Goal: Task Accomplishment & Management: Use online tool/utility

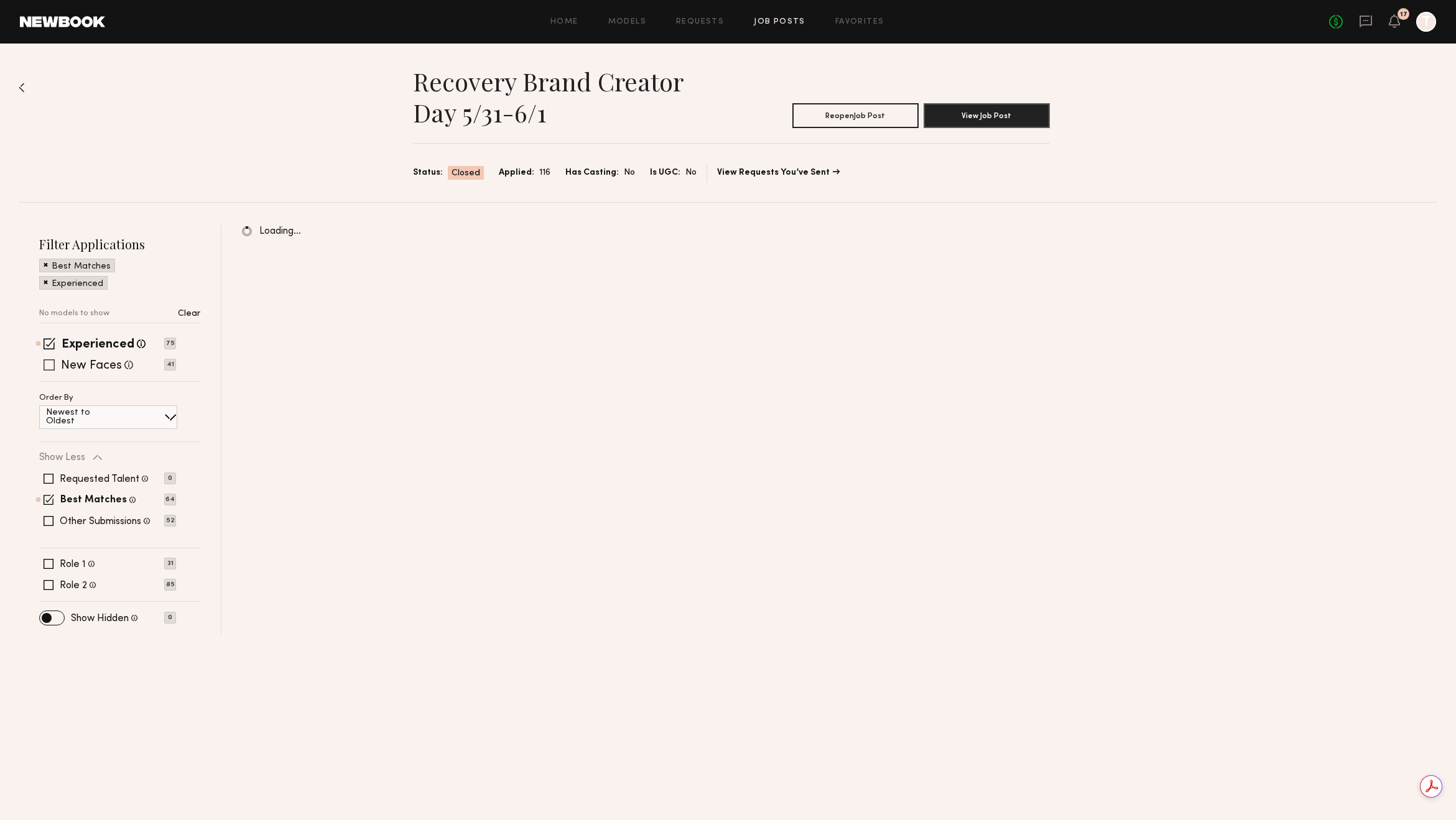
click at [94, 367] on label "New Faces" at bounding box center [92, 366] width 61 height 13
click at [90, 520] on label "Other Submissions" at bounding box center [100, 522] width 81 height 10
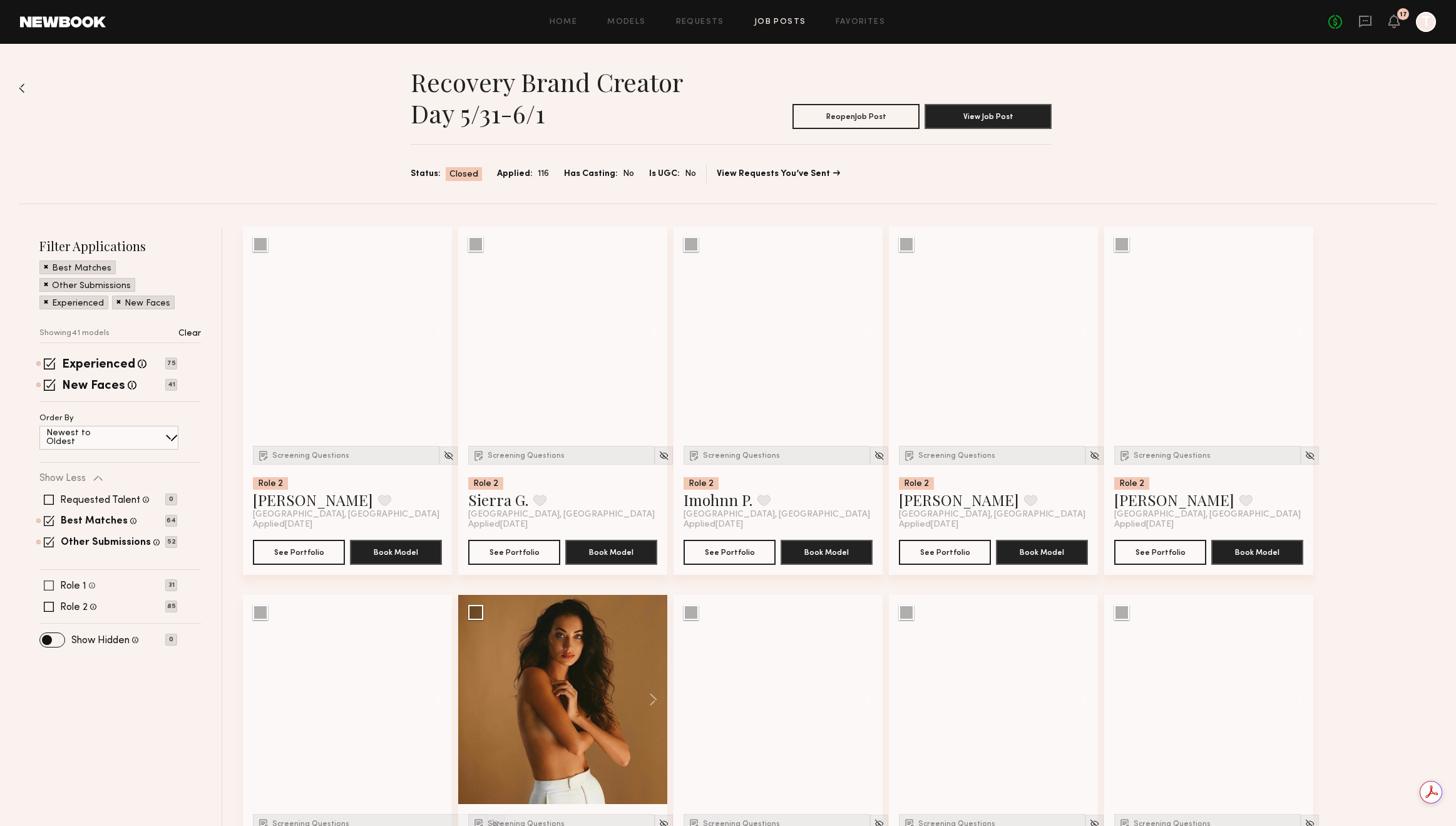
click at [82, 587] on label "Role 1" at bounding box center [73, 586] width 26 height 10
click at [67, 618] on div "Filter Applications Role 1 Best Matches Other Submissions Experienced New Faces…" at bounding box center [120, 442] width 161 height 408
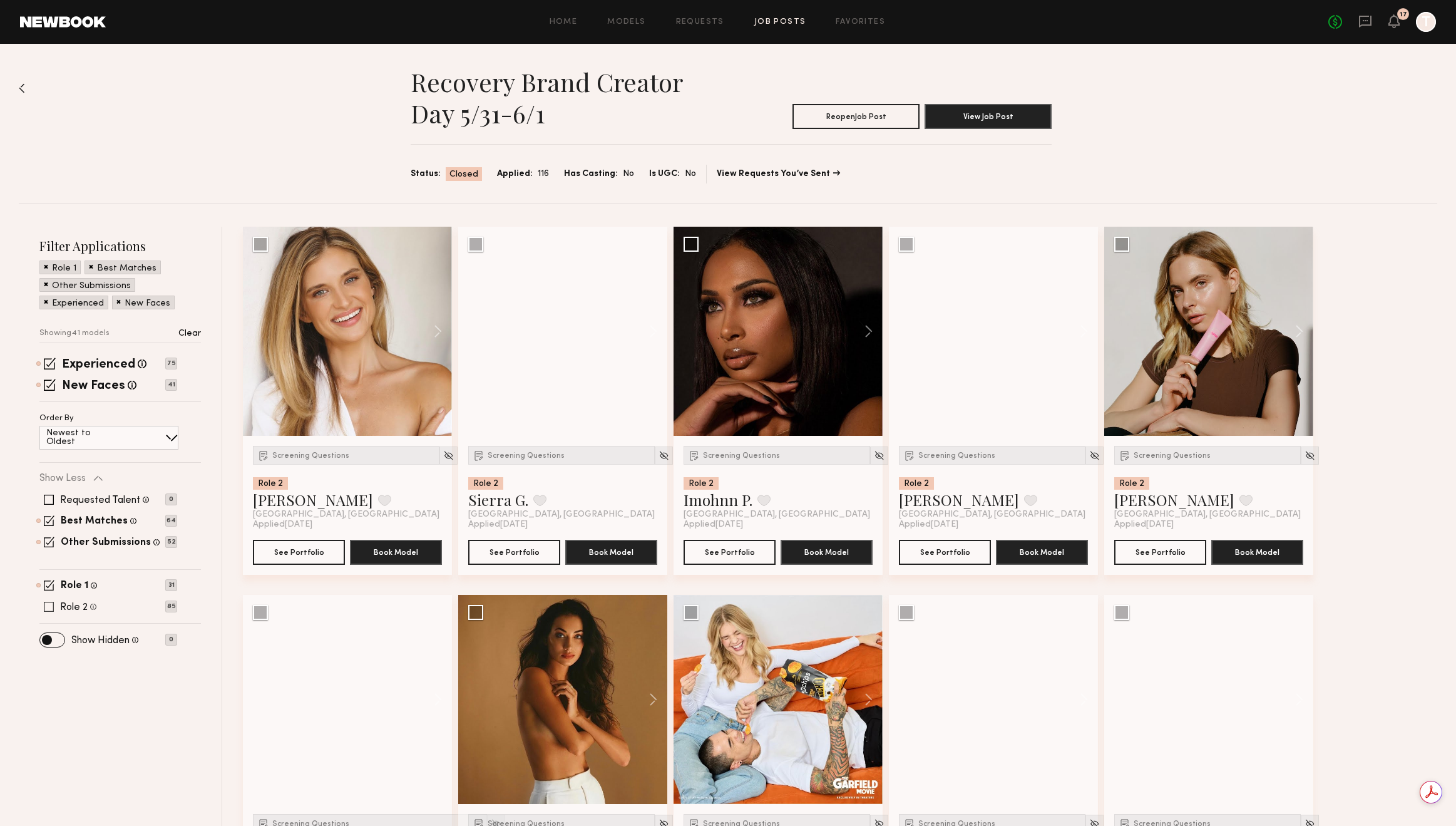
click at [69, 607] on label "Role 2" at bounding box center [74, 607] width 27 height 10
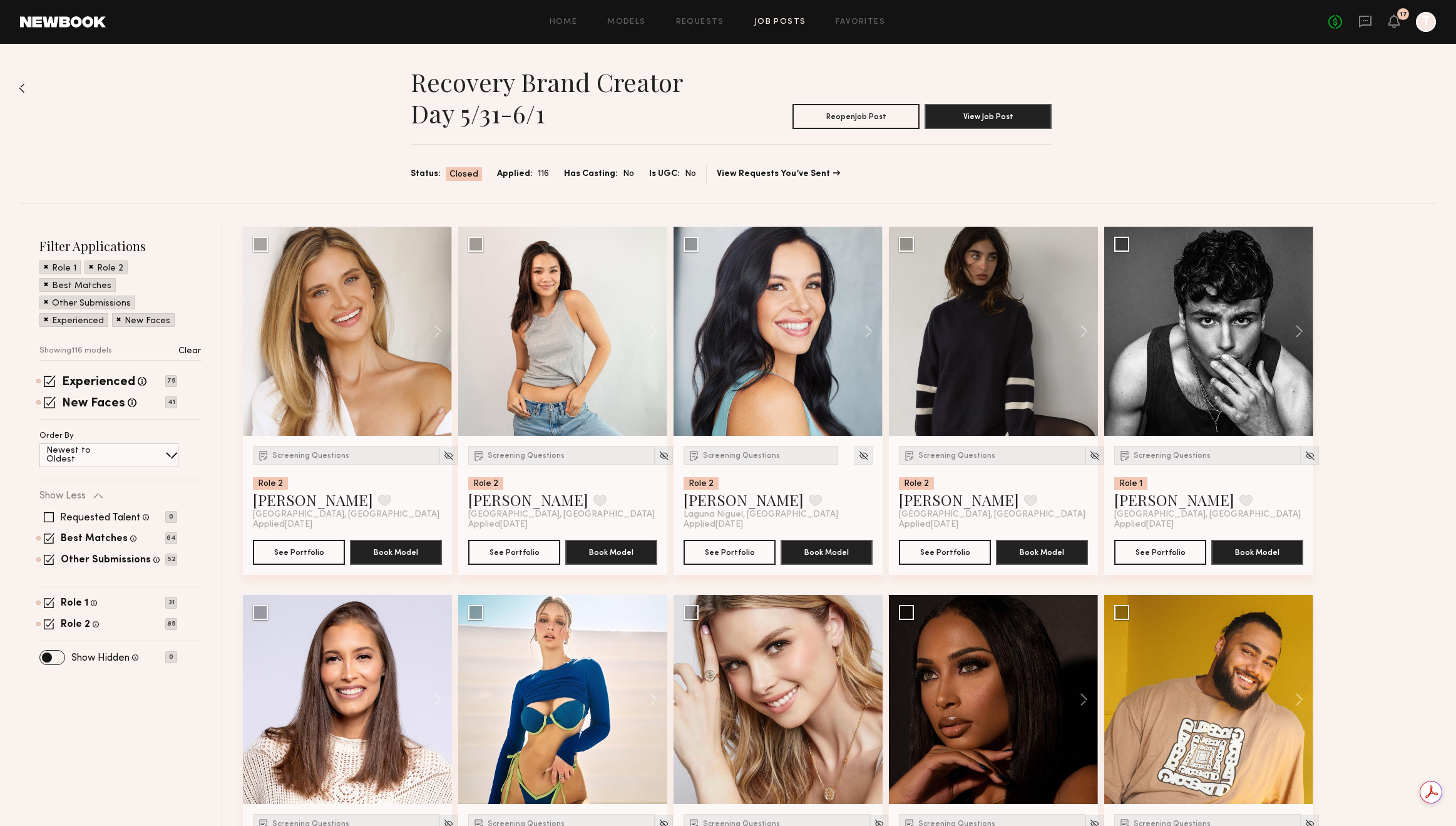
click at [782, 24] on link "Job Posts" at bounding box center [781, 22] width 52 height 8
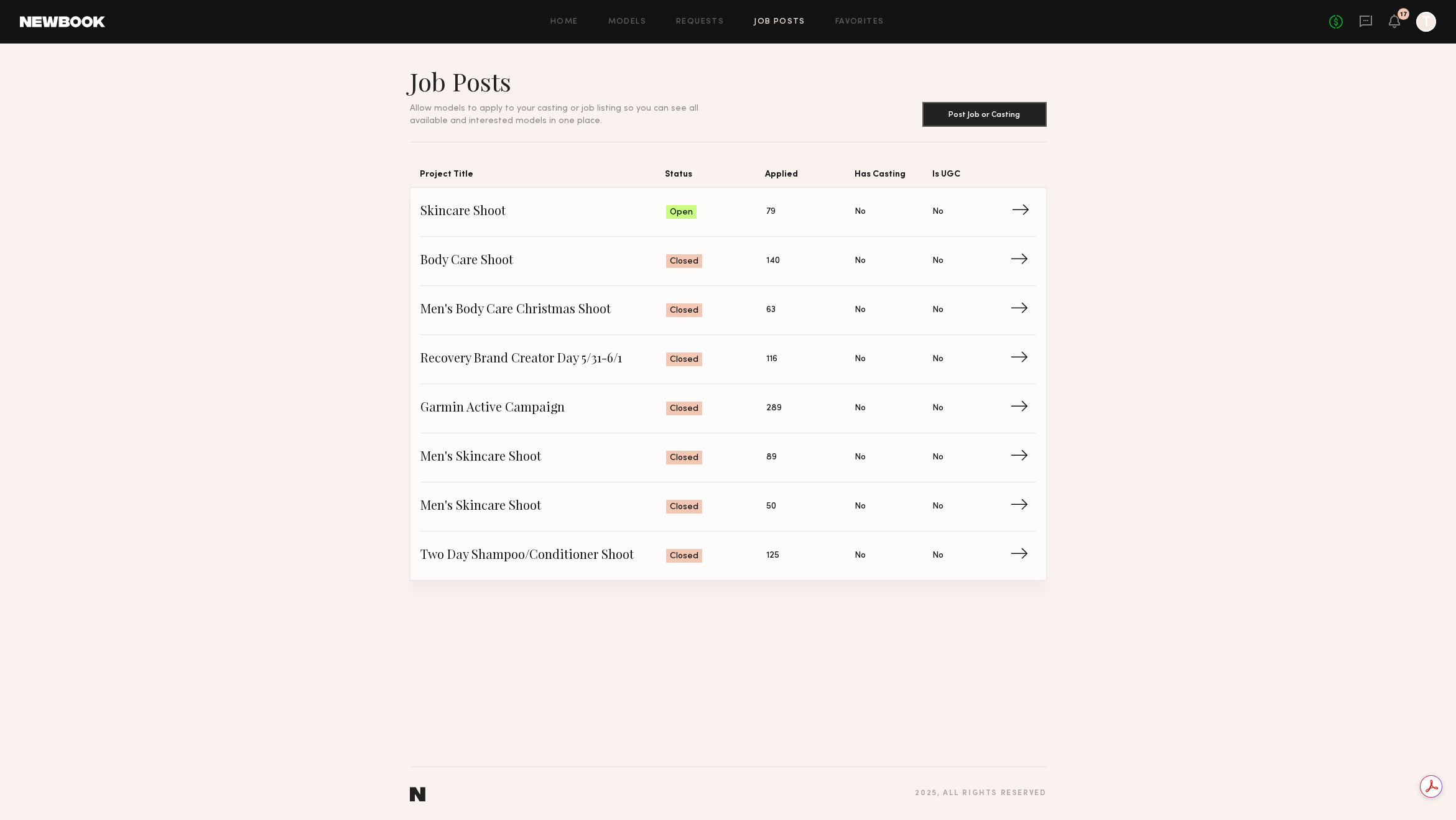
click at [634, 216] on span "Skincare Shoot" at bounding box center [543, 212] width 246 height 19
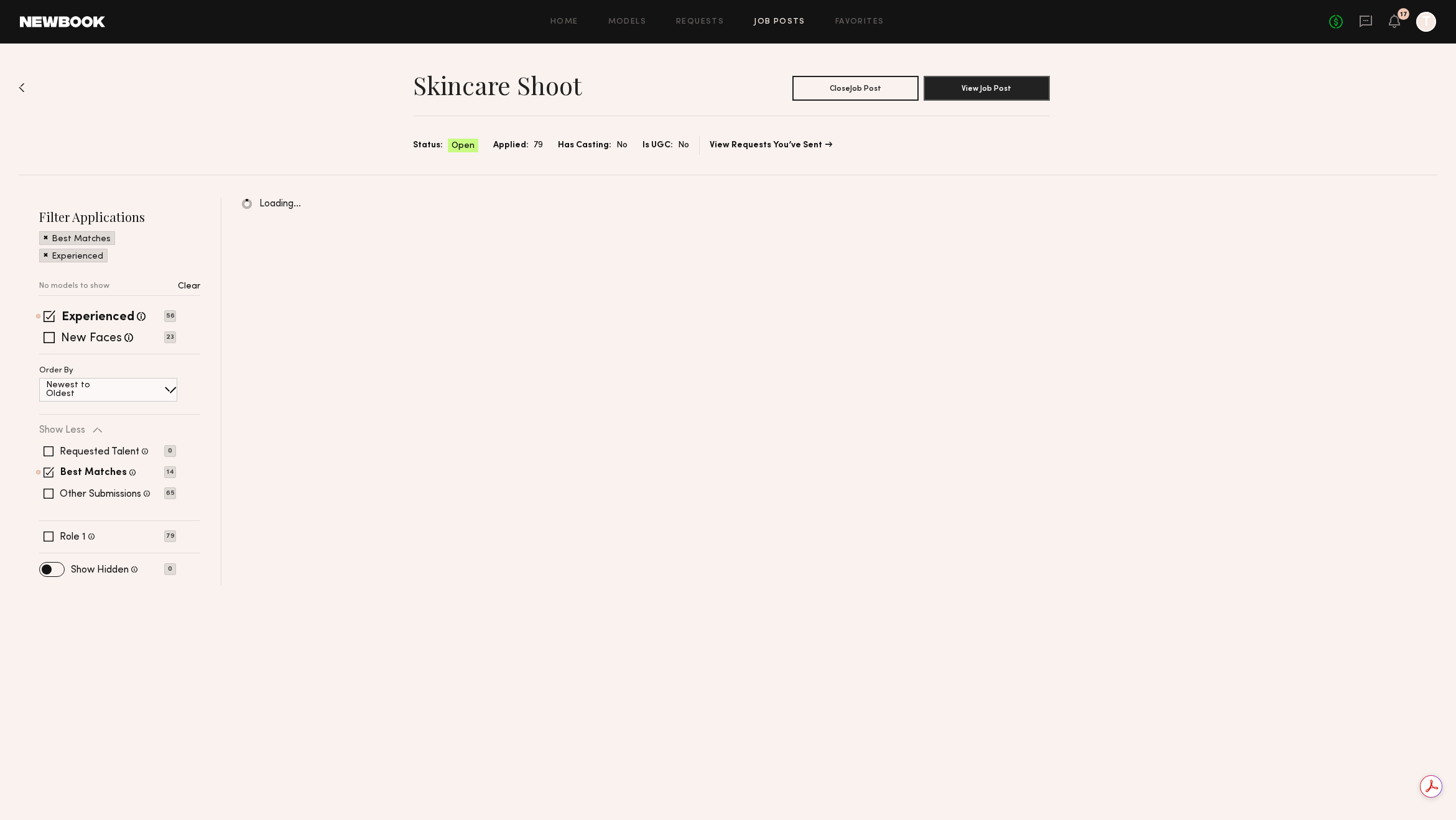
click at [53, 344] on div "Experienced Talent we've deemed to have ample paid, professional modeling exper…" at bounding box center [119, 333] width 161 height 43
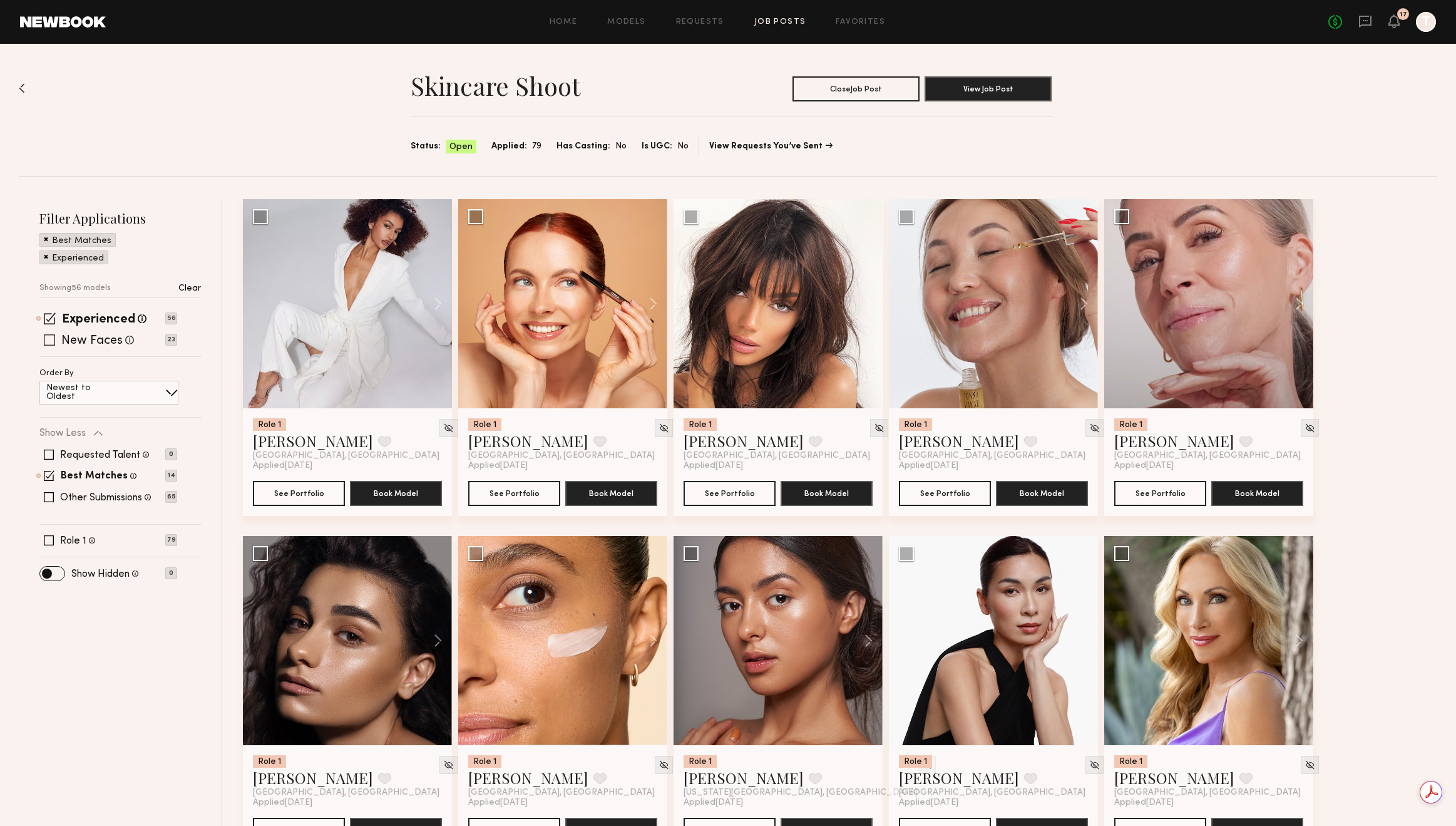
click at [50, 341] on span at bounding box center [50, 340] width 11 height 11
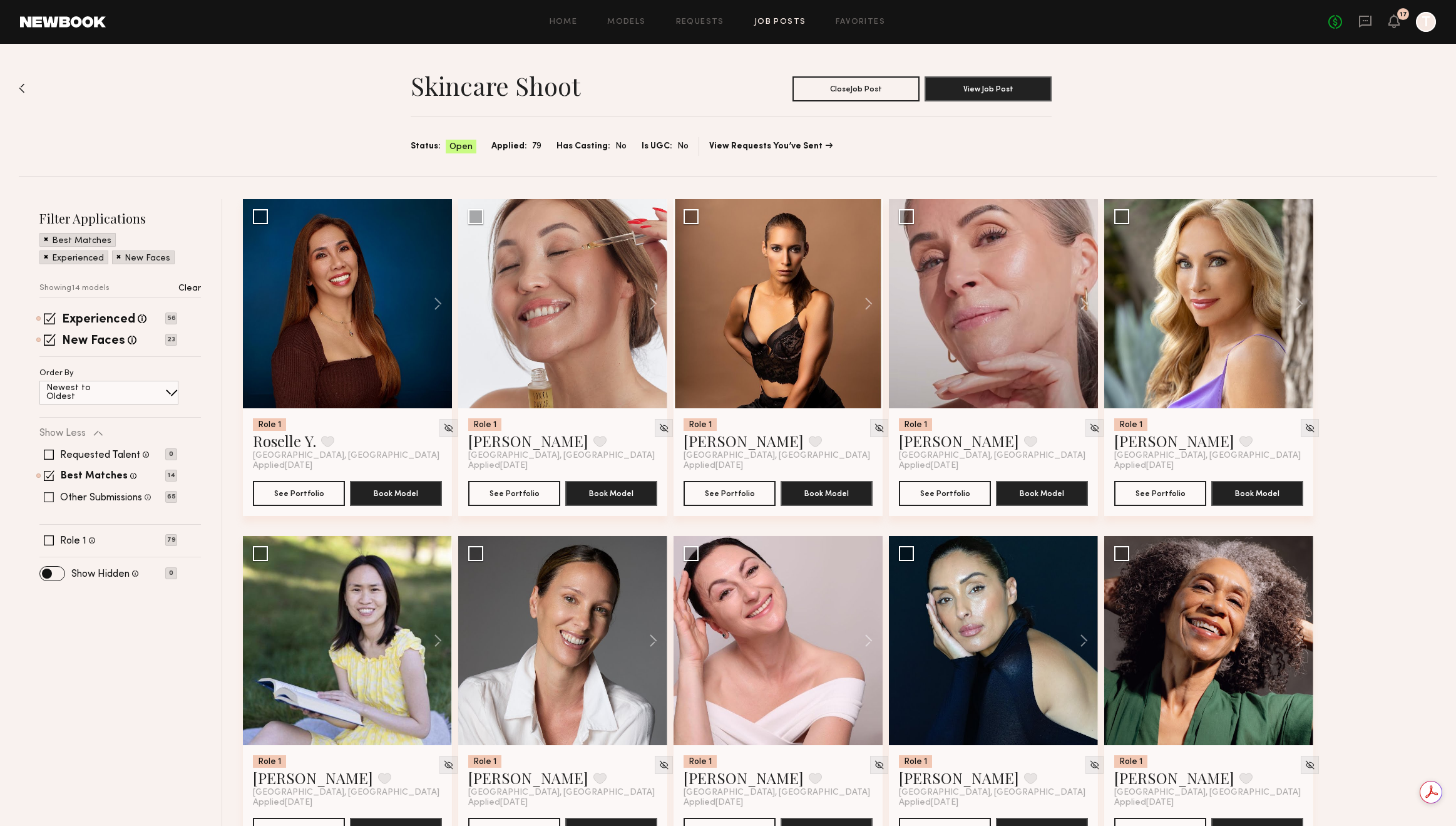
click at [46, 498] on span at bounding box center [49, 498] width 10 height 10
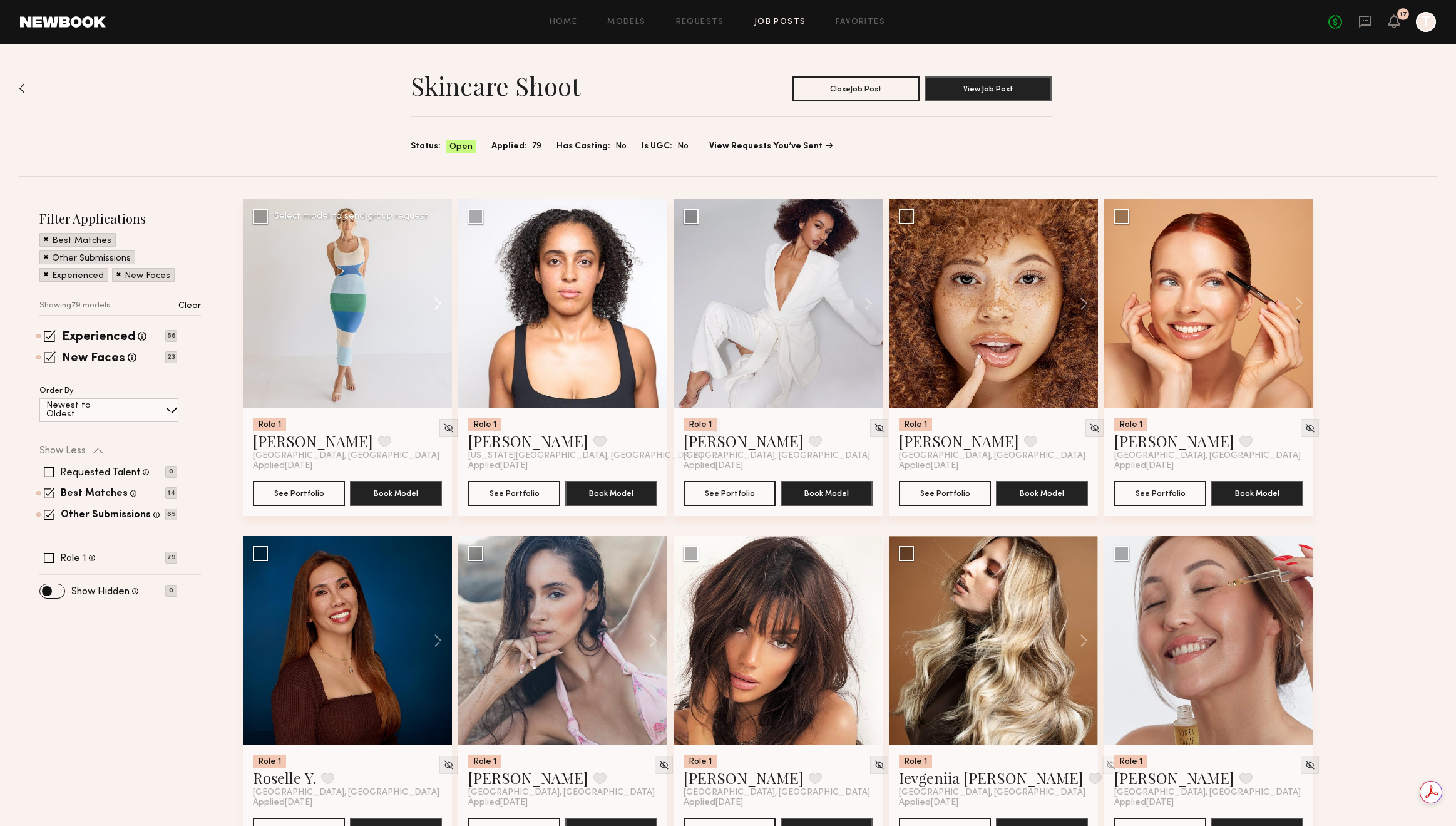
click at [438, 306] on button at bounding box center [431, 303] width 40 height 209
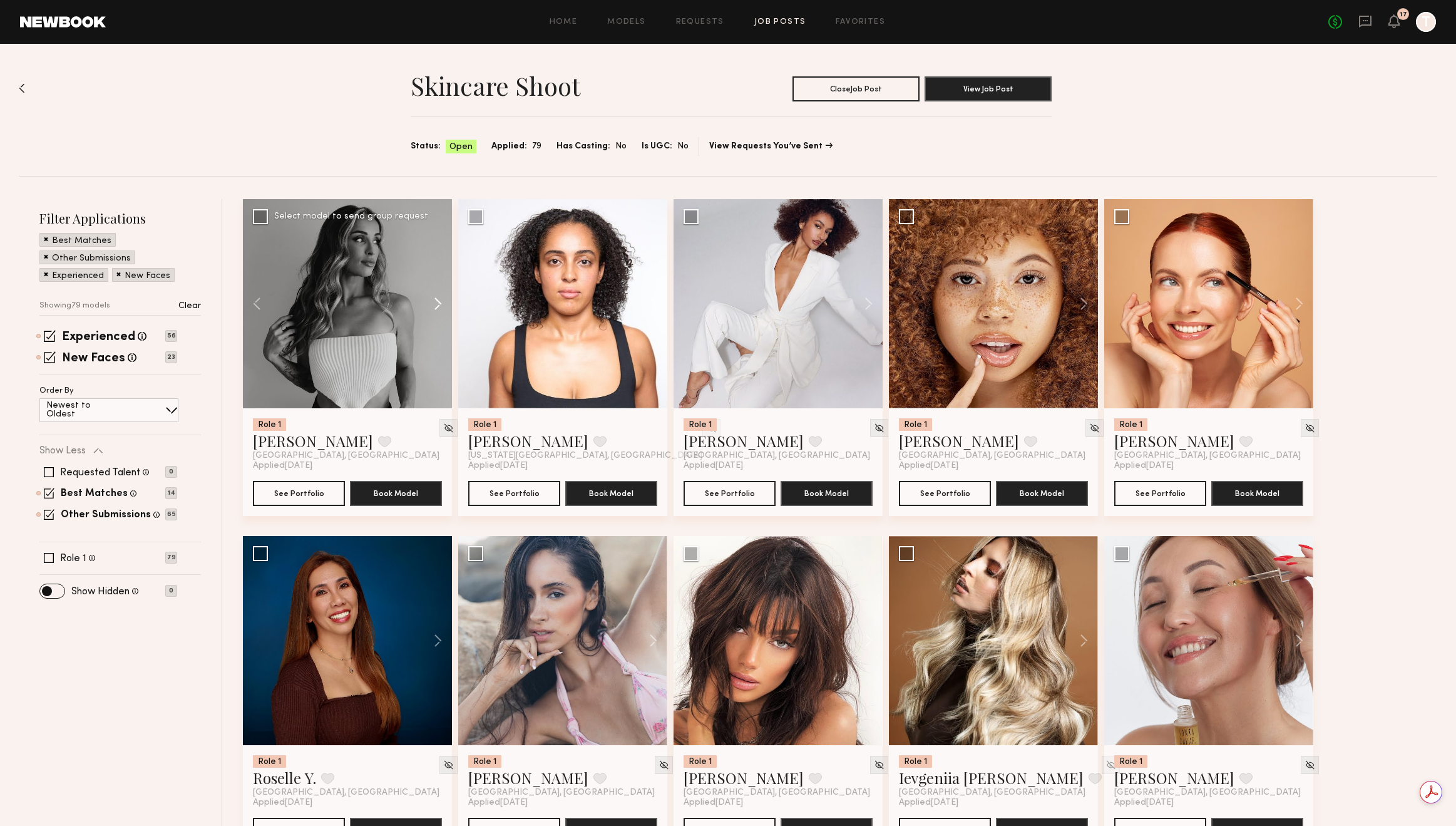
click at [438, 306] on button at bounding box center [431, 303] width 40 height 209
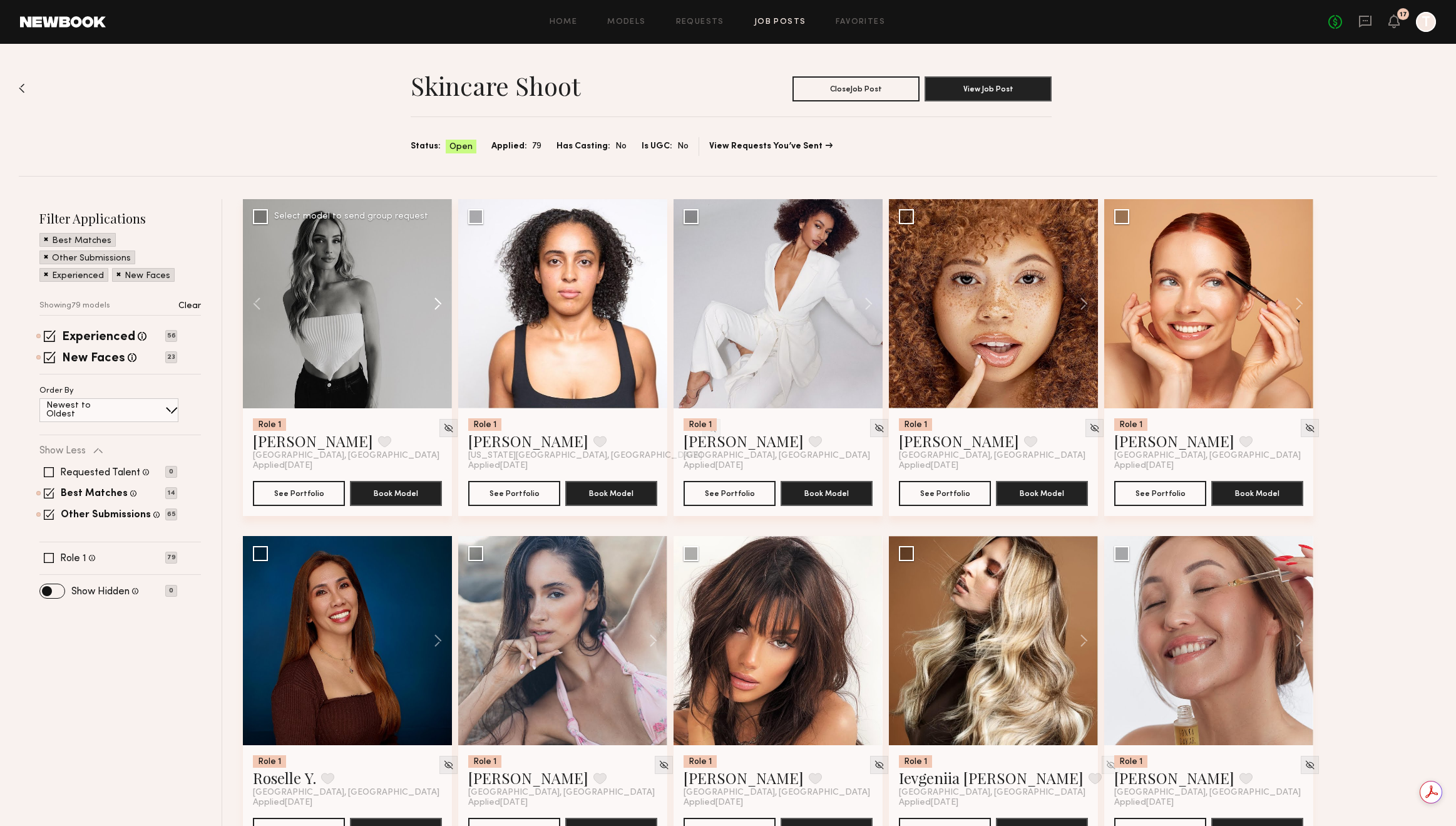
click at [438, 306] on button at bounding box center [431, 303] width 40 height 209
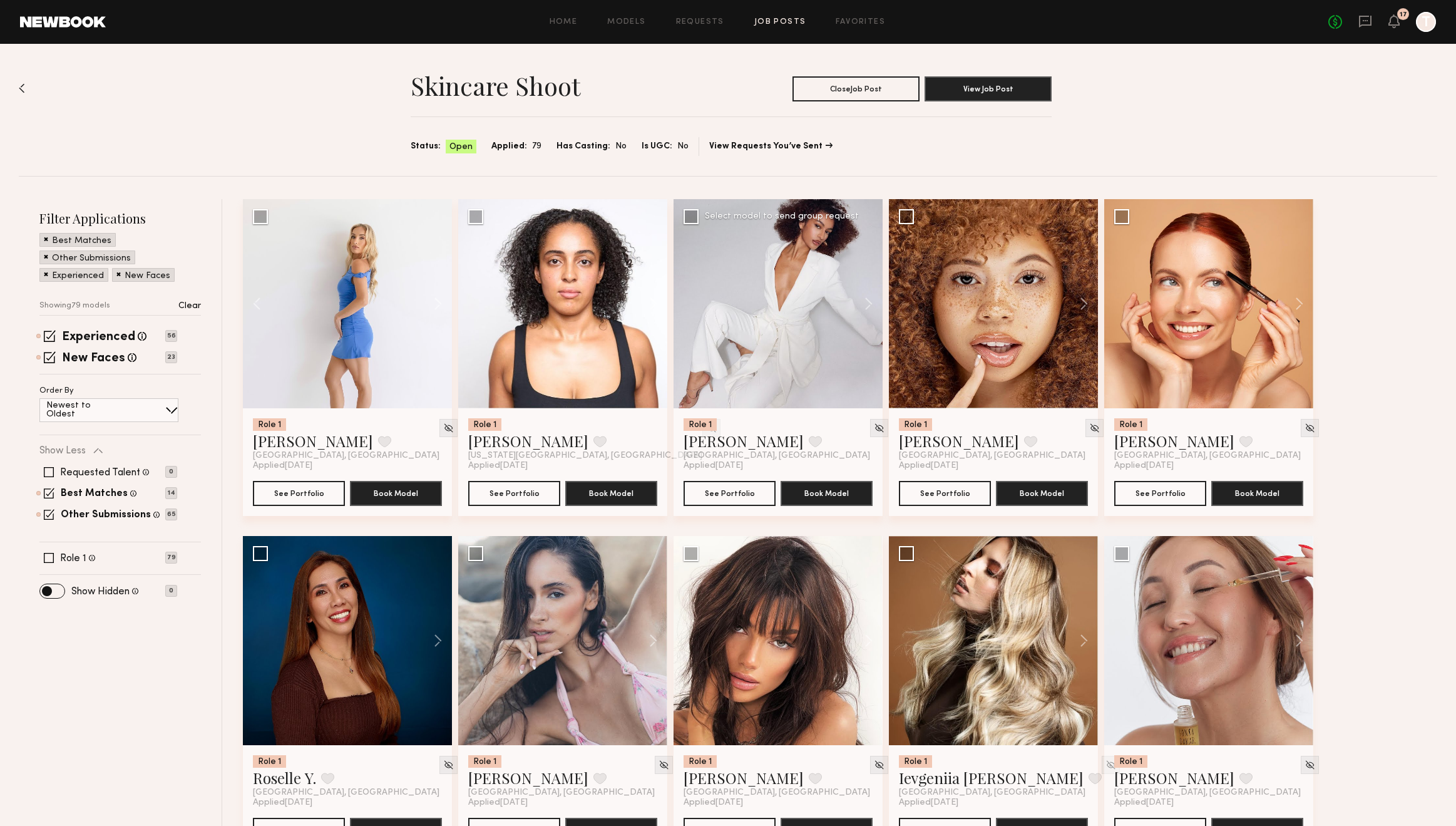
scroll to position [722, 0]
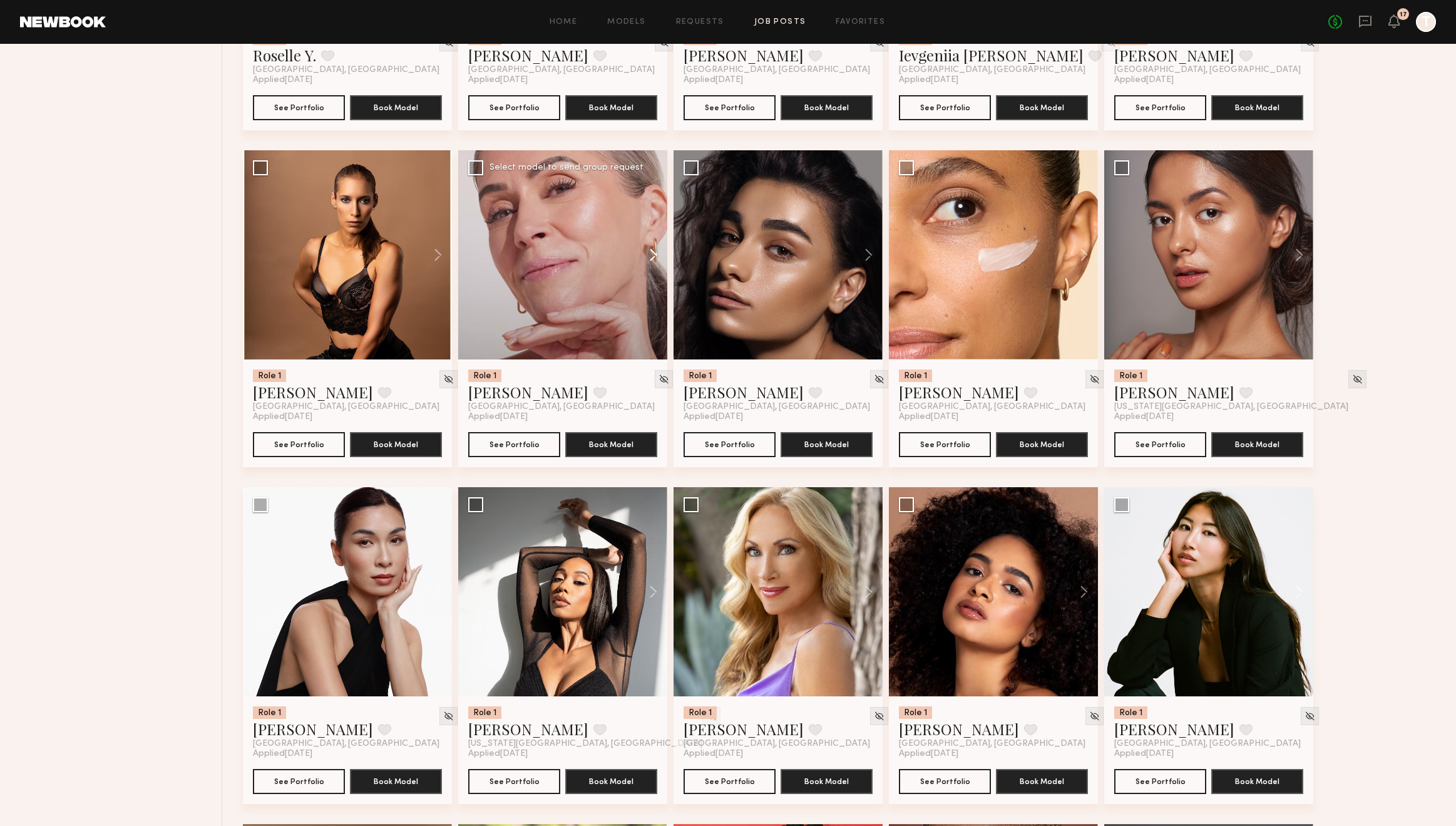
click at [649, 250] on button at bounding box center [647, 255] width 40 height 209
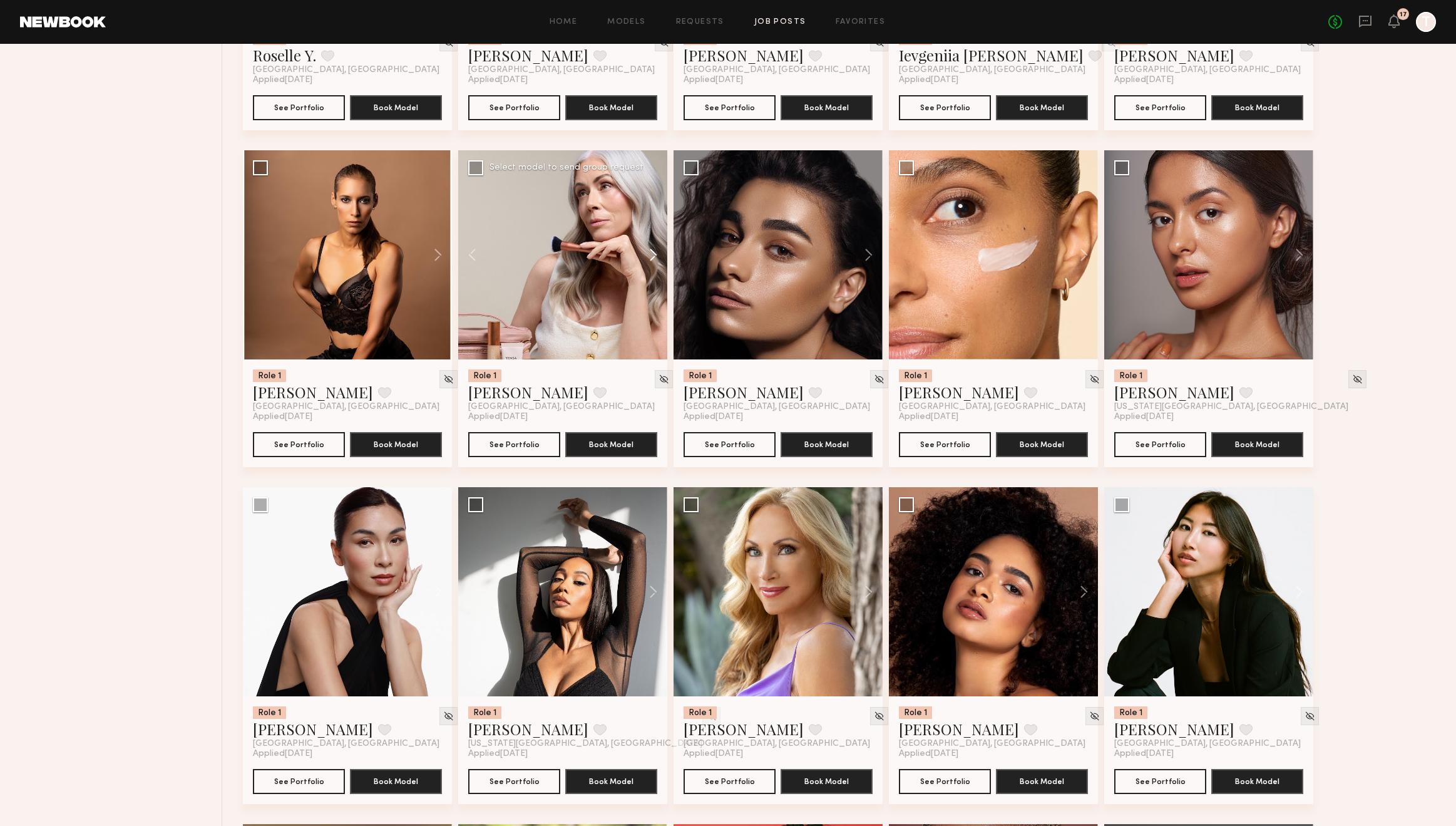
click at [656, 252] on button at bounding box center [647, 255] width 40 height 209
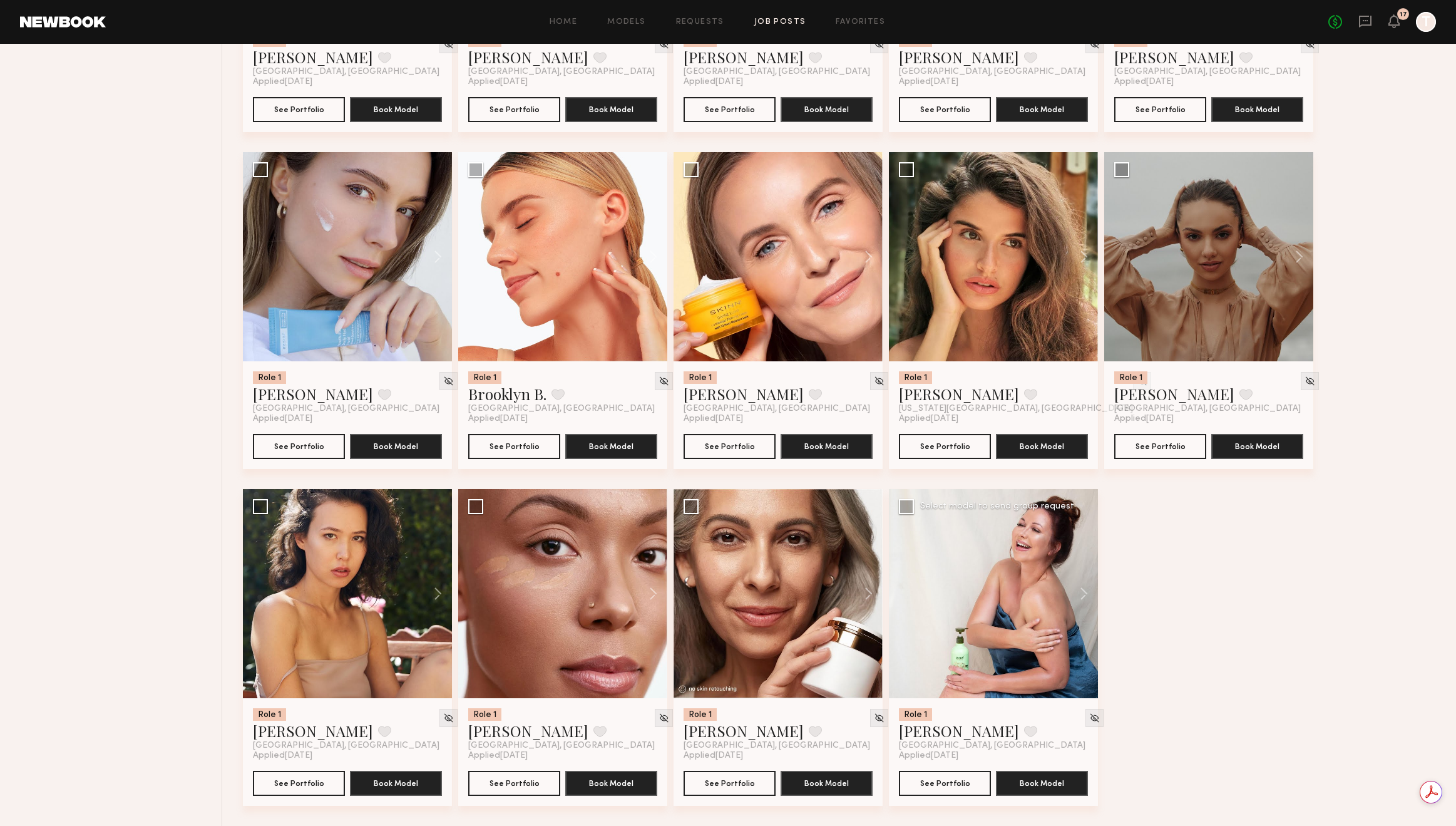
scroll to position [0, 0]
click at [1025, 595] on div at bounding box center [993, 593] width 209 height 209
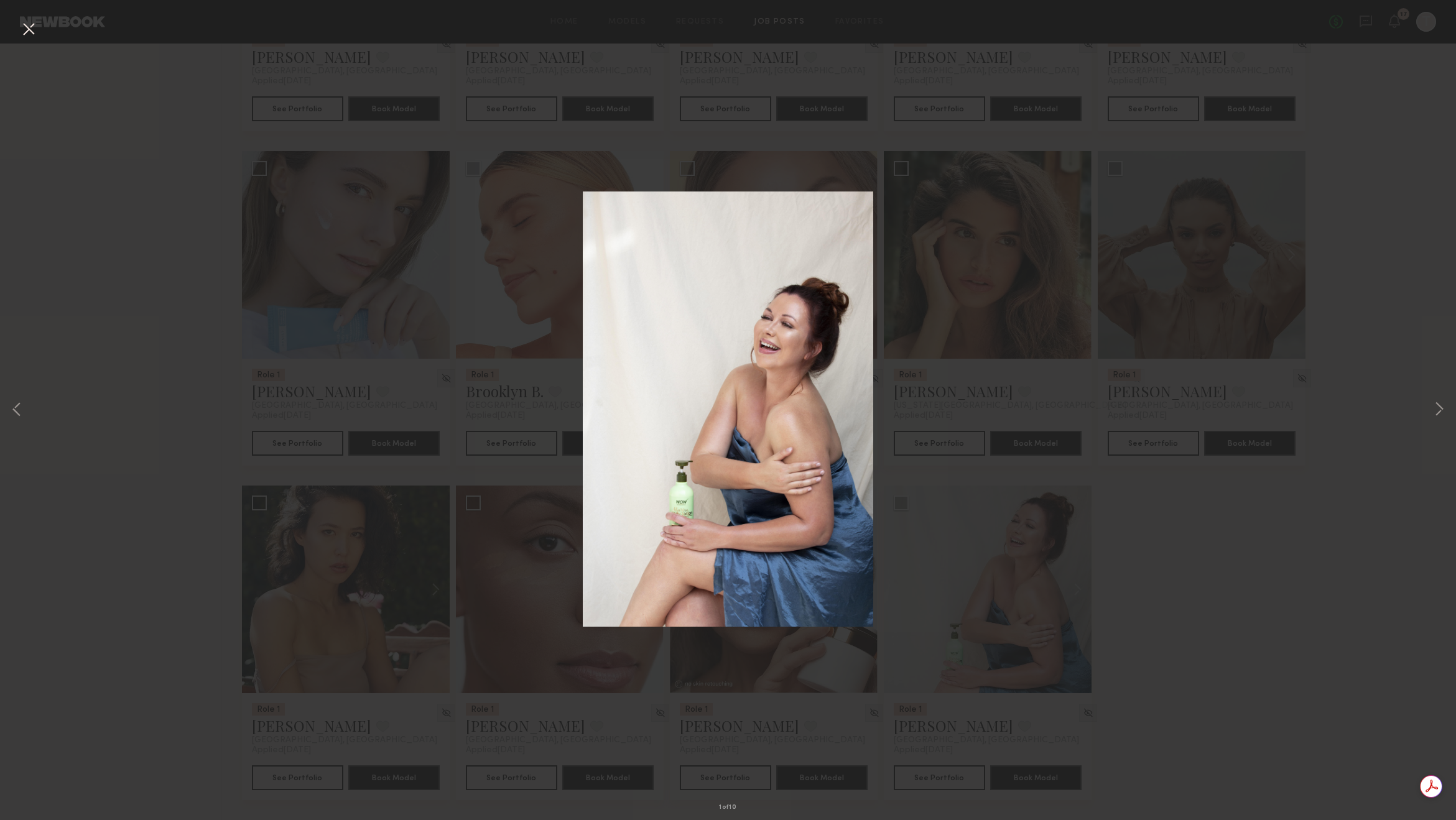
click at [1246, 600] on div "1 of 10" at bounding box center [728, 410] width 1456 height 820
click at [25, 35] on button at bounding box center [29, 30] width 20 height 22
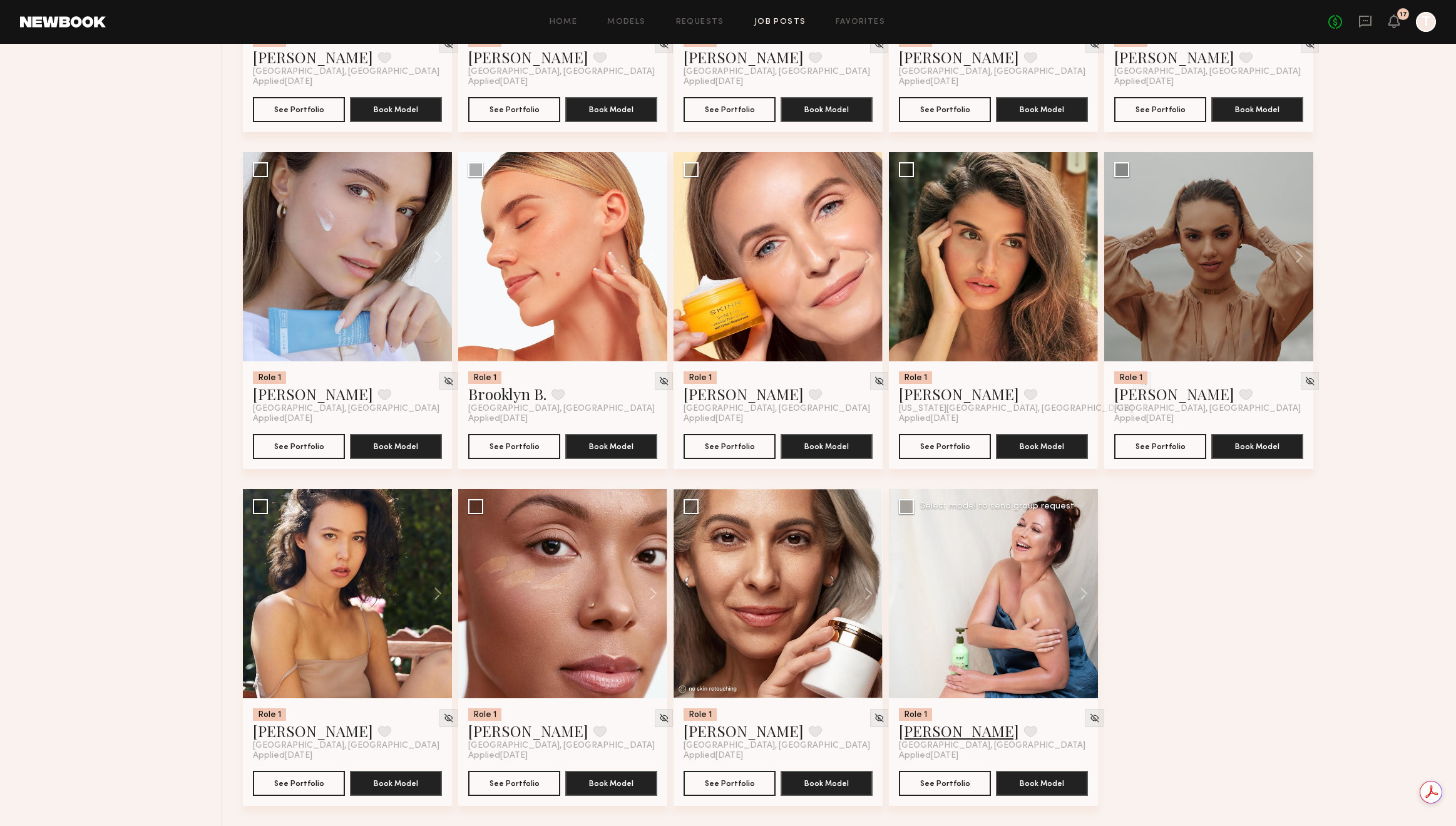
click at [920, 728] on link "Genia D." at bounding box center [959, 731] width 120 height 20
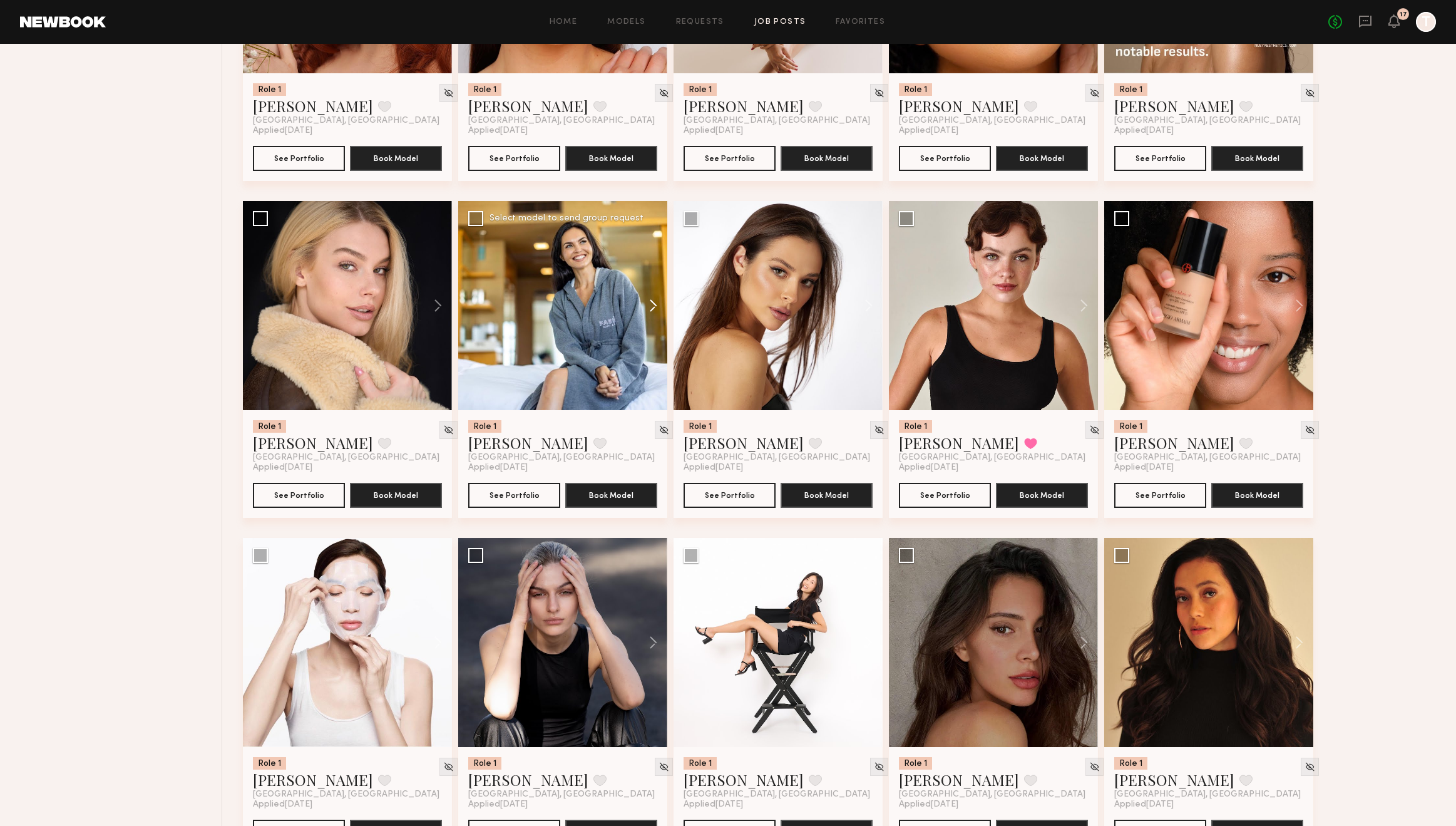
click at [646, 303] on button at bounding box center [647, 305] width 40 height 209
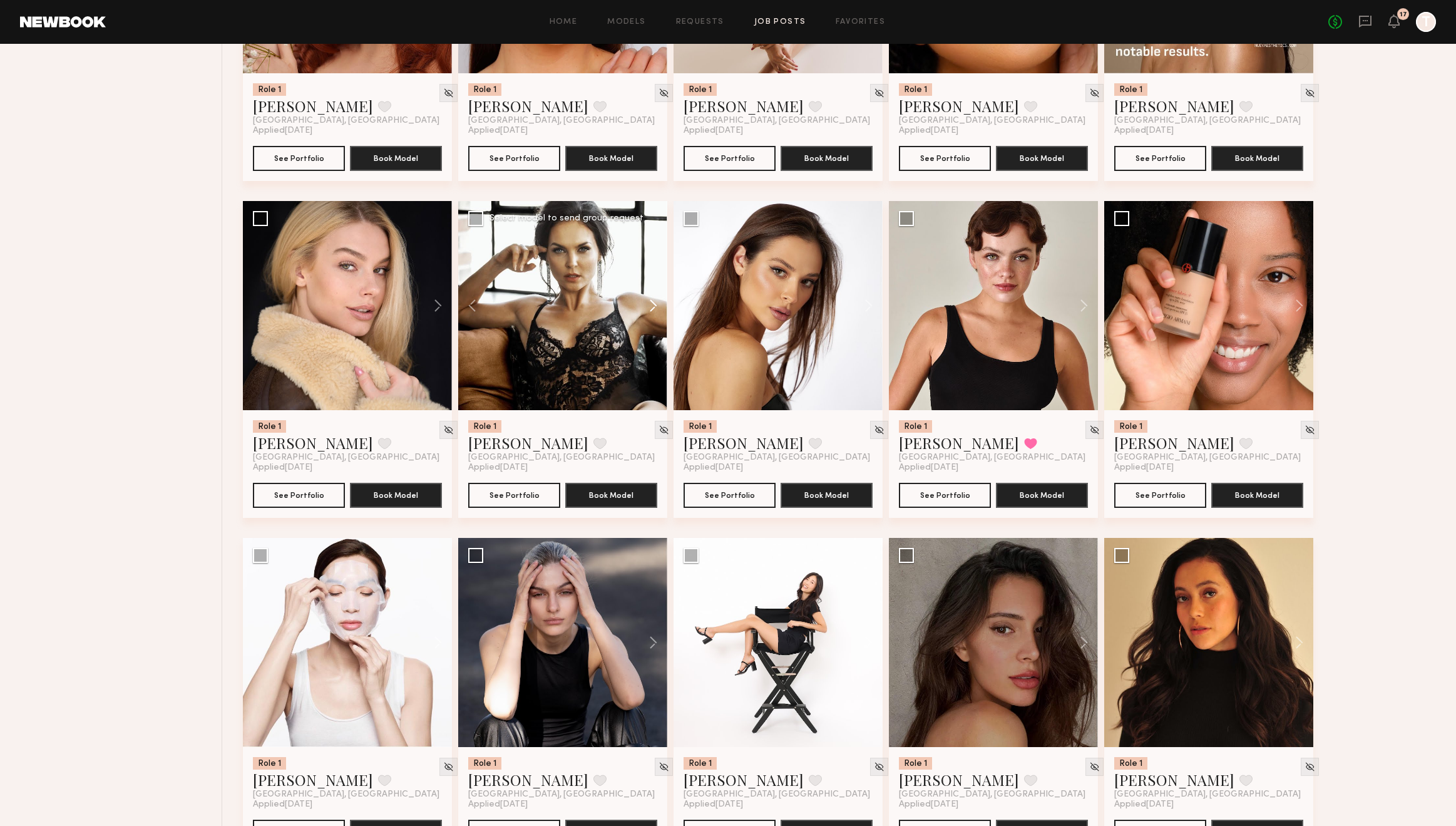
click at [652, 303] on button at bounding box center [647, 305] width 40 height 209
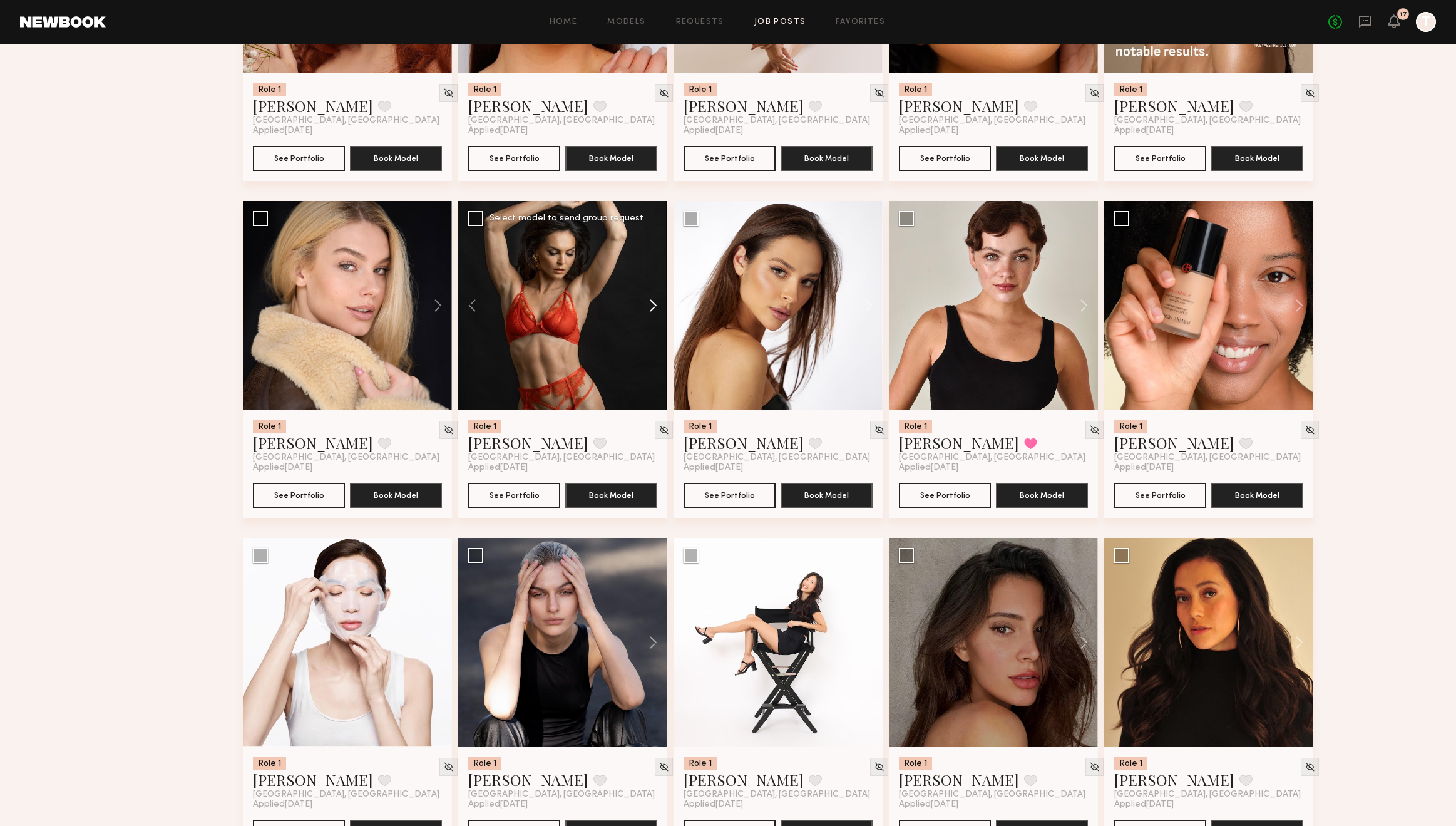
click at [652, 303] on button at bounding box center [647, 305] width 40 height 209
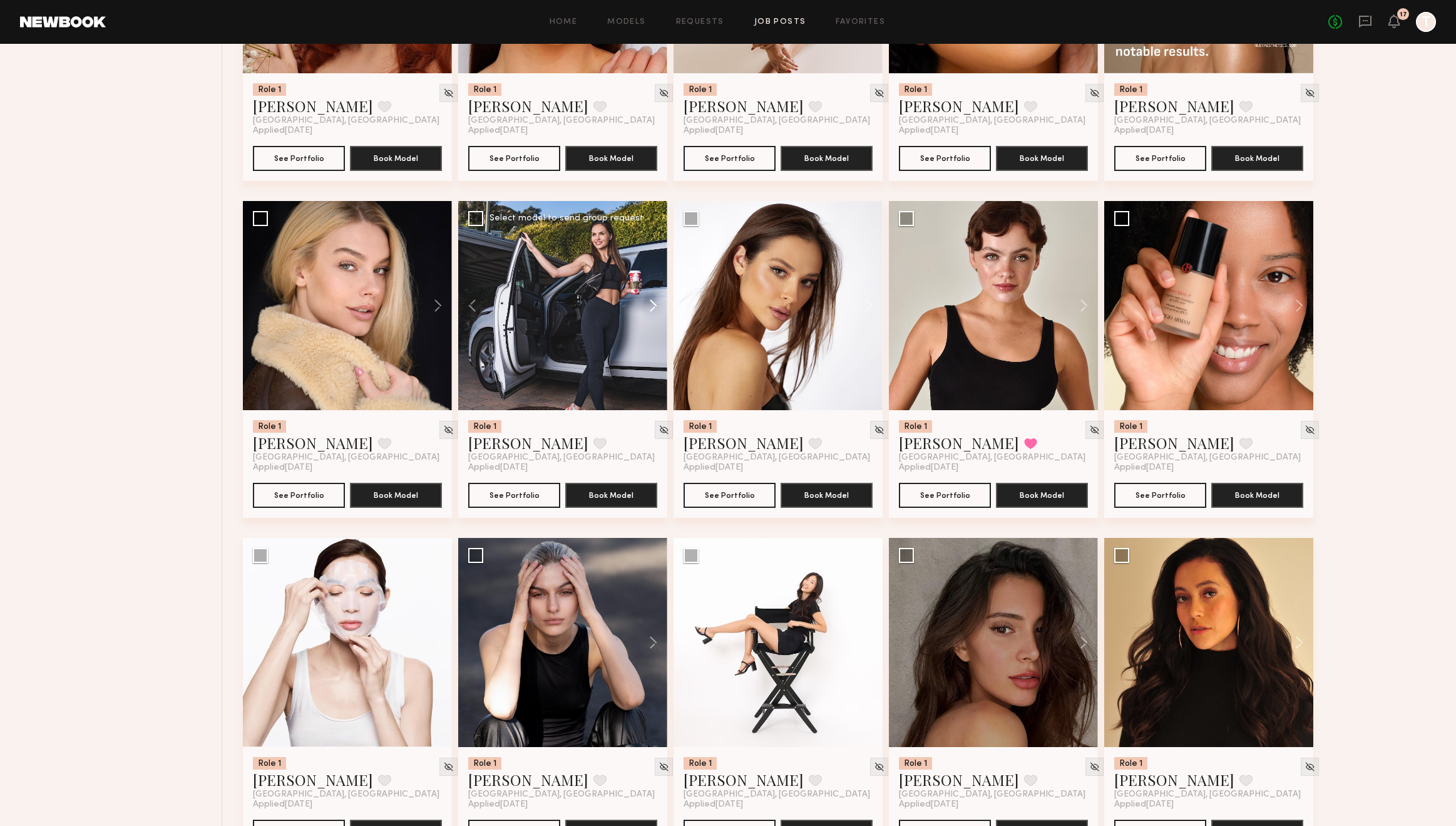
click at [652, 303] on button at bounding box center [647, 305] width 40 height 209
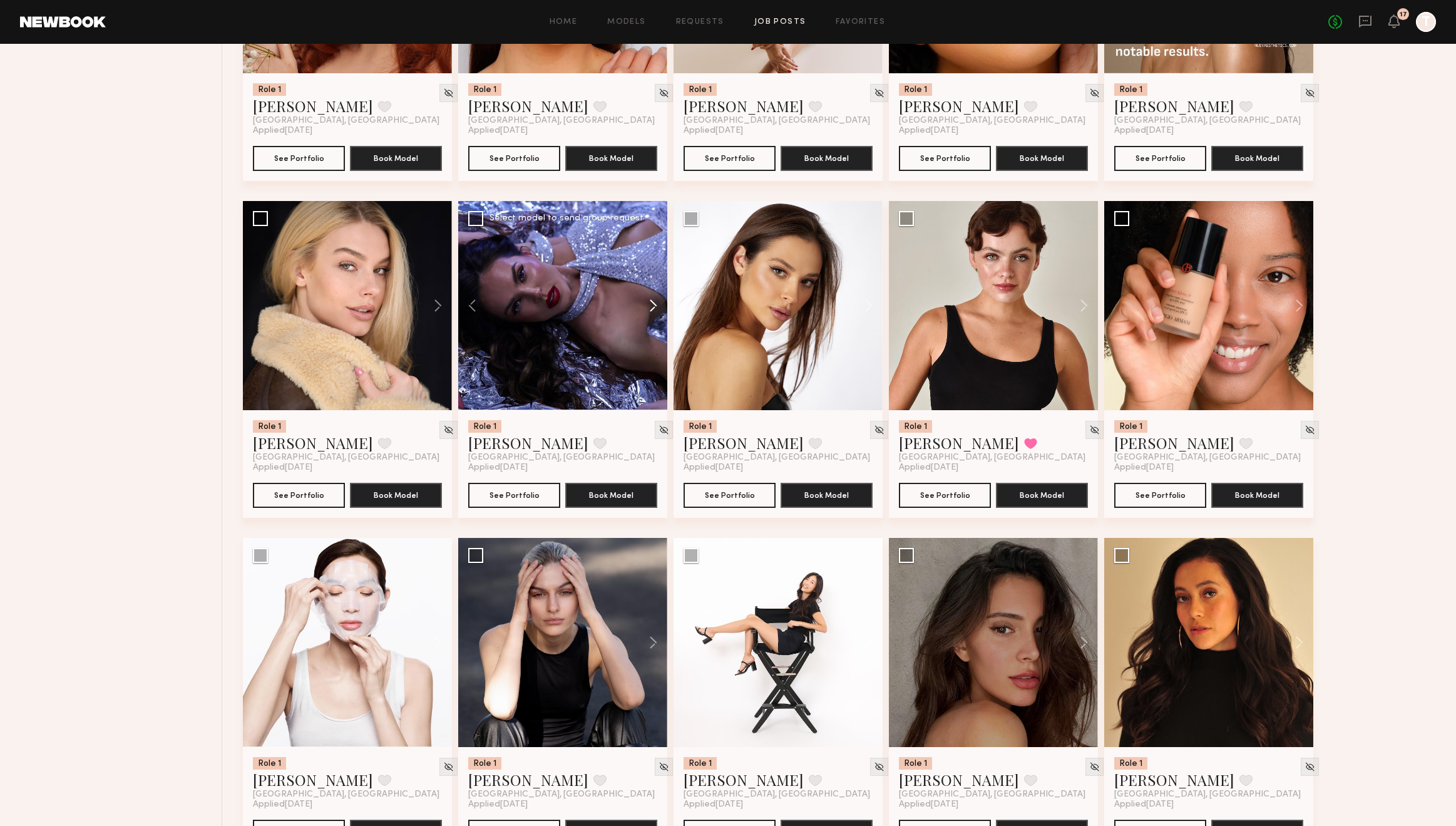
click at [652, 303] on button at bounding box center [647, 305] width 40 height 209
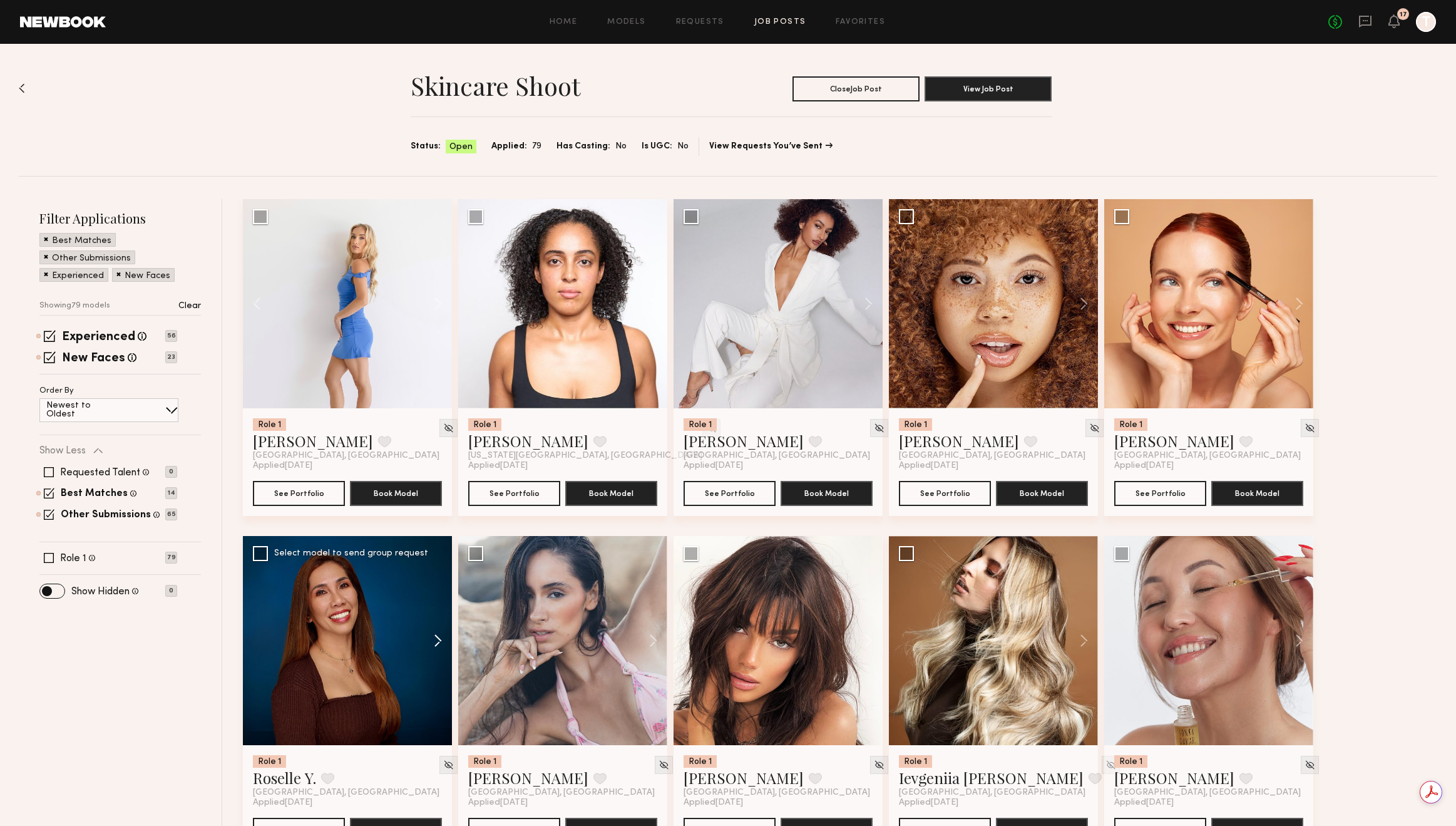
scroll to position [0, 0]
click at [442, 635] on button at bounding box center [431, 640] width 40 height 209
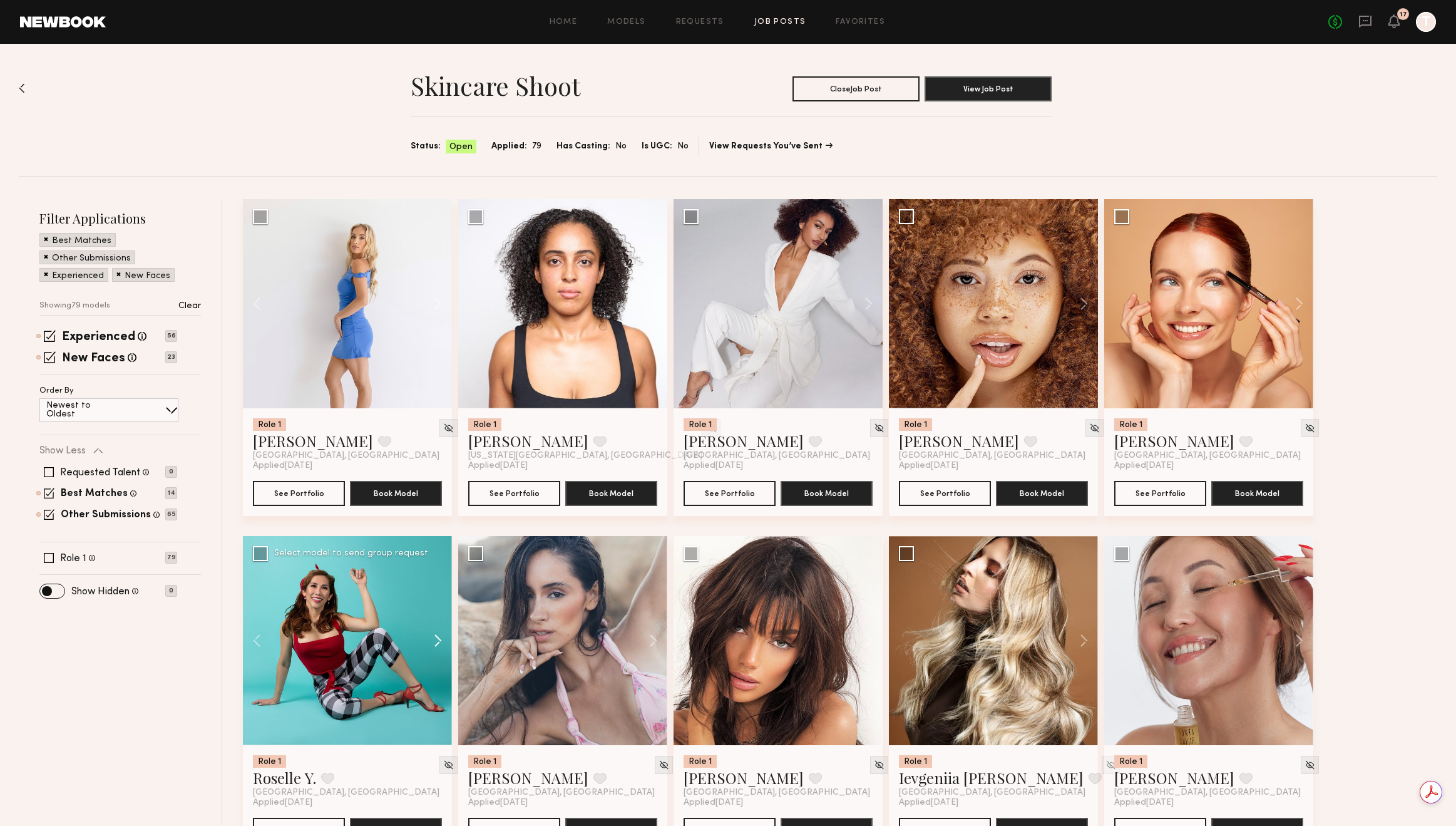
click at [442, 635] on button at bounding box center [431, 640] width 40 height 209
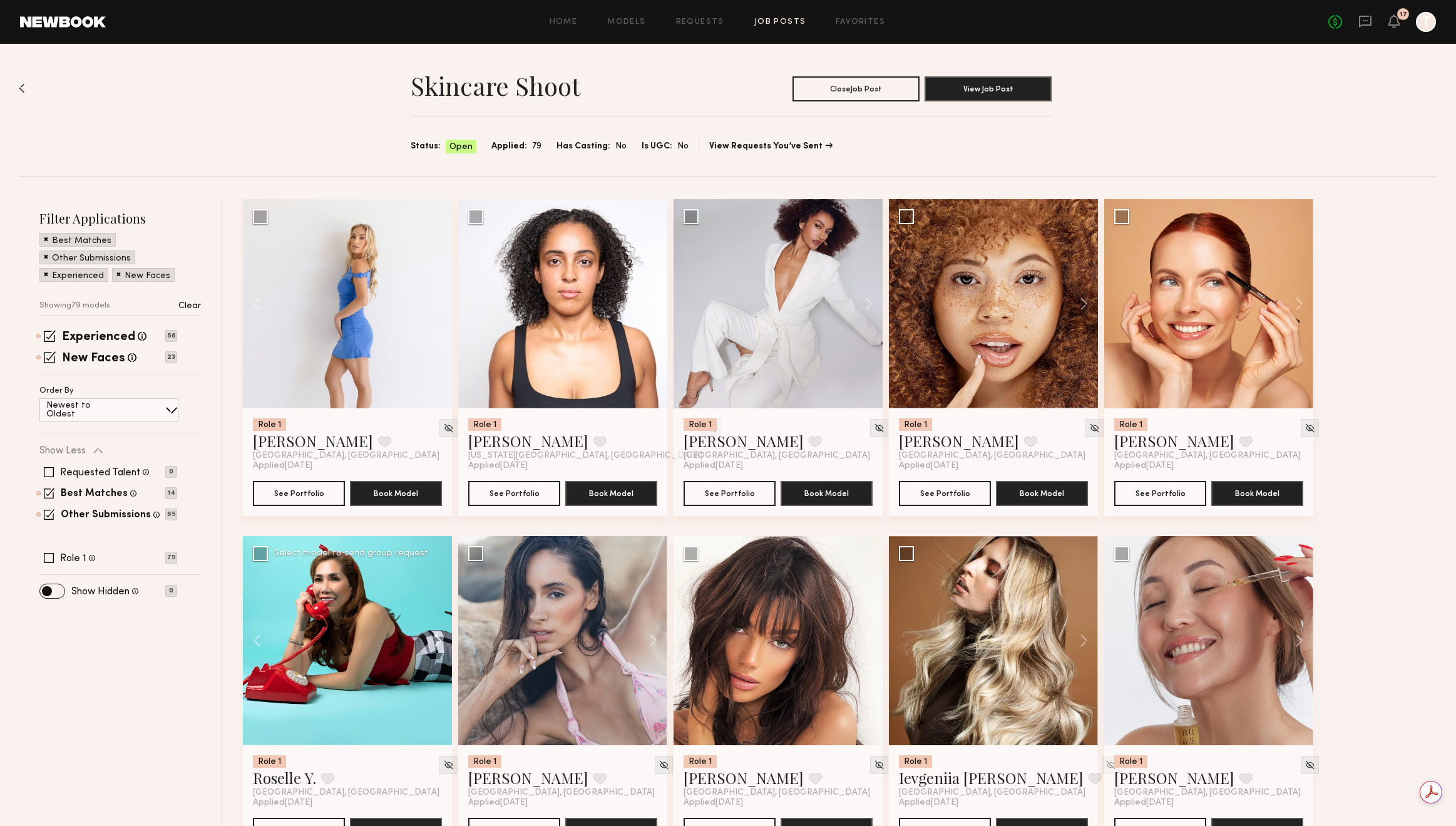
click at [438, 636] on button at bounding box center [431, 640] width 40 height 209
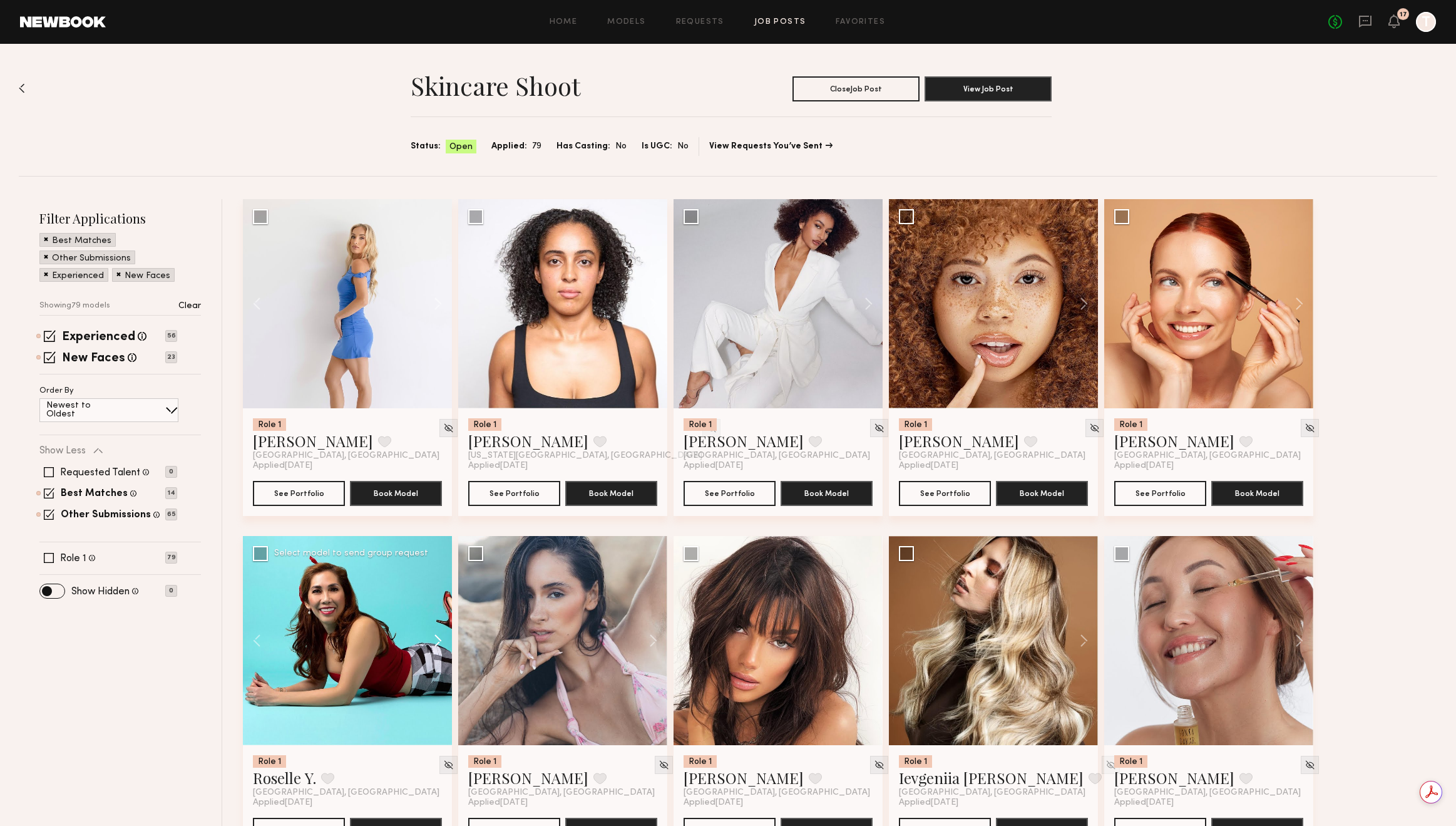
click at [438, 636] on button at bounding box center [431, 640] width 40 height 209
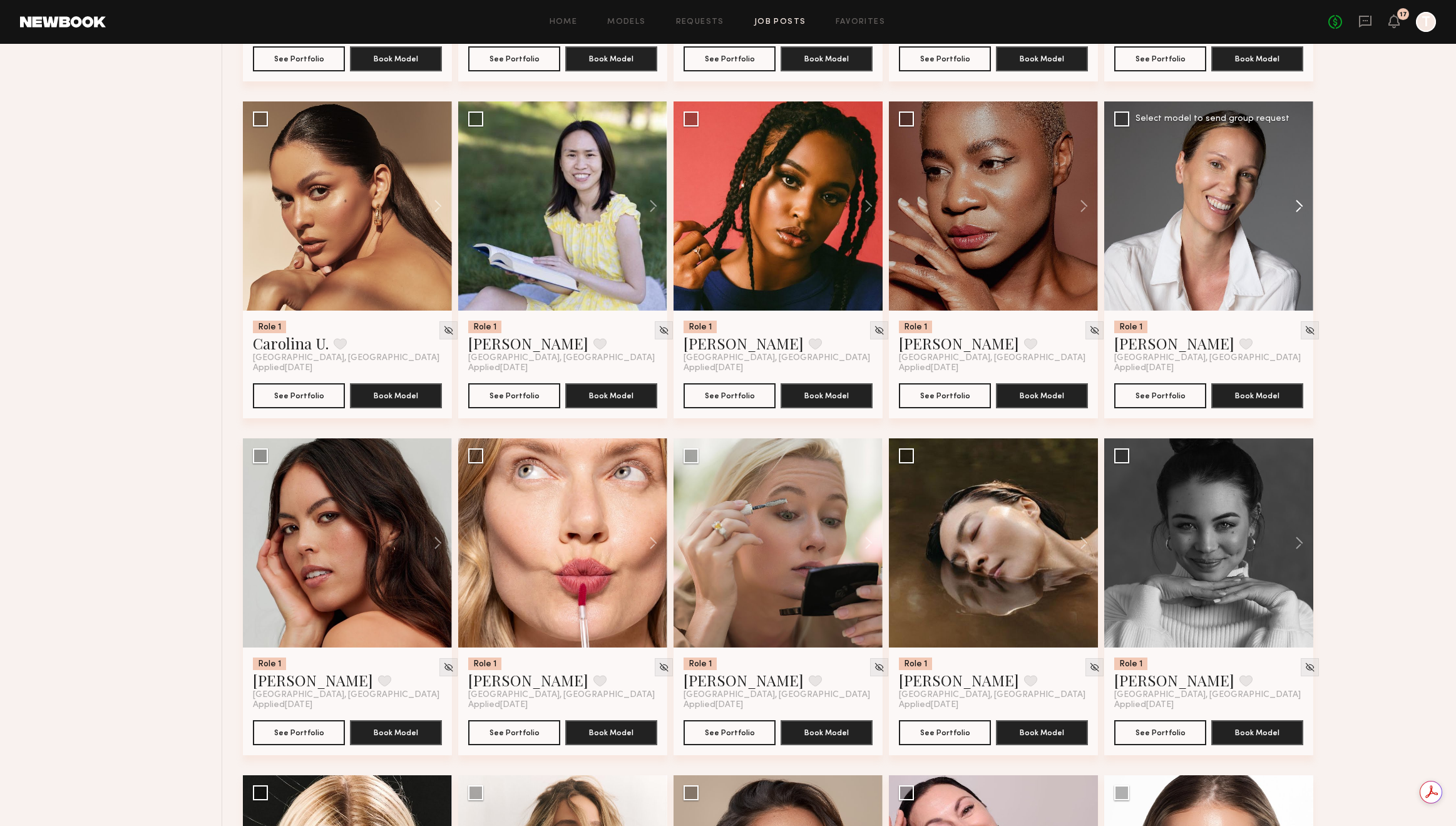
click at [1292, 211] on button at bounding box center [1293, 206] width 40 height 209
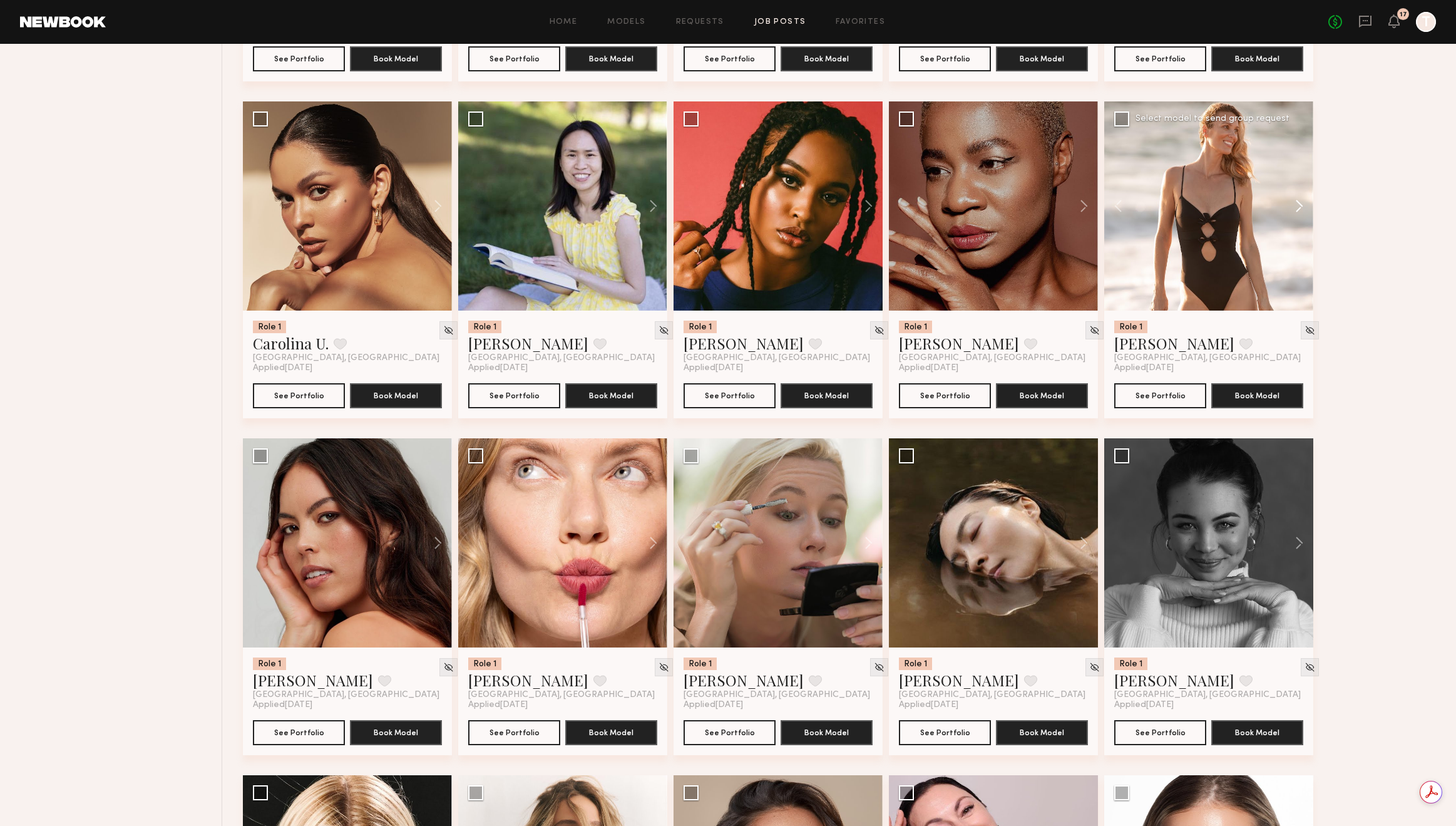
click at [1292, 211] on button at bounding box center [1293, 206] width 40 height 209
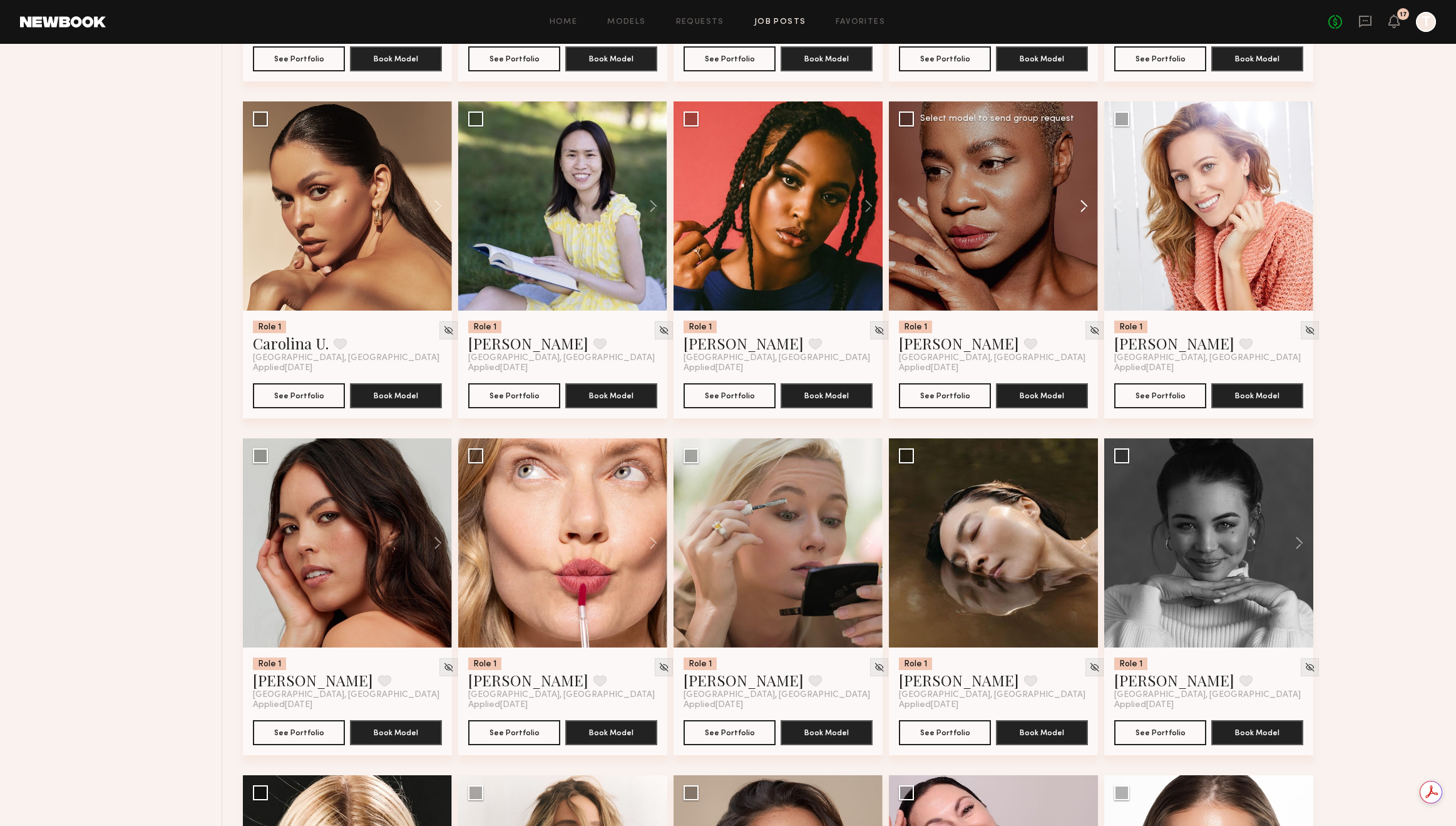
click at [1085, 208] on button at bounding box center [1078, 206] width 40 height 209
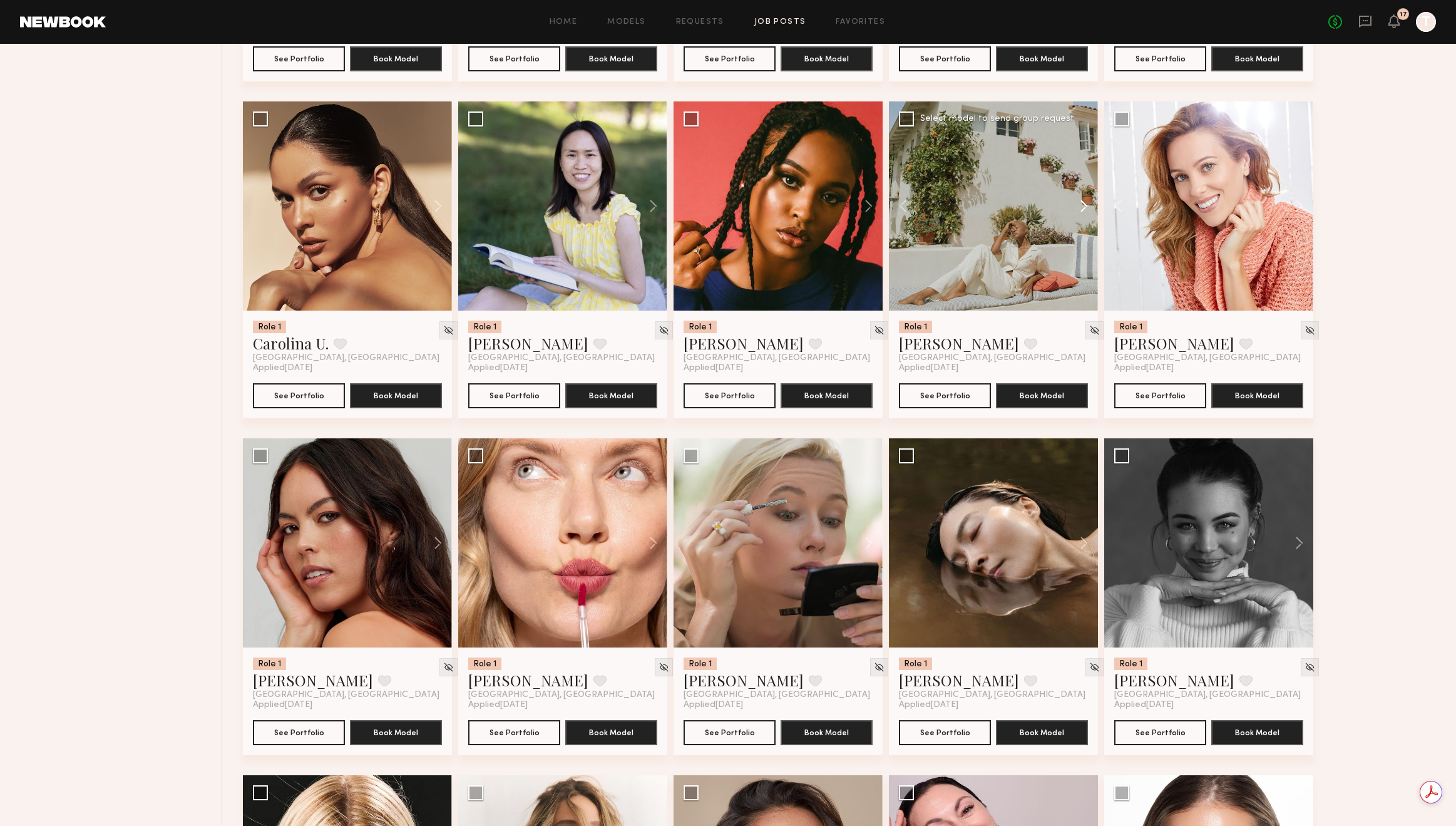
click at [1081, 207] on button at bounding box center [1078, 206] width 40 height 209
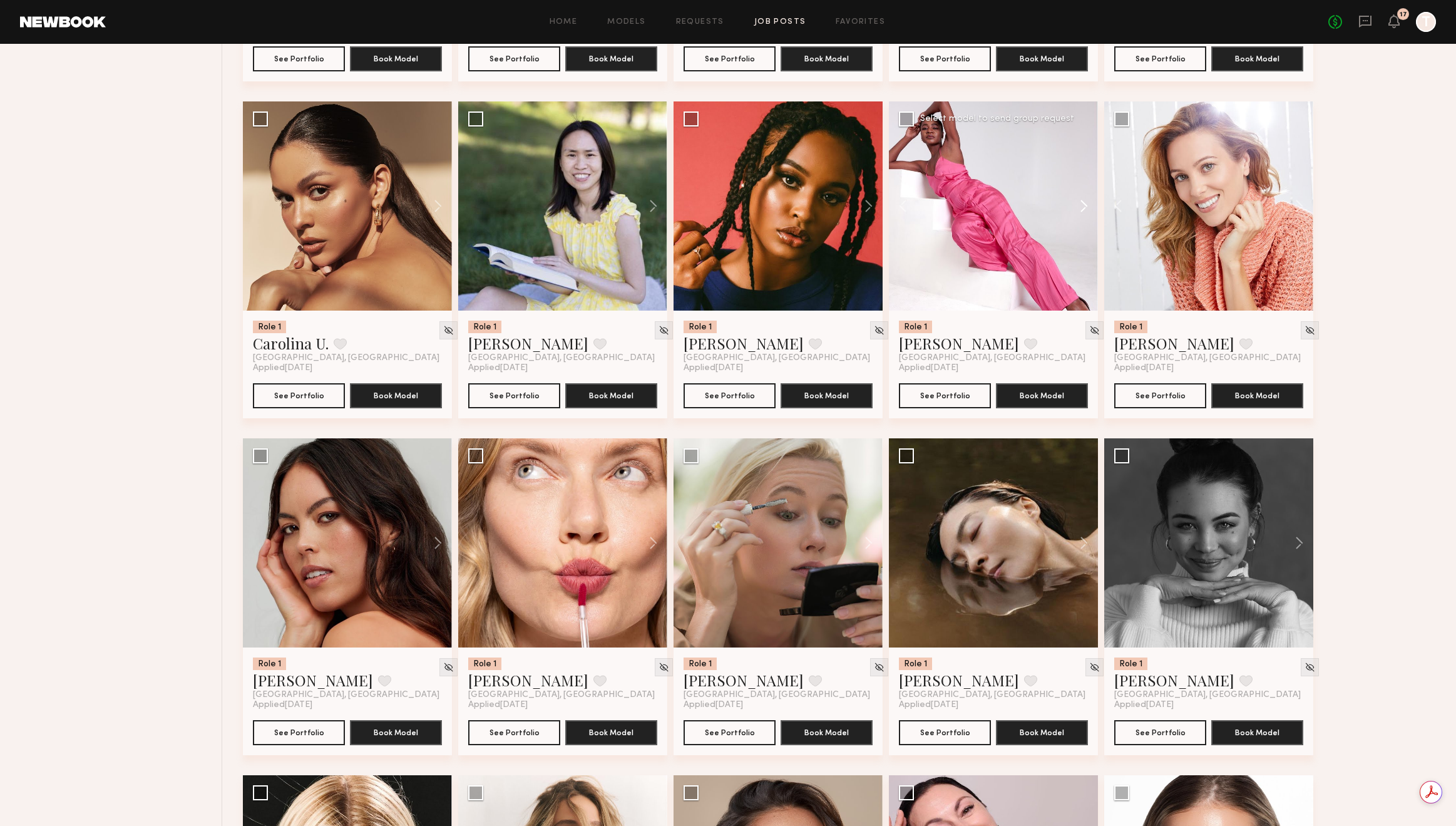
click at [1081, 207] on button at bounding box center [1078, 206] width 40 height 209
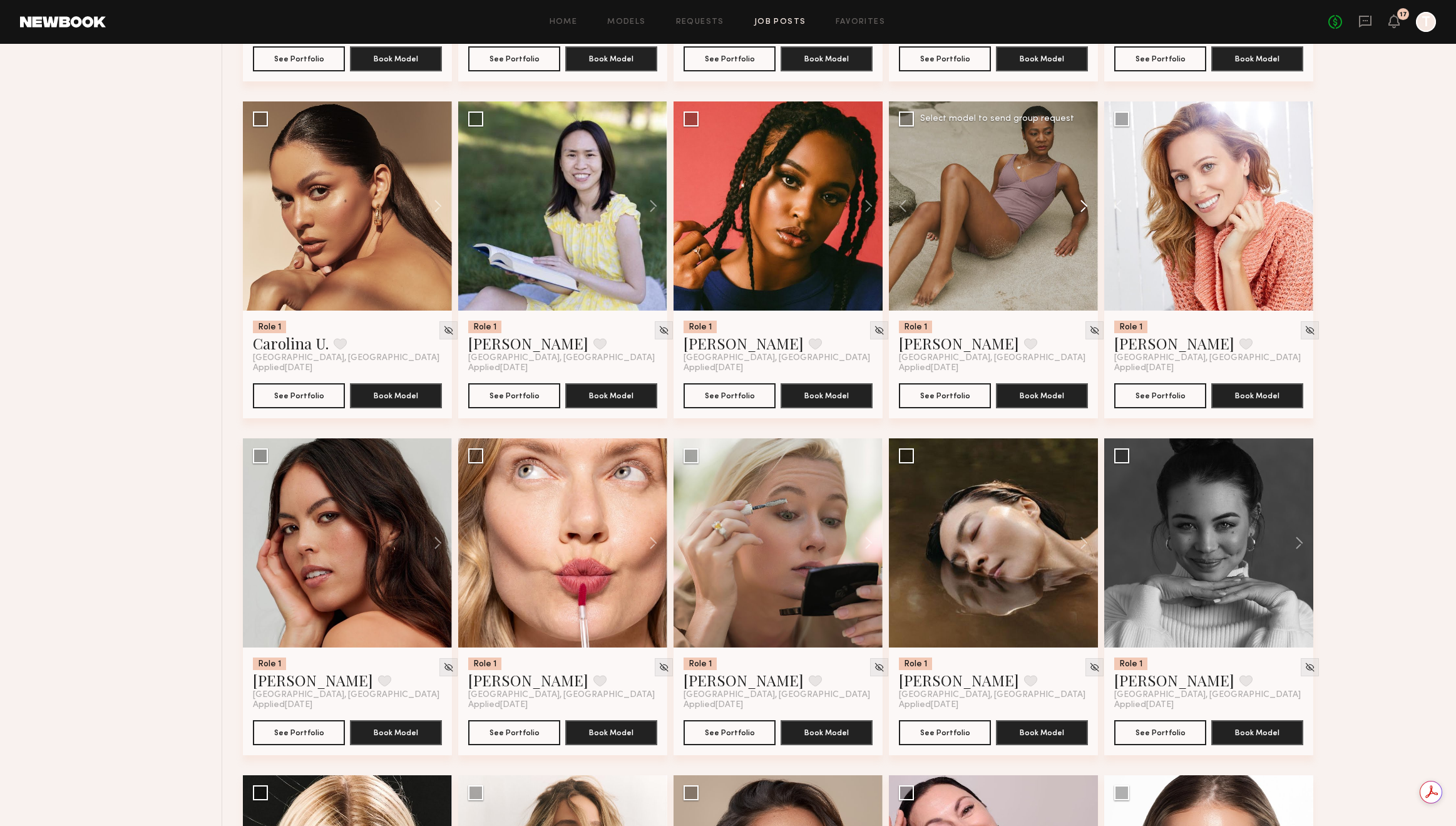
click at [1081, 207] on button at bounding box center [1078, 206] width 40 height 209
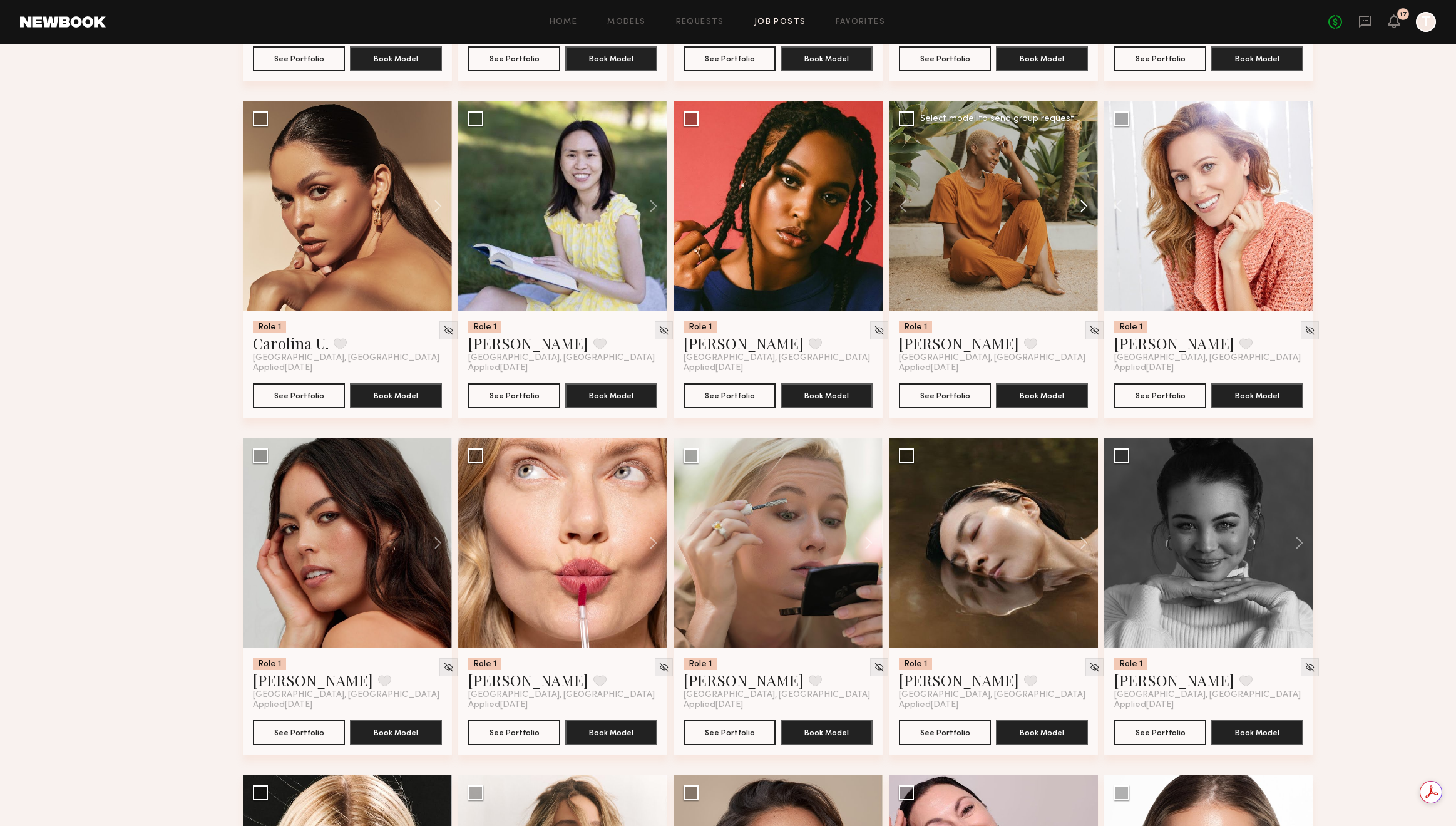
click at [1081, 207] on button at bounding box center [1078, 206] width 40 height 209
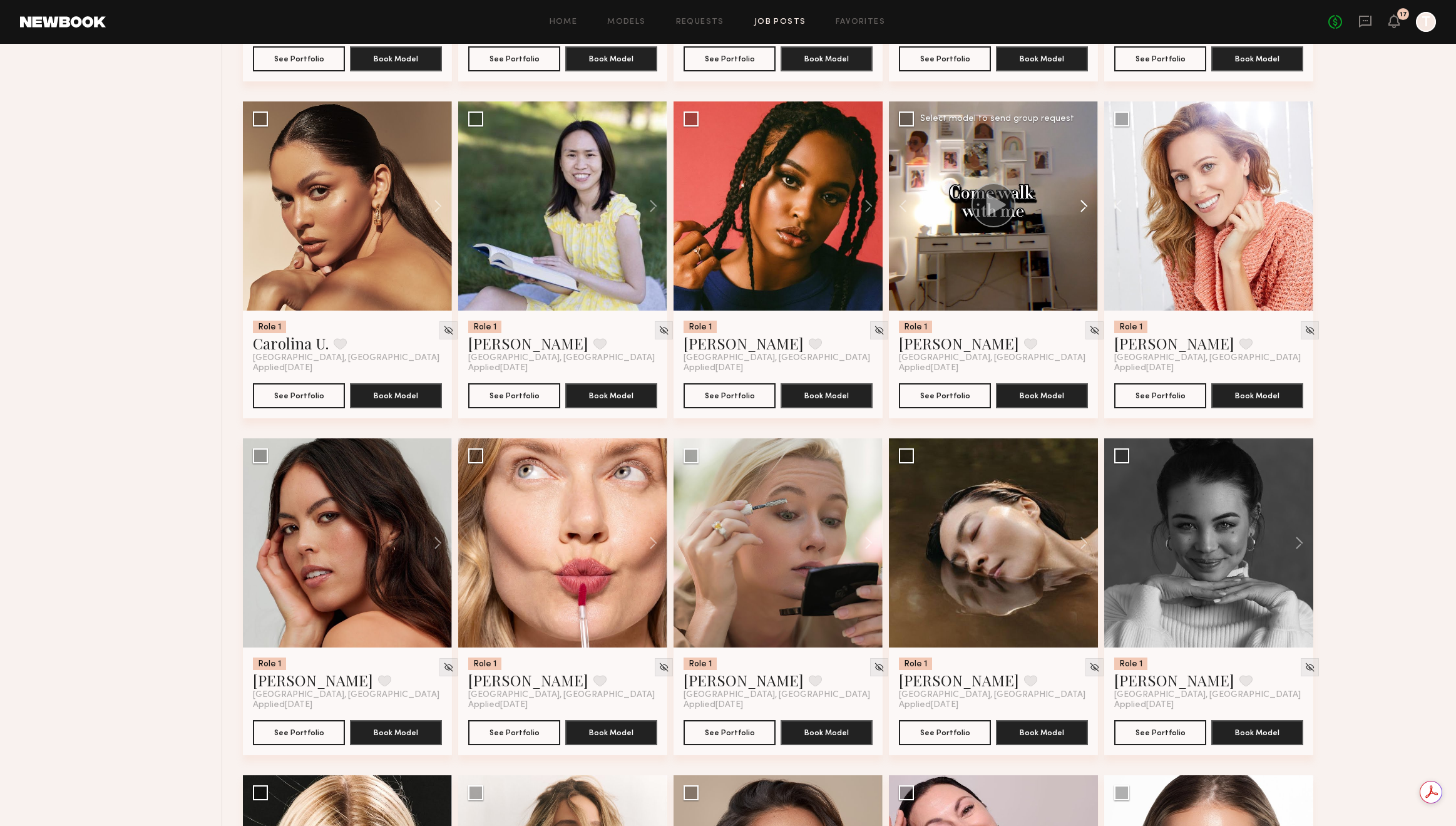
click at [1081, 207] on button at bounding box center [1078, 206] width 40 height 209
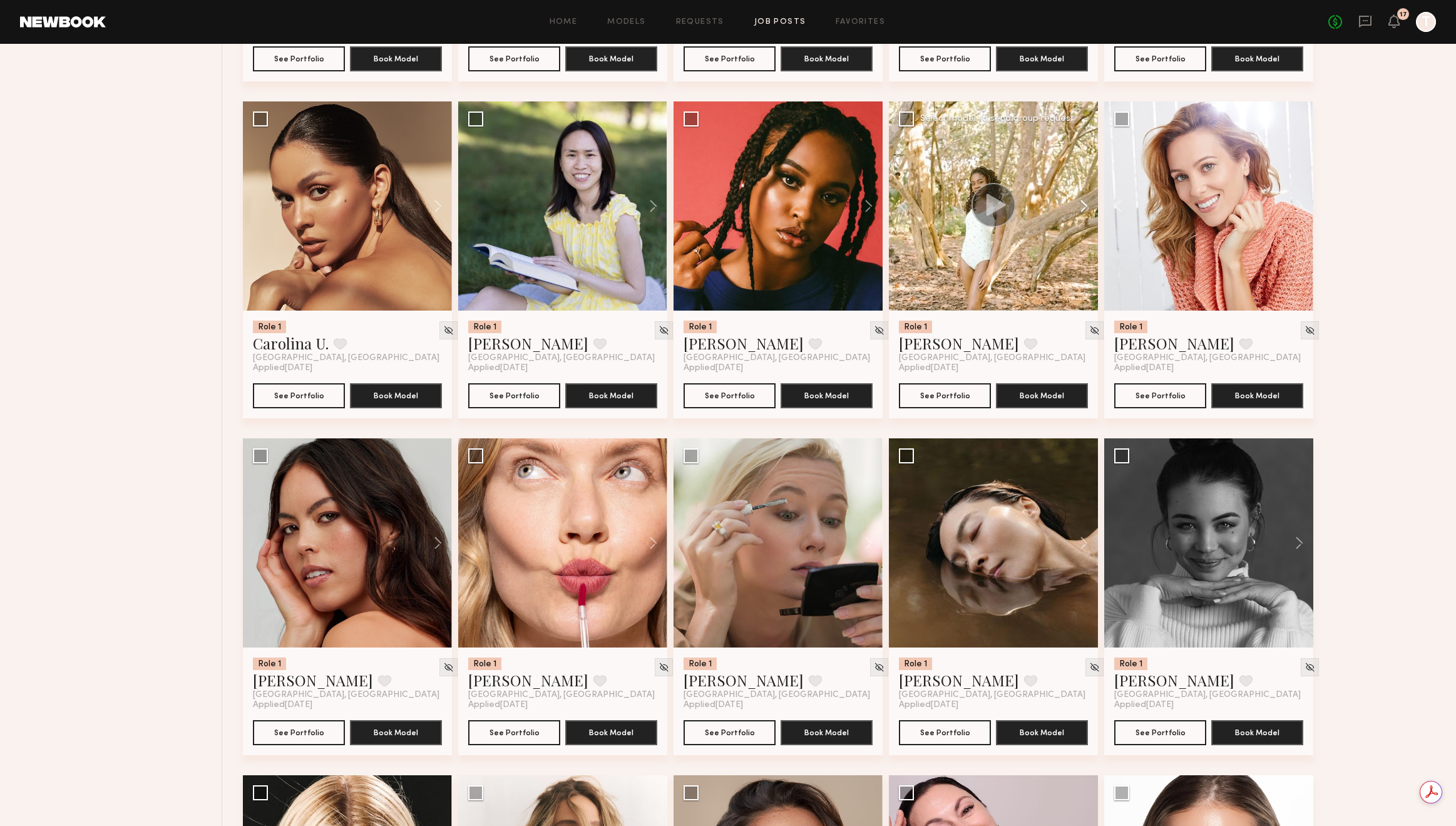
click at [1081, 207] on button at bounding box center [1078, 206] width 40 height 209
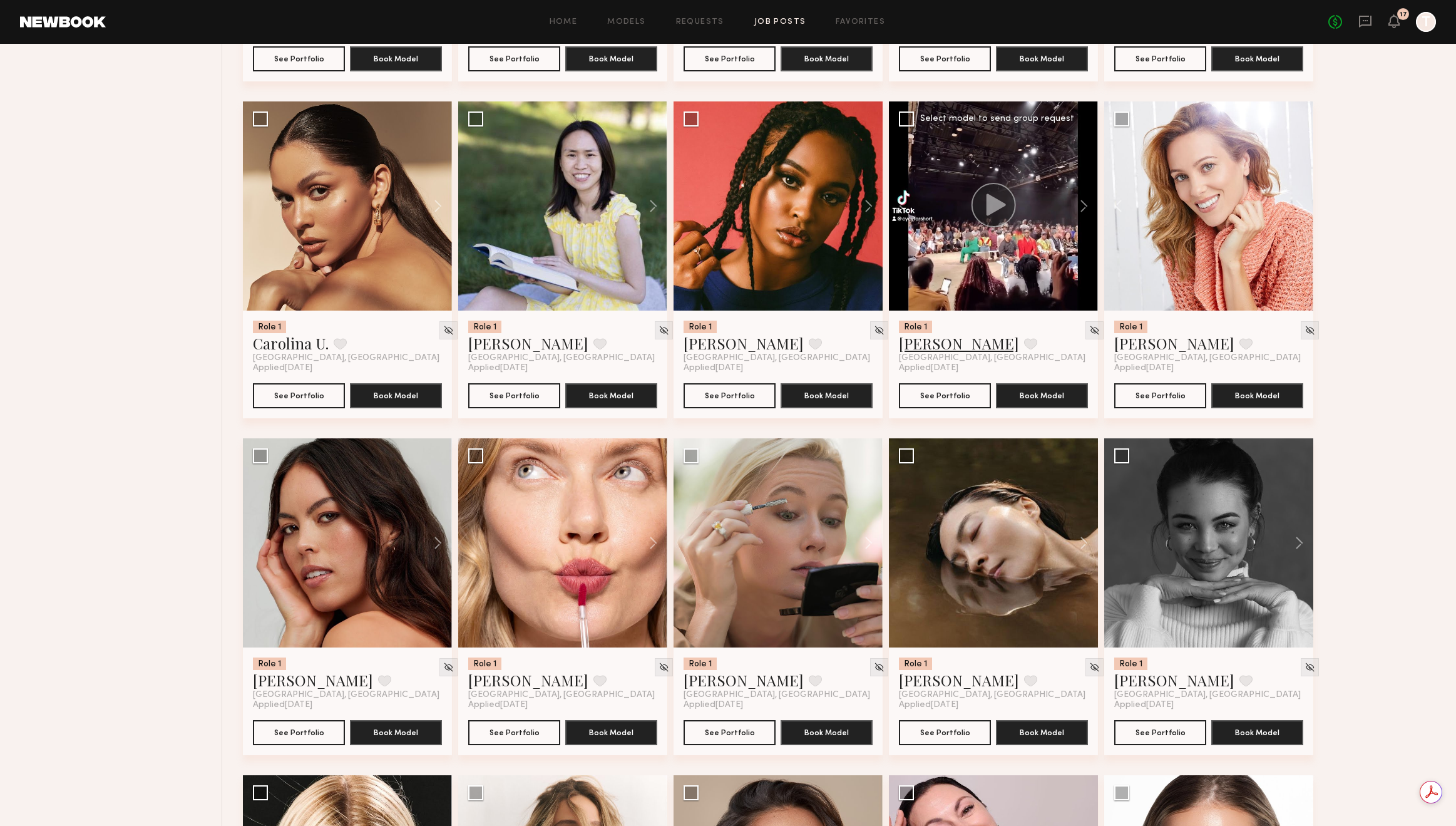
click at [933, 343] on link "Cynthia V." at bounding box center [959, 343] width 120 height 20
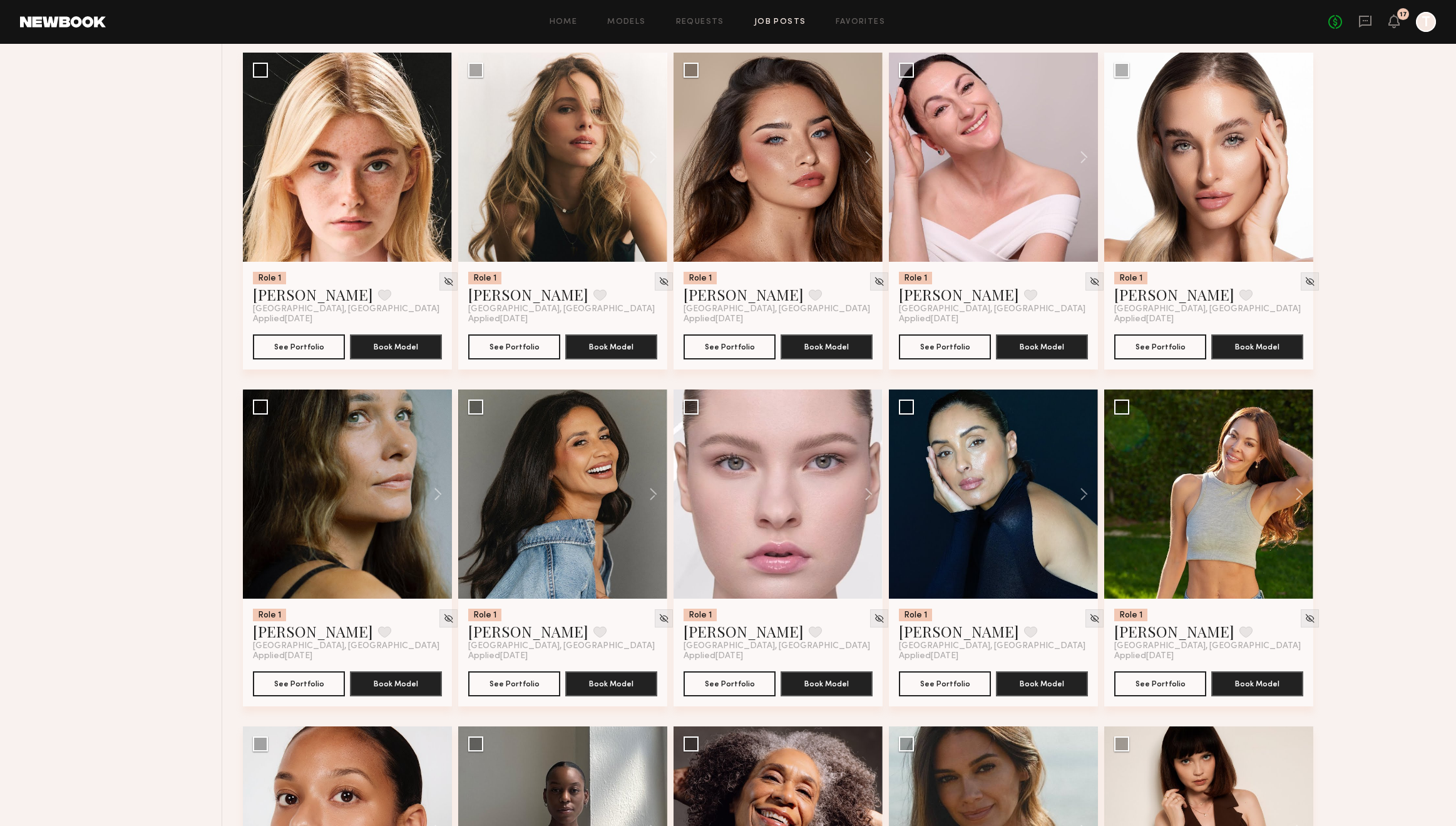
scroll to position [2891, 0]
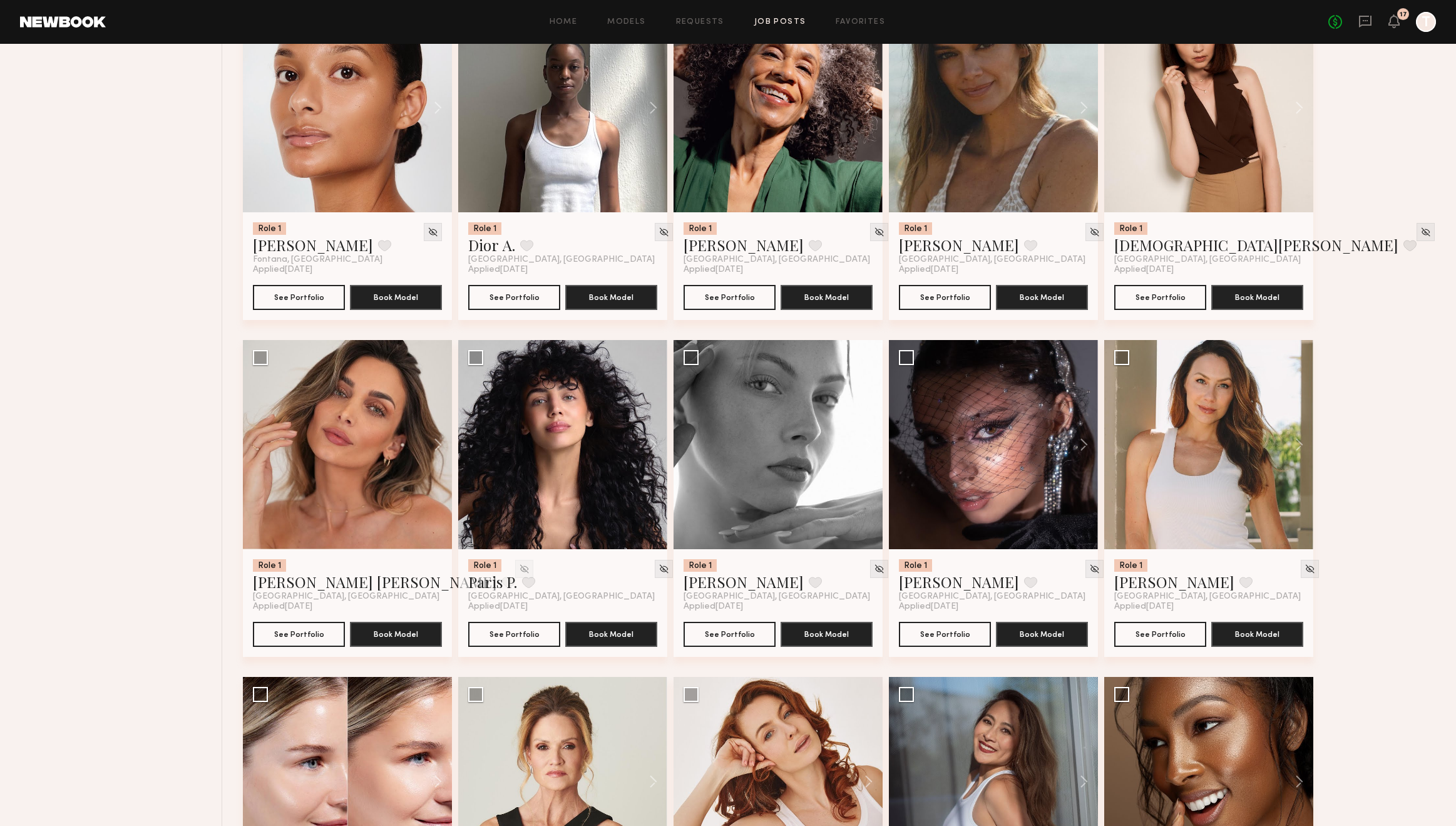
click at [820, 129] on div at bounding box center [778, 107] width 209 height 209
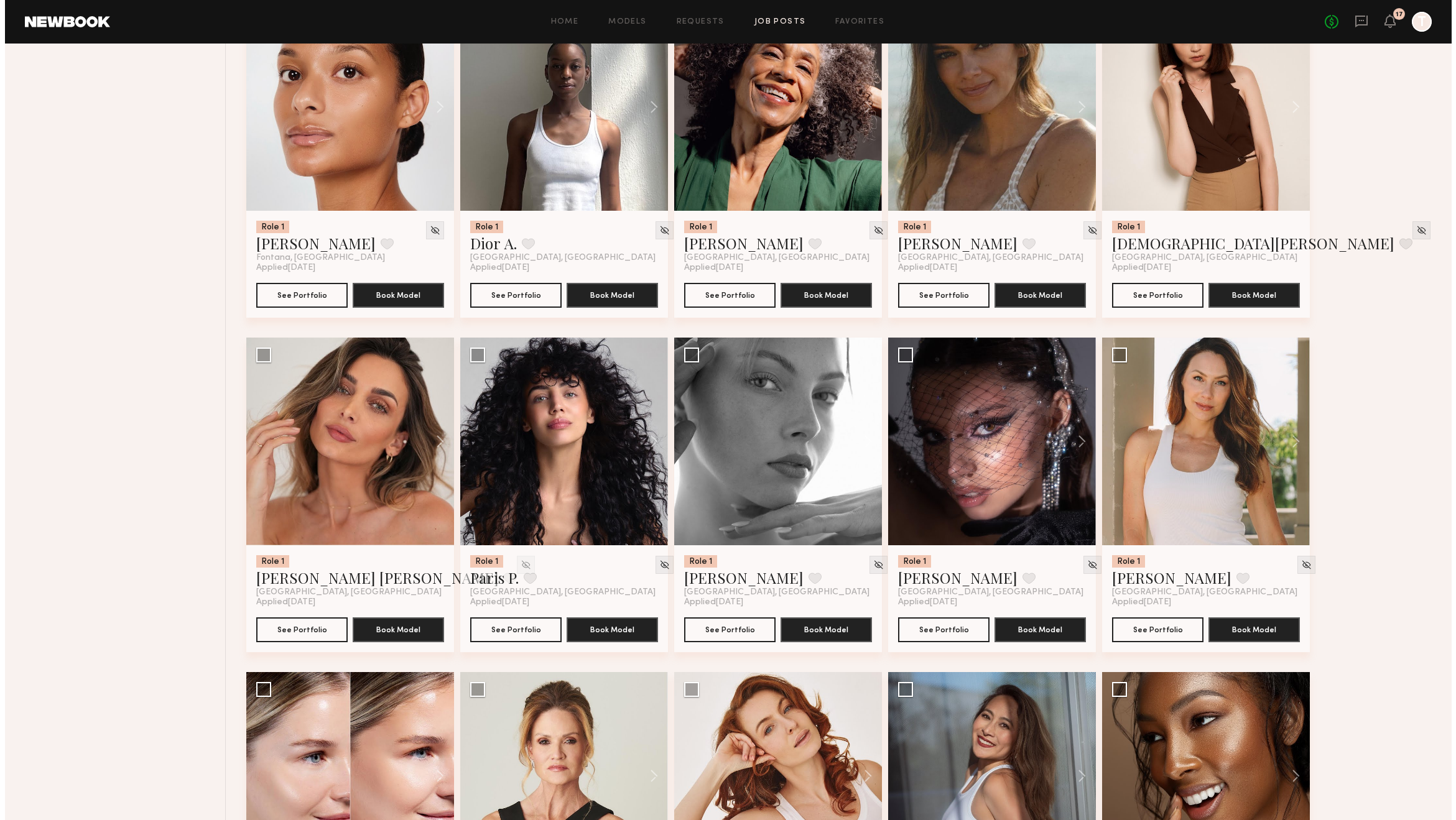
scroll to position [0, 0]
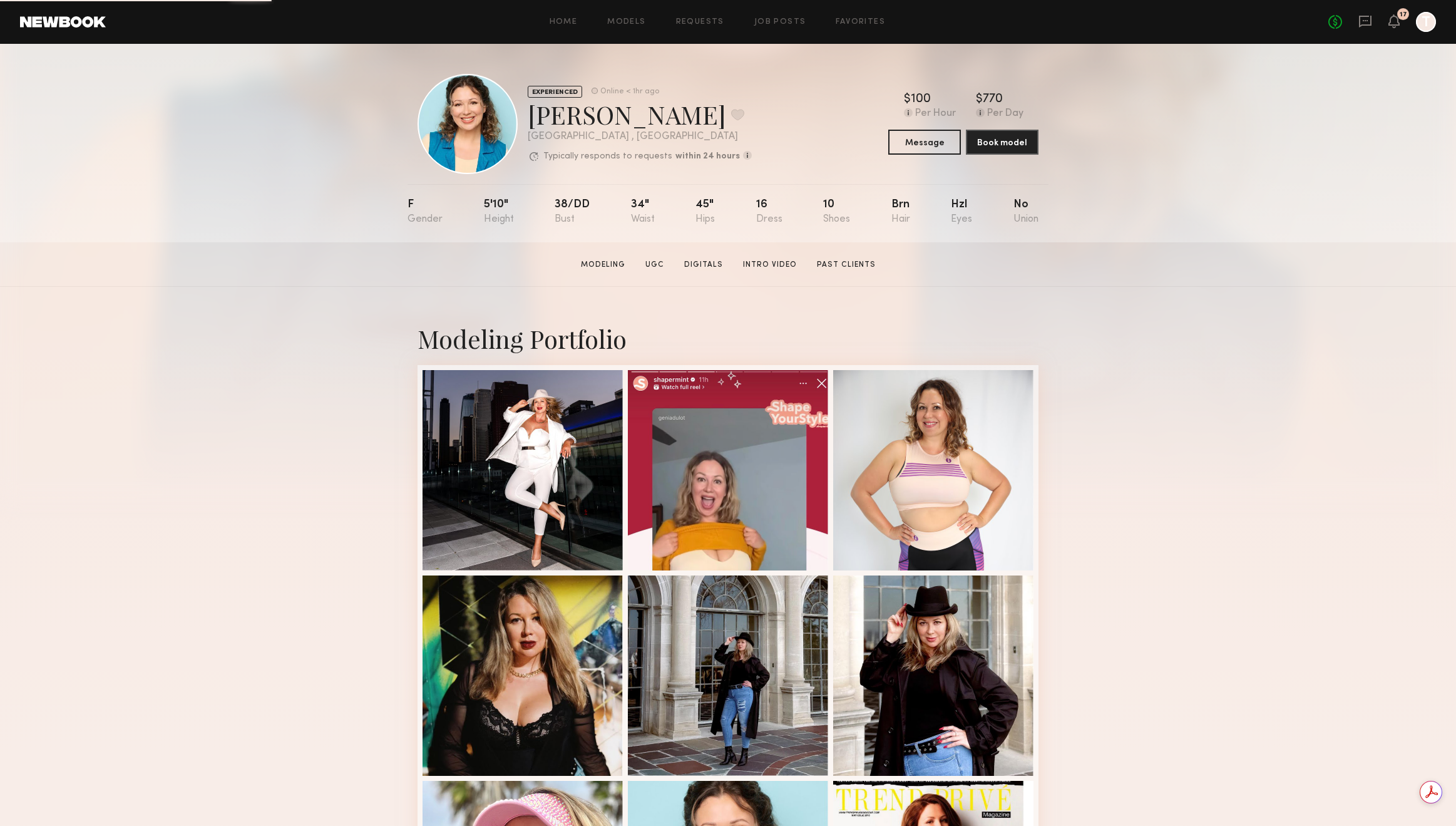
scroll to position [722, 0]
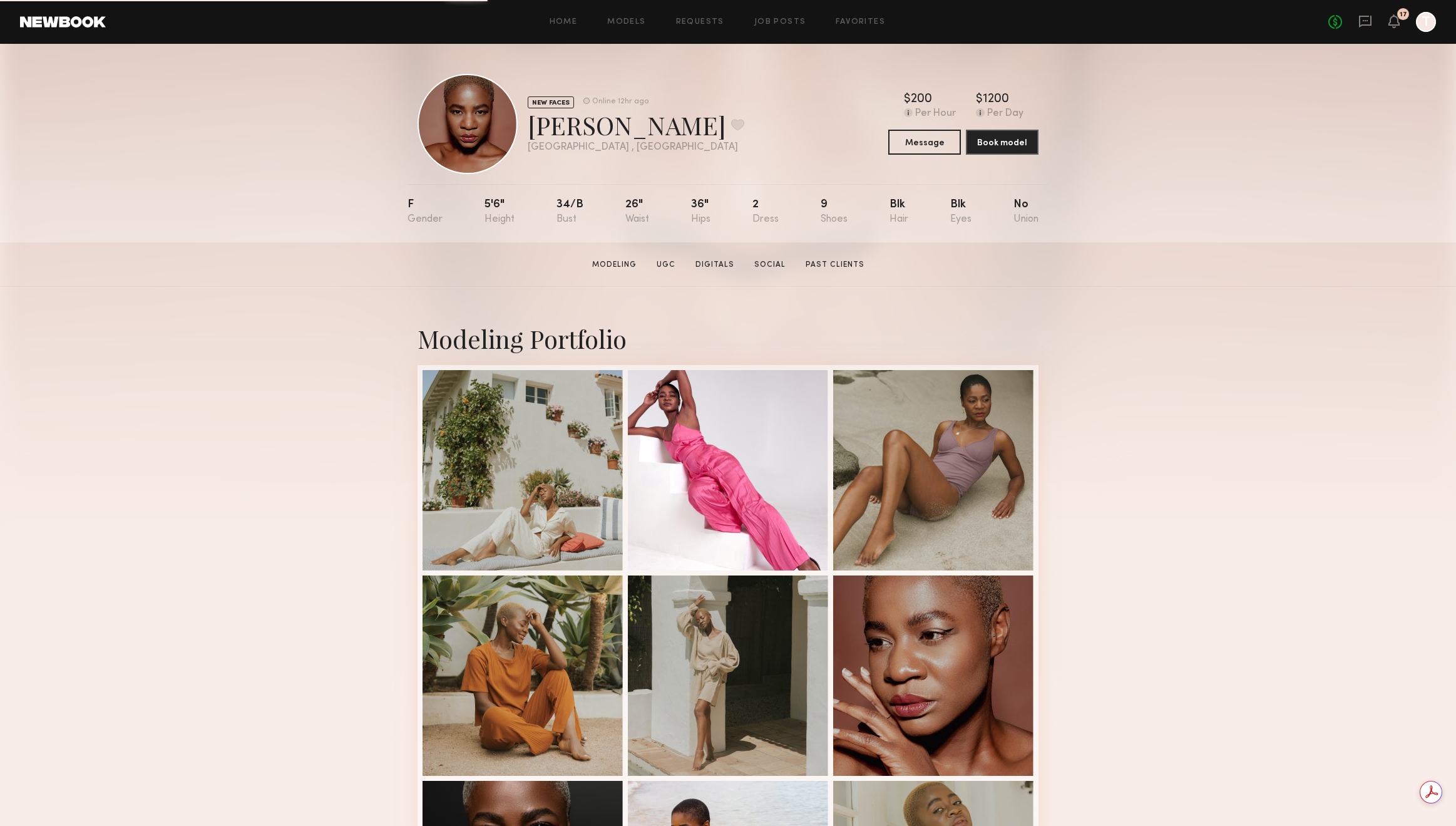
scroll to position [722, 0]
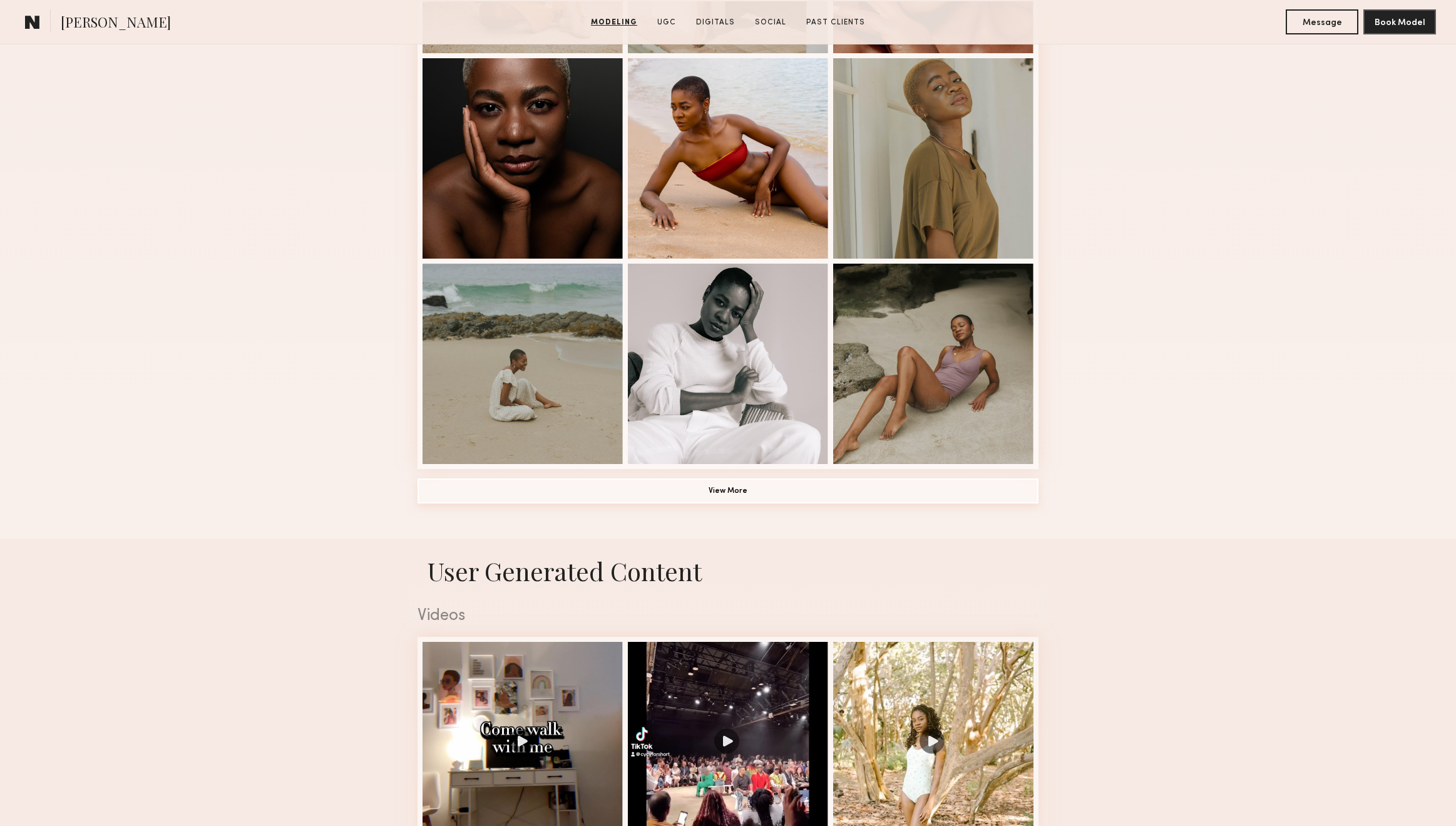
click at [760, 489] on button "View More" at bounding box center [728, 491] width 621 height 25
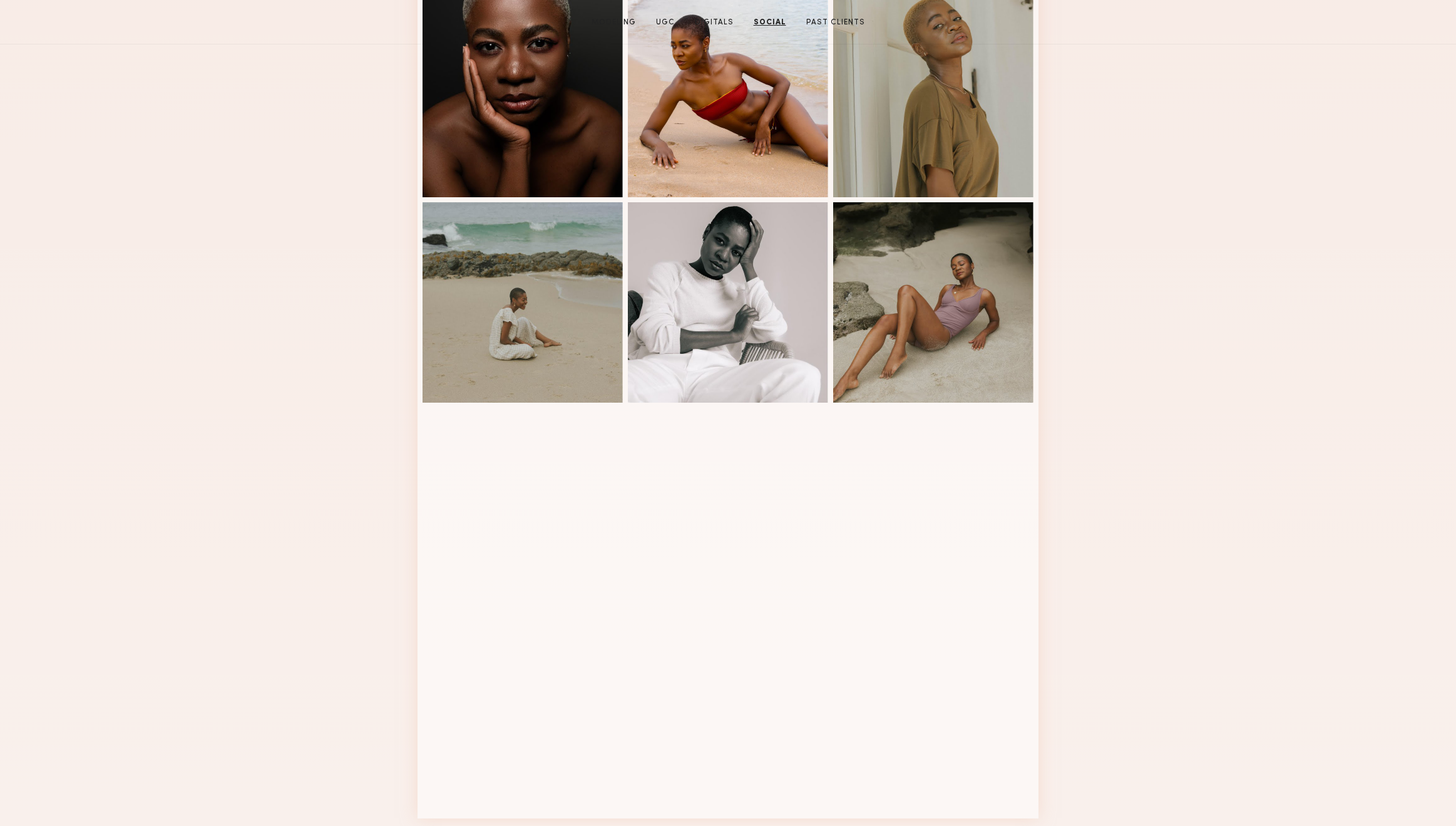
scroll to position [0, 0]
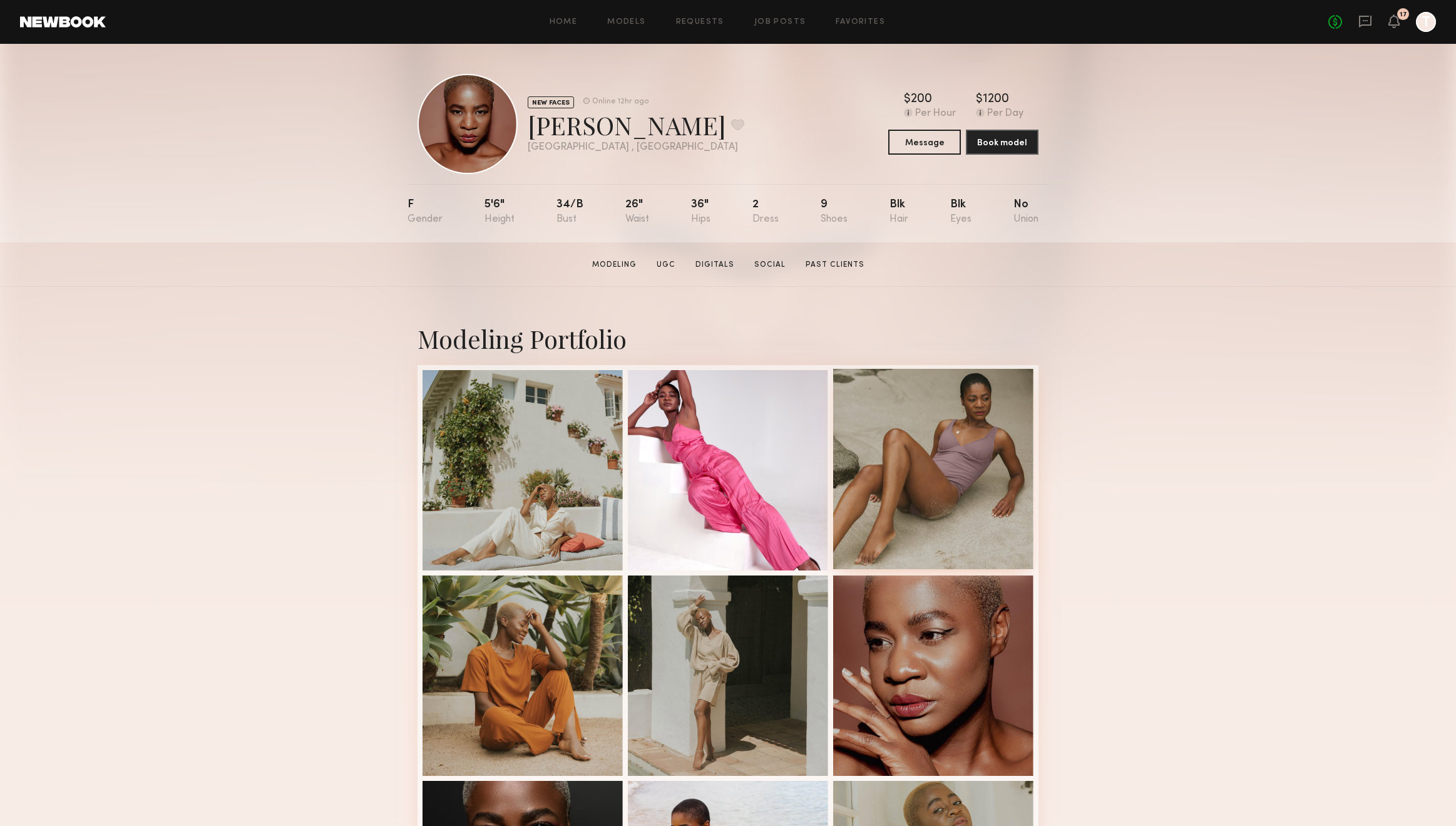
click at [945, 445] on div at bounding box center [933, 468] width 200 height 200
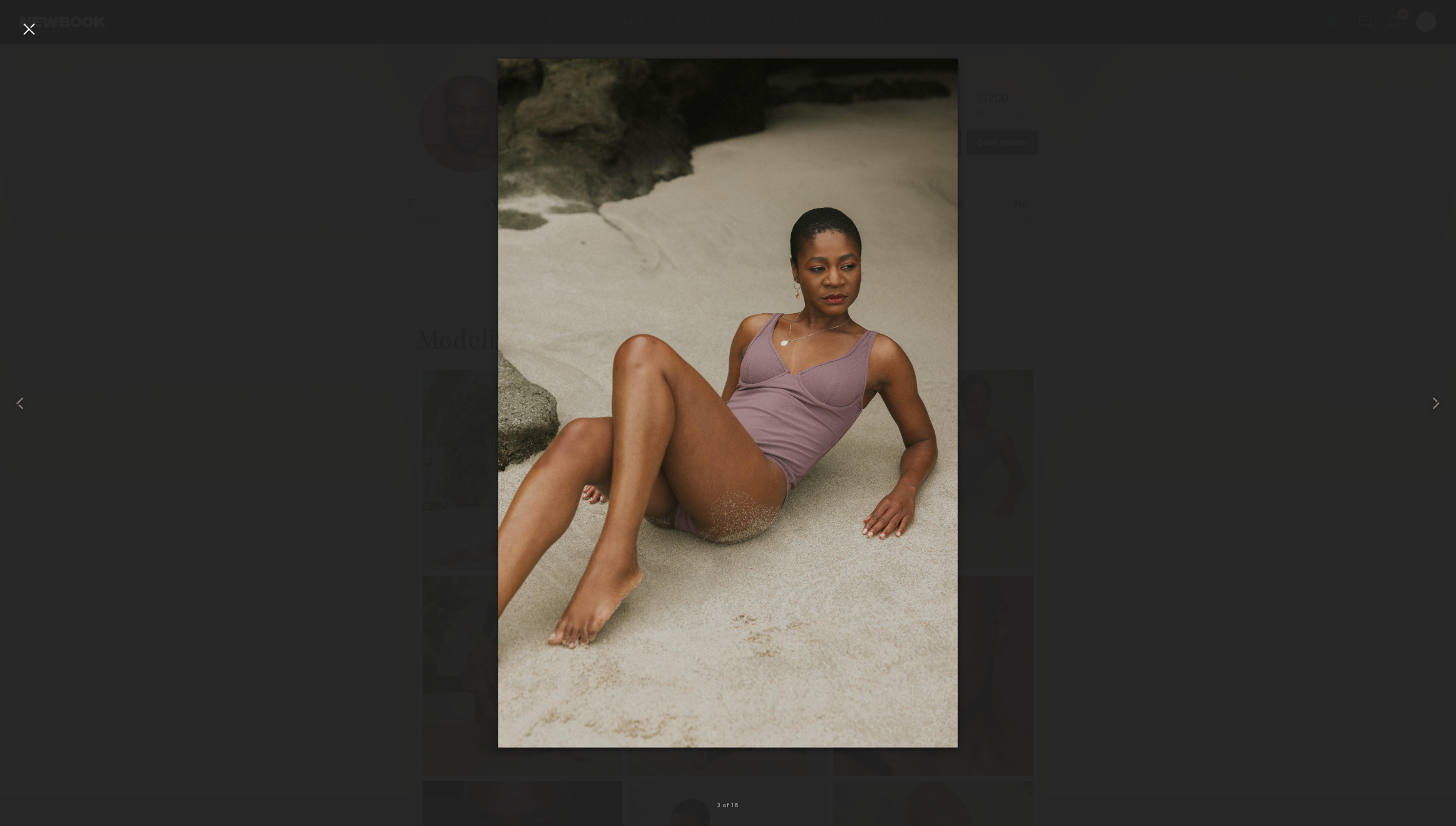
click at [24, 25] on div at bounding box center [29, 29] width 20 height 20
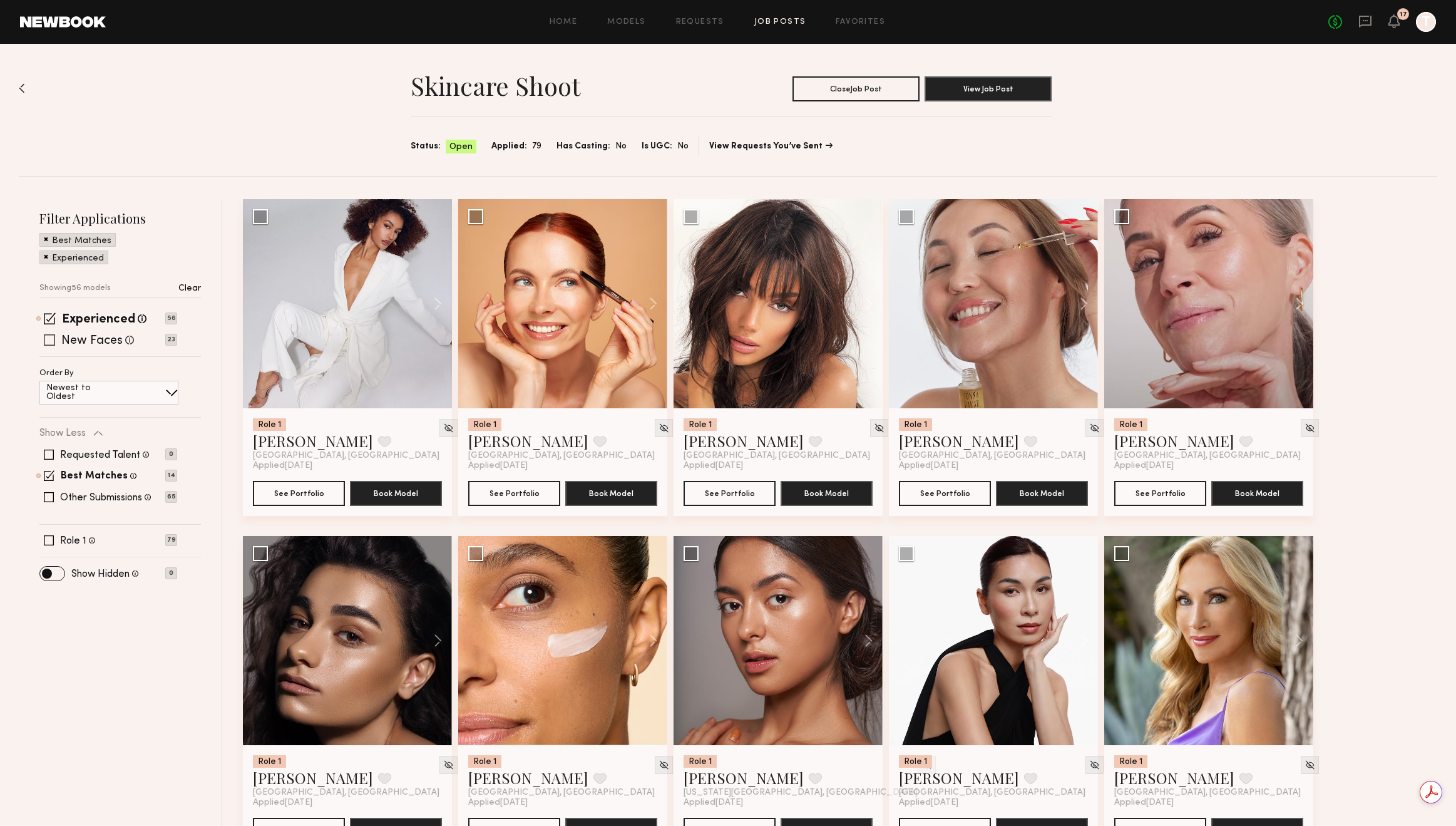
click at [93, 339] on label "New Faces" at bounding box center [92, 341] width 62 height 13
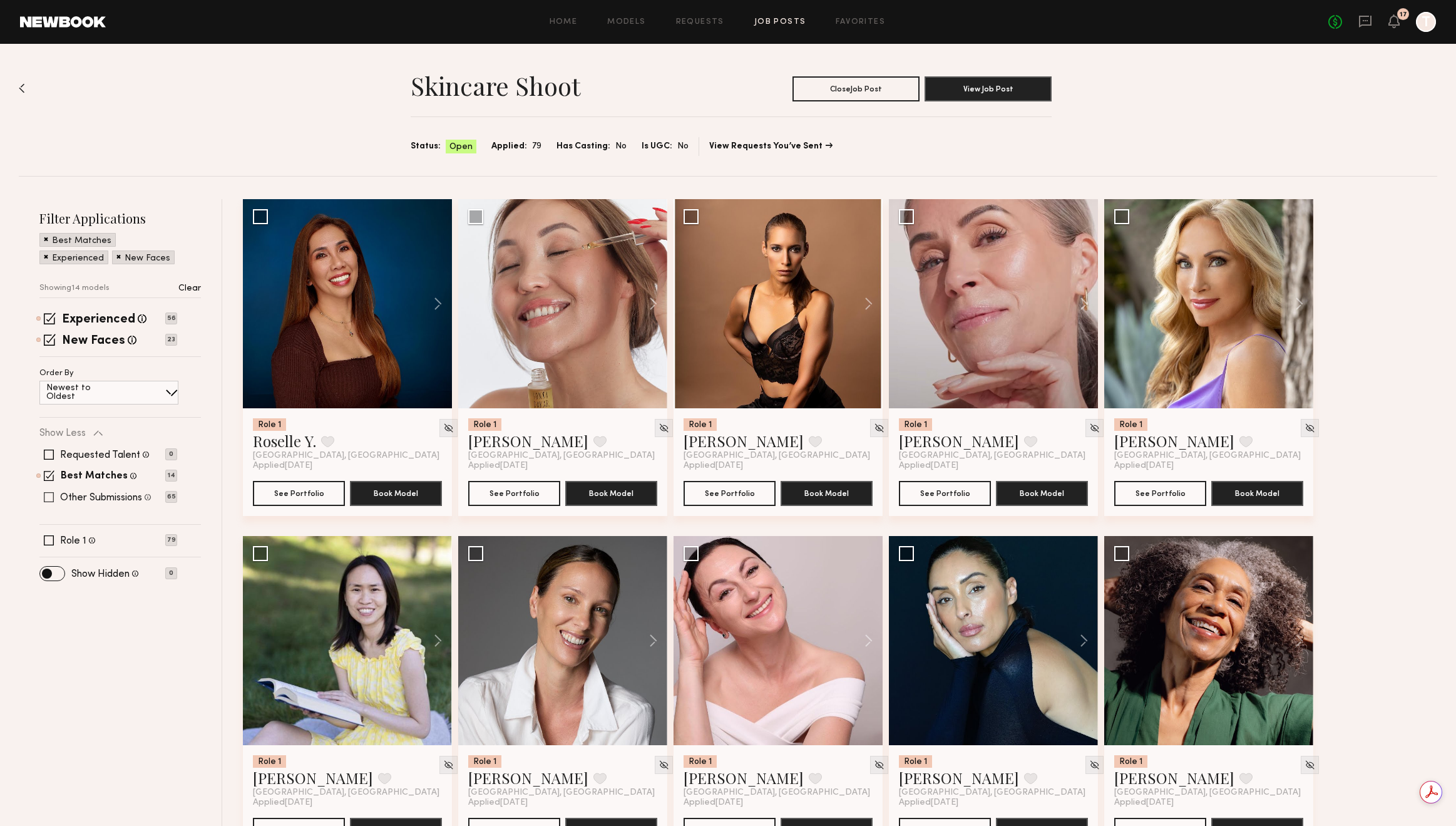
click at [104, 499] on label "Other Submissions" at bounding box center [101, 498] width 82 height 10
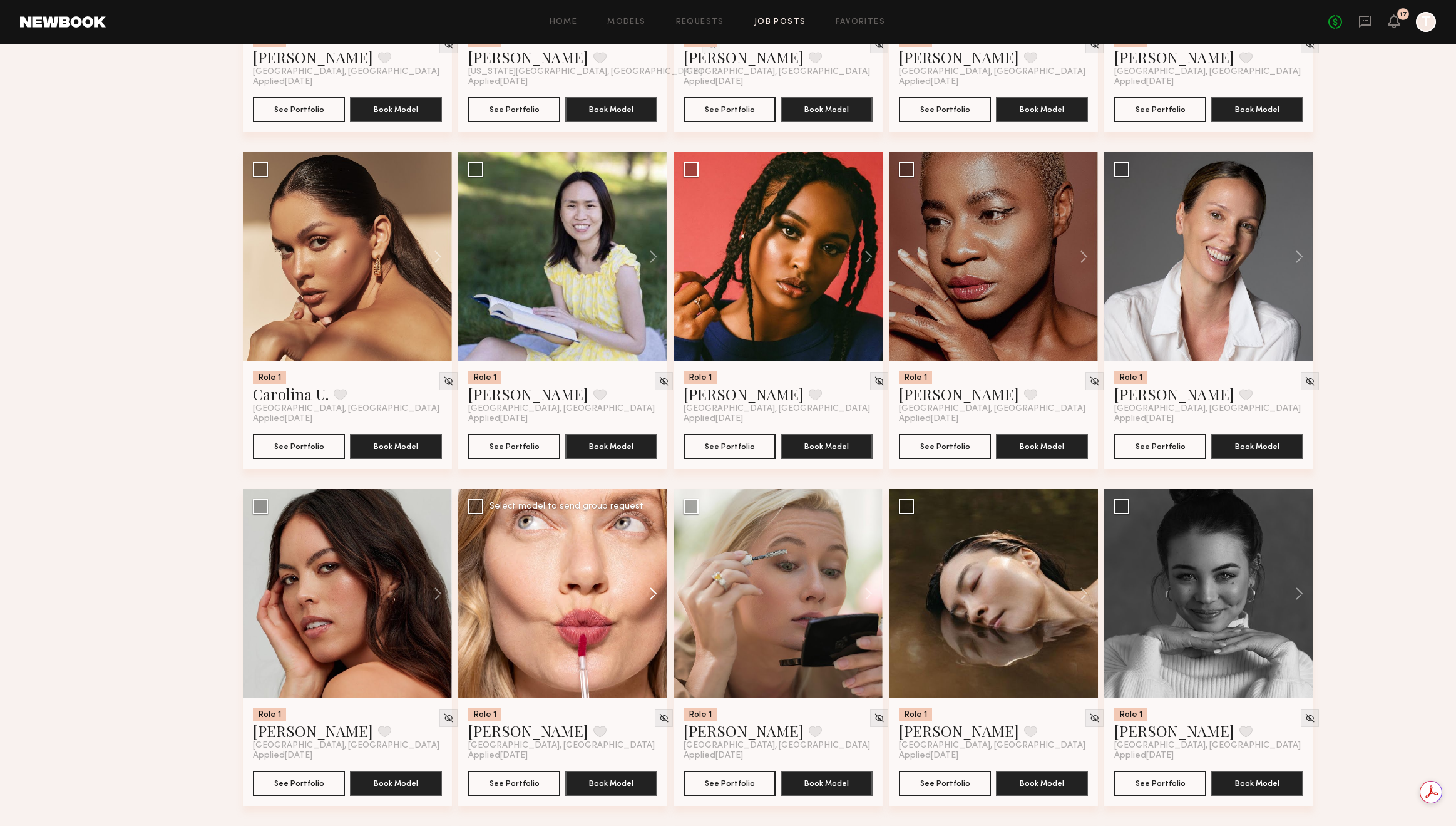
click at [654, 593] on button at bounding box center [647, 593] width 40 height 209
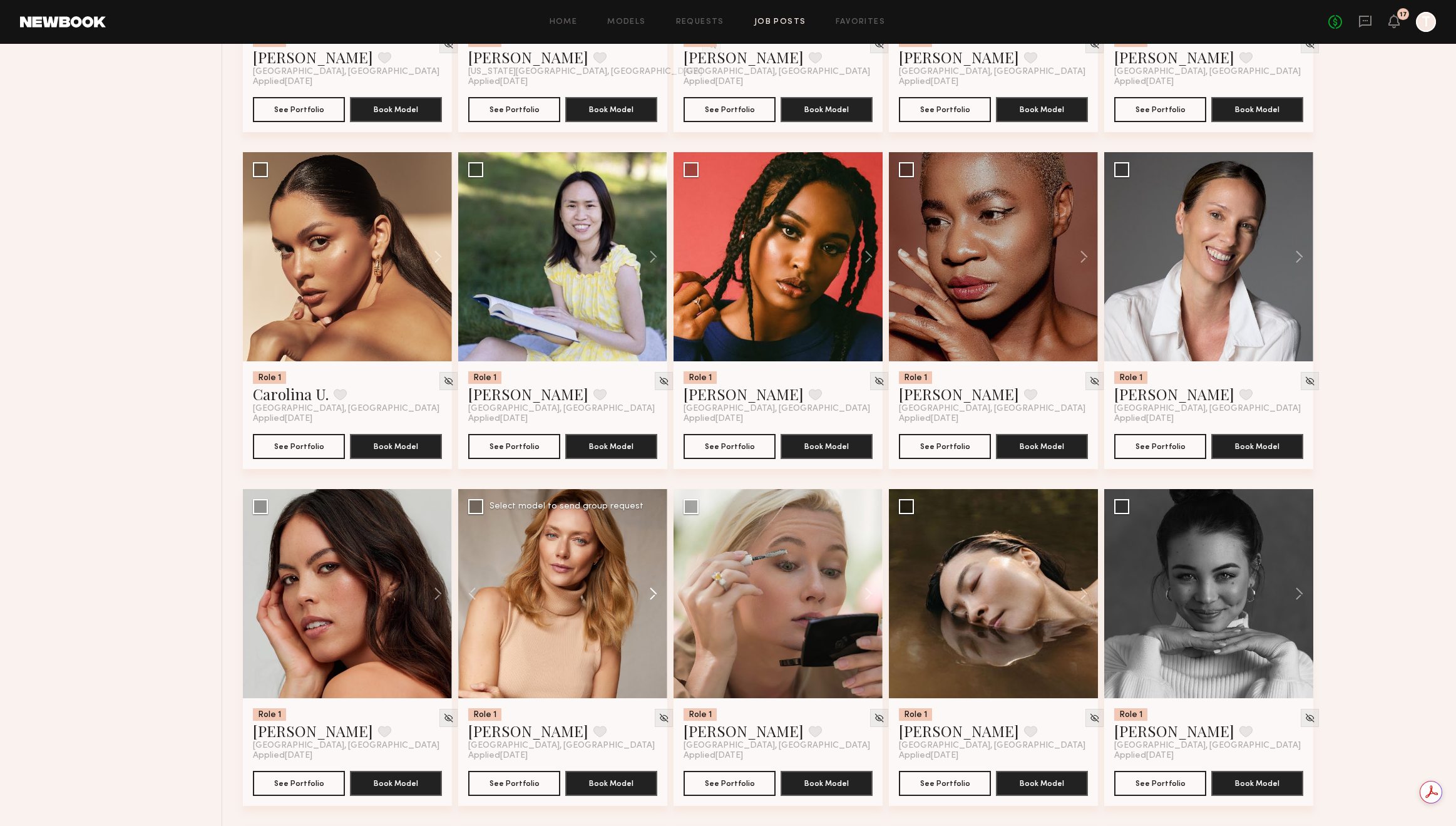
click at [654, 593] on button at bounding box center [647, 593] width 40 height 209
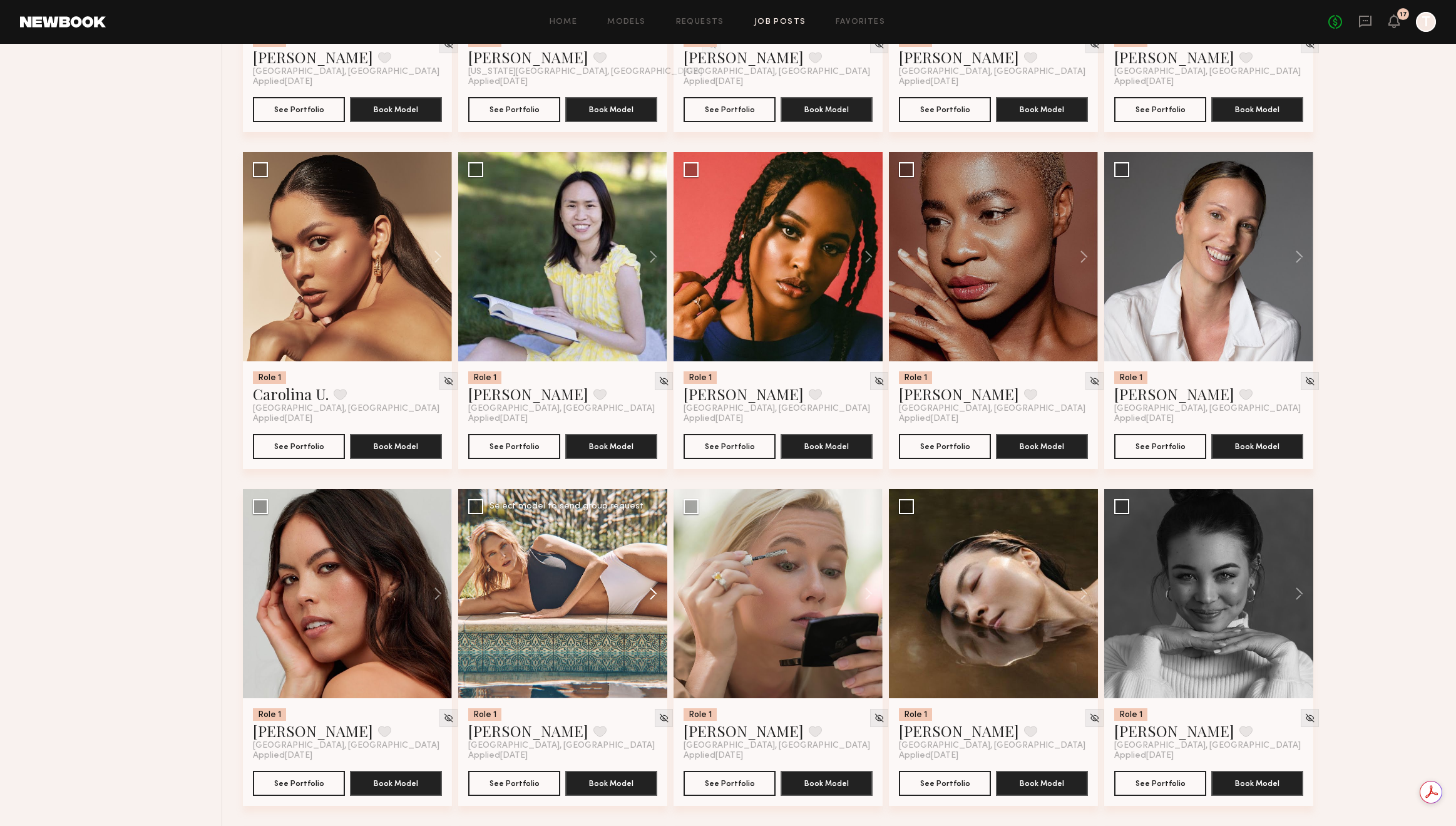
click at [654, 593] on button at bounding box center [647, 593] width 40 height 209
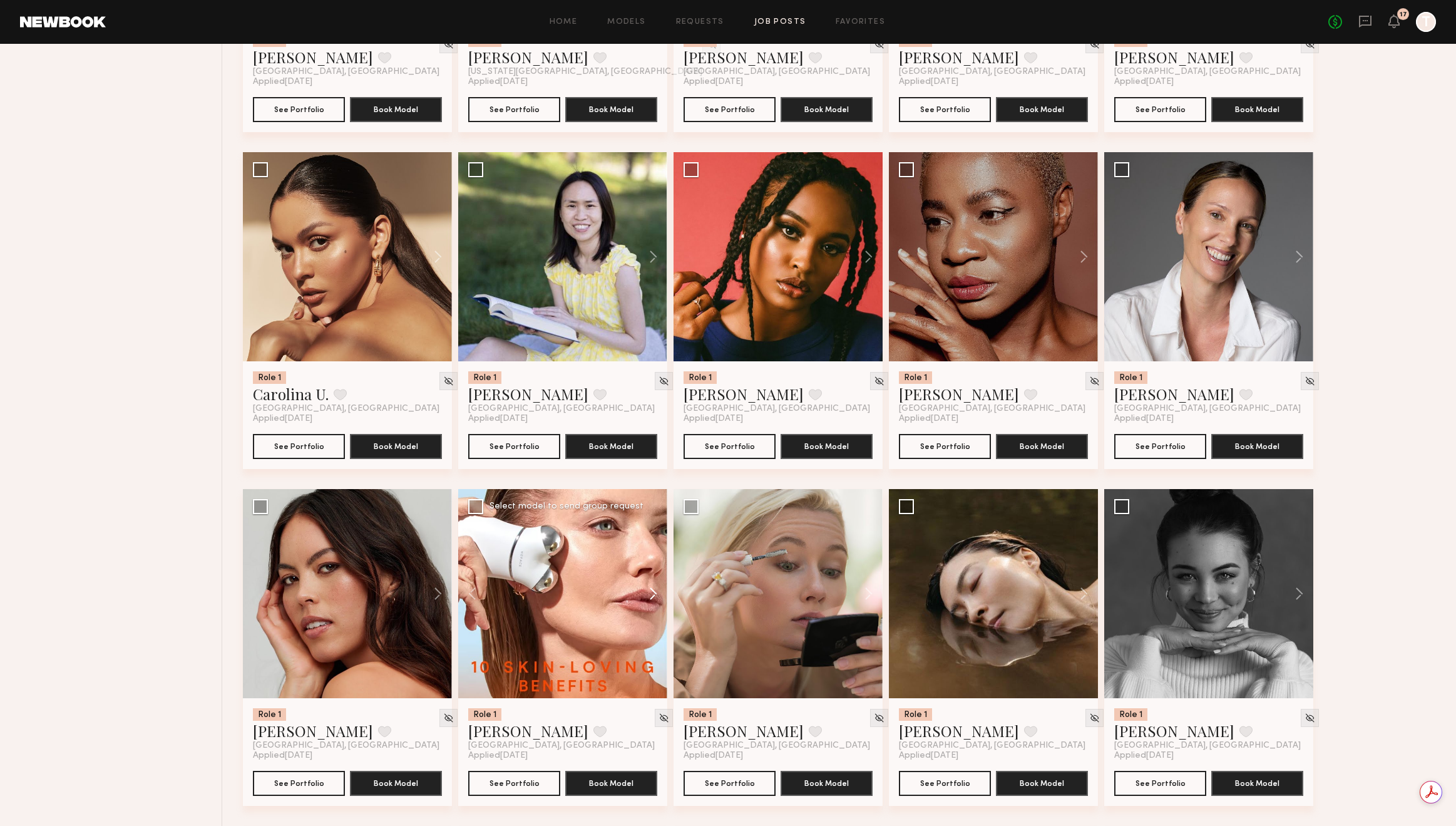
click at [654, 593] on button at bounding box center [647, 593] width 40 height 209
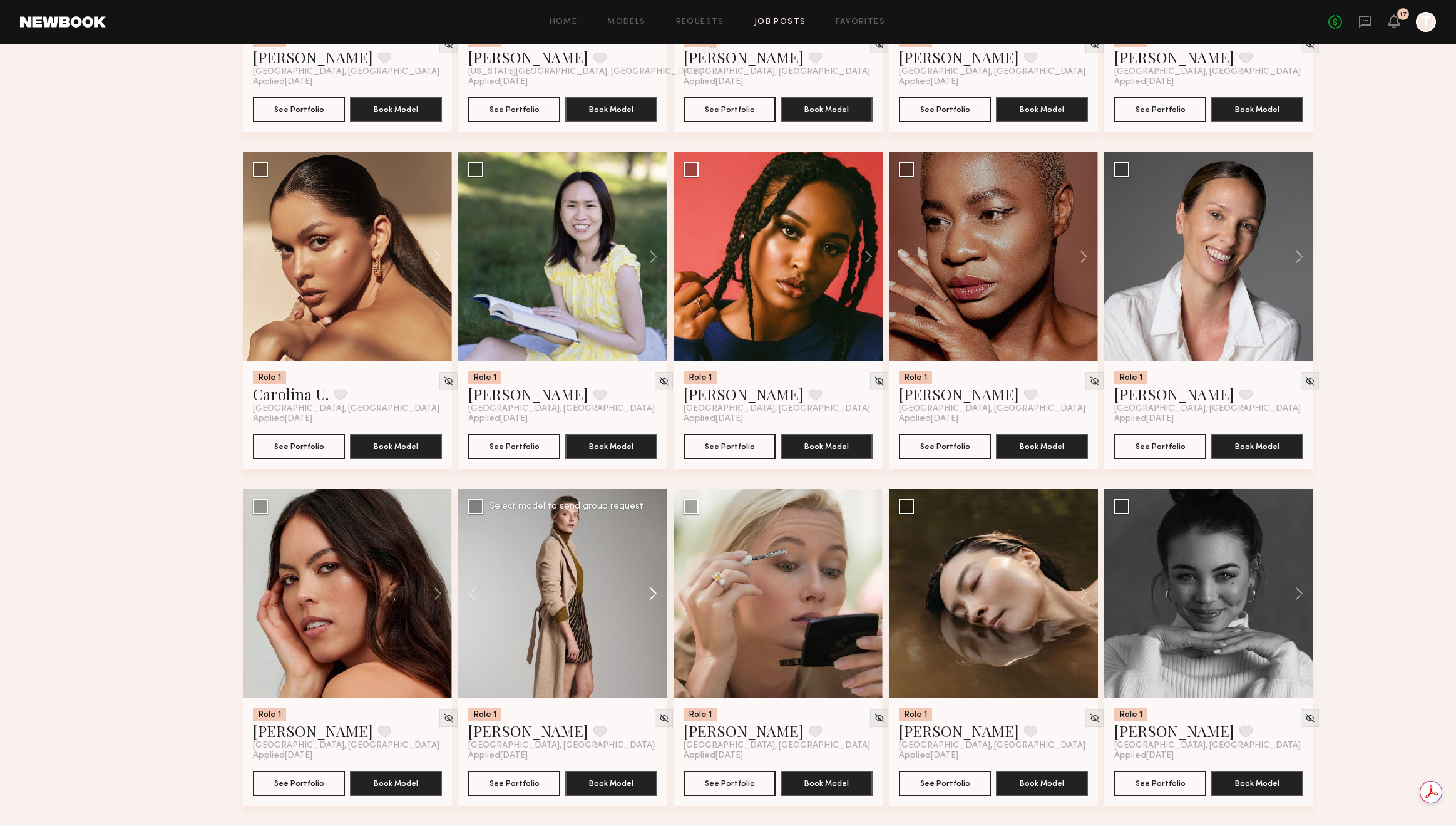
click at [654, 593] on button at bounding box center [647, 593] width 40 height 209
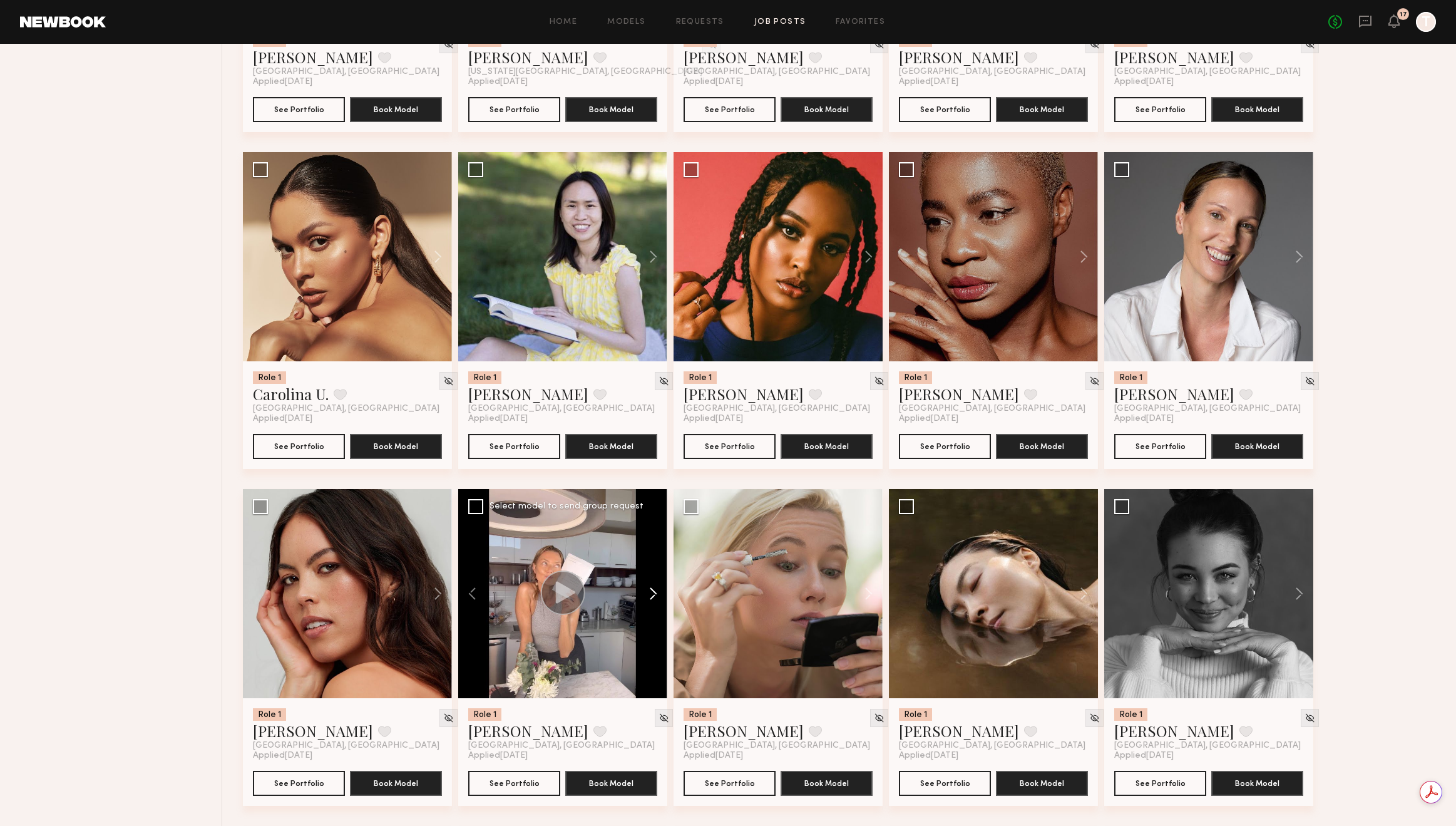
click at [654, 593] on button at bounding box center [647, 593] width 40 height 209
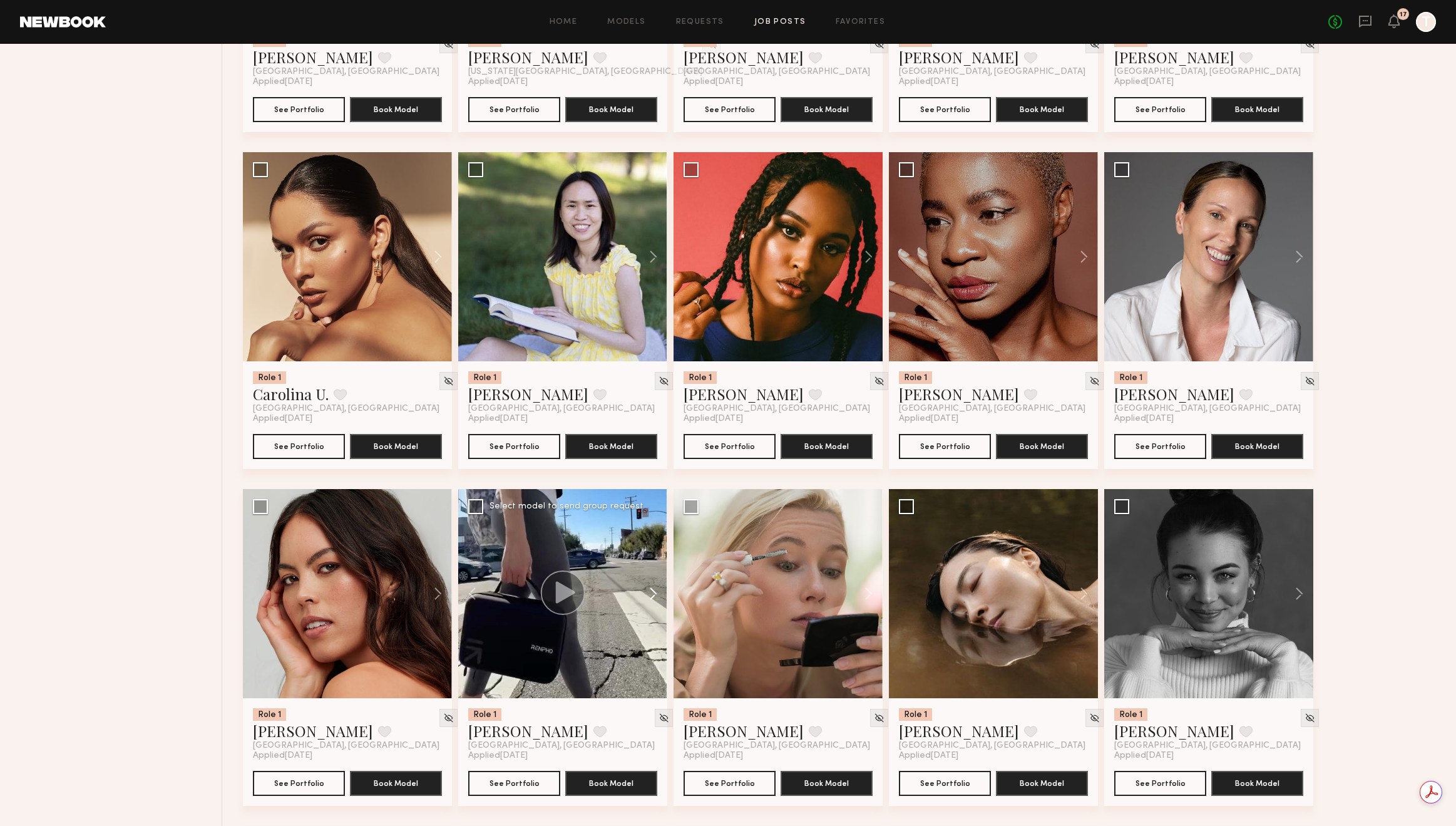
click at [654, 593] on button at bounding box center [647, 593] width 40 height 209
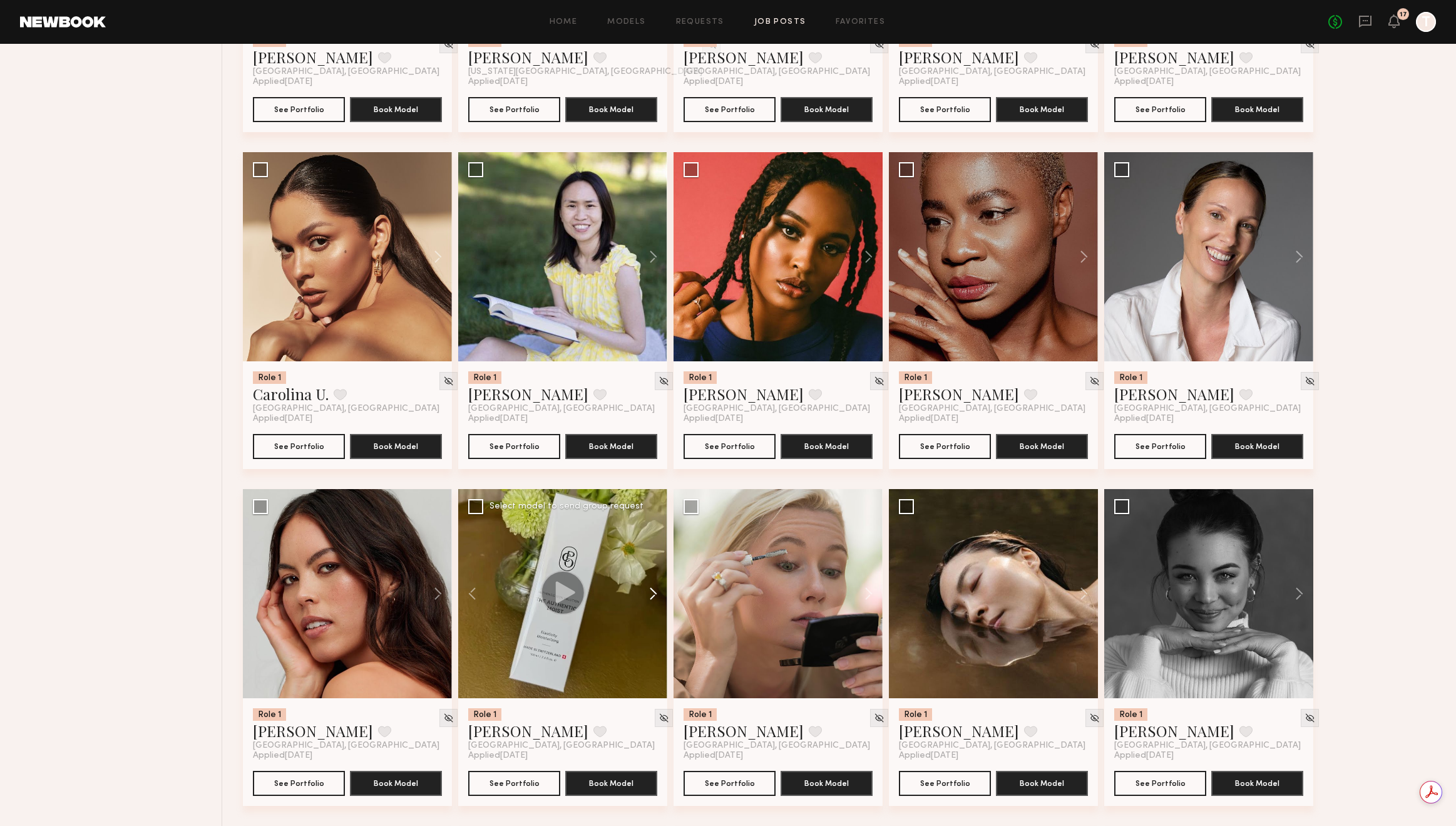
click at [654, 593] on button at bounding box center [647, 593] width 40 height 209
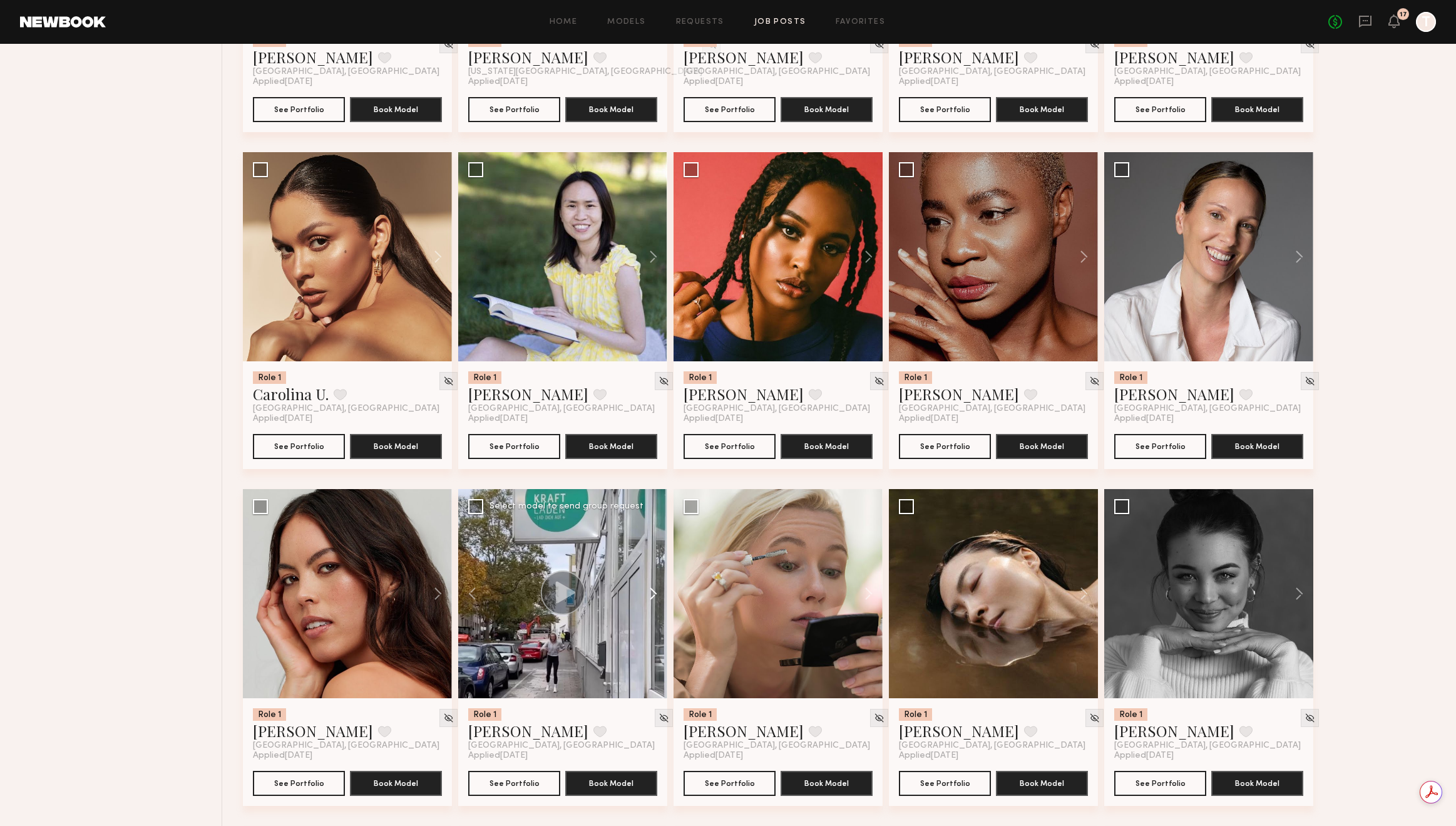
click at [654, 593] on button at bounding box center [647, 593] width 40 height 209
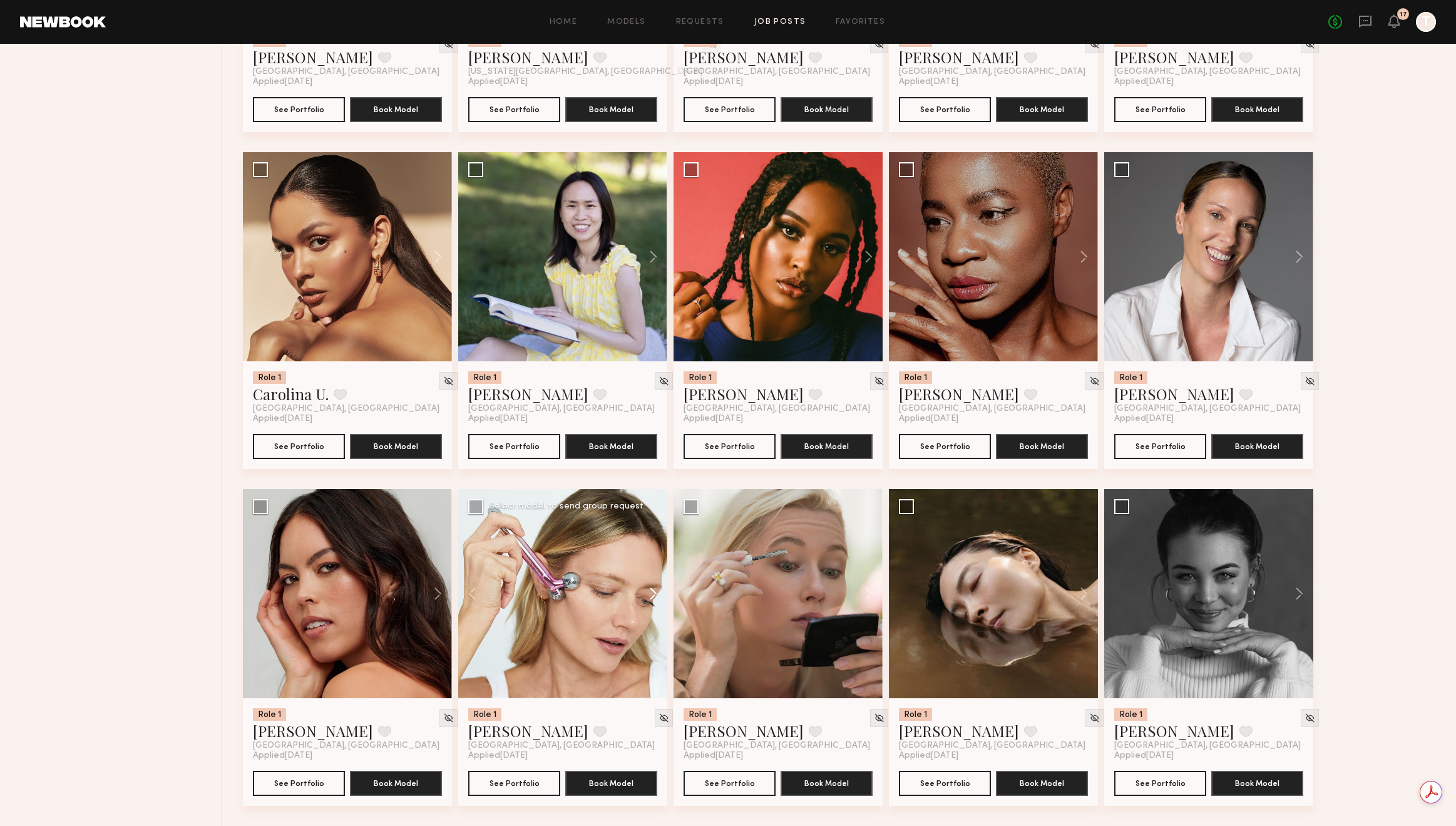
click at [654, 593] on button at bounding box center [647, 593] width 40 height 209
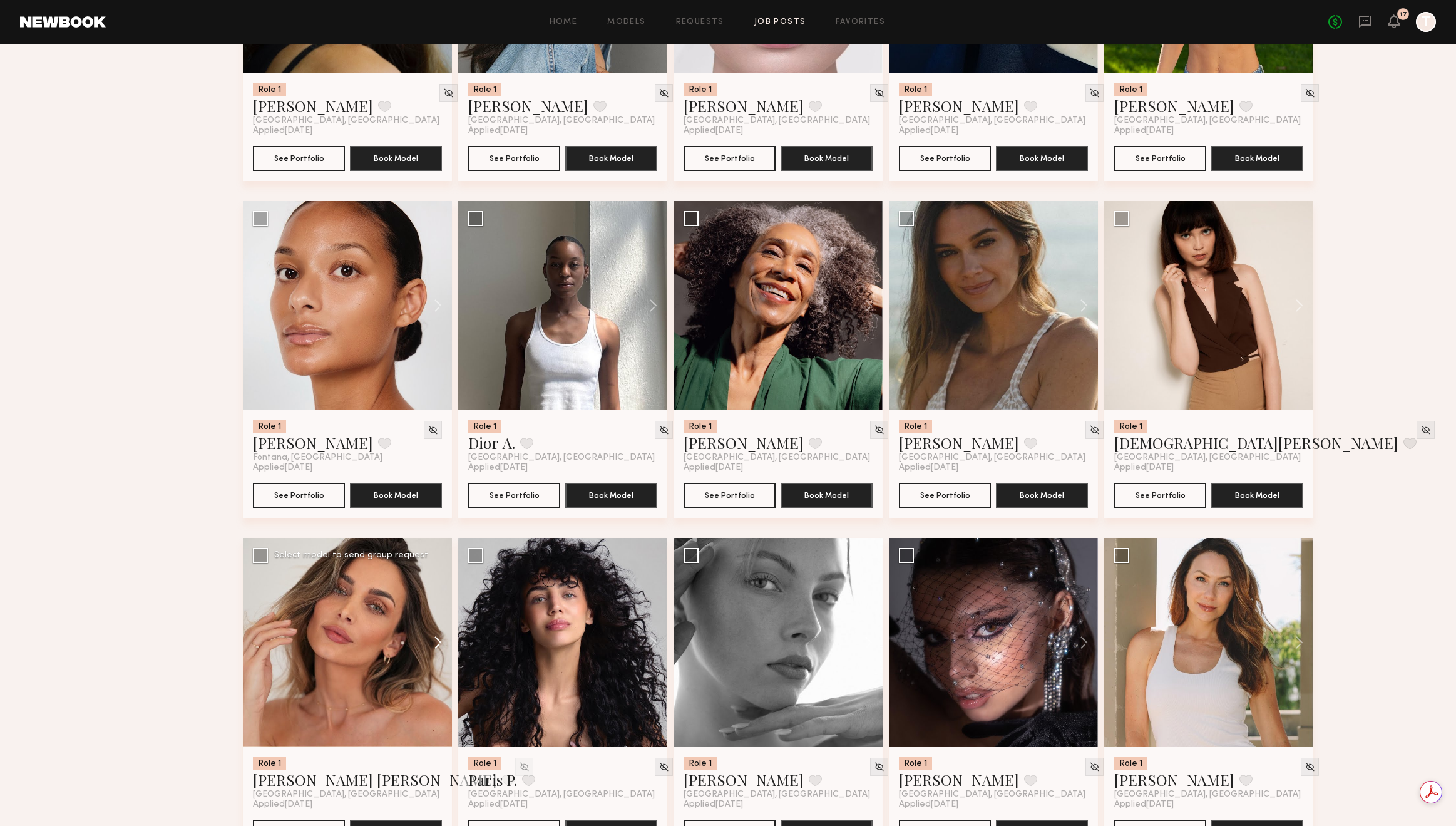
click at [435, 638] on button at bounding box center [431, 642] width 40 height 209
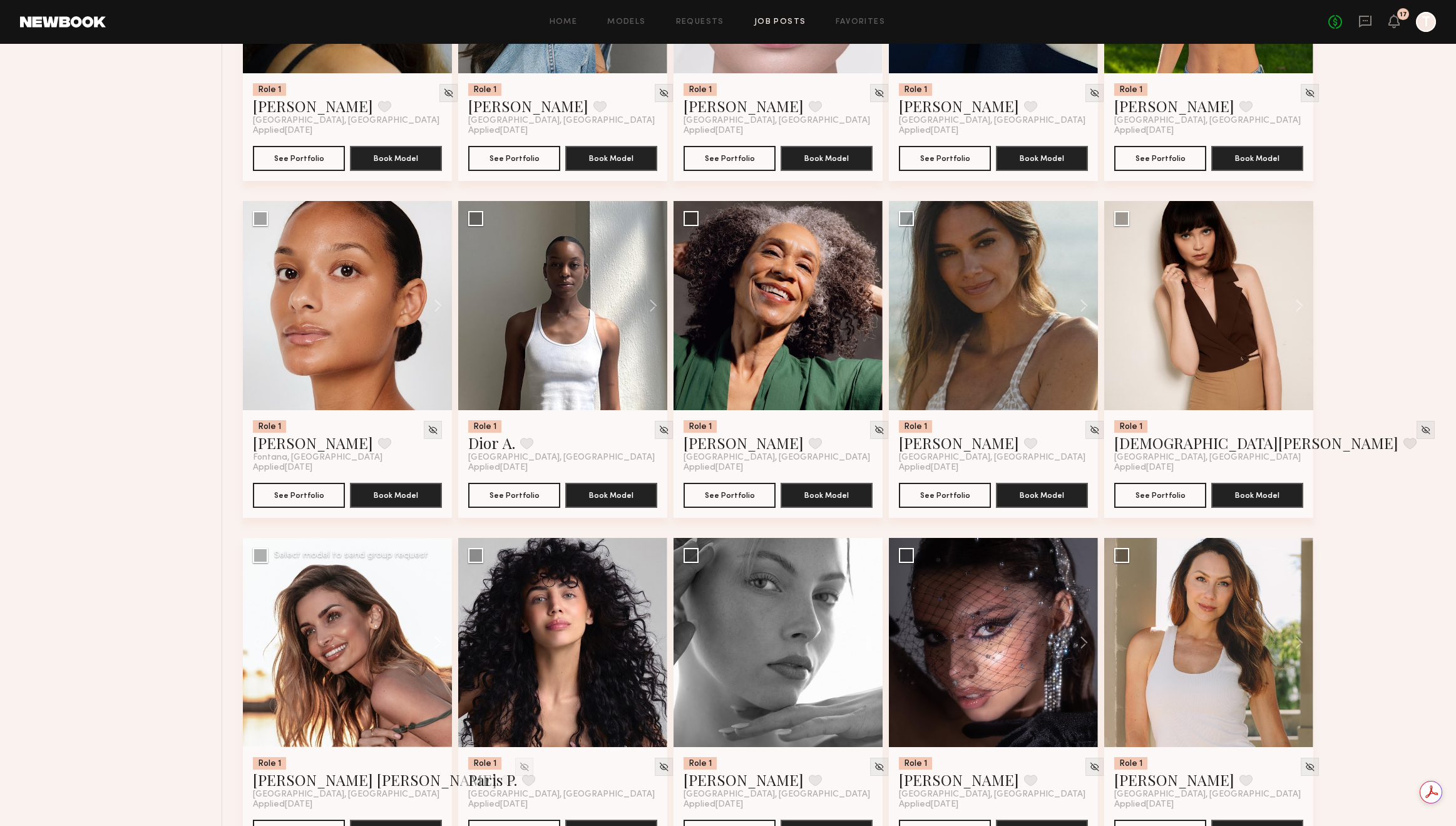
click at [435, 638] on button at bounding box center [431, 642] width 40 height 209
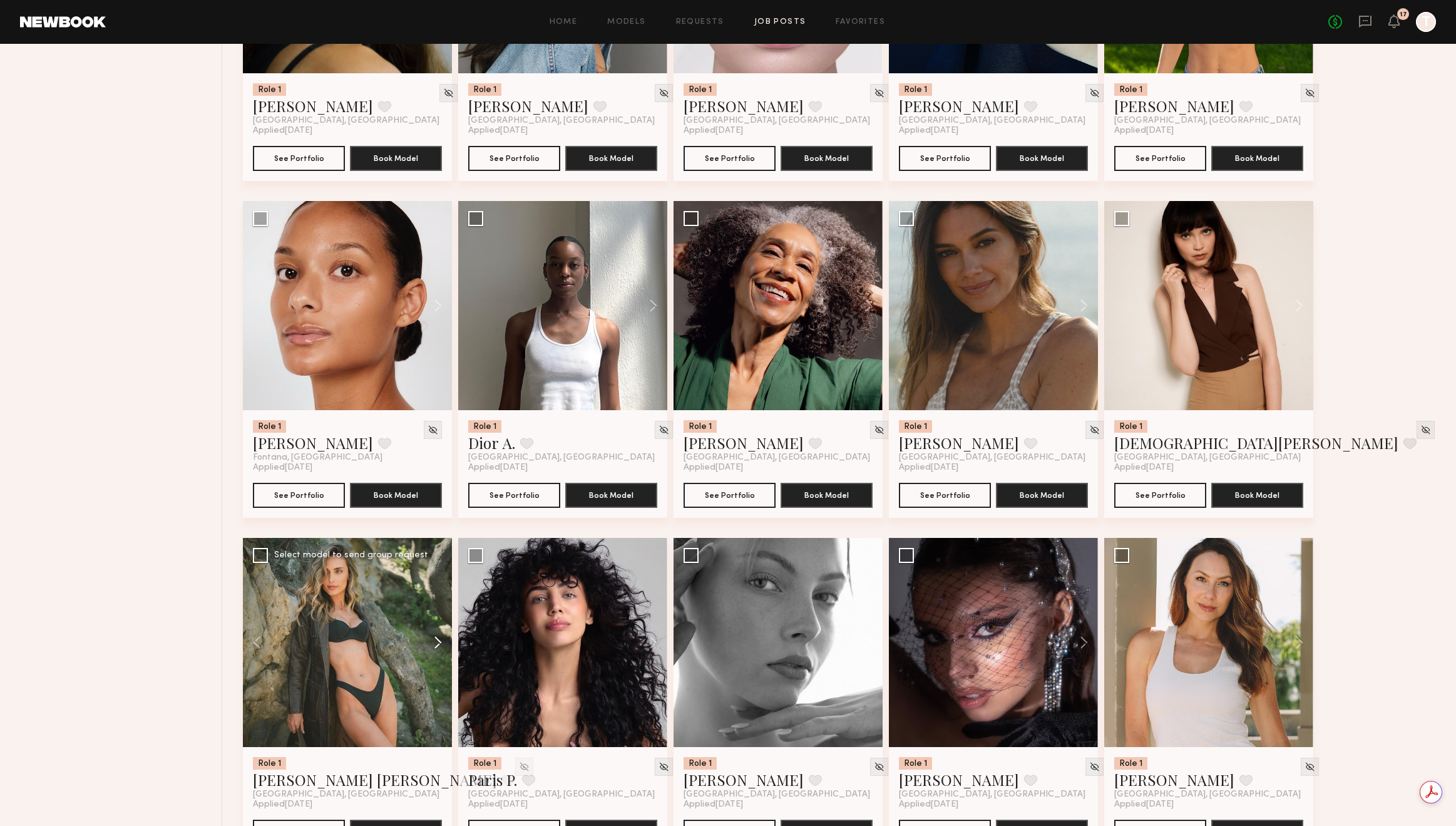
click at [439, 638] on button at bounding box center [431, 642] width 40 height 209
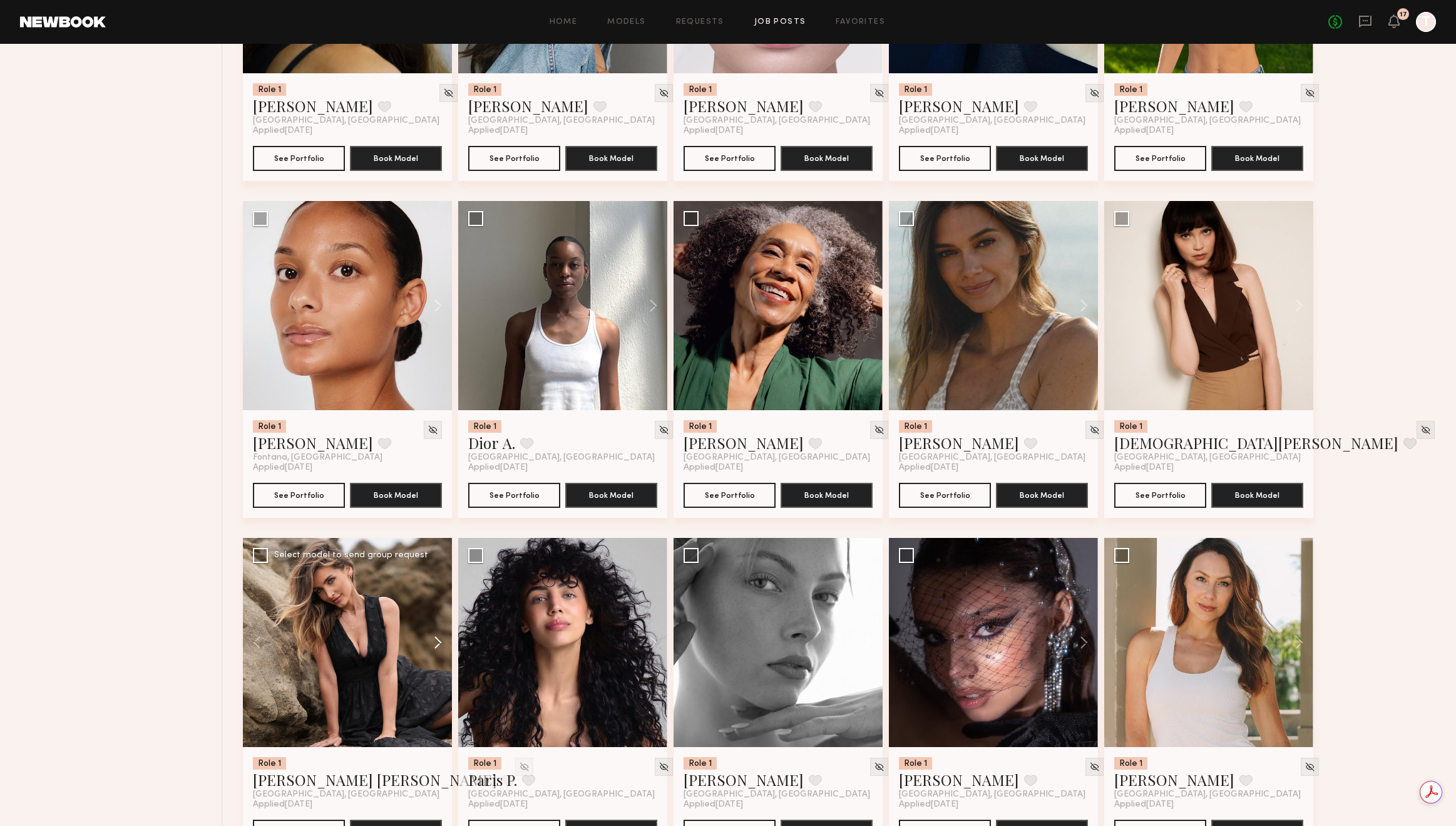
click at [440, 638] on button at bounding box center [431, 642] width 40 height 209
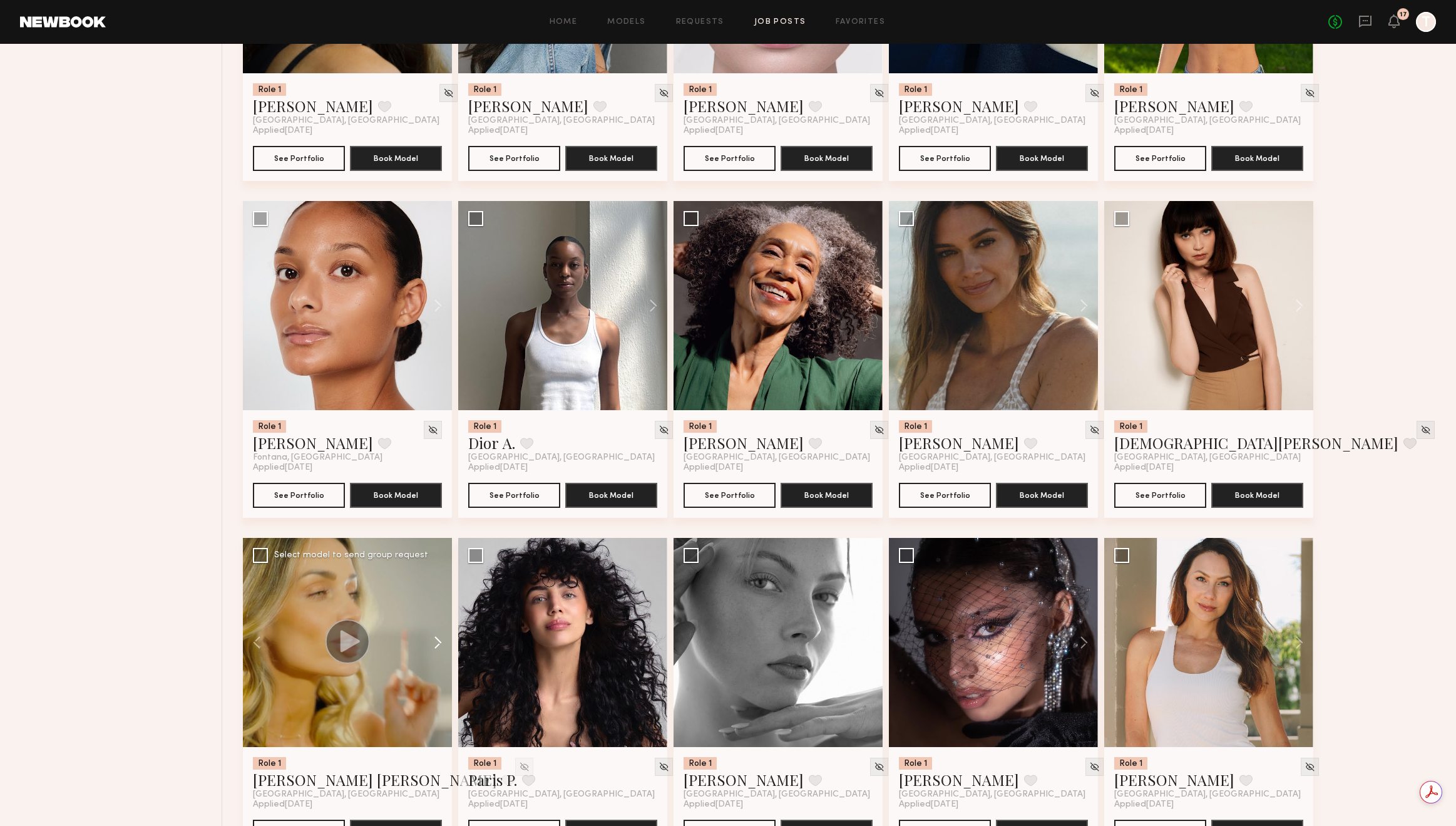
click at [440, 638] on button at bounding box center [431, 642] width 40 height 209
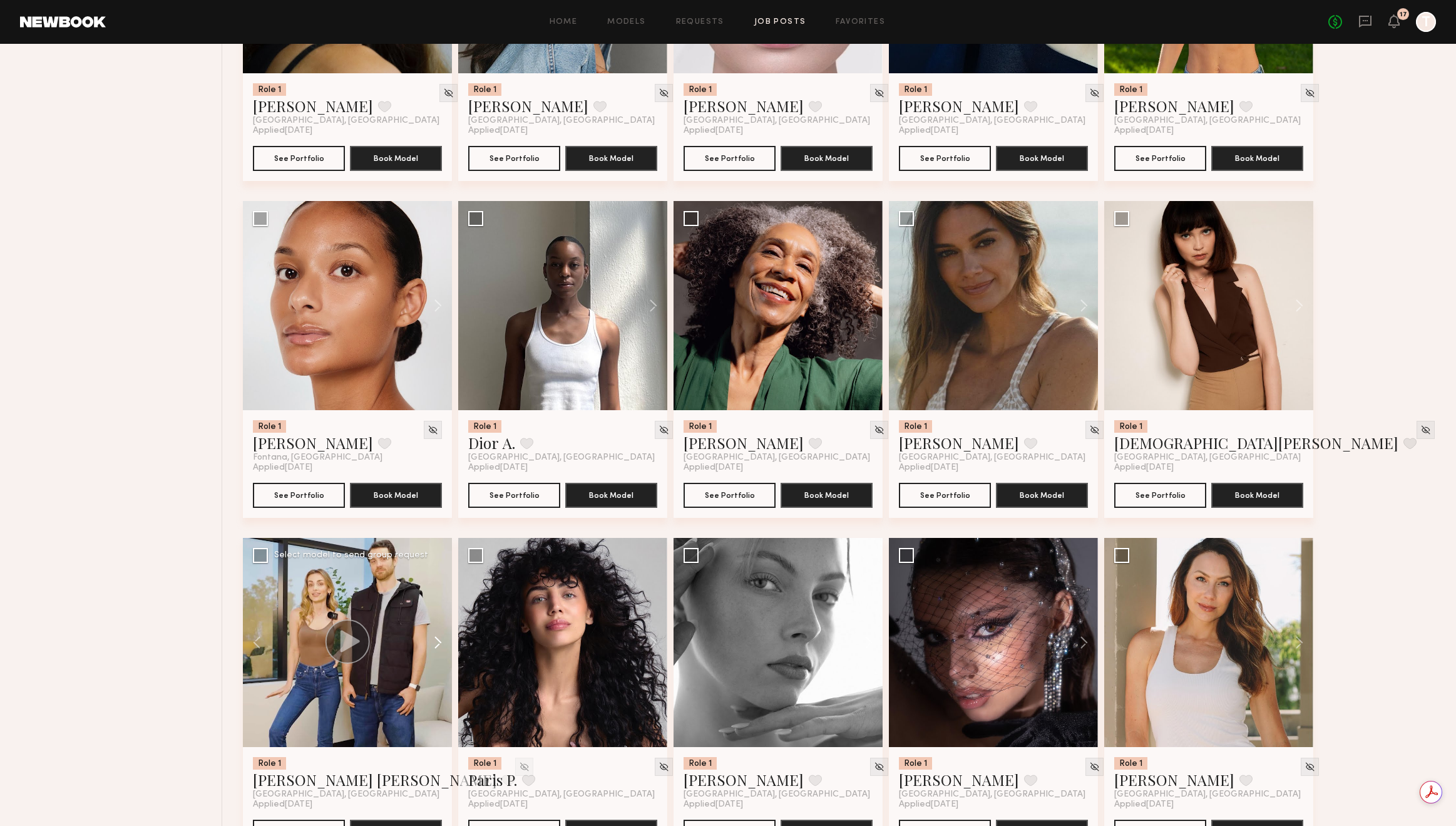
click at [440, 638] on button at bounding box center [431, 642] width 40 height 209
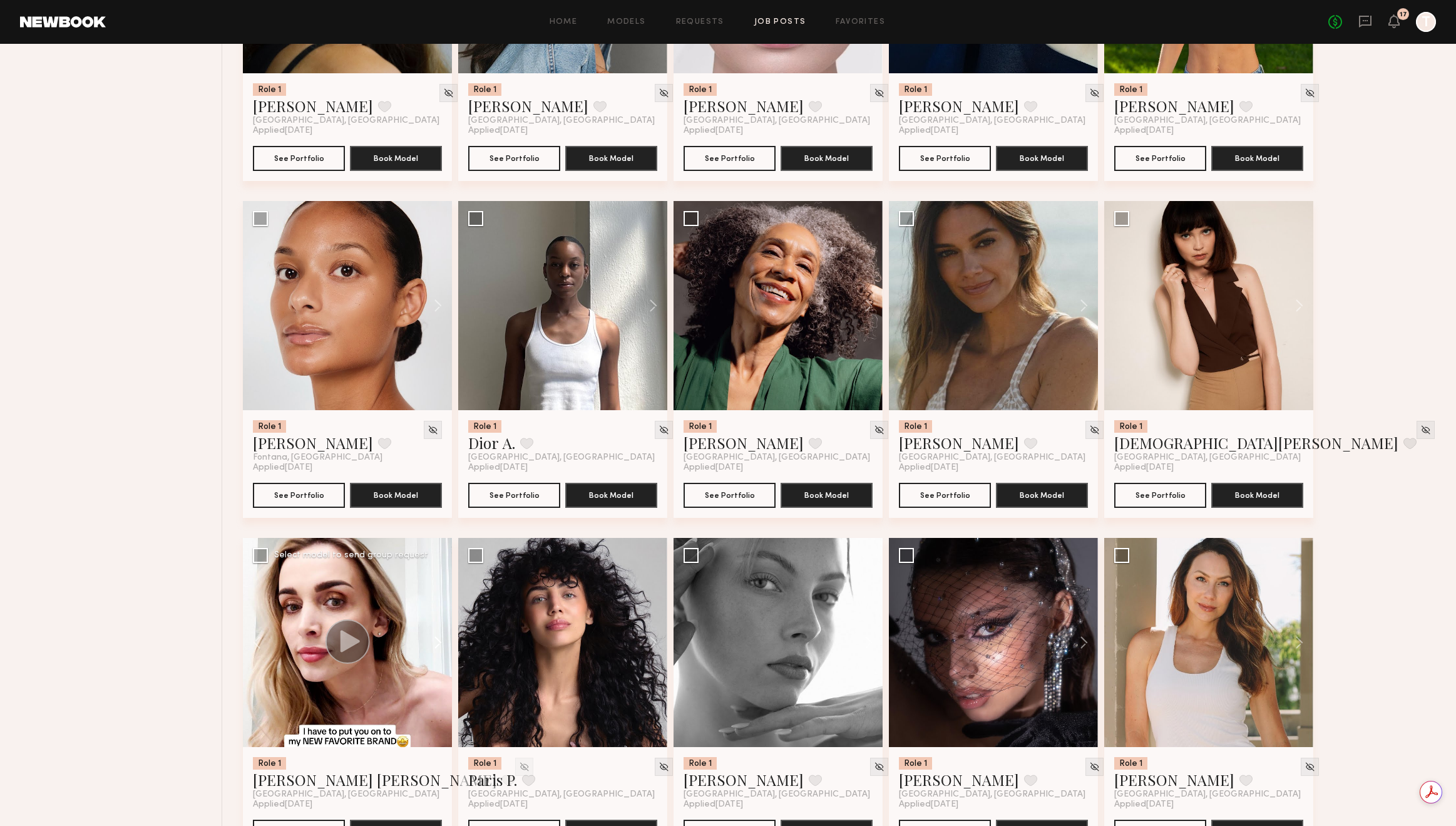
click at [440, 638] on button at bounding box center [431, 642] width 40 height 209
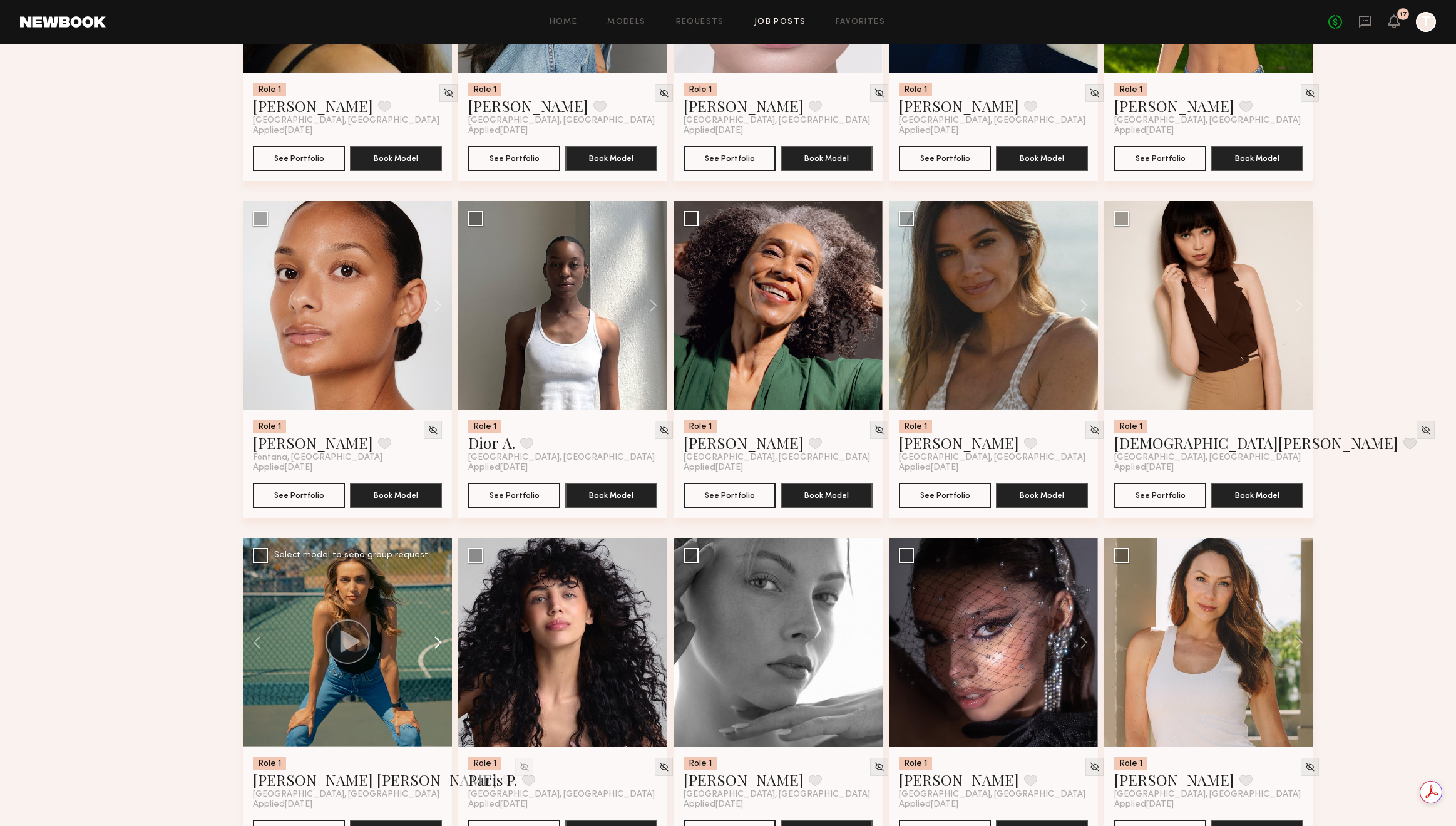
click at [440, 638] on button at bounding box center [431, 642] width 40 height 209
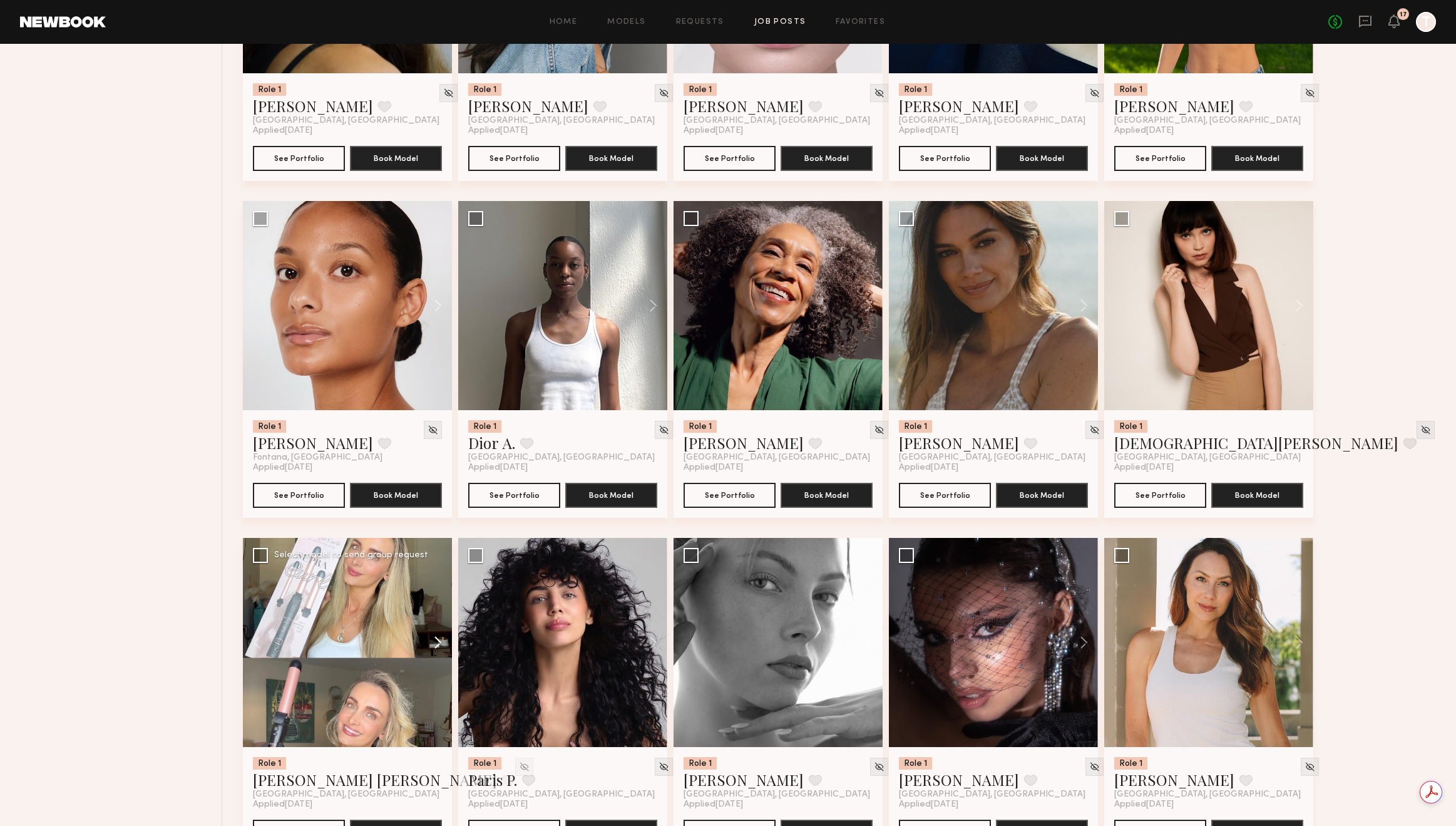
click at [440, 638] on button at bounding box center [431, 642] width 40 height 209
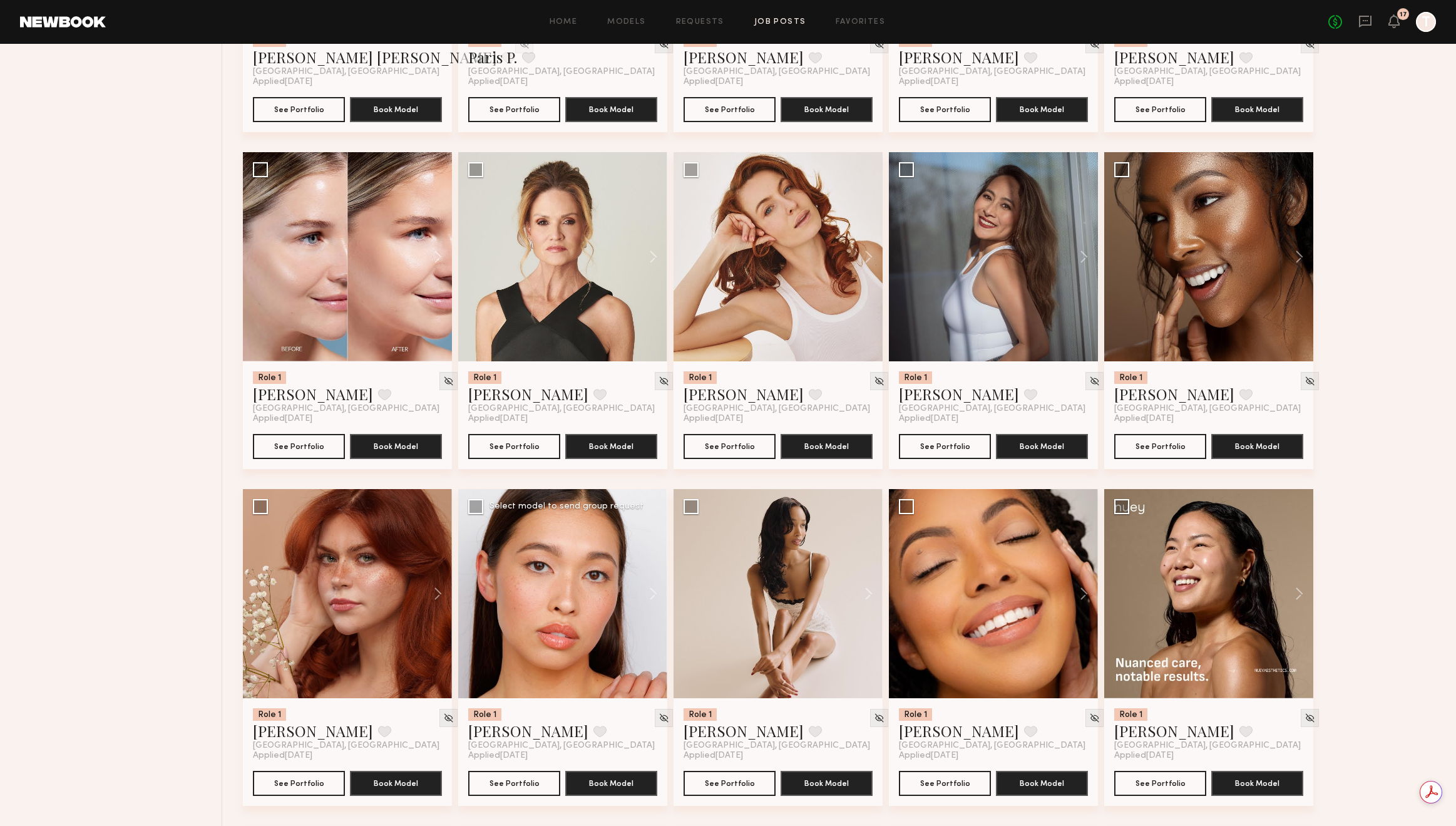
scroll to position [4139, 0]
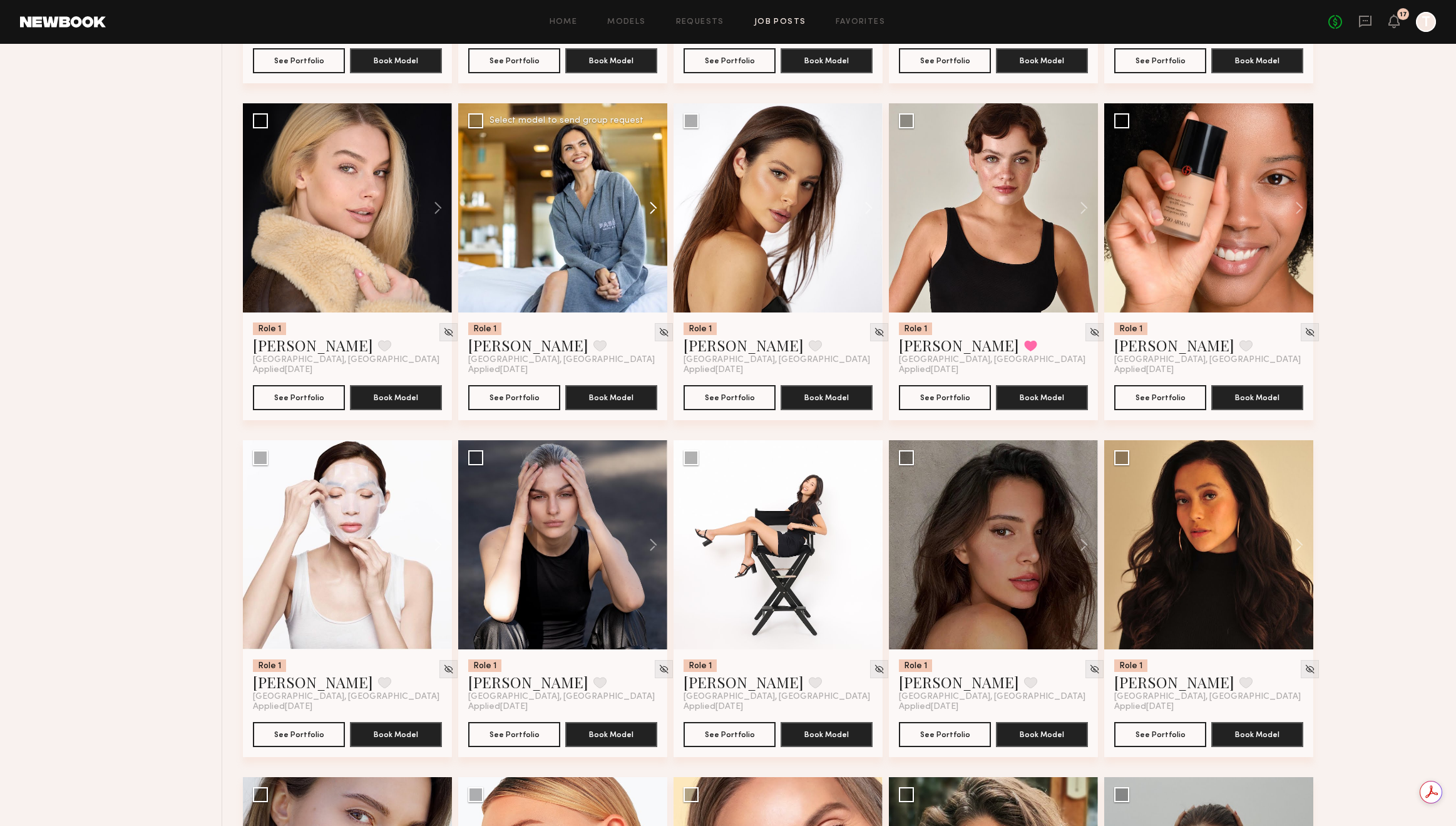
click at [647, 205] on button at bounding box center [647, 208] width 40 height 209
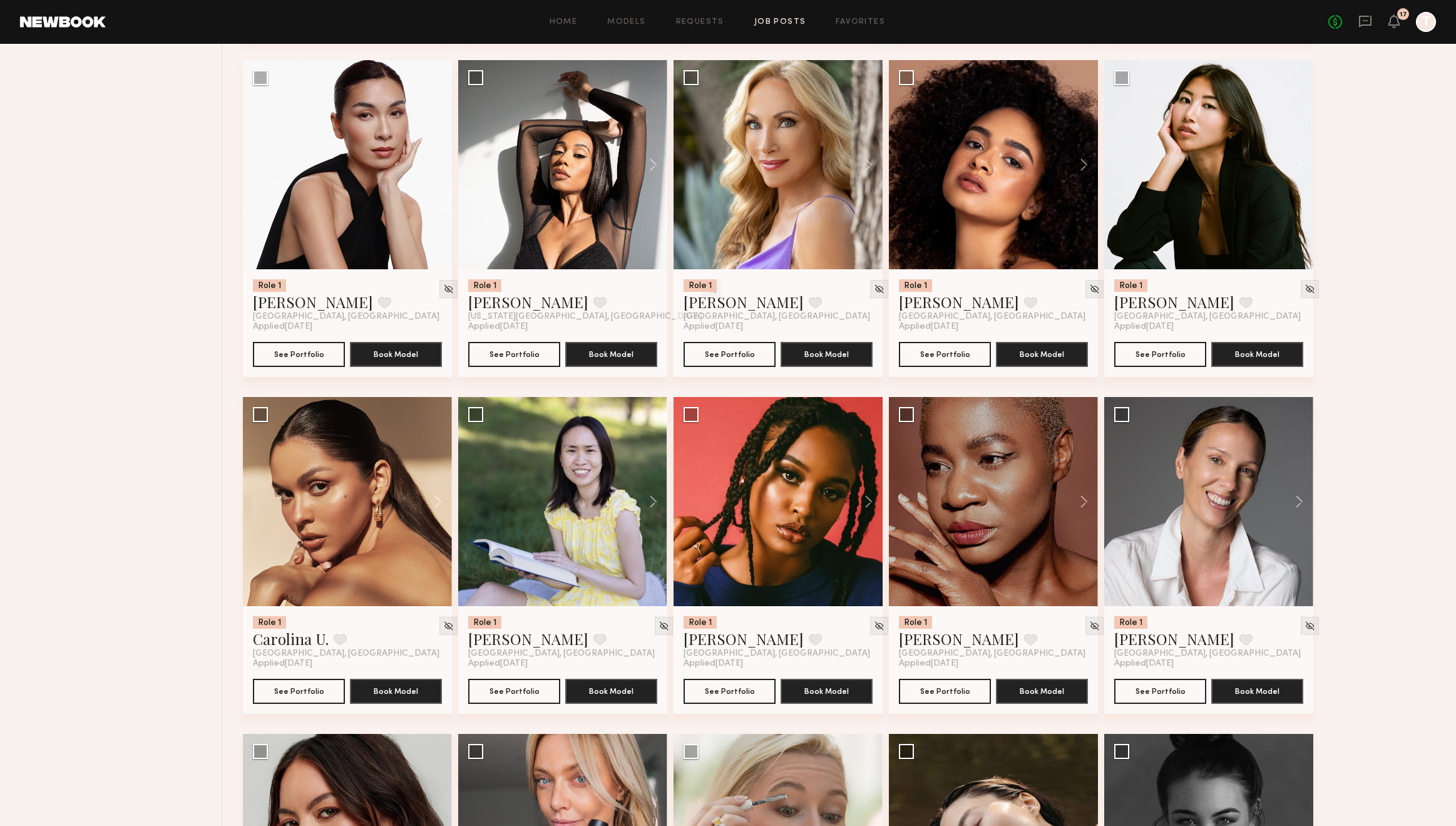
scroll to position [1873, 0]
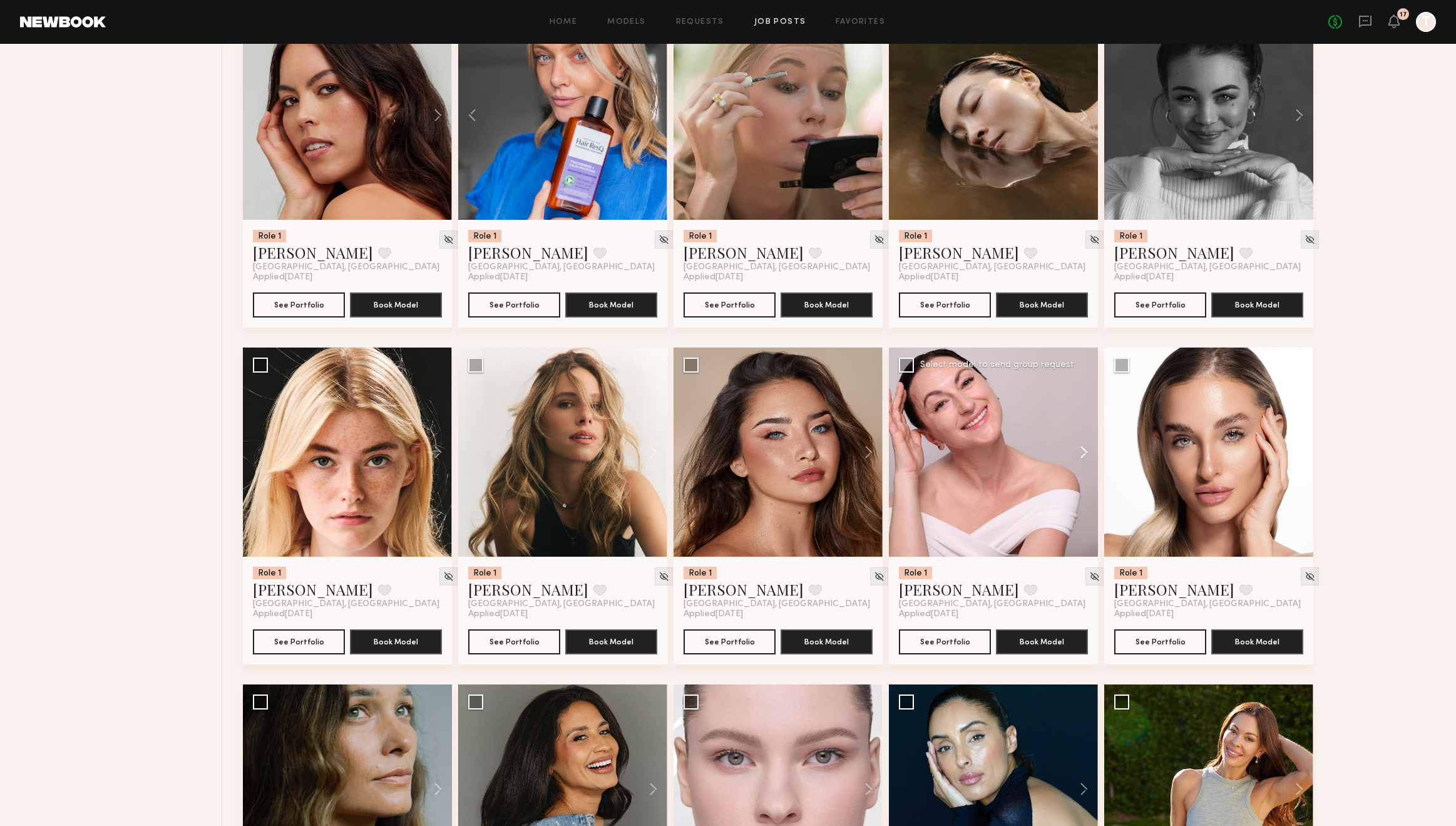
click at [1084, 453] on button at bounding box center [1078, 452] width 40 height 209
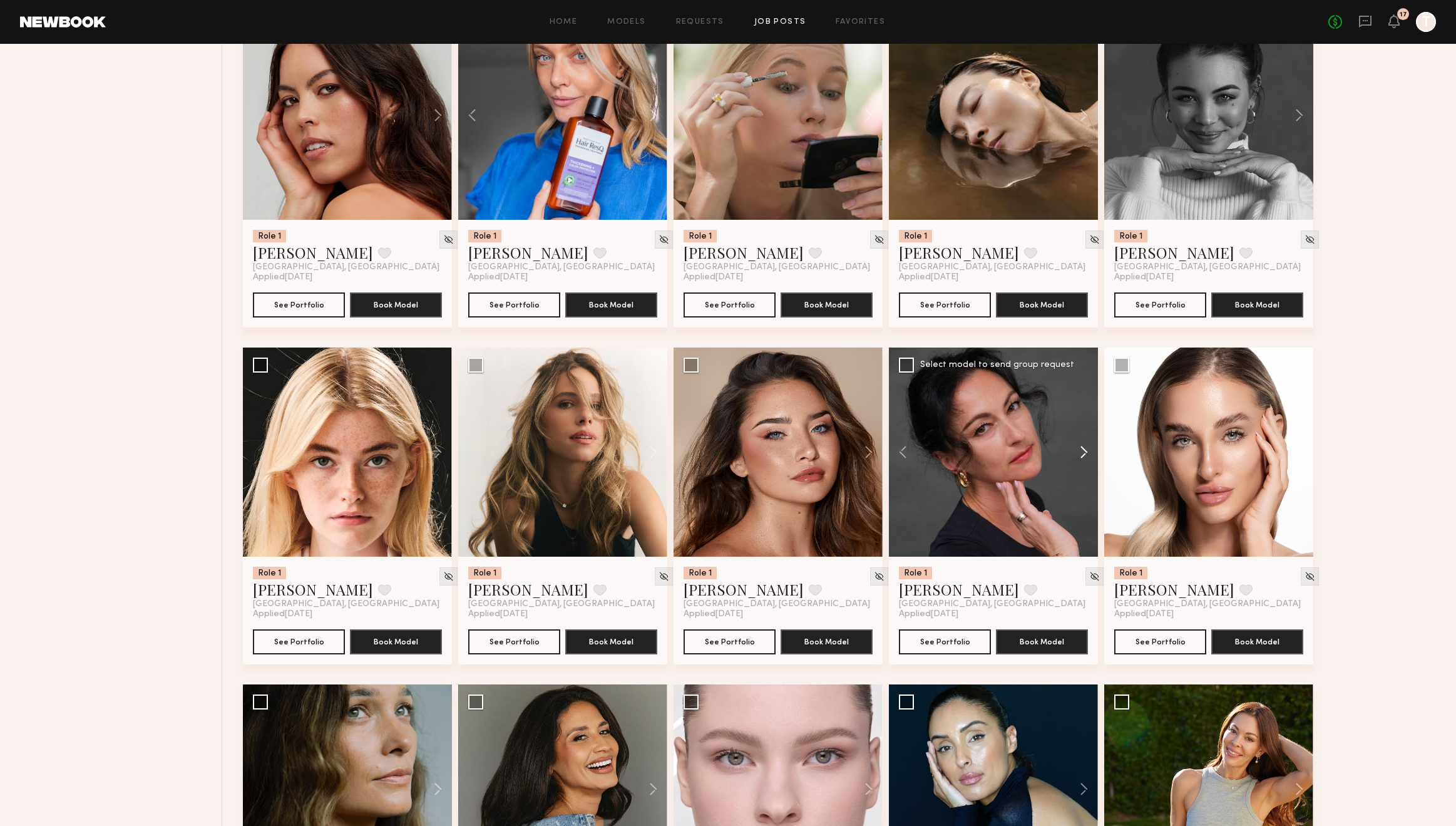
click at [1084, 453] on button at bounding box center [1078, 452] width 40 height 209
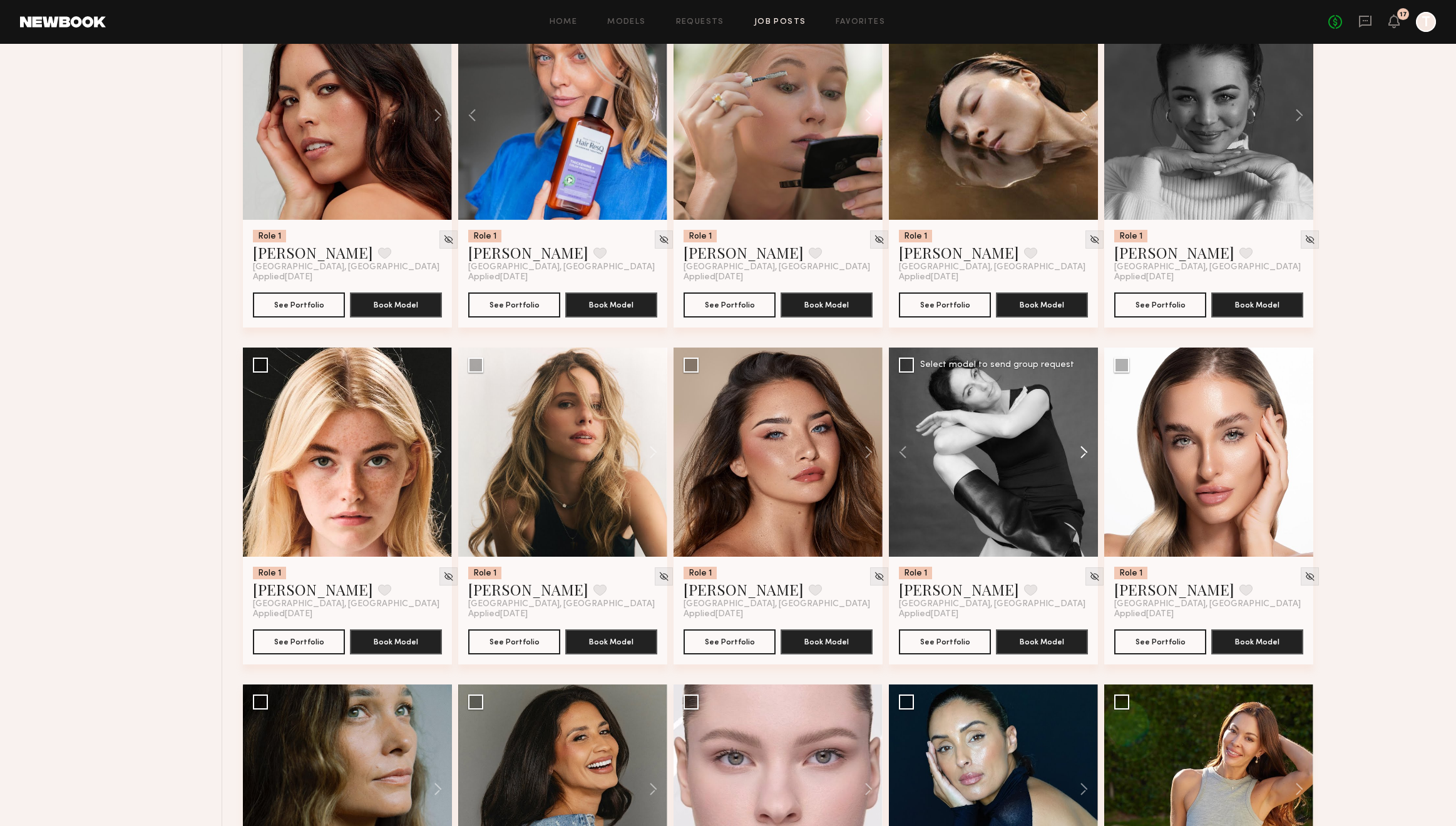
click at [1084, 453] on button at bounding box center [1078, 452] width 40 height 209
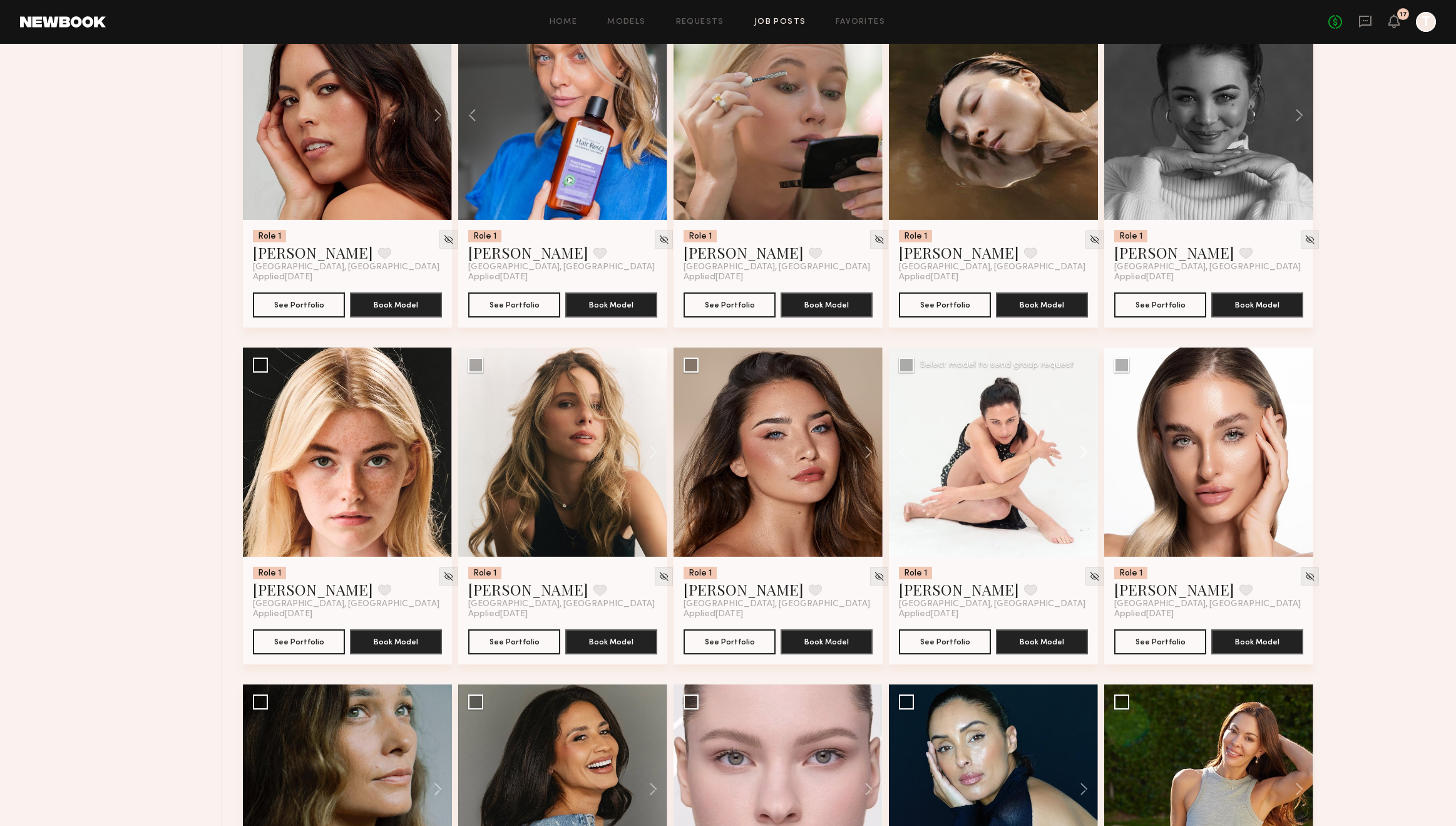
click at [1084, 453] on button at bounding box center [1078, 452] width 40 height 209
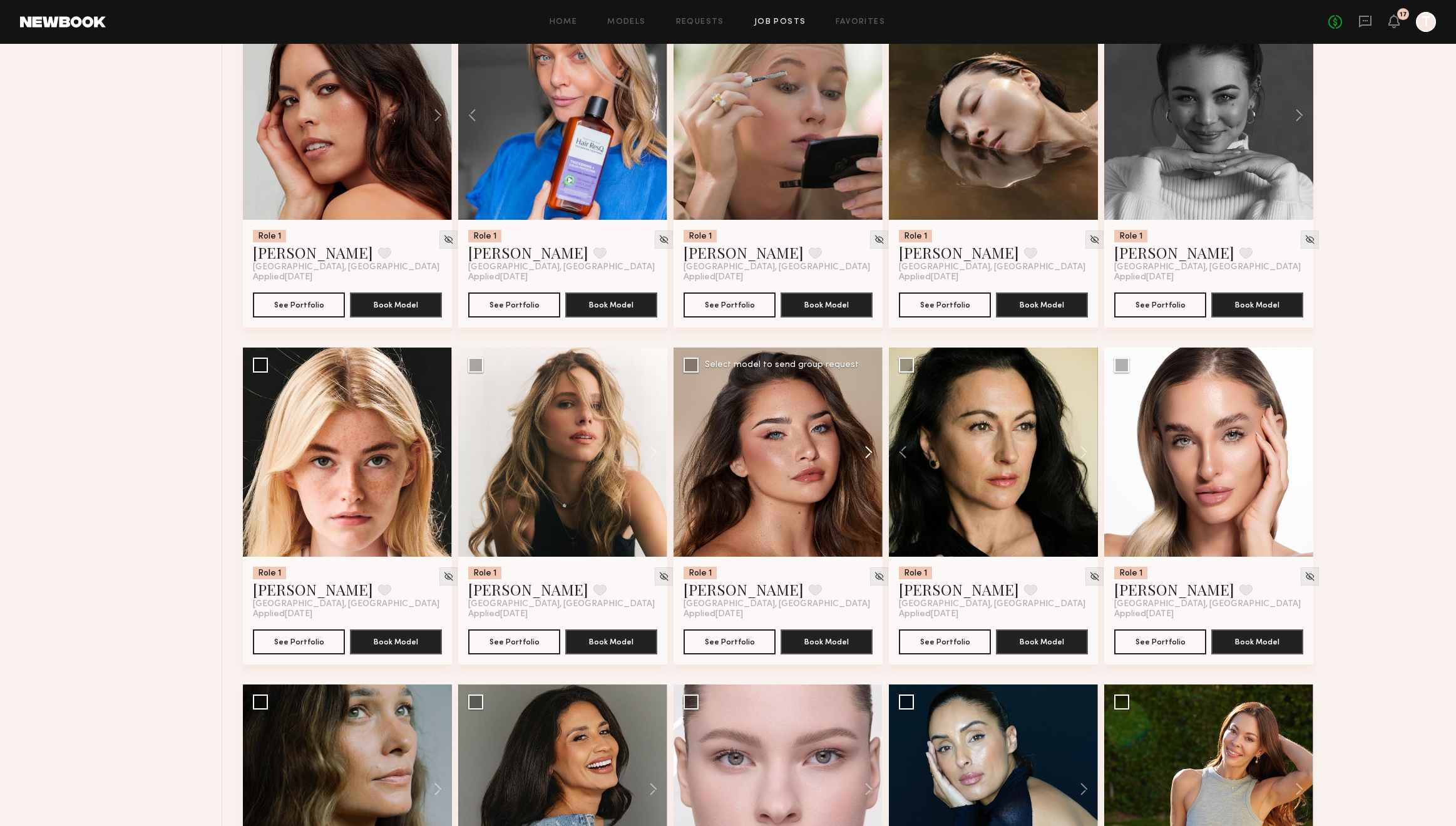
scroll to position [1149, 0]
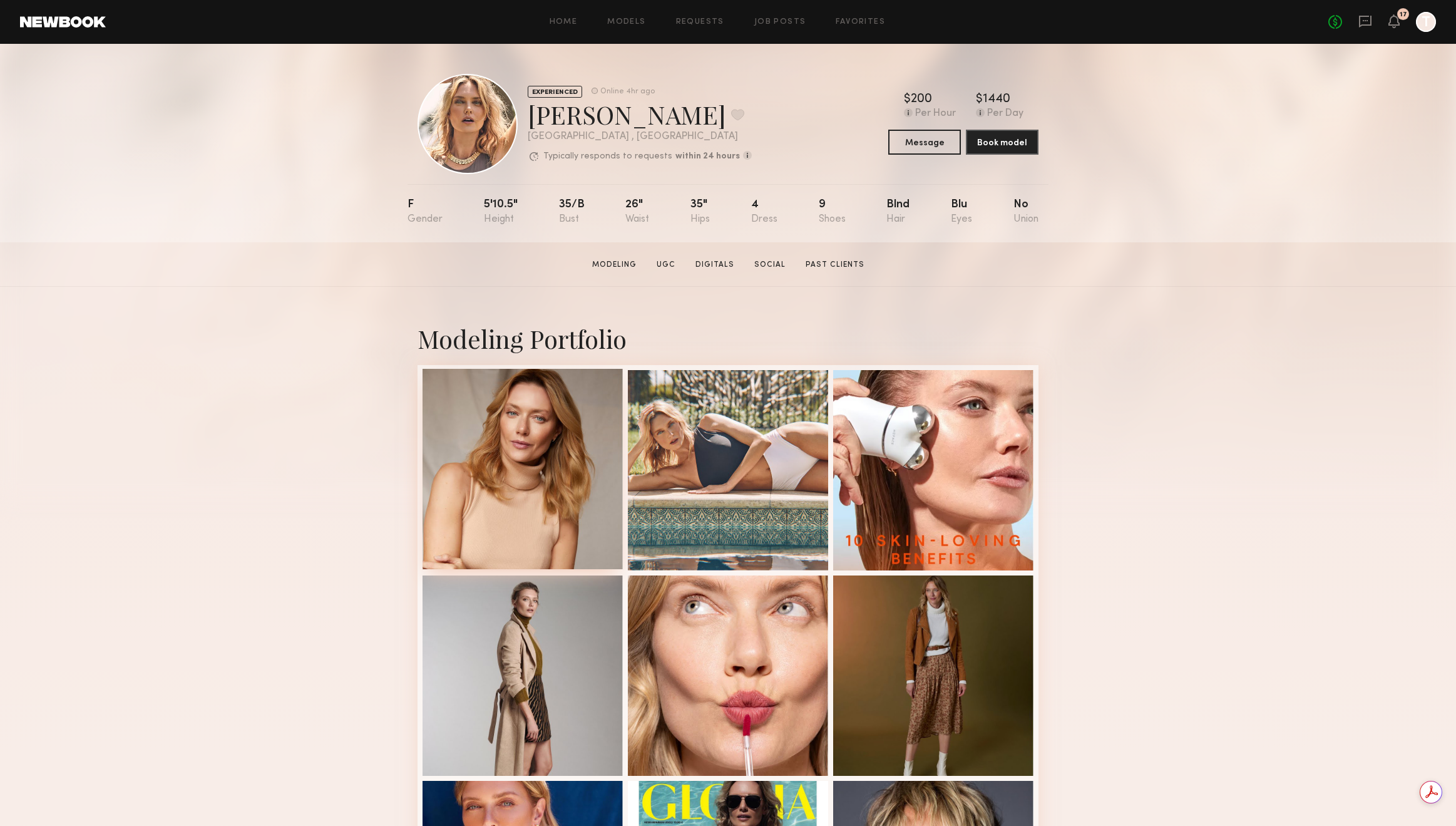
click at [556, 469] on div at bounding box center [522, 468] width 200 height 200
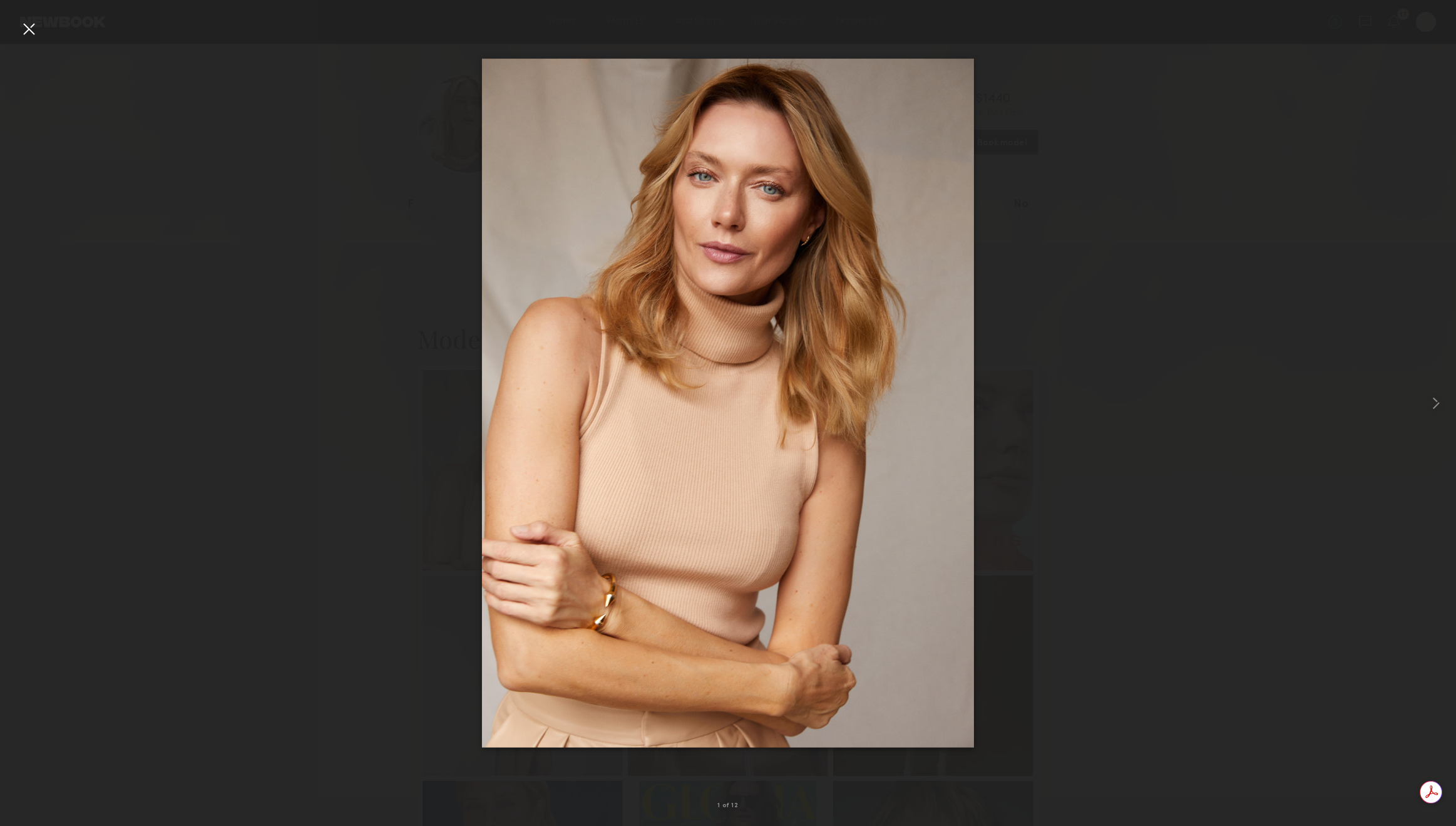
click at [32, 27] on div at bounding box center [29, 29] width 20 height 20
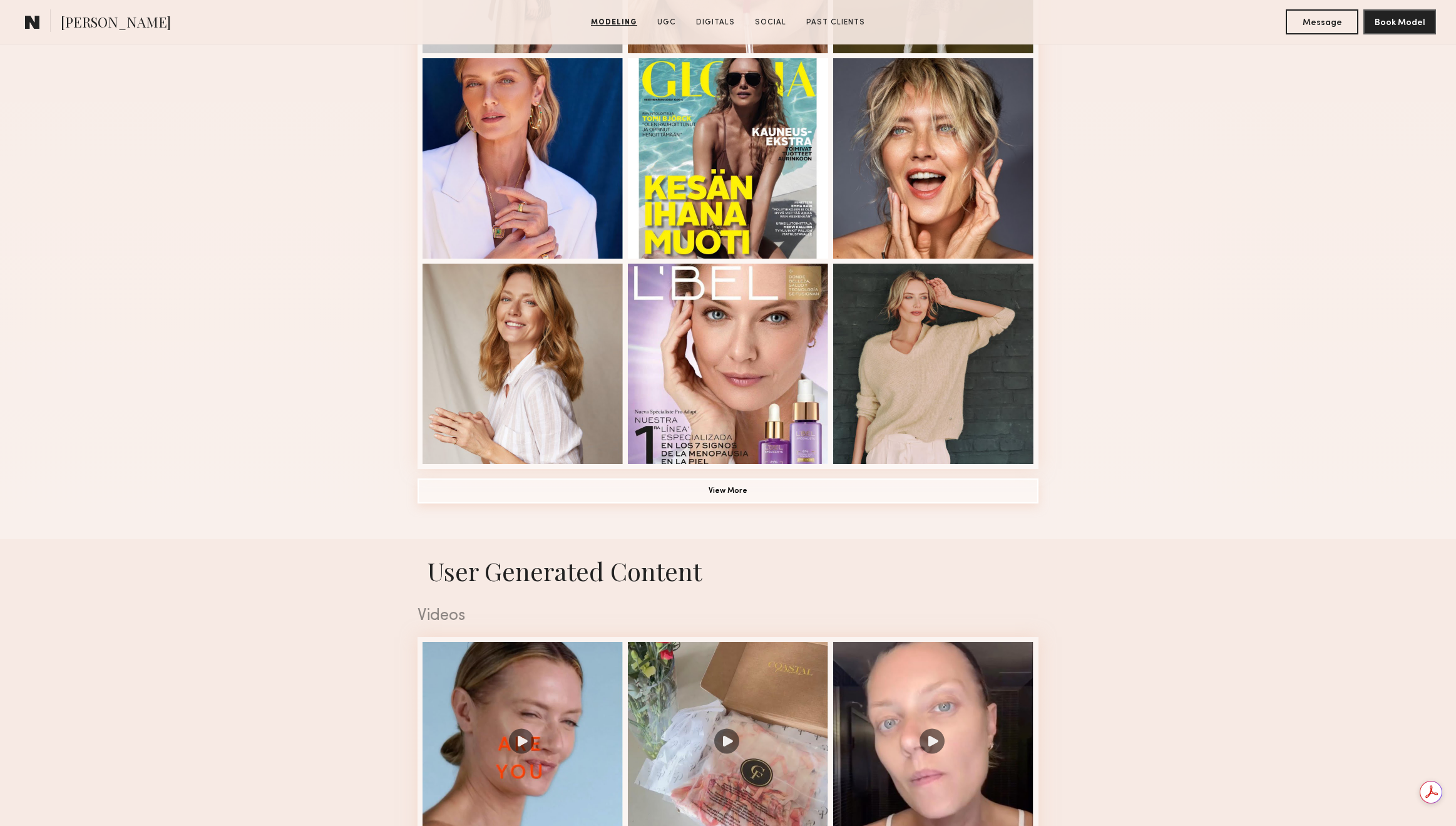
click at [740, 499] on button "View More" at bounding box center [728, 491] width 621 height 25
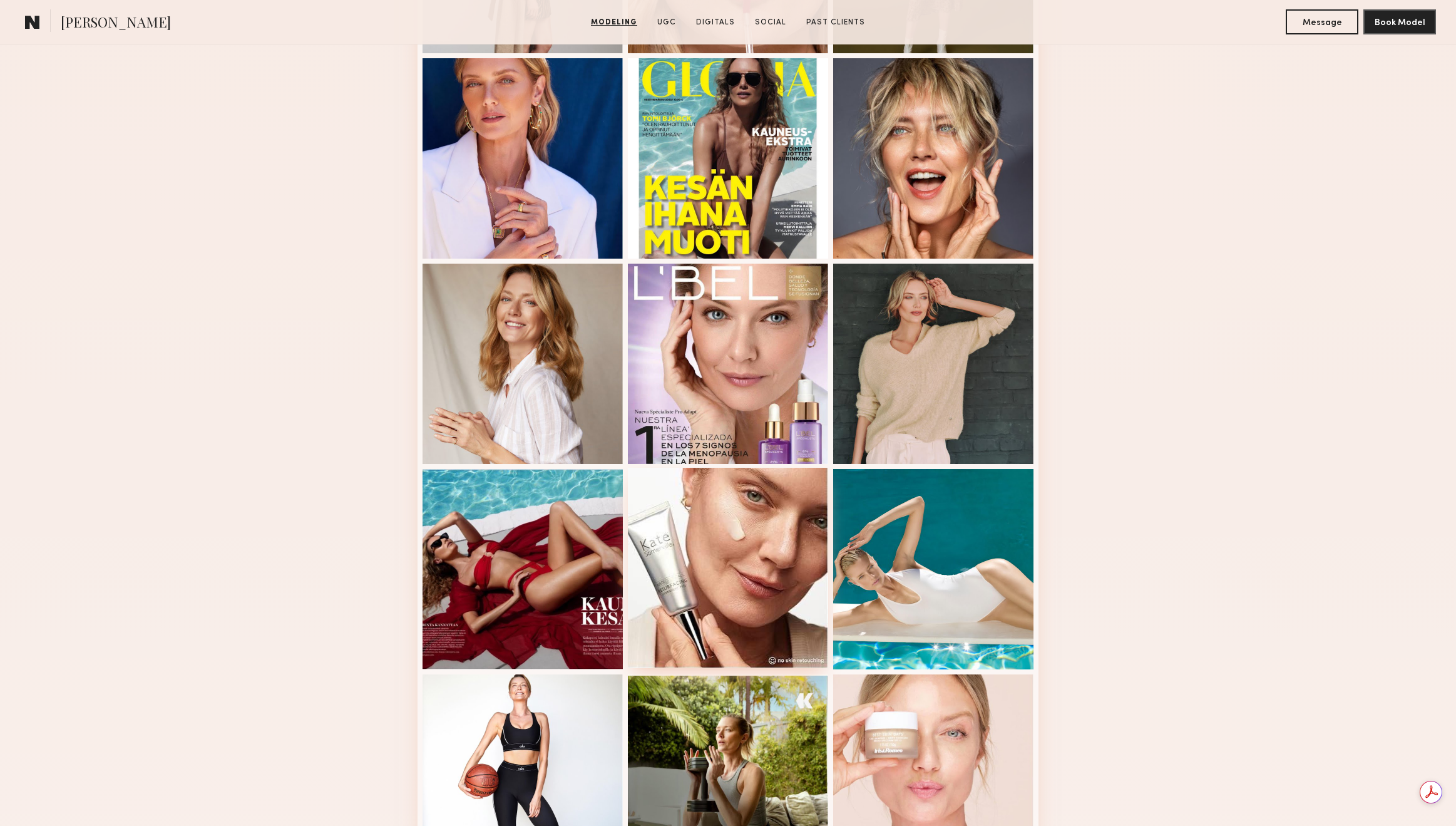
click at [730, 523] on div at bounding box center [728, 567] width 200 height 200
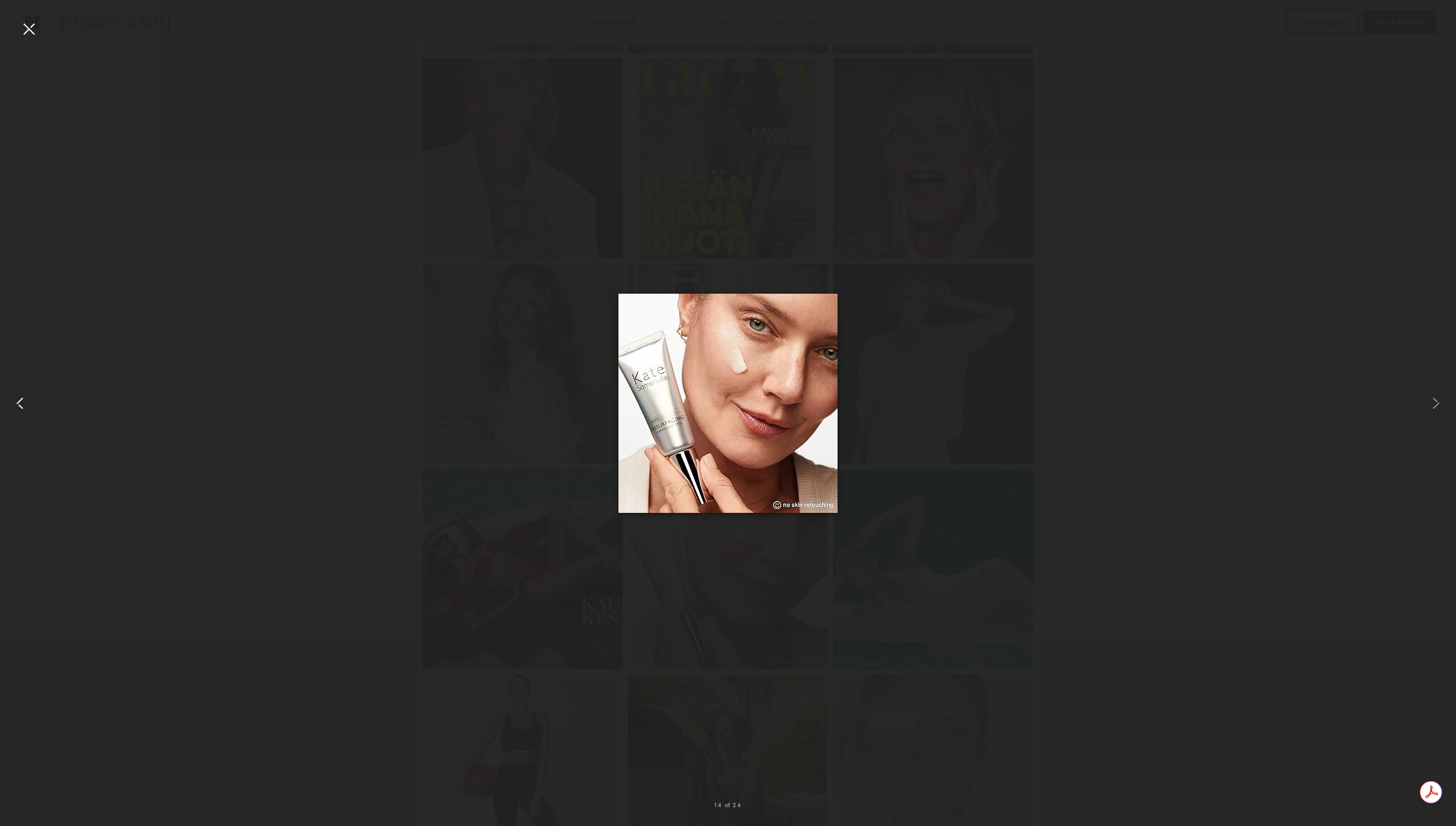
click at [17, 30] on div at bounding box center [29, 403] width 58 height 766
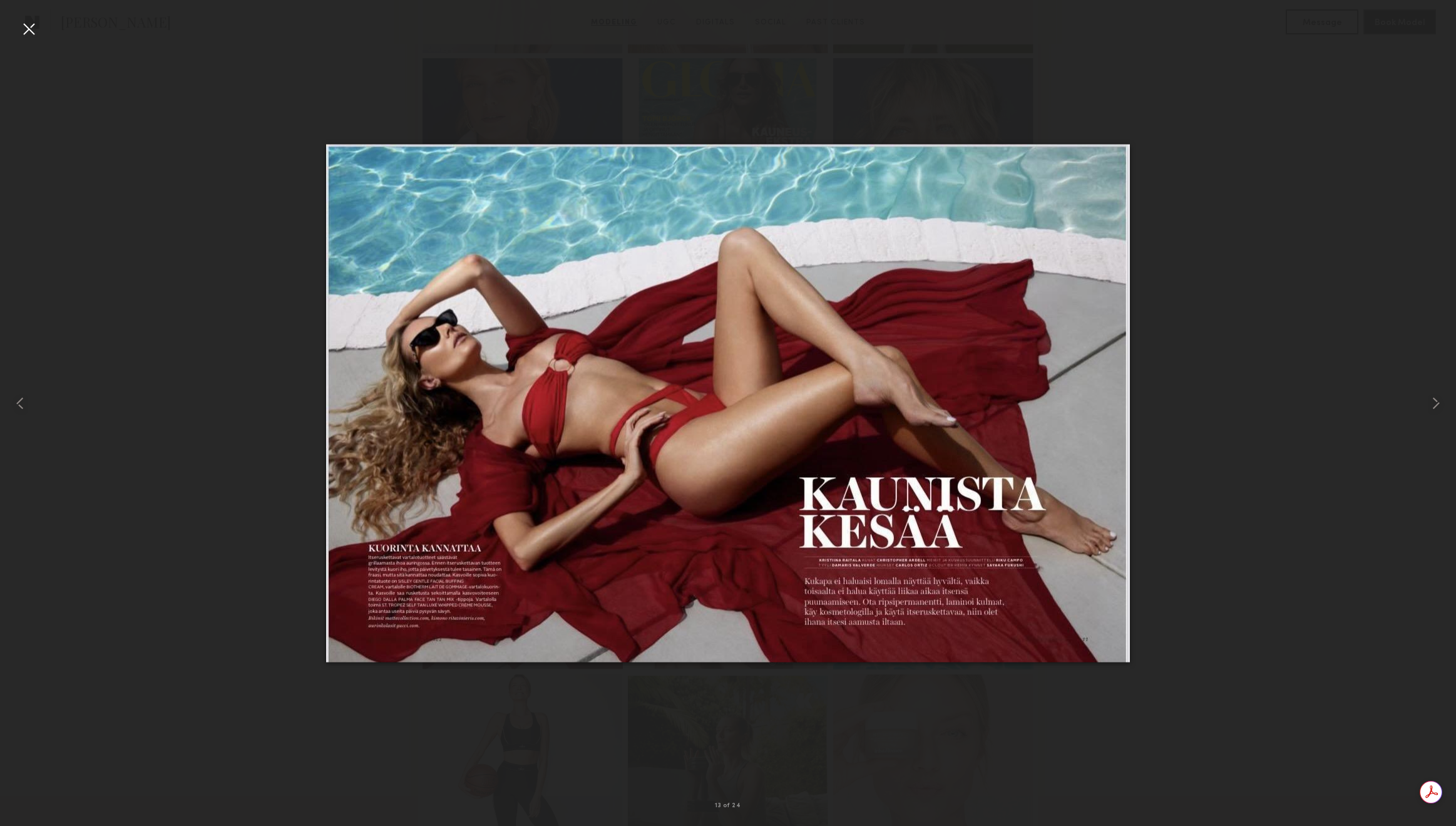
click at [20, 30] on div at bounding box center [29, 29] width 20 height 20
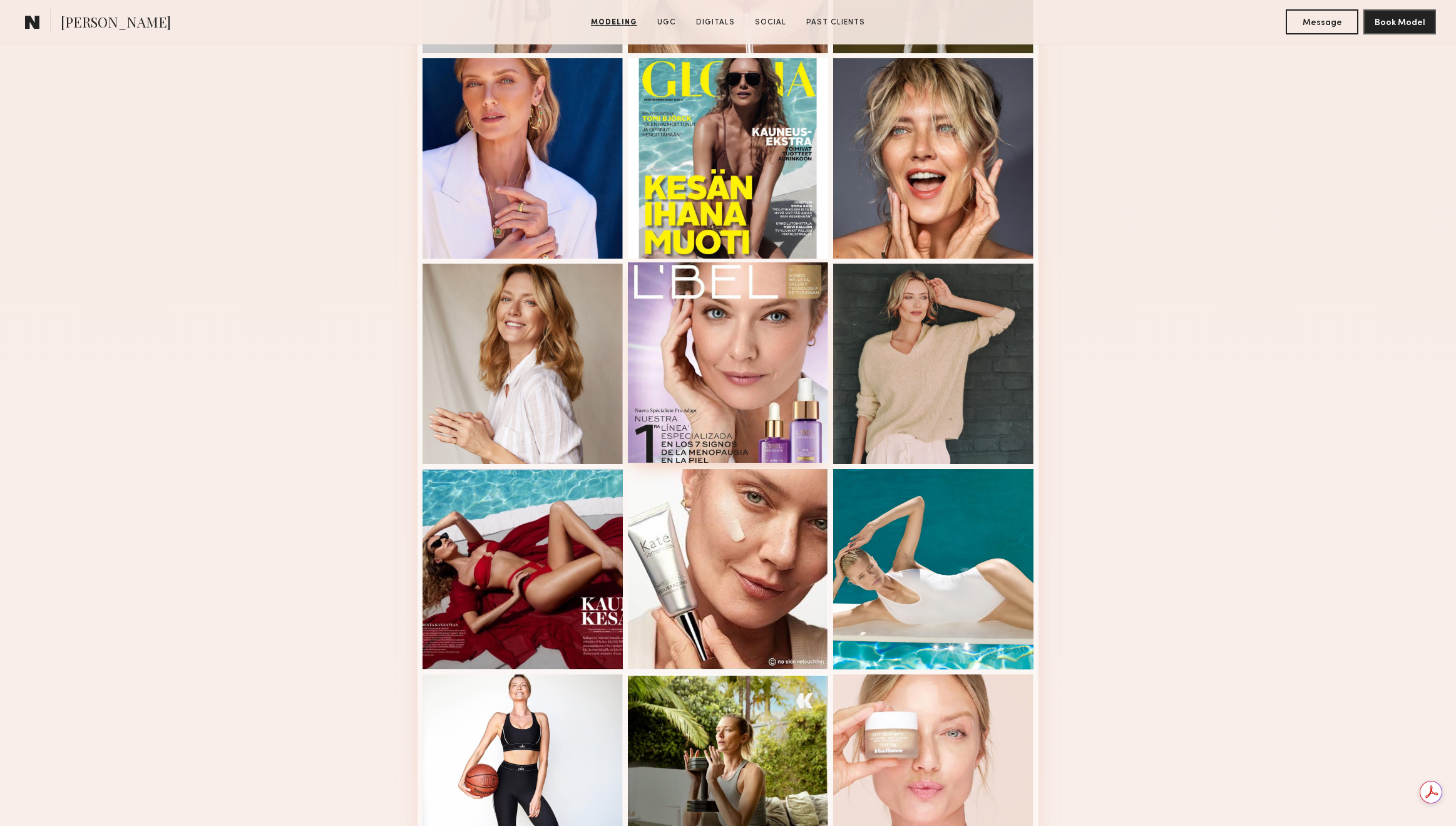
scroll to position [1446, 0]
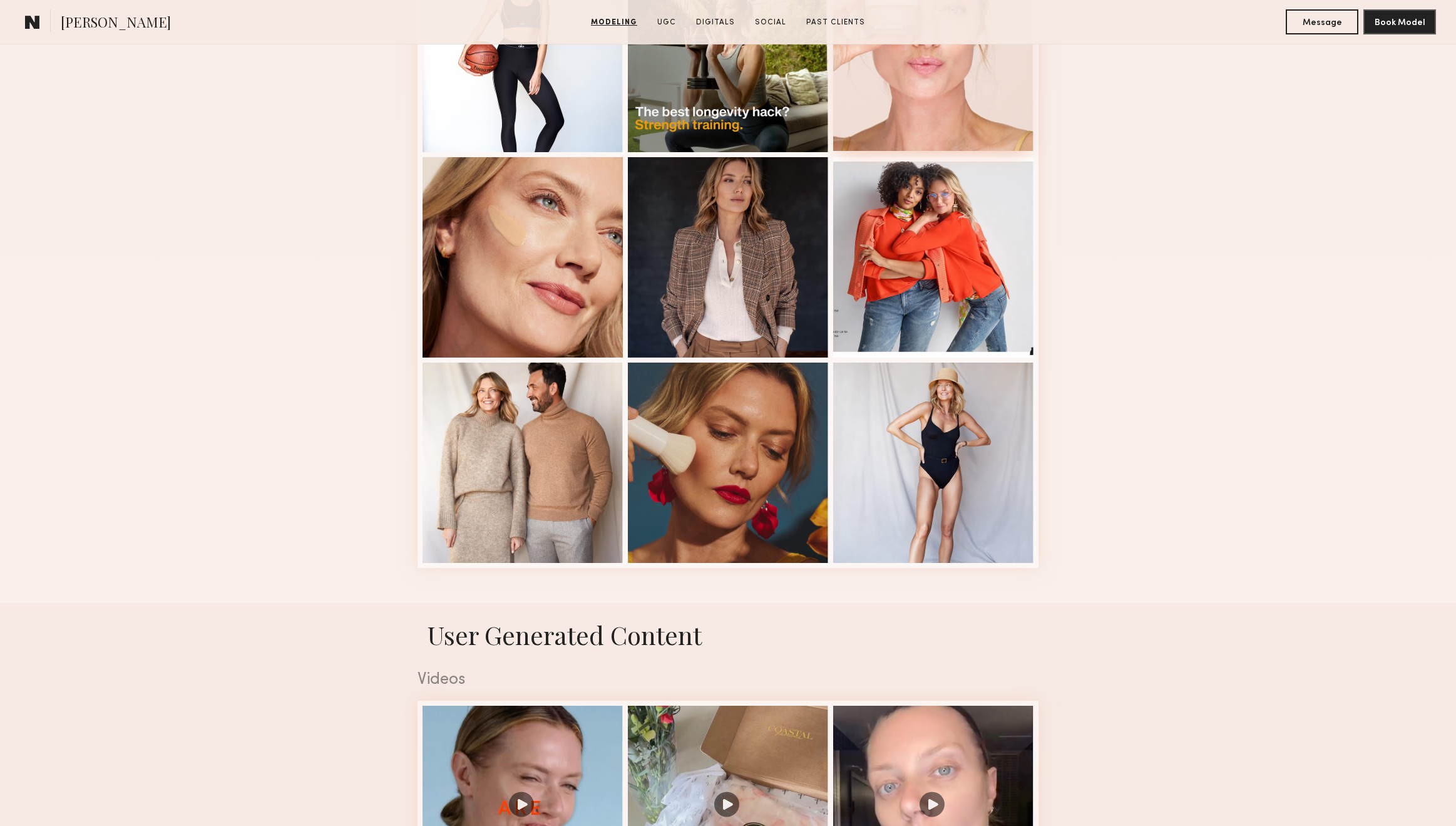
click at [920, 102] on div at bounding box center [933, 50] width 200 height 200
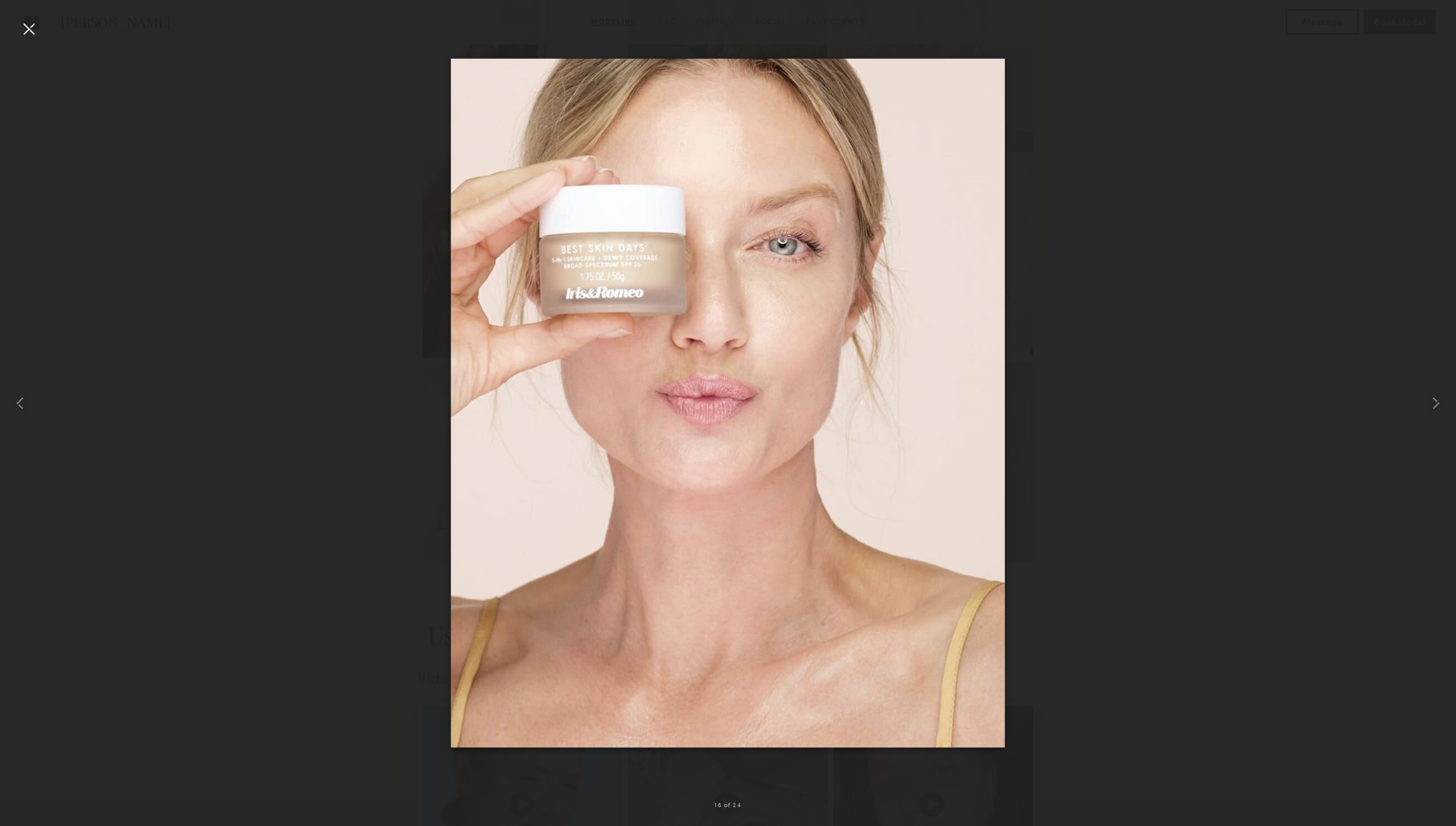
click at [22, 23] on div at bounding box center [29, 29] width 20 height 20
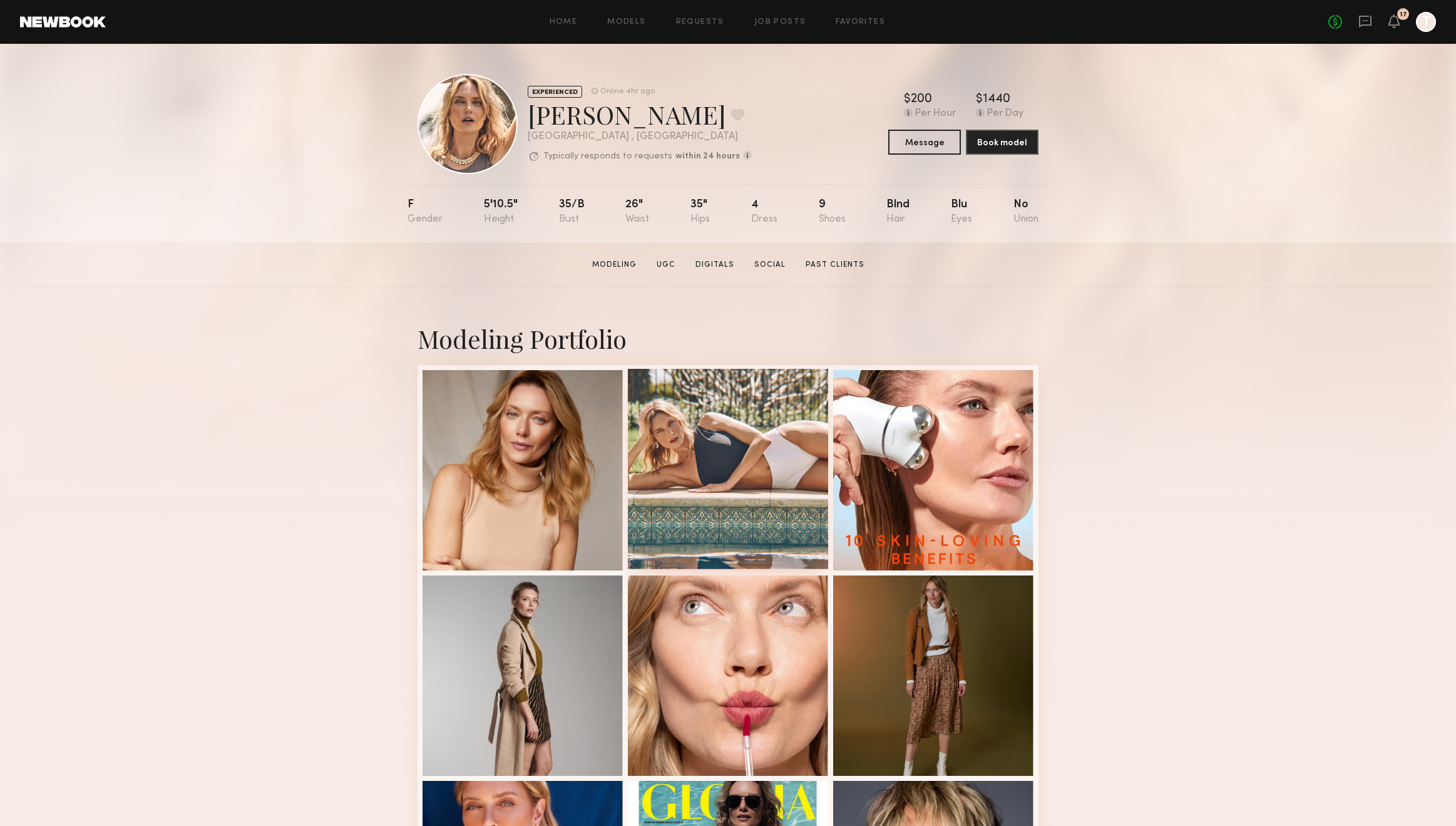
scroll to position [722, 0]
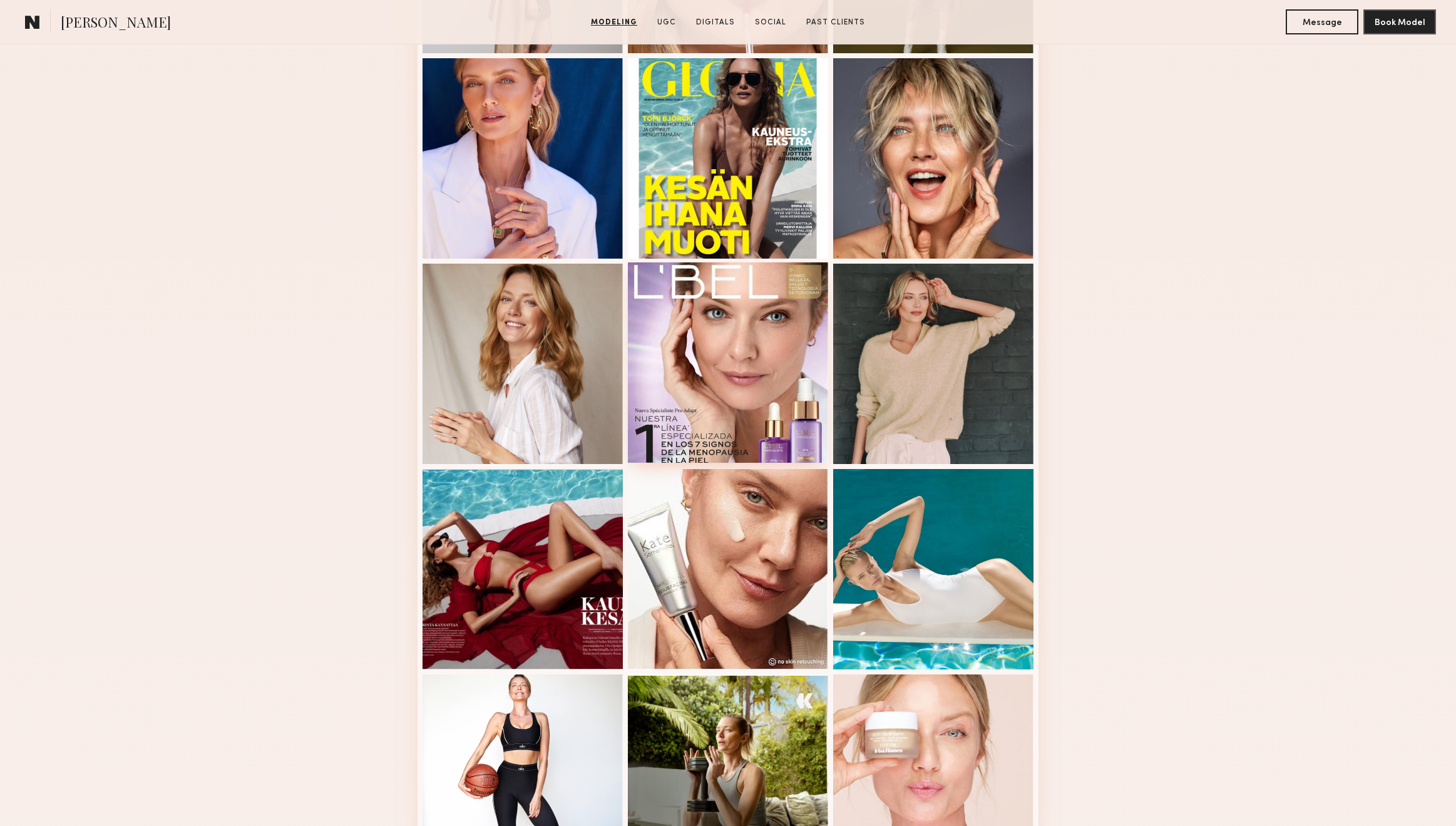
click at [747, 363] on div at bounding box center [728, 362] width 200 height 200
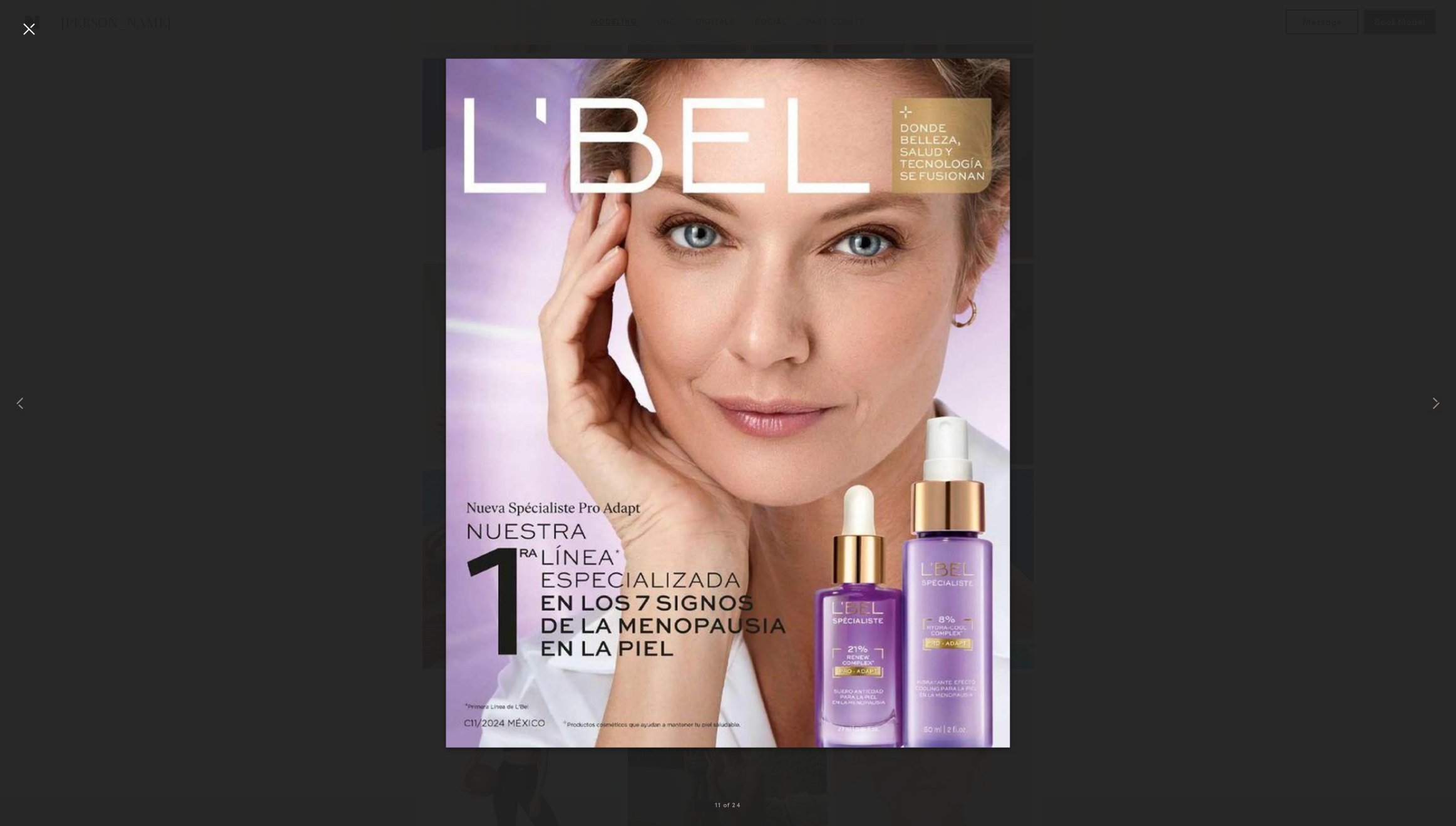
click at [28, 24] on div at bounding box center [29, 29] width 20 height 20
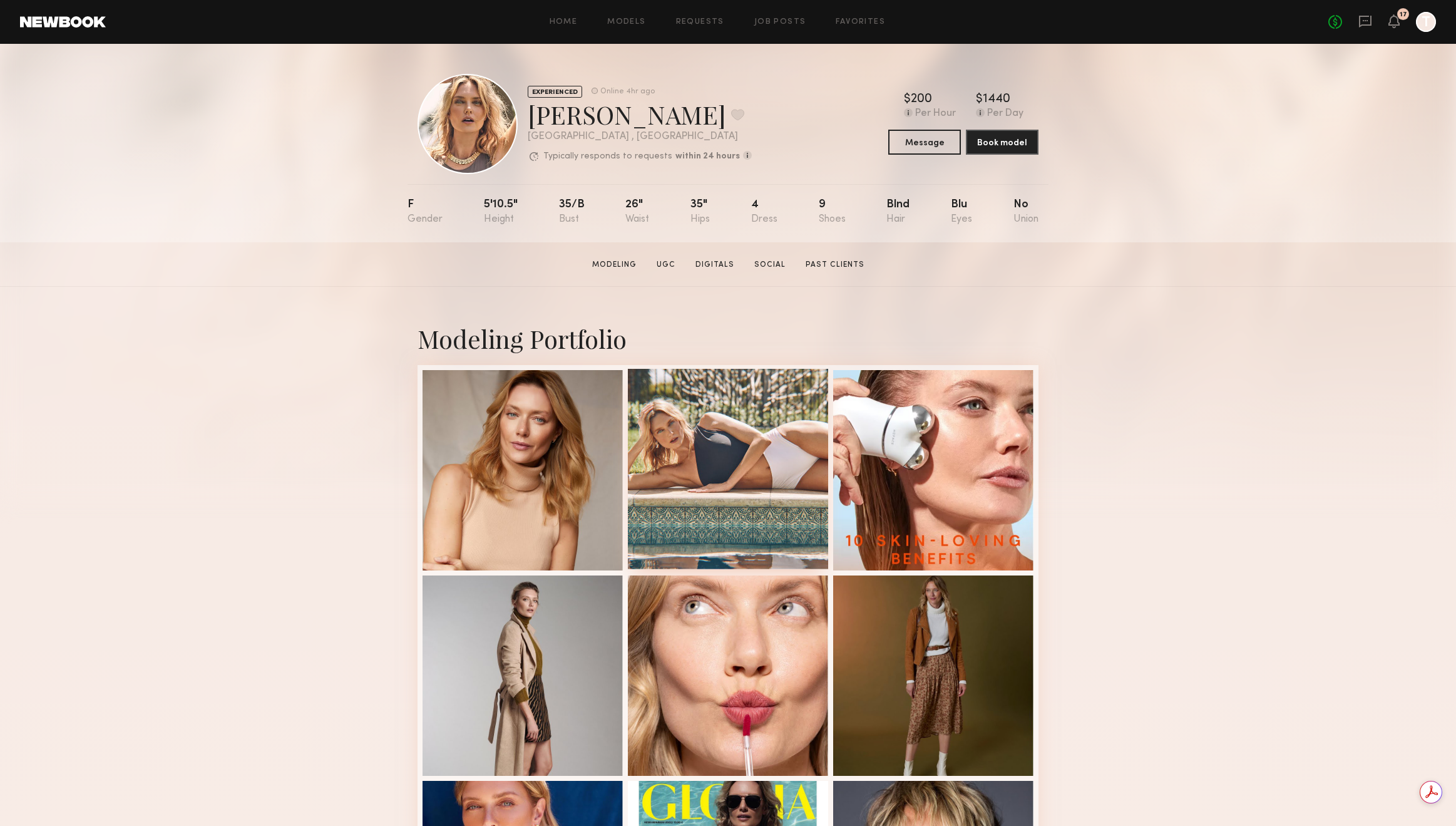
scroll to position [0, 0]
click at [714, 470] on div at bounding box center [728, 468] width 200 height 200
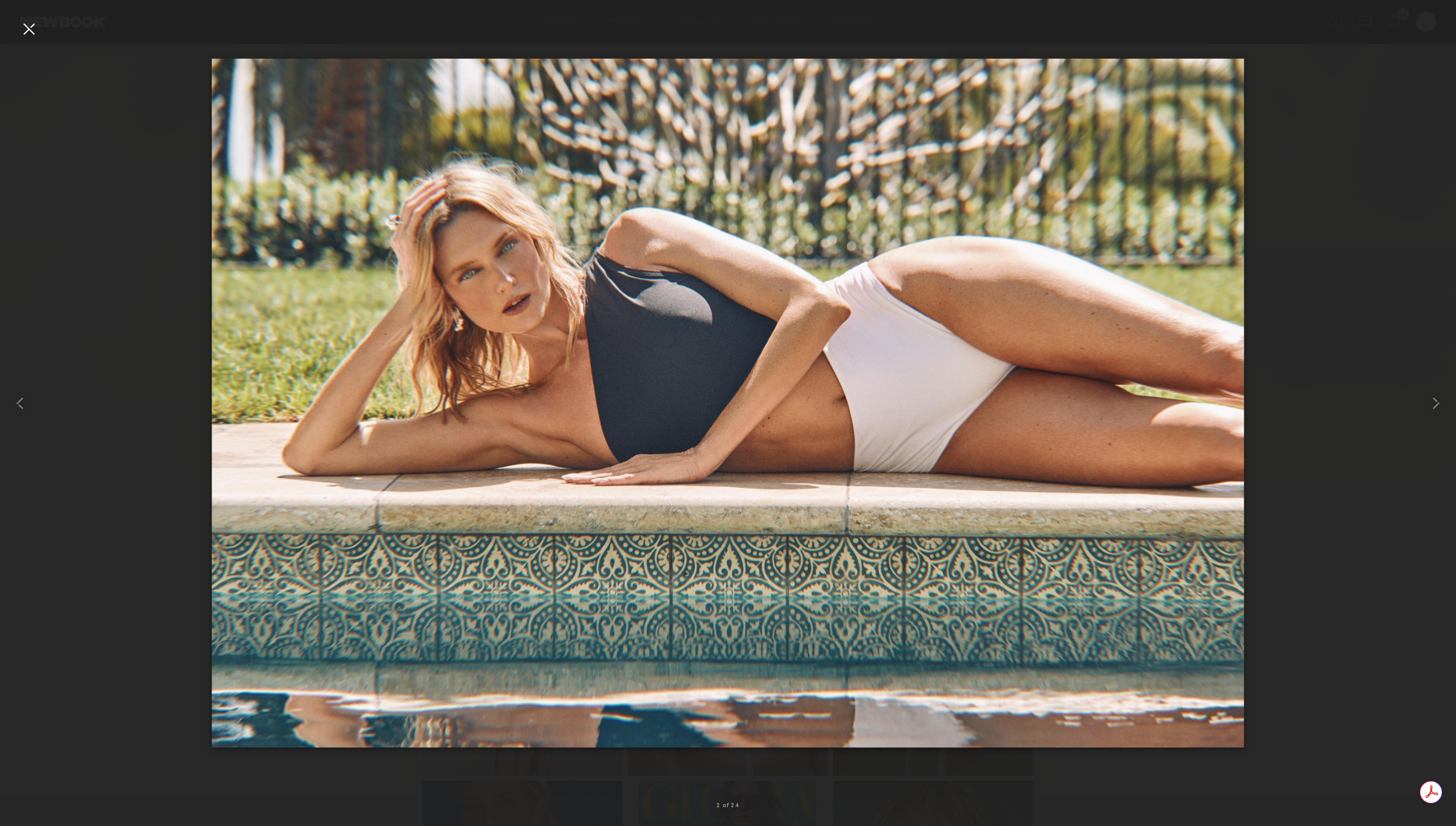
click at [30, 27] on div at bounding box center [29, 29] width 20 height 20
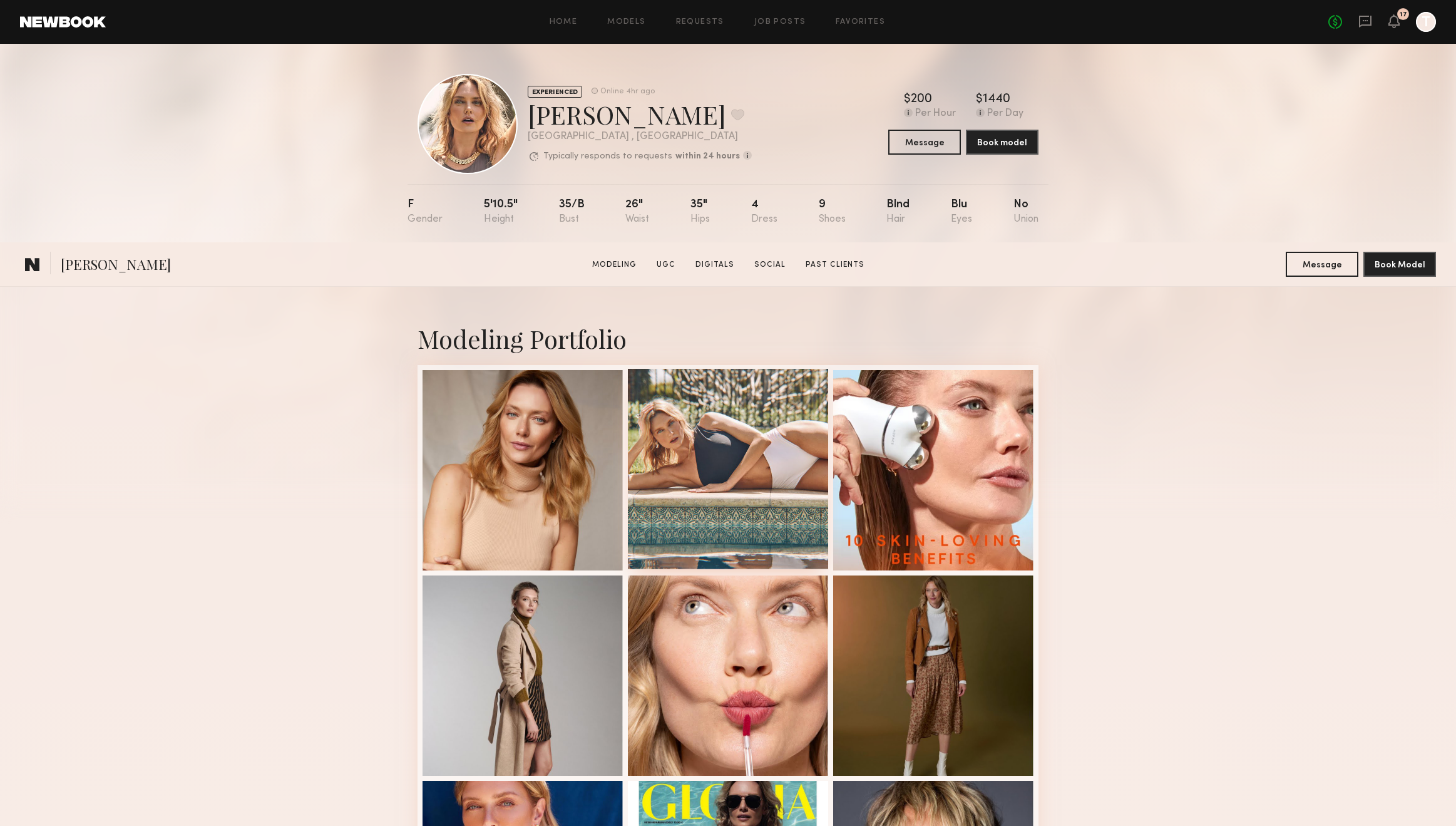
scroll to position [722, 0]
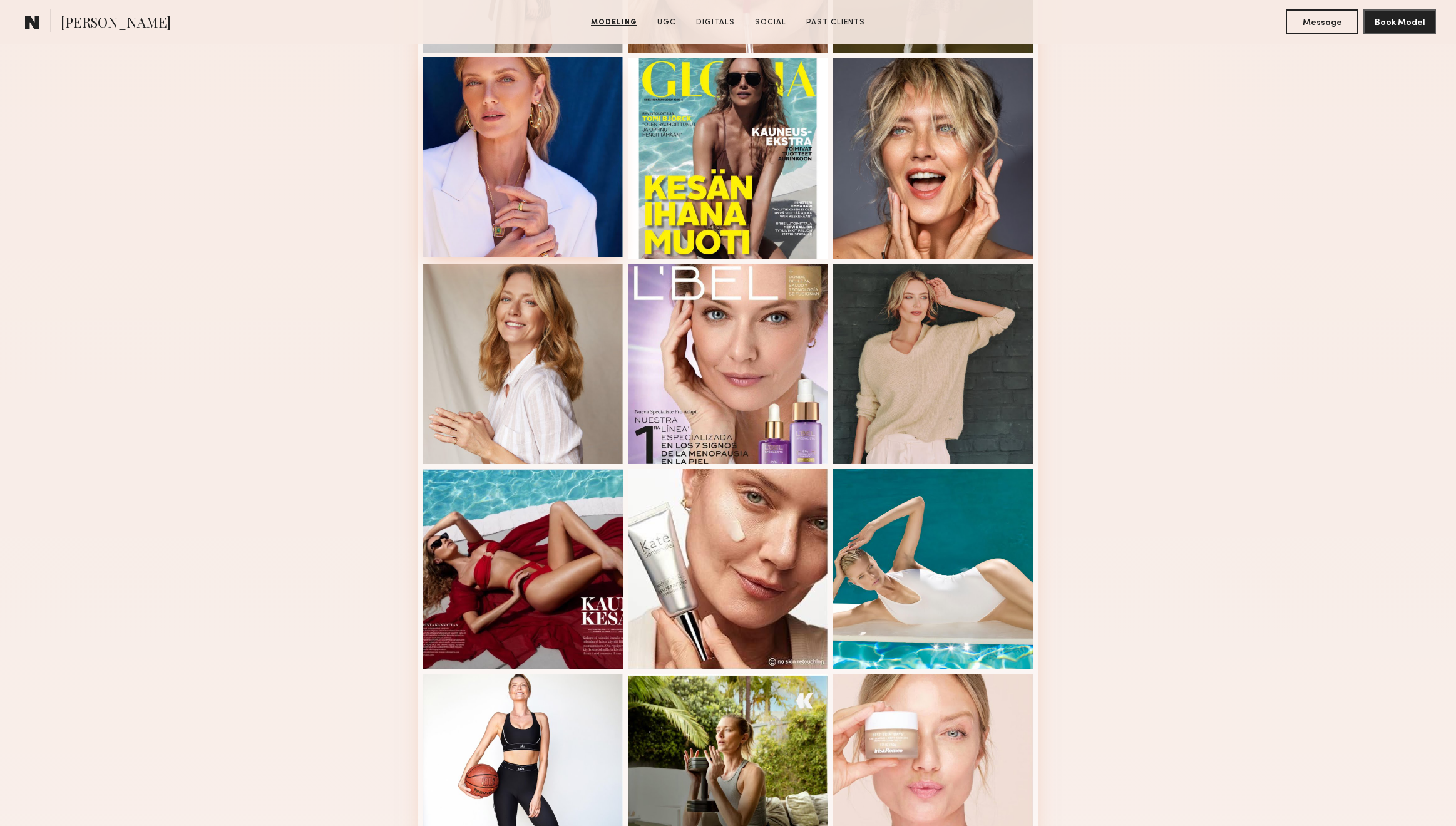
click at [559, 210] on div at bounding box center [522, 157] width 200 height 200
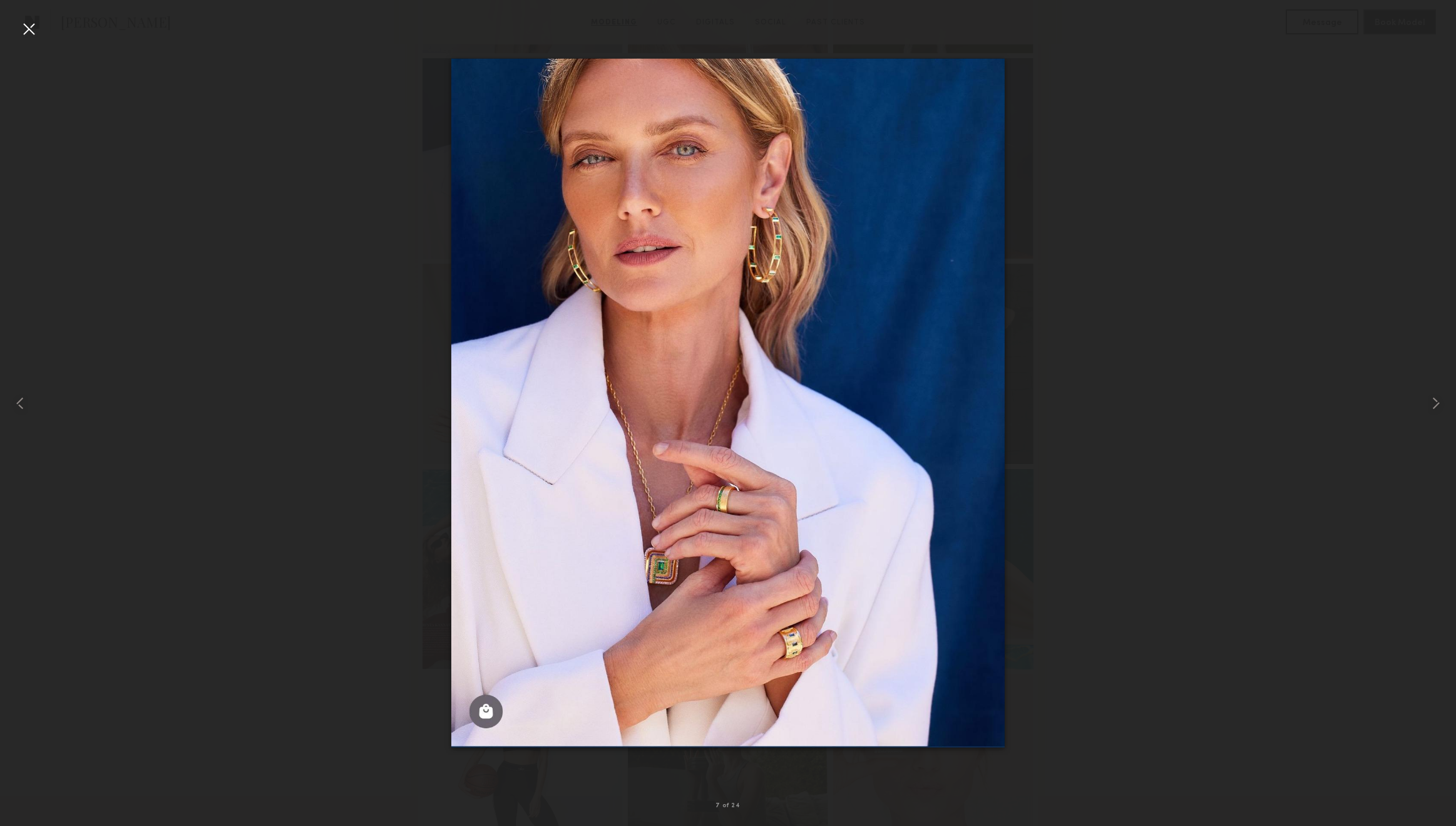
click at [27, 29] on div at bounding box center [29, 29] width 20 height 20
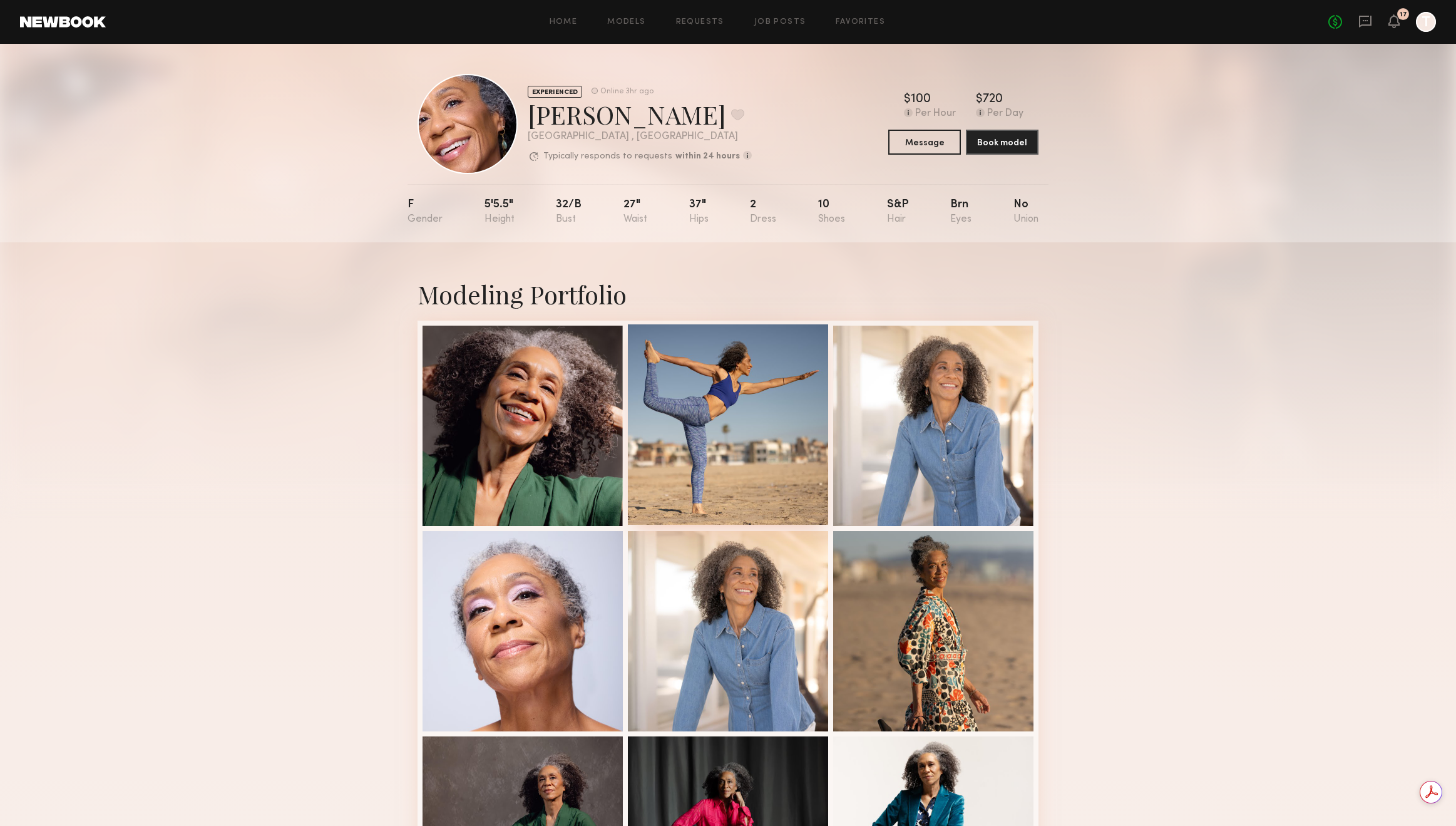
scroll to position [722, 0]
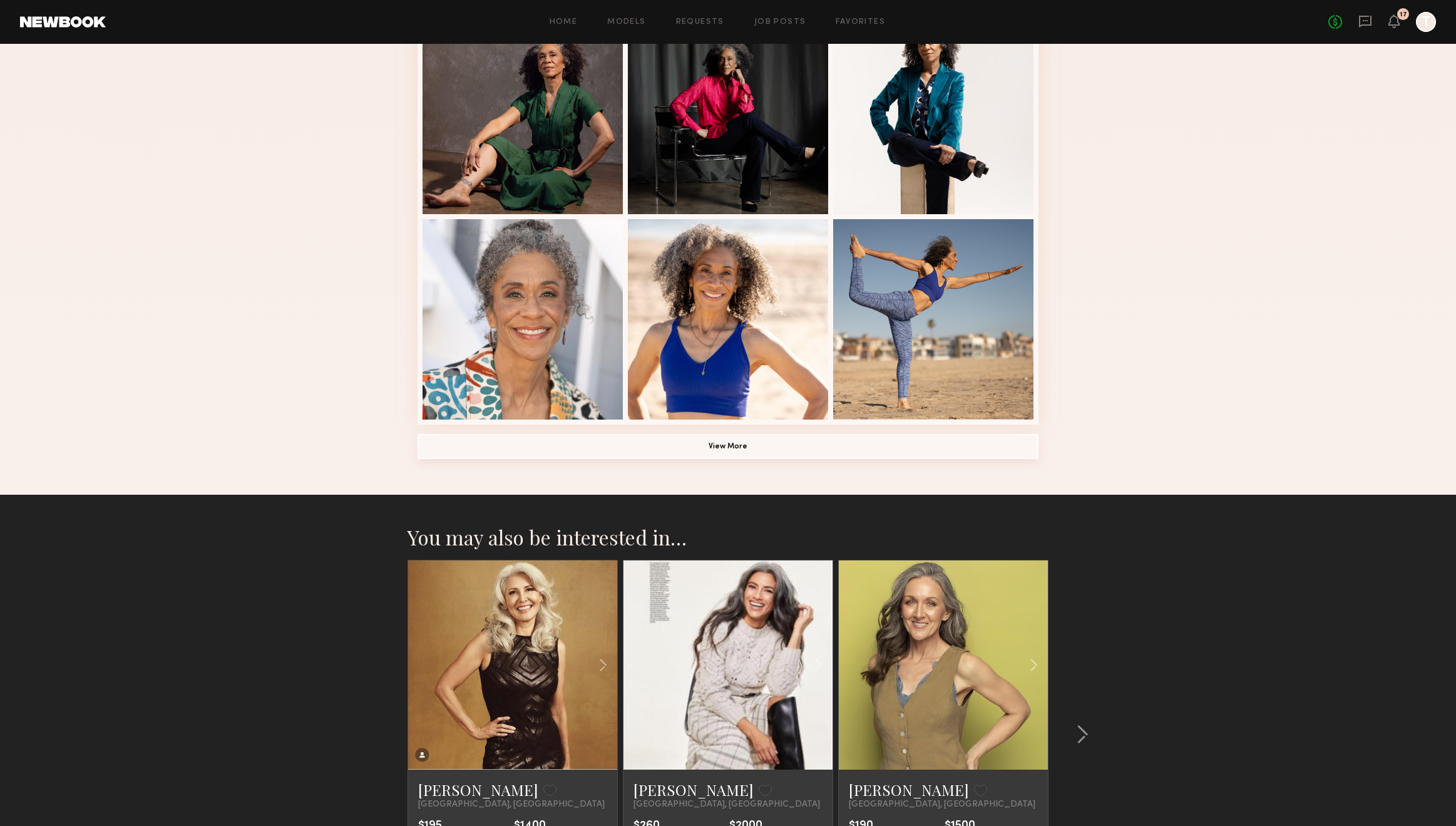
click at [732, 452] on button "View More" at bounding box center [728, 446] width 621 height 25
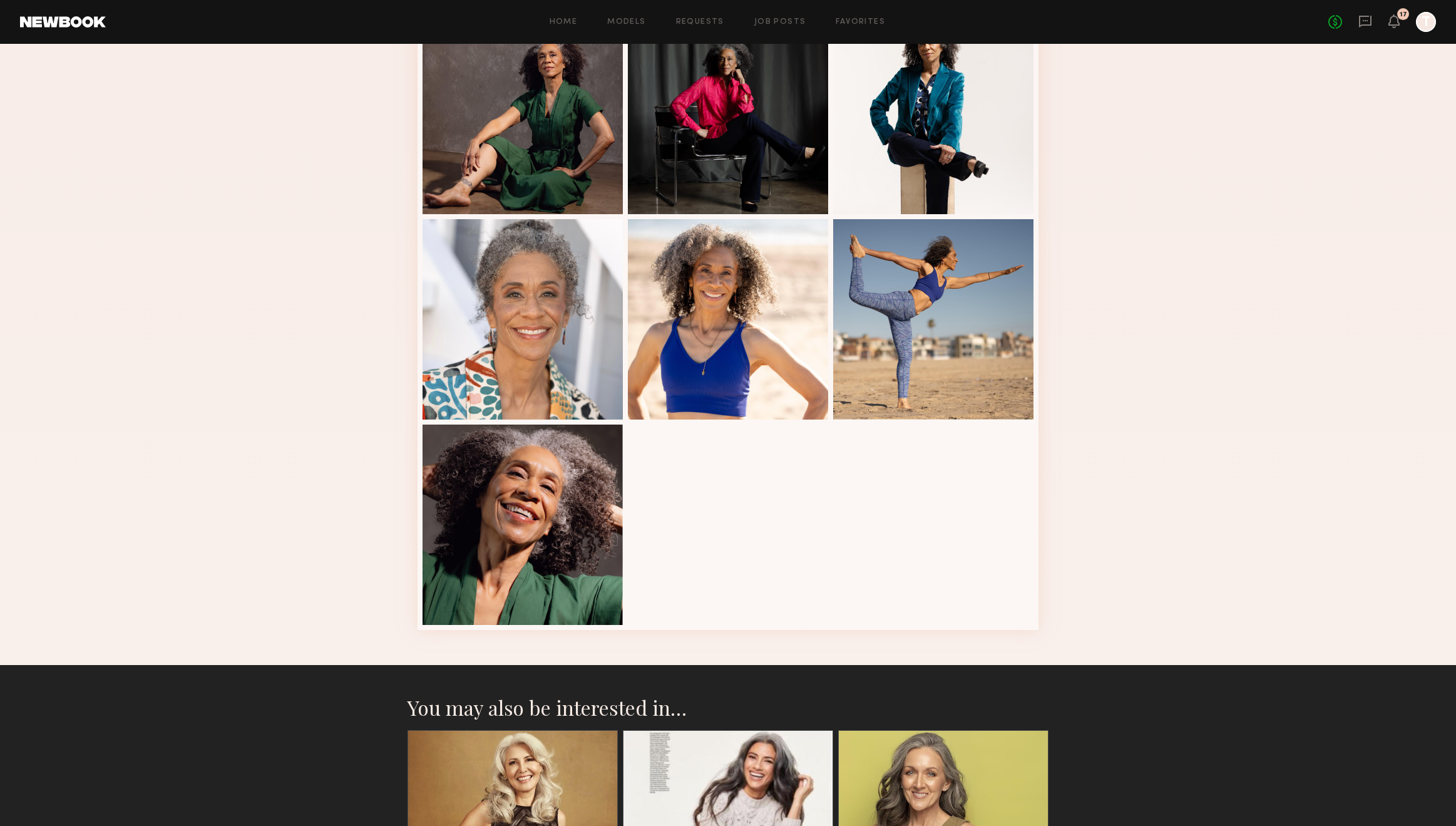
scroll to position [0, 0]
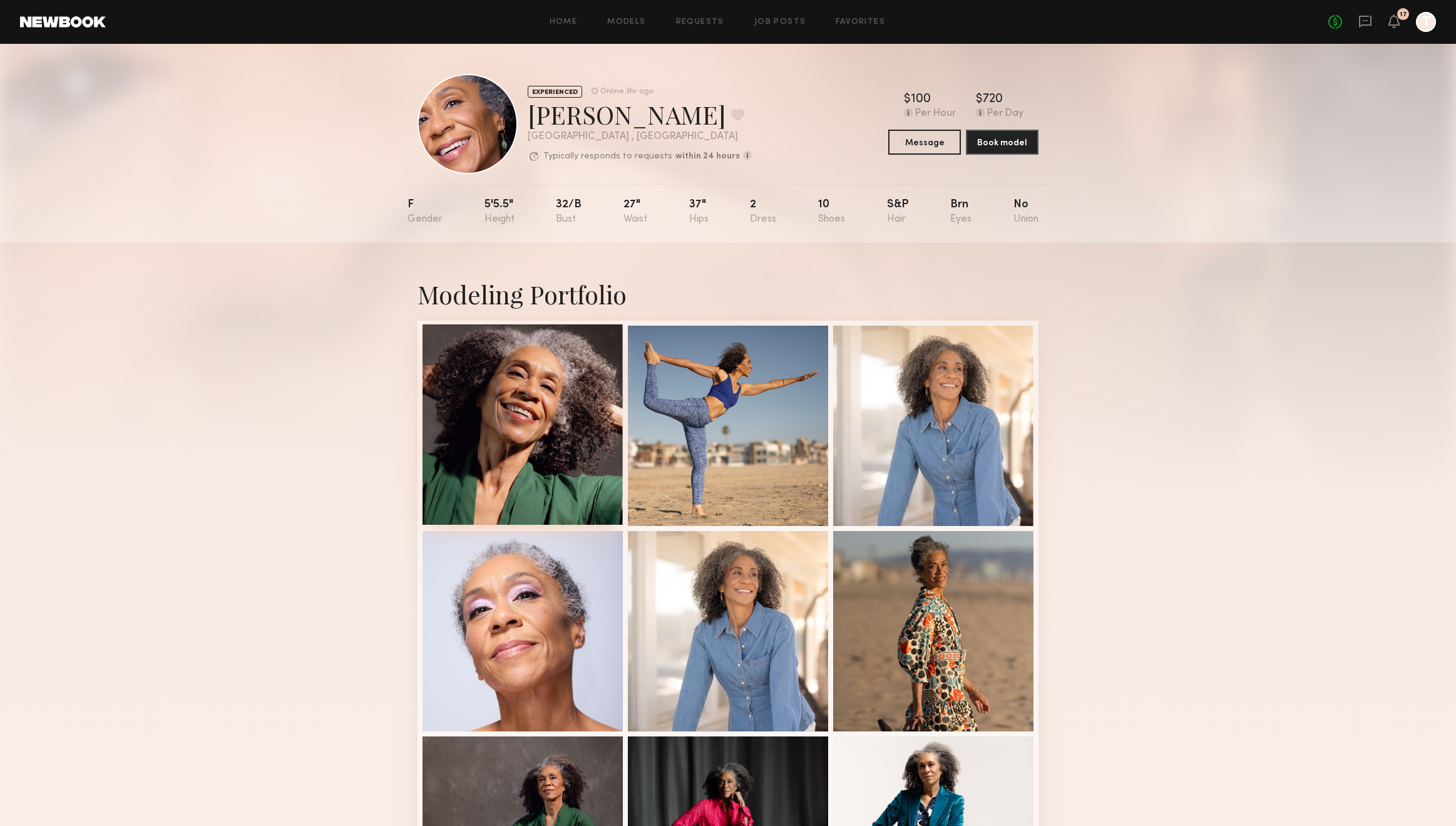
click at [555, 421] on div at bounding box center [522, 424] width 200 height 200
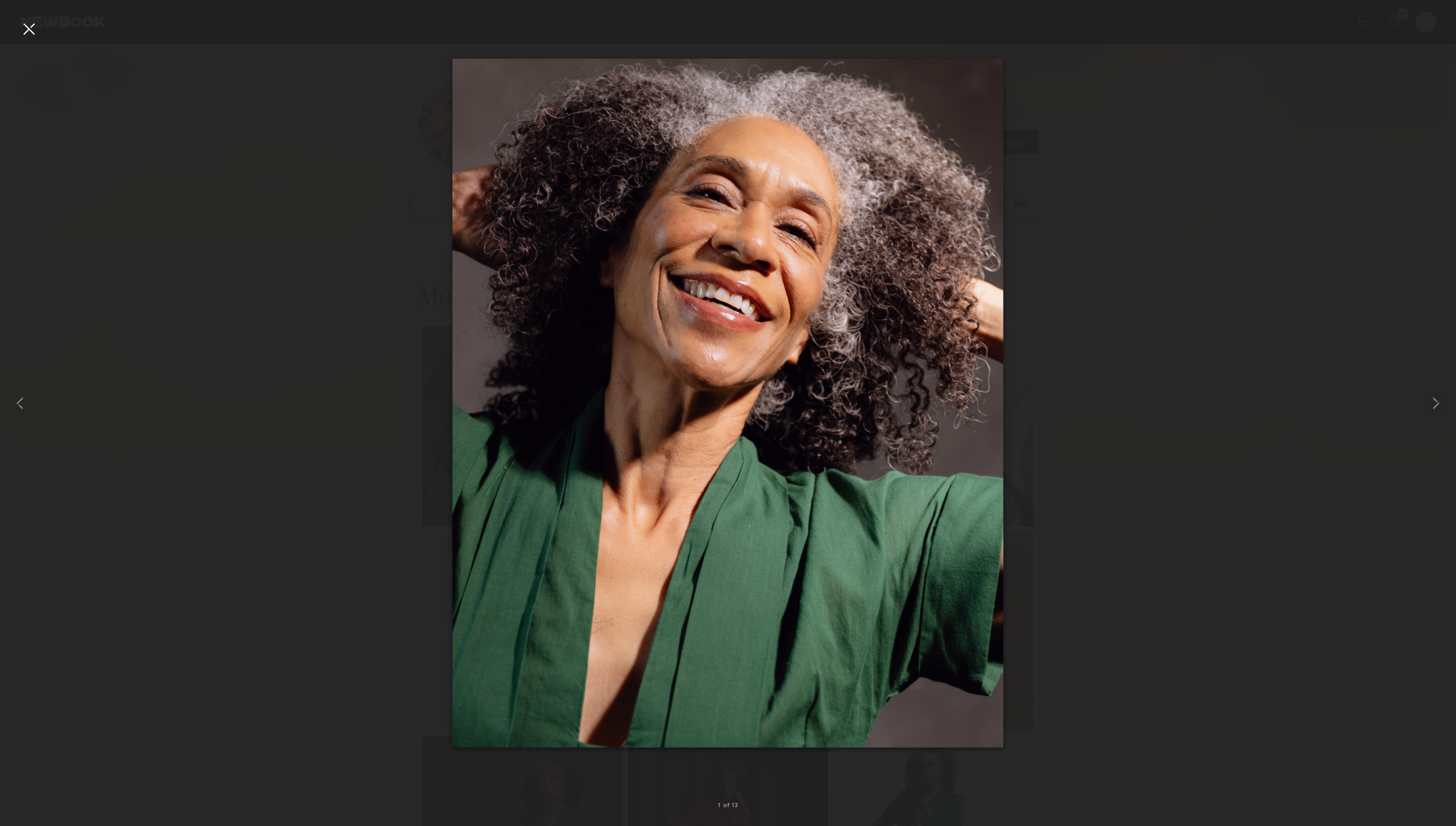
click at [32, 32] on div at bounding box center [29, 29] width 20 height 20
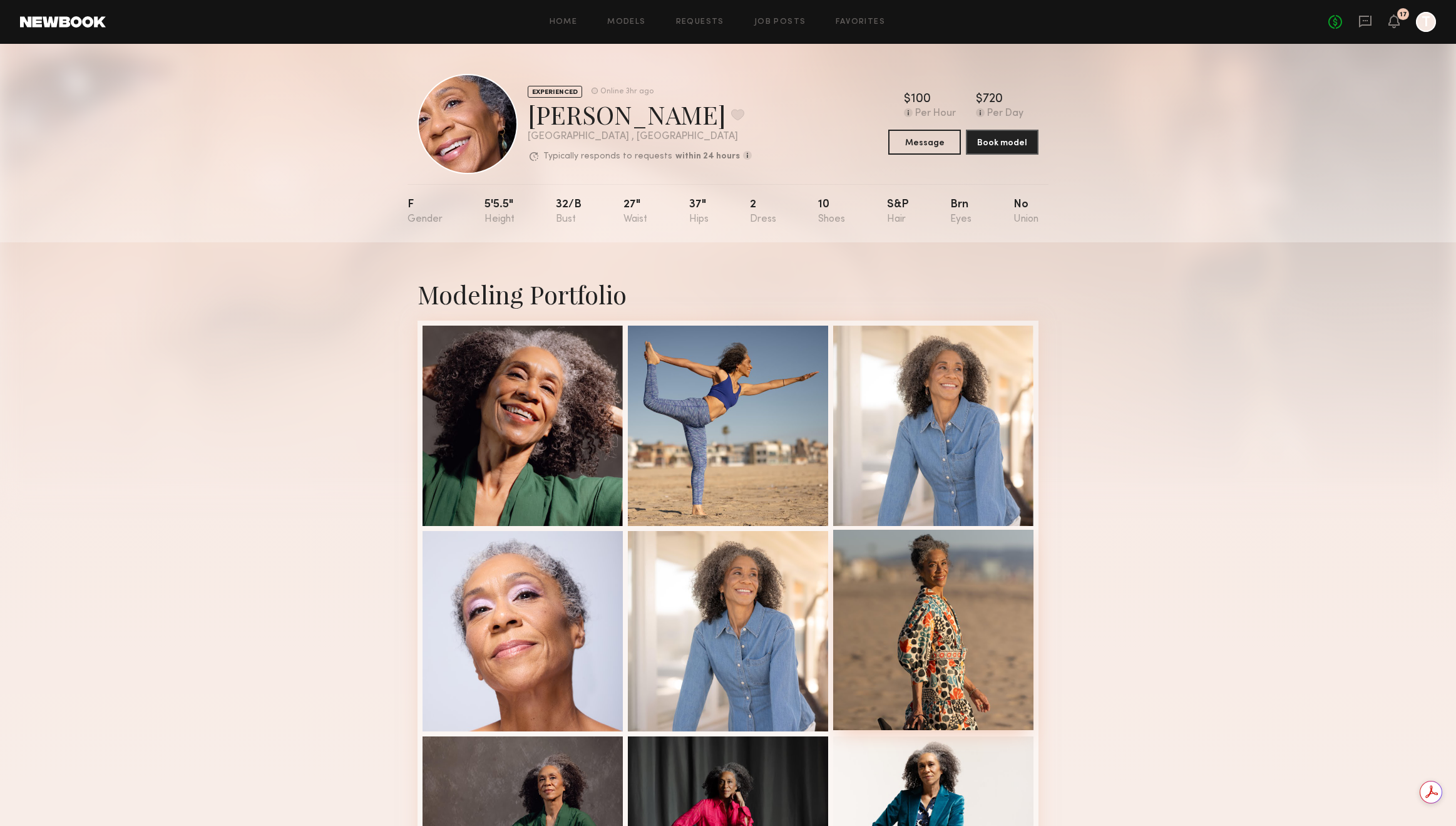
click at [907, 583] on div at bounding box center [933, 630] width 200 height 200
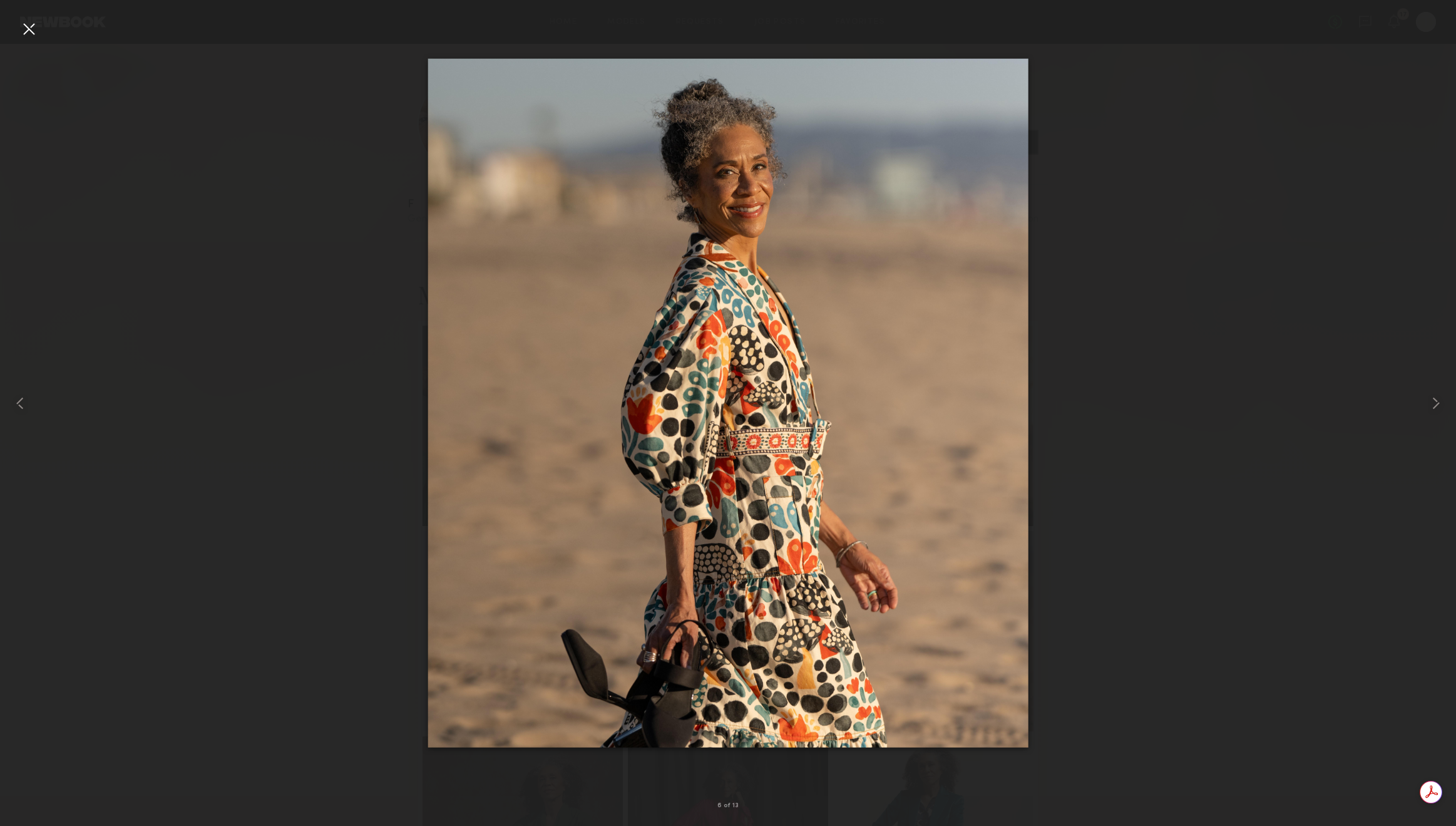
click at [31, 24] on div at bounding box center [29, 29] width 20 height 20
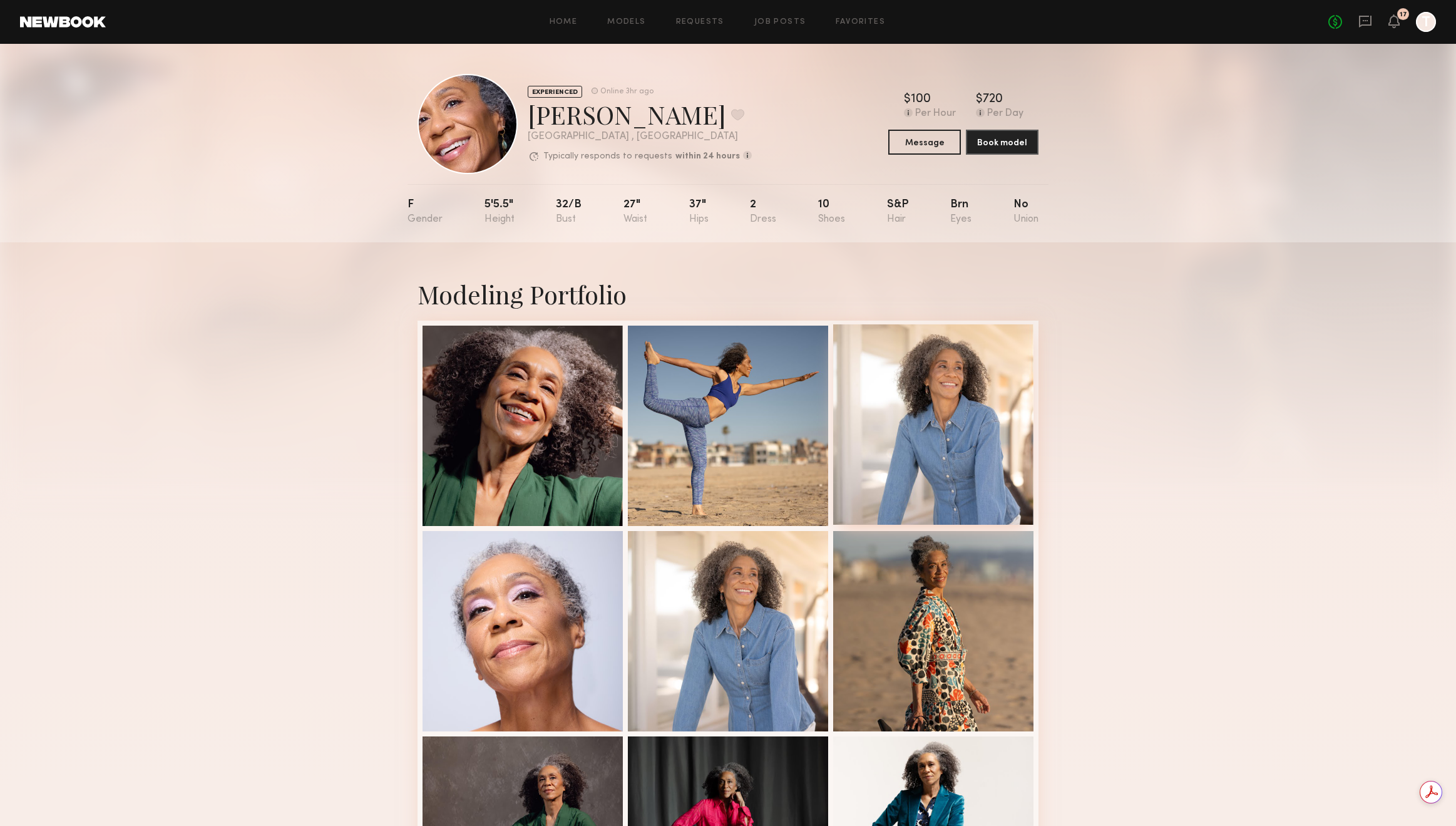
click at [943, 391] on div at bounding box center [933, 424] width 200 height 200
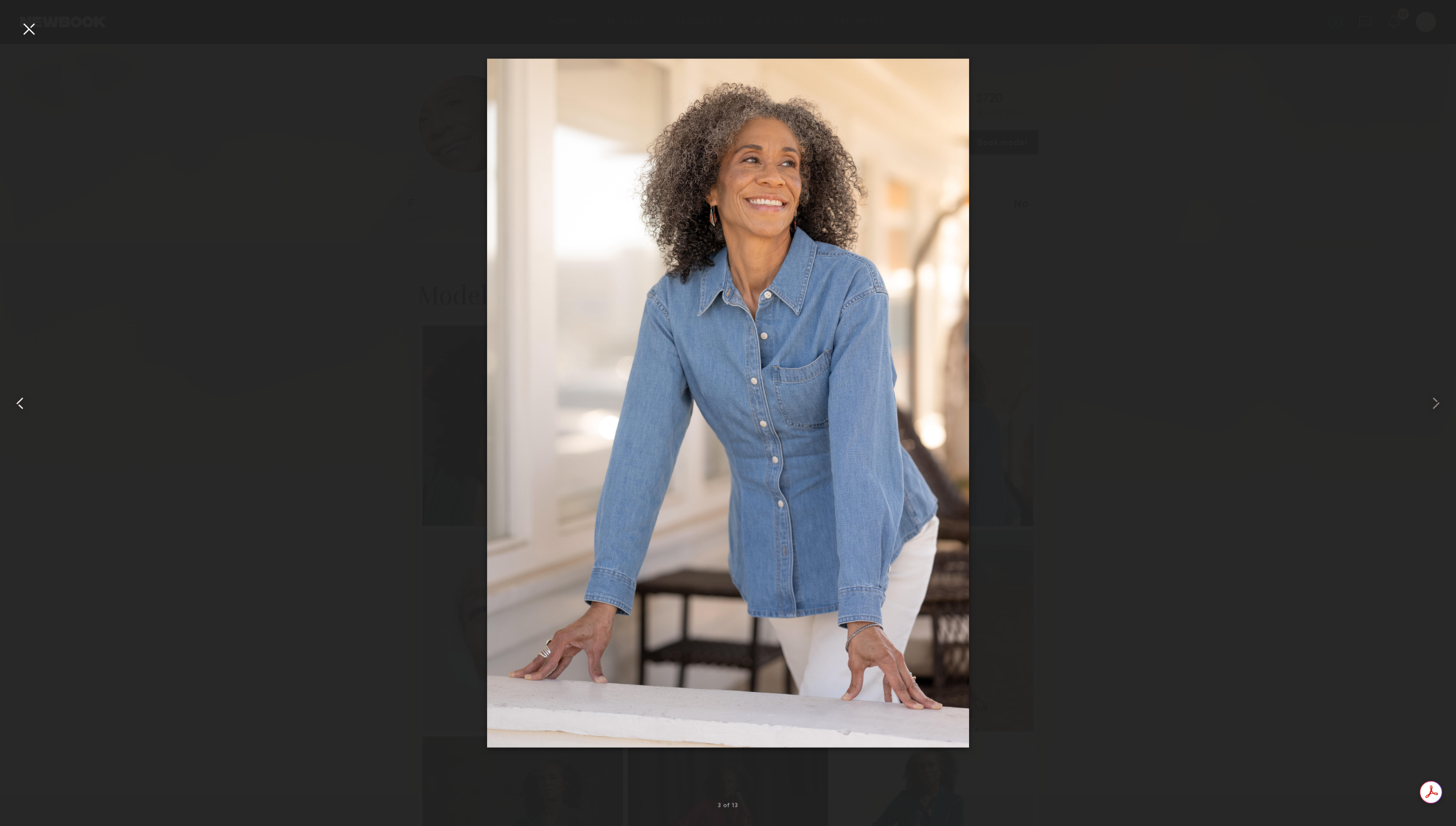
click at [14, 36] on div at bounding box center [29, 403] width 58 height 766
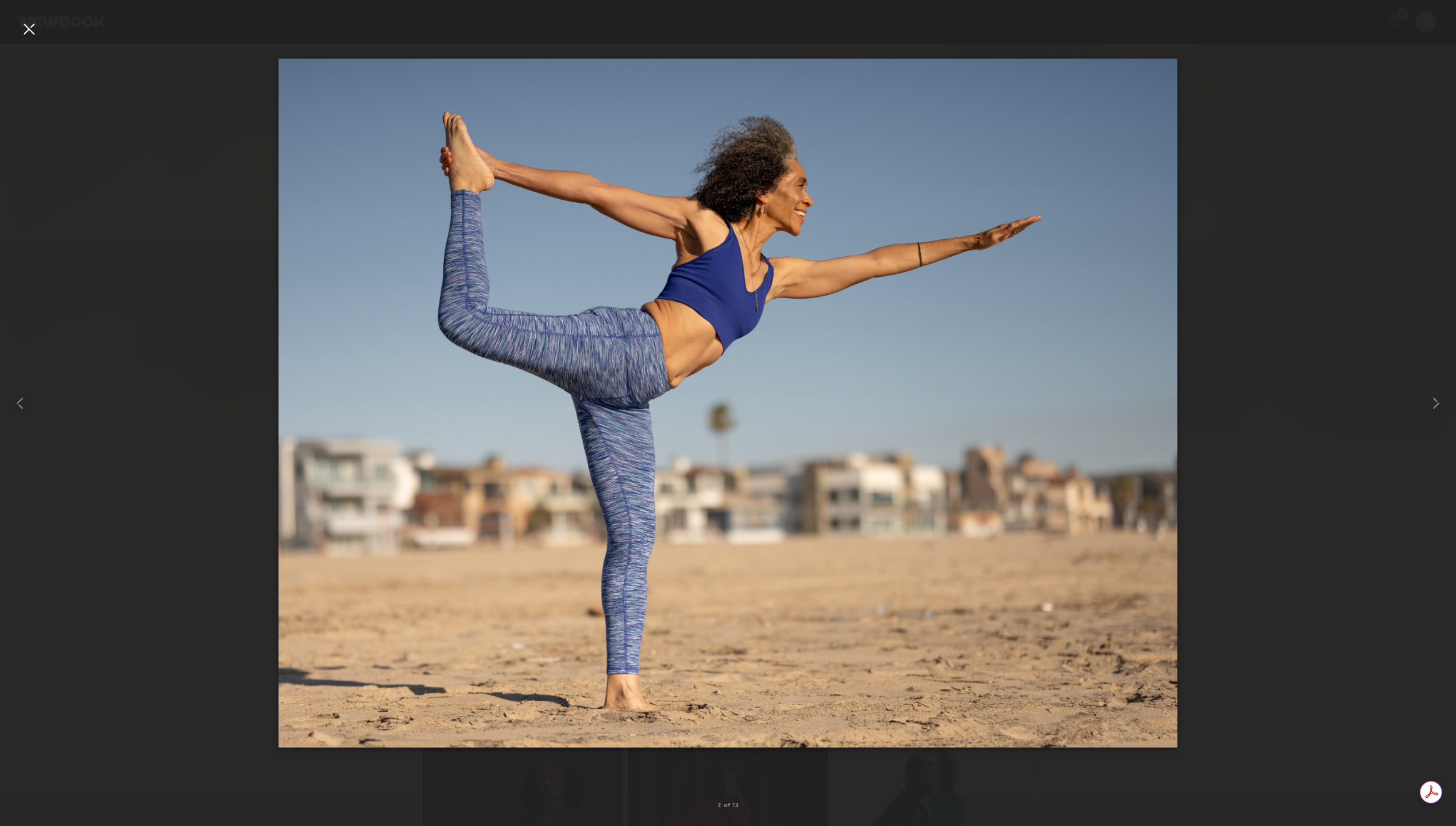
click at [28, 25] on div at bounding box center [29, 29] width 20 height 20
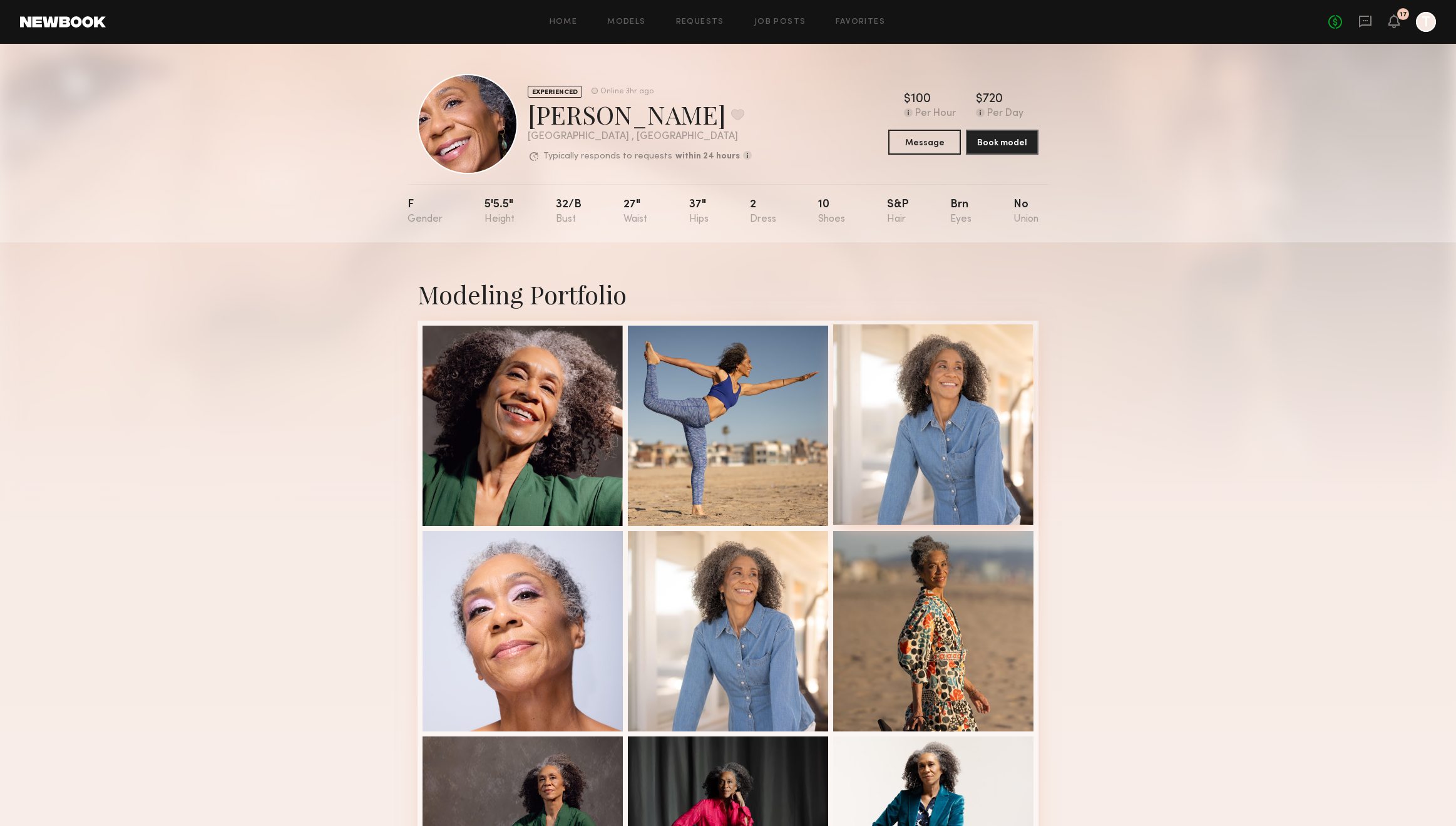
scroll to position [722, 0]
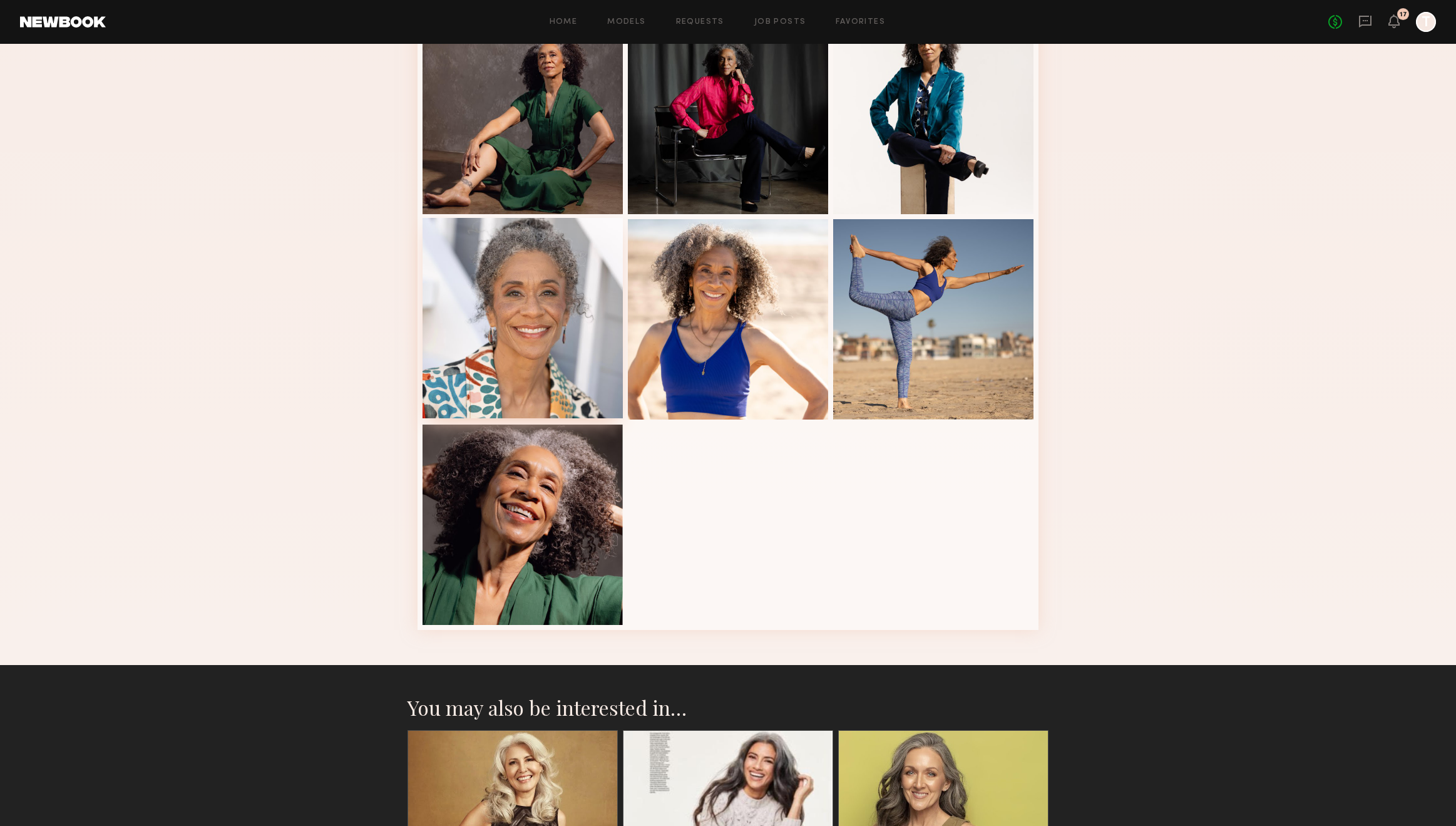
click at [544, 327] on div at bounding box center [522, 318] width 200 height 200
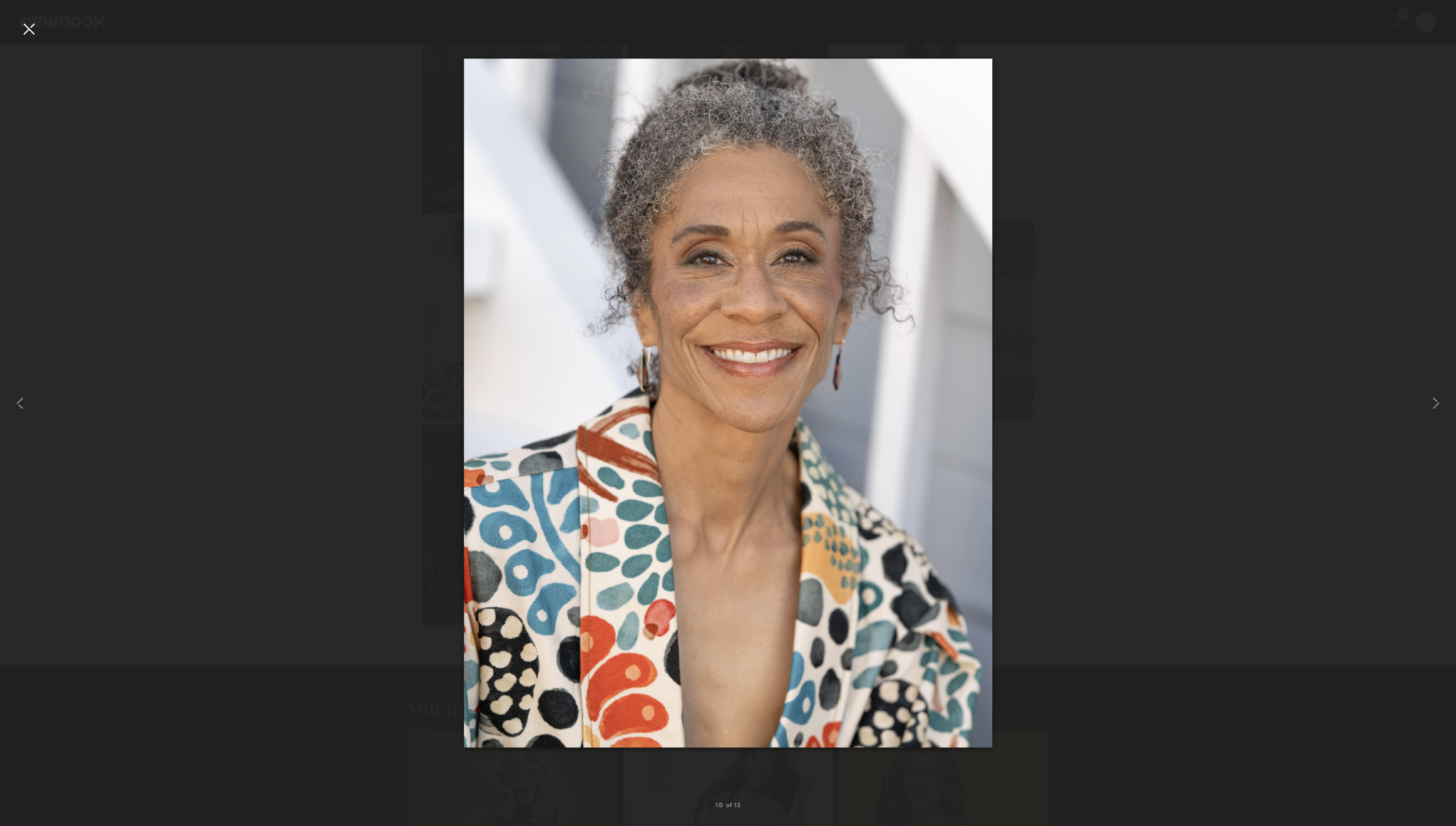
click at [31, 22] on div at bounding box center [29, 29] width 20 height 20
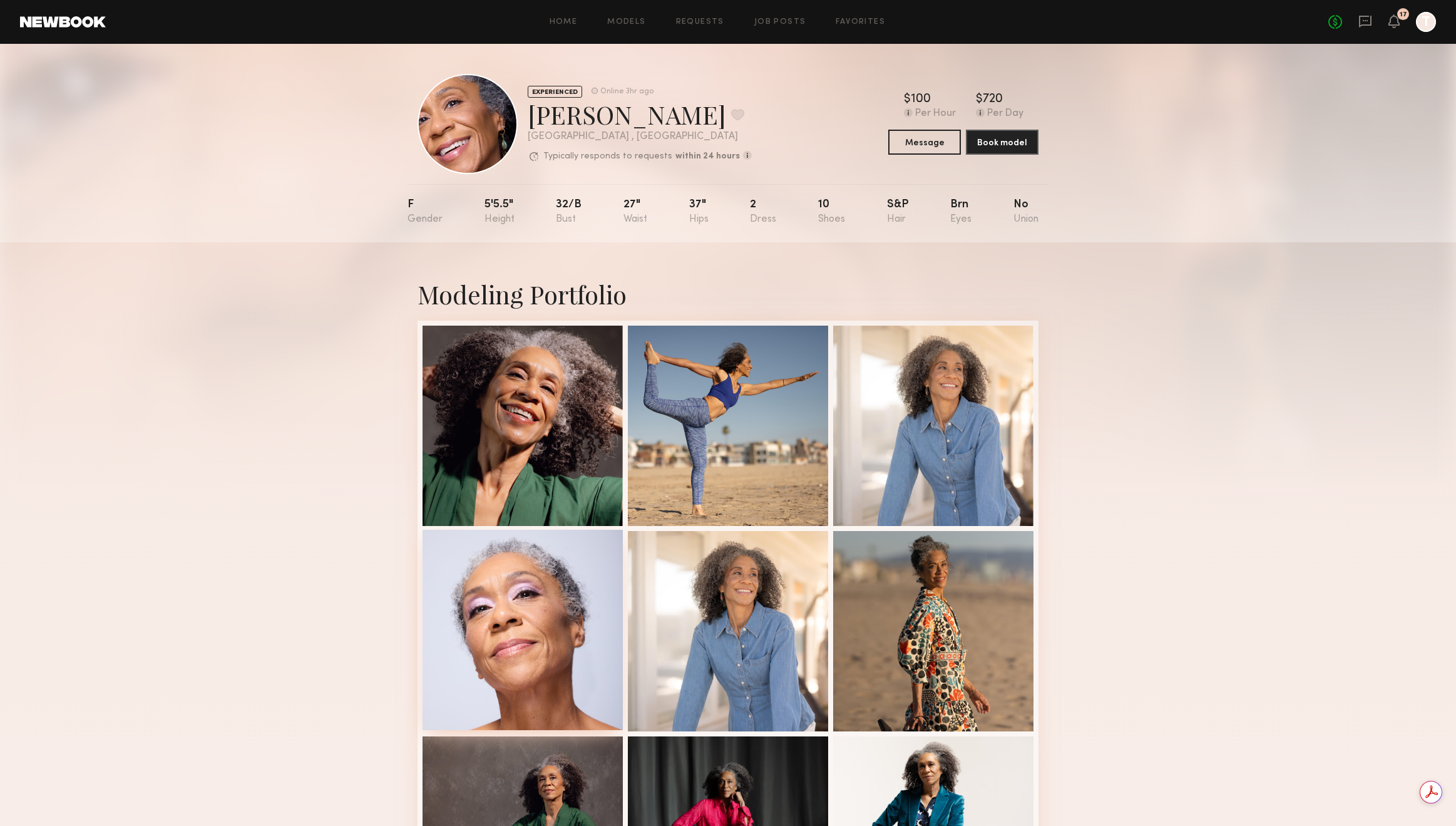
scroll to position [0, 0]
click at [572, 587] on div at bounding box center [522, 630] width 200 height 200
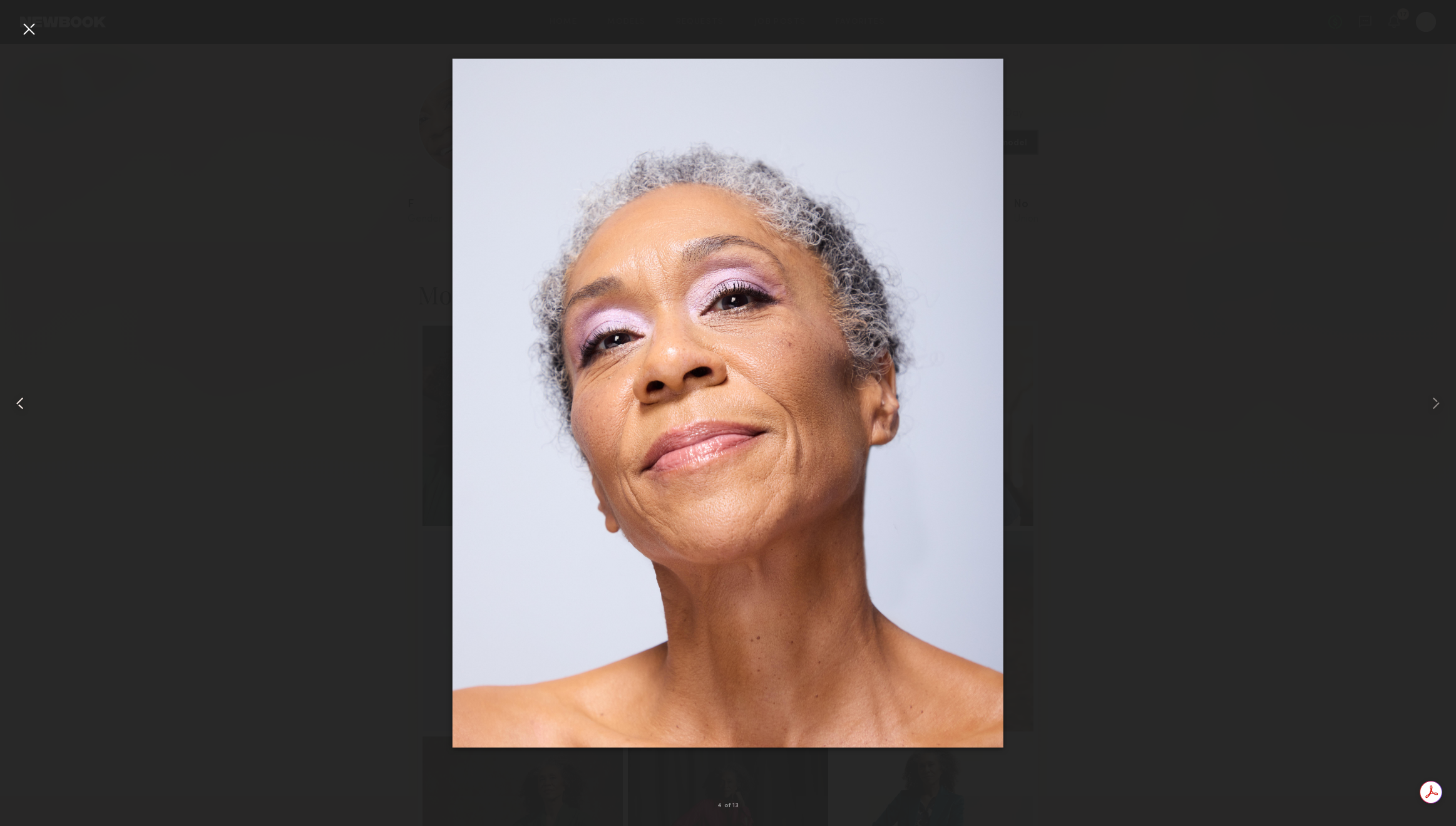
click at [14, 23] on div at bounding box center [29, 403] width 58 height 766
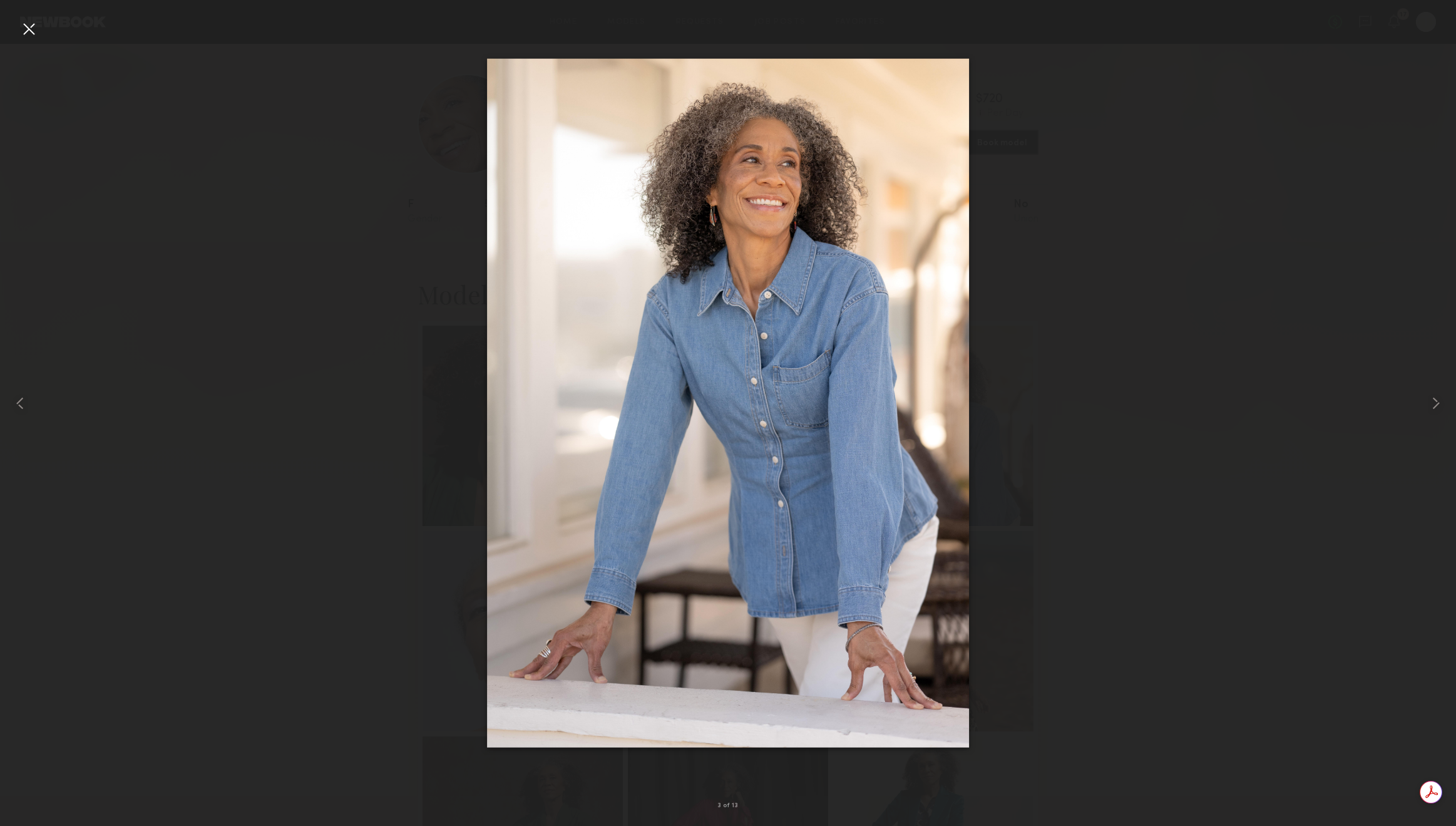
click at [30, 25] on div at bounding box center [29, 29] width 20 height 20
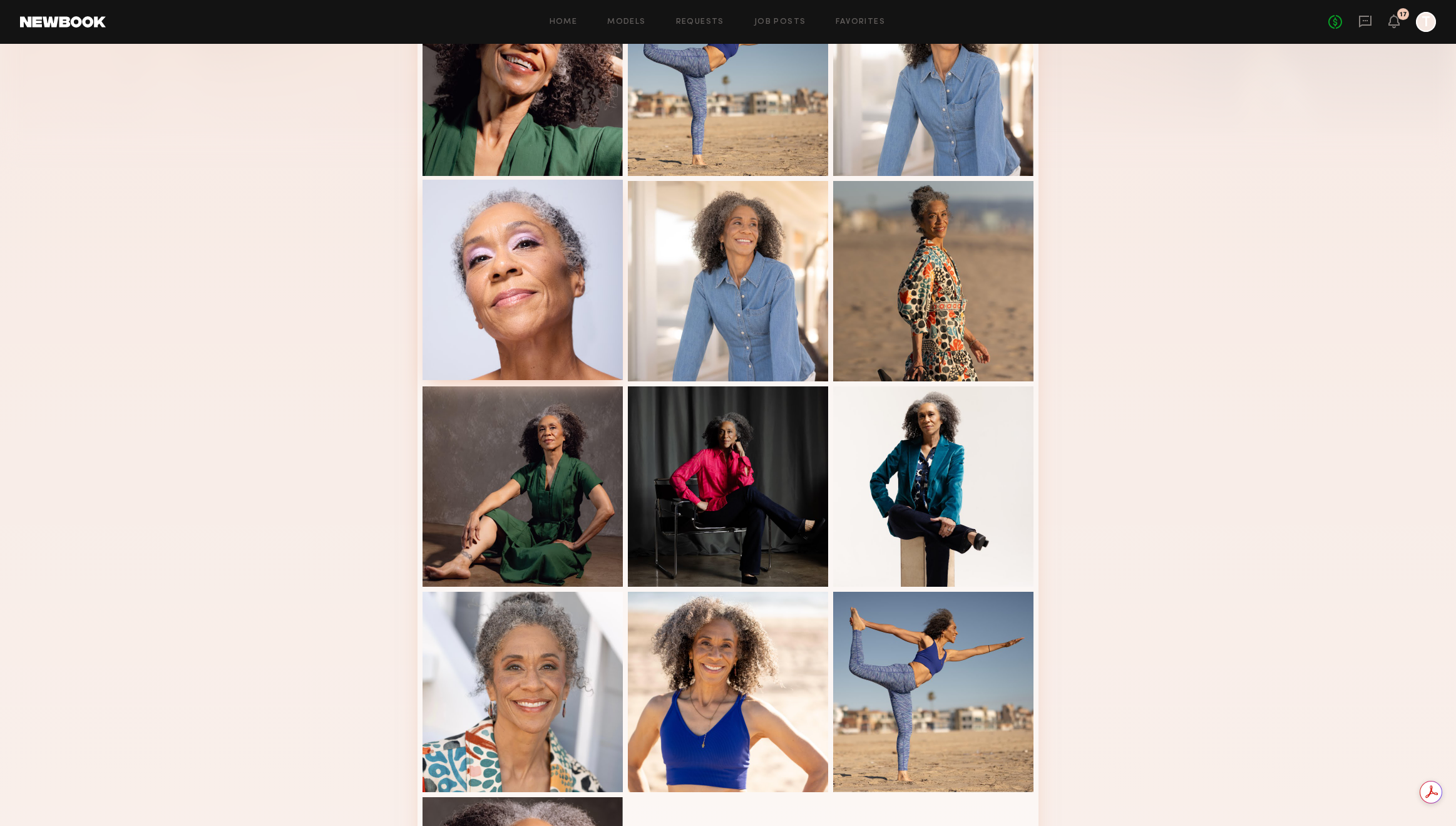
click at [539, 287] on div at bounding box center [522, 280] width 200 height 200
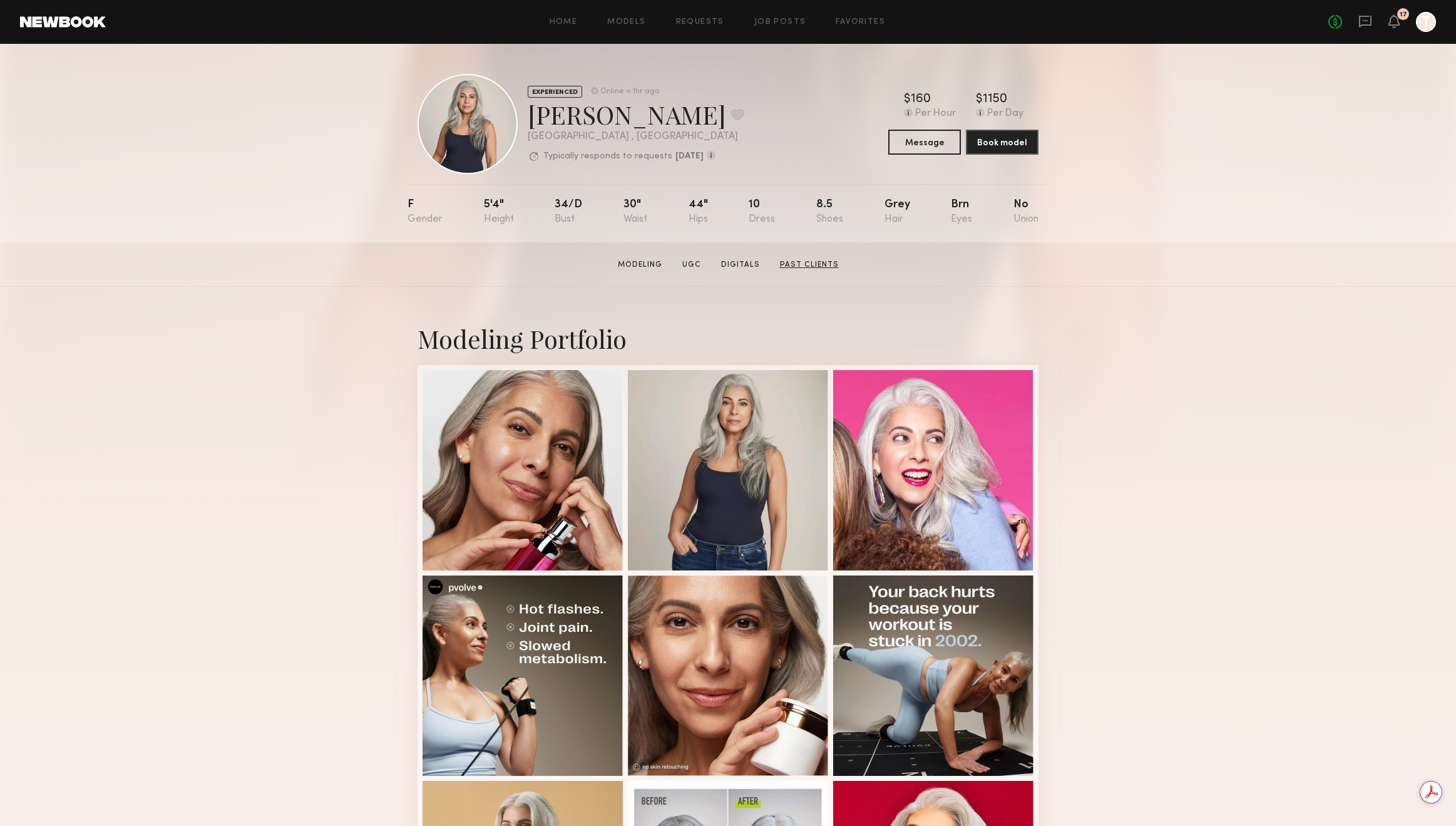
scroll to position [722, 0]
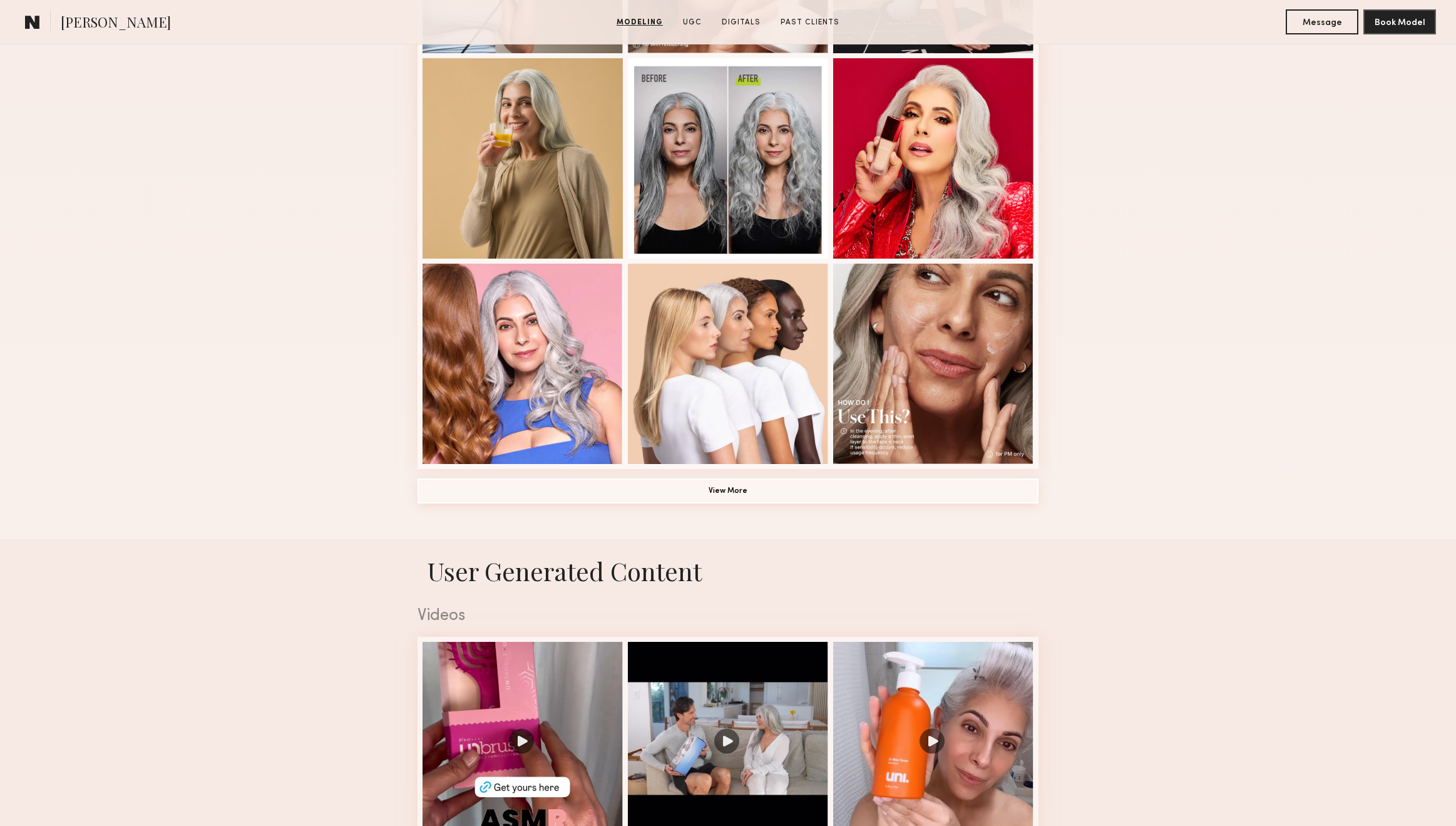
click at [739, 493] on button "View More" at bounding box center [728, 491] width 621 height 25
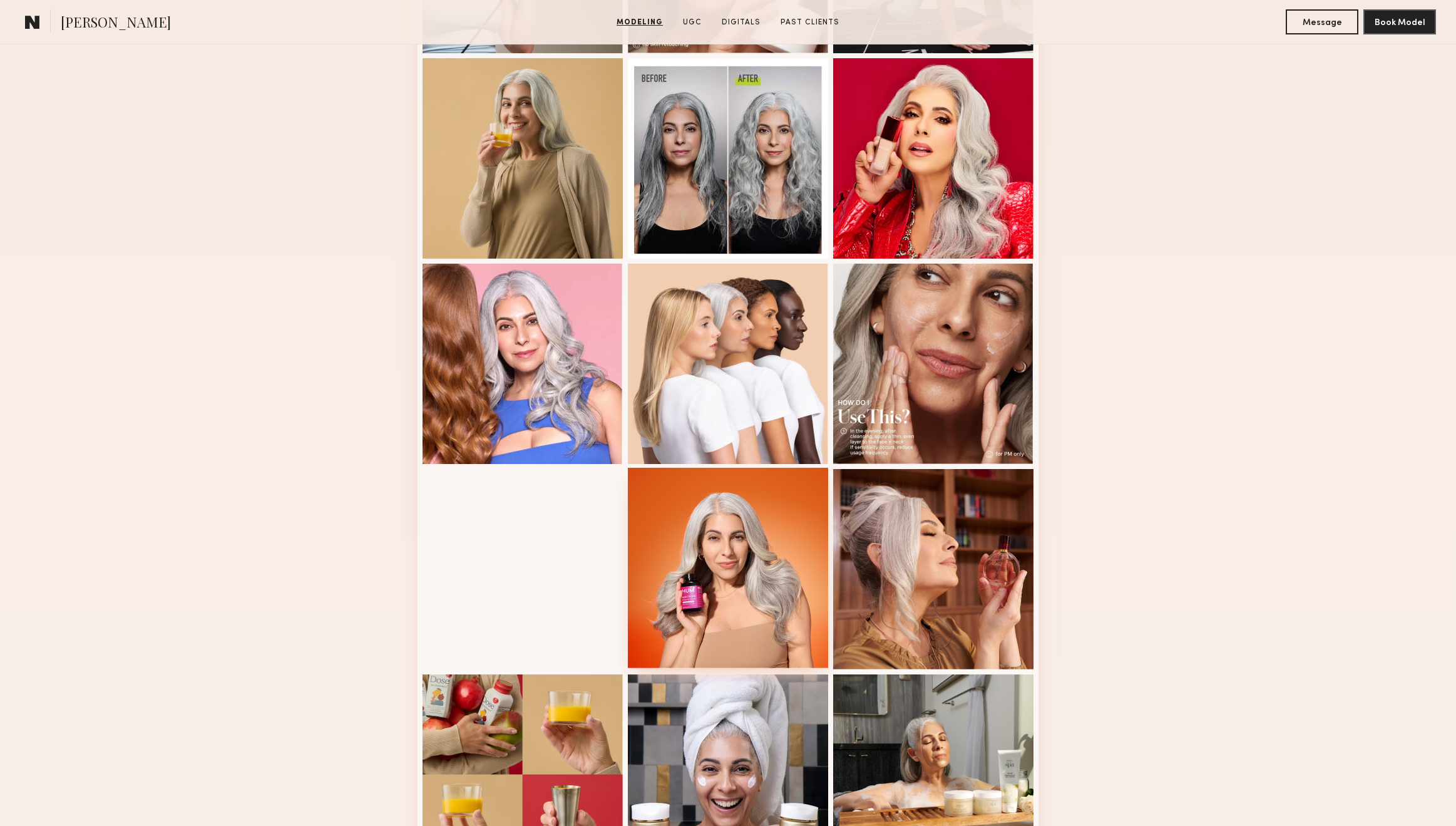
scroll to position [0, 0]
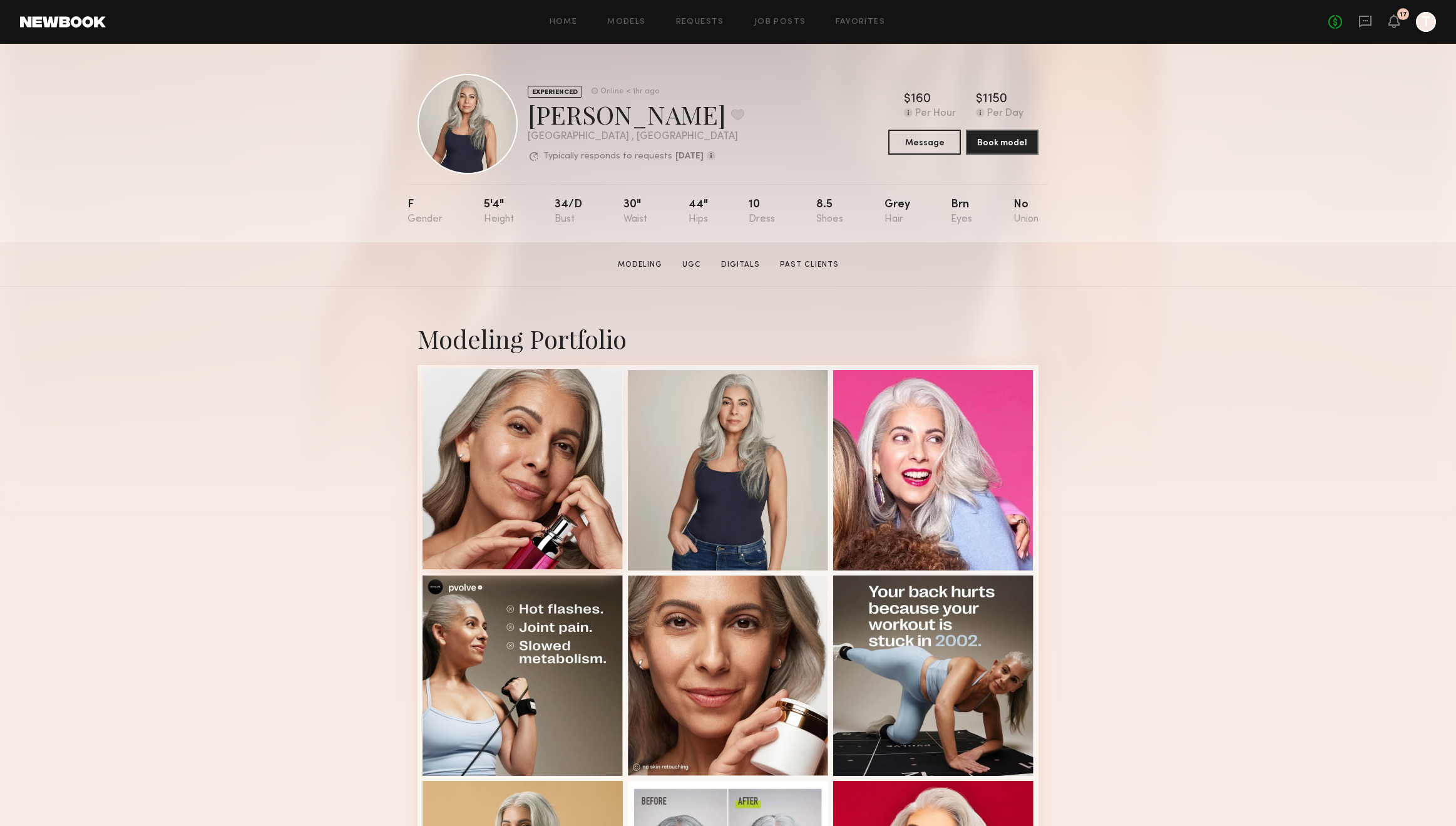
click at [546, 449] on div at bounding box center [522, 468] width 200 height 200
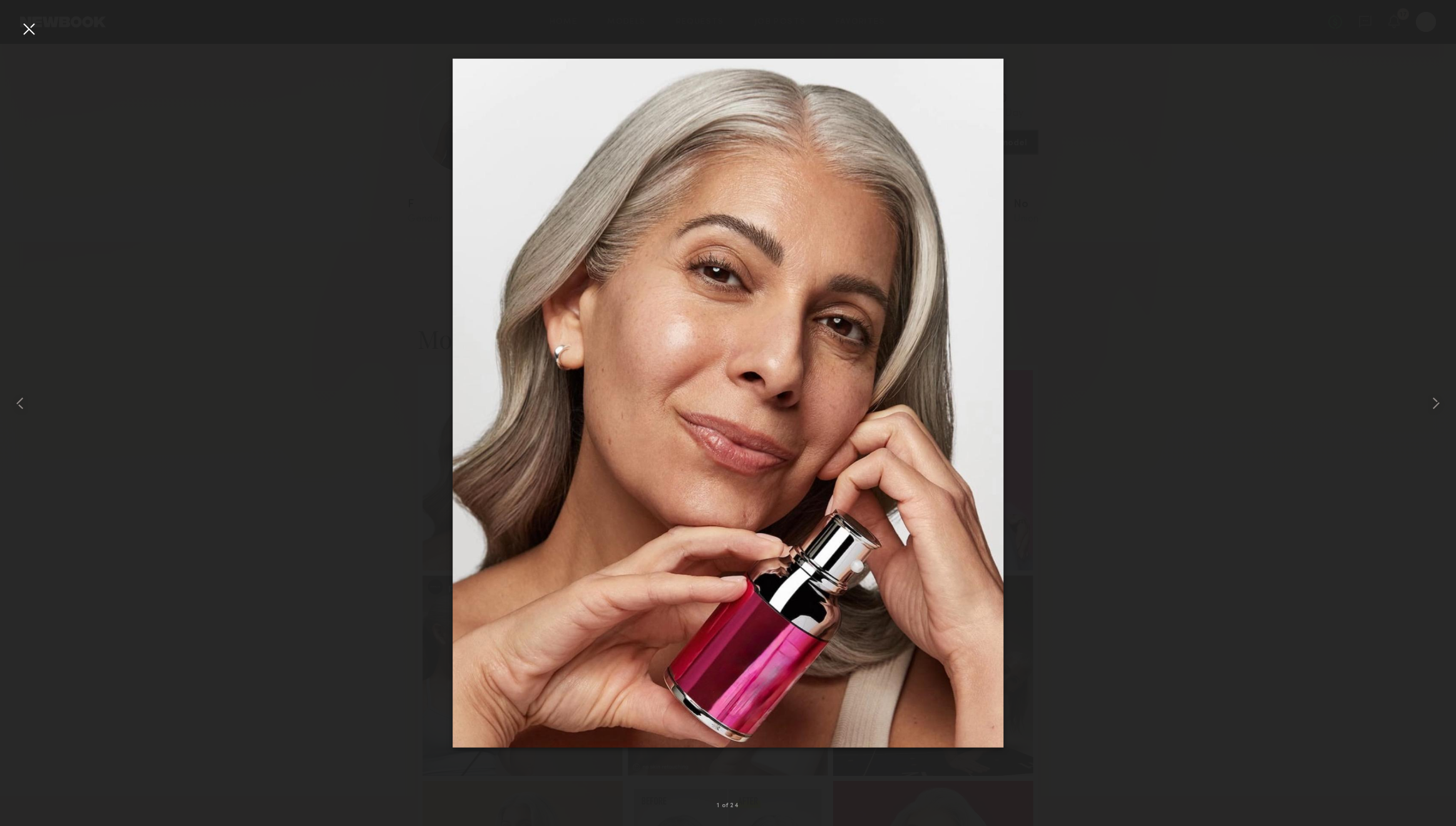
click at [22, 34] on div at bounding box center [29, 29] width 20 height 20
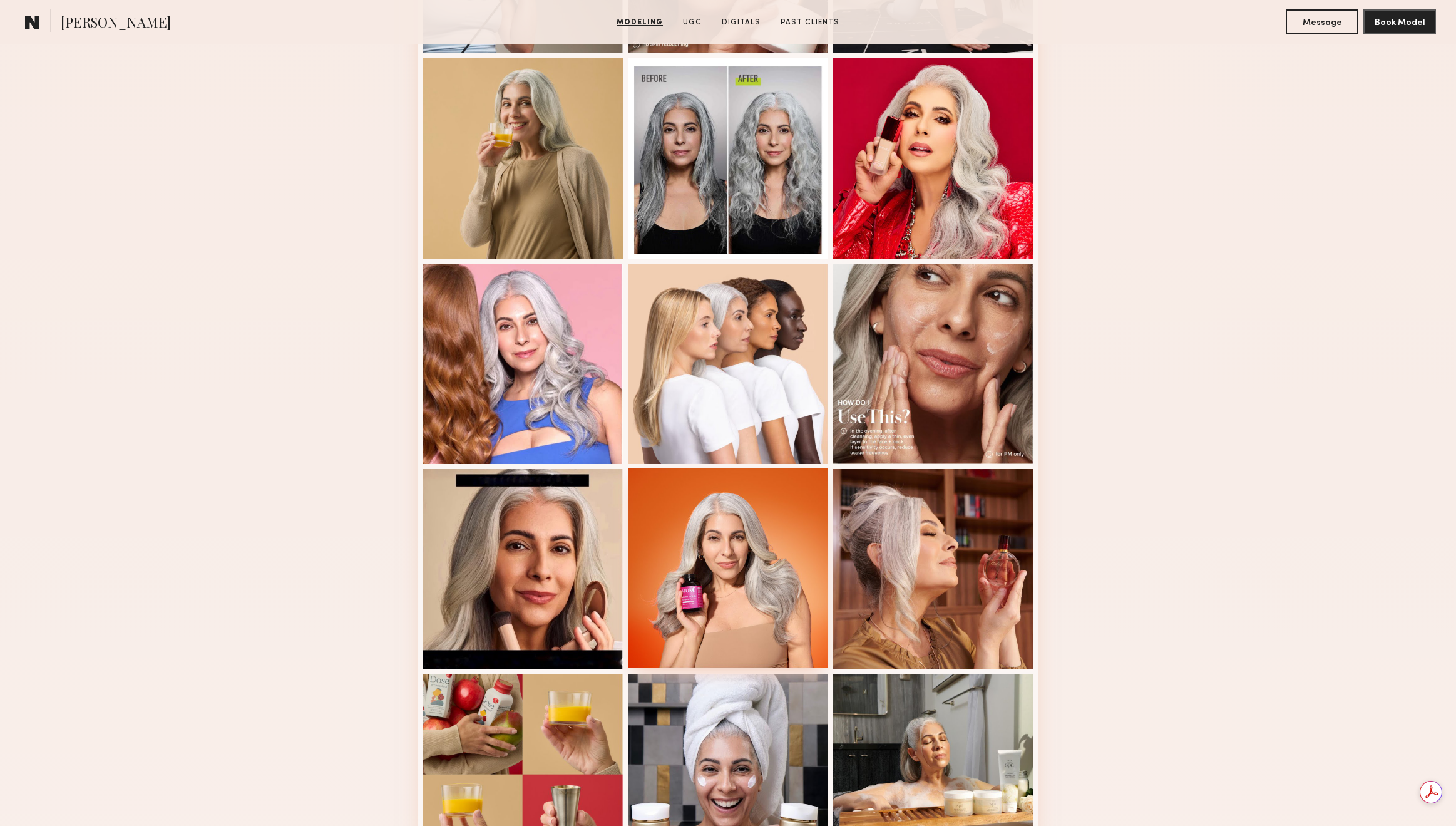
click at [739, 507] on div at bounding box center [728, 567] width 200 height 200
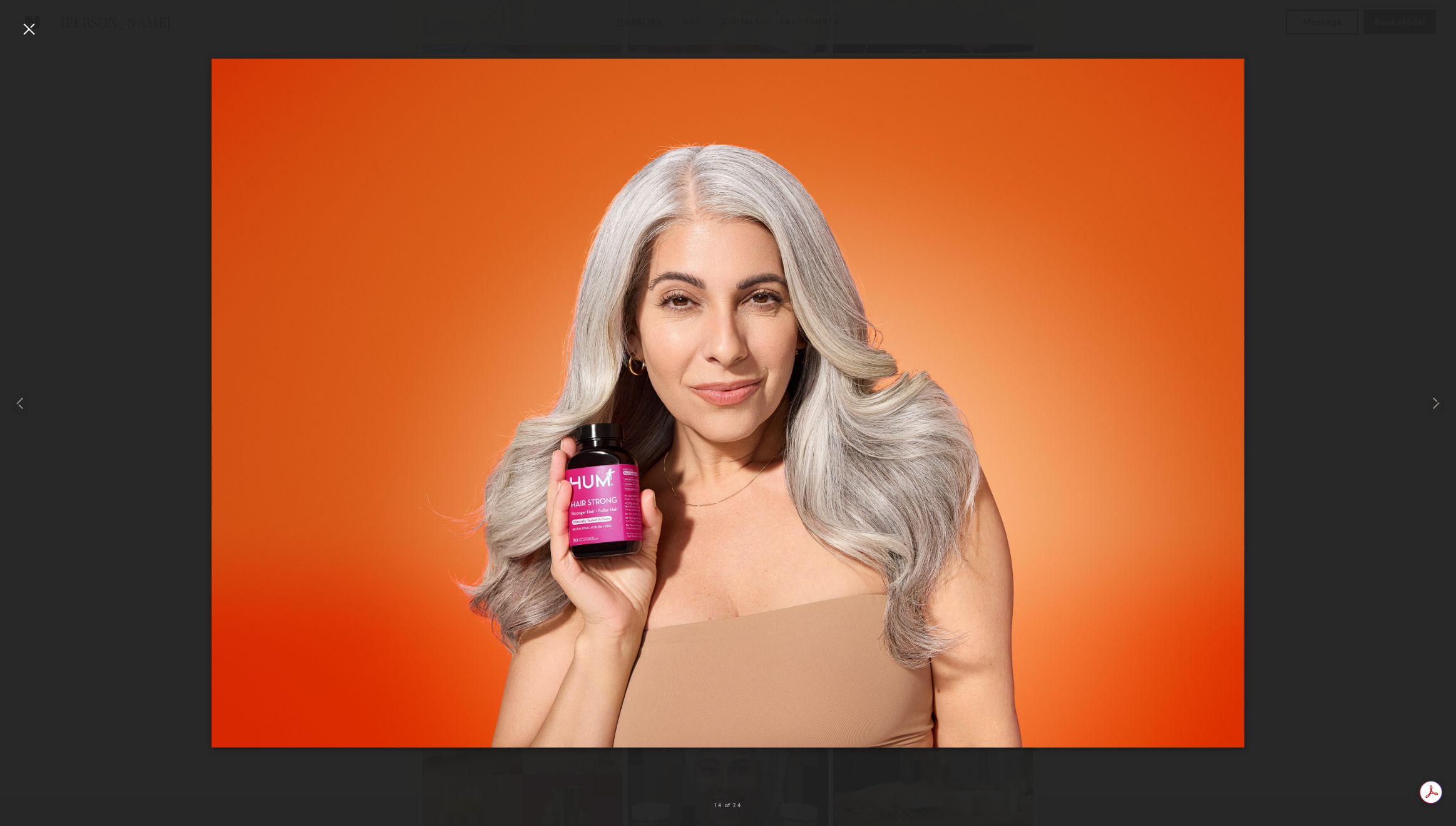
click at [25, 35] on div at bounding box center [29, 29] width 20 height 20
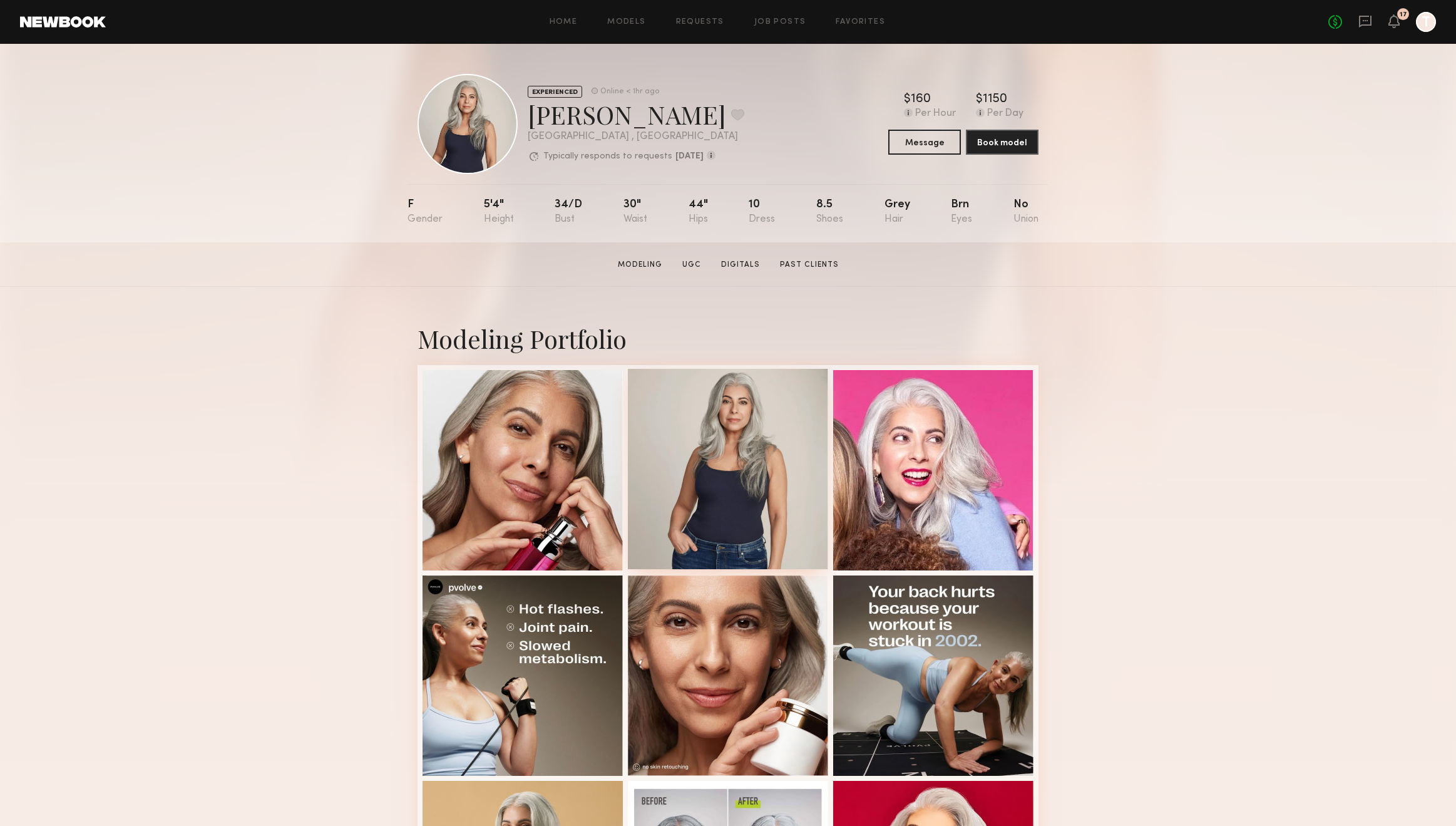
click at [748, 460] on div at bounding box center [728, 468] width 200 height 200
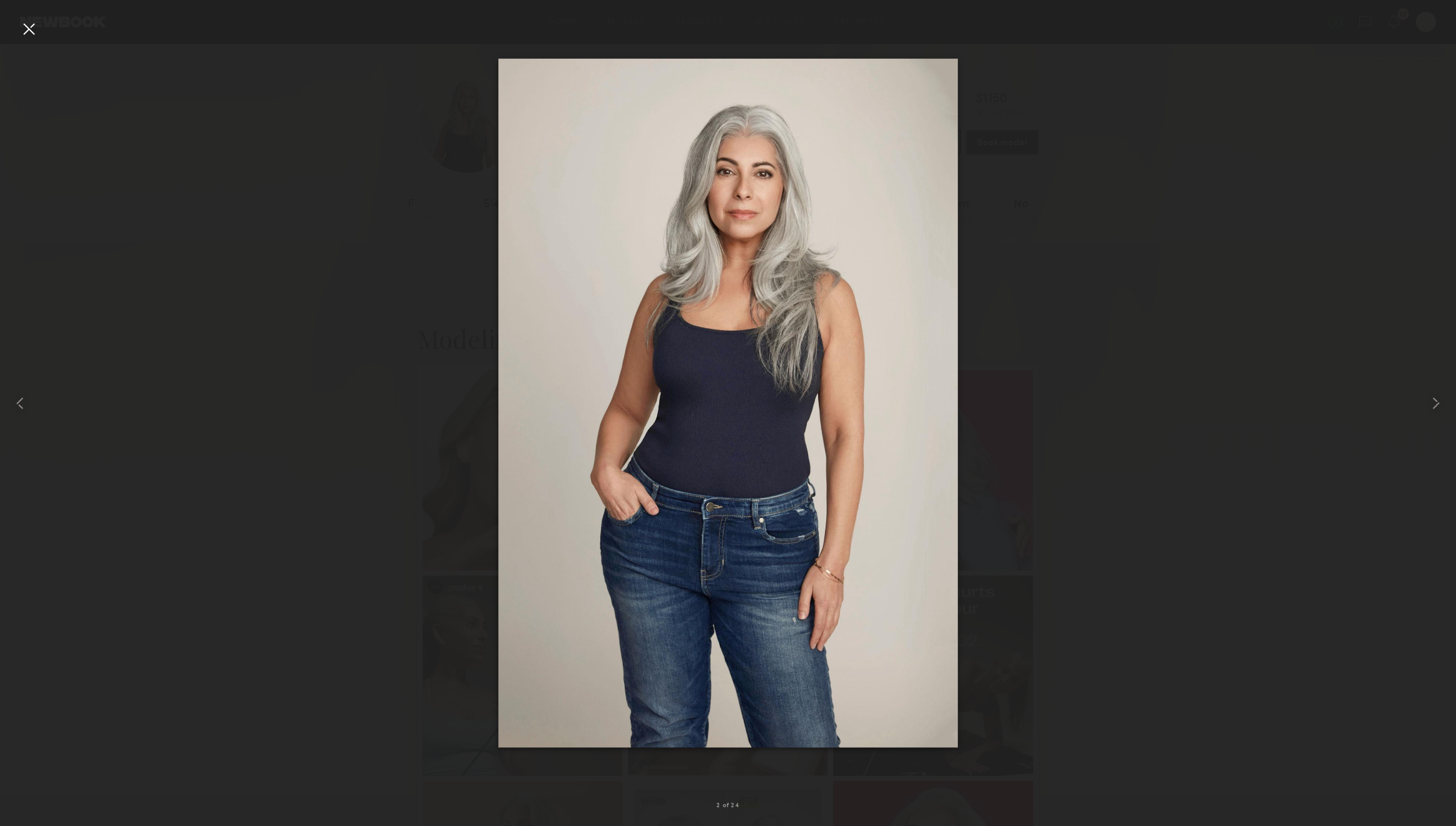
click at [22, 31] on div at bounding box center [29, 29] width 20 height 20
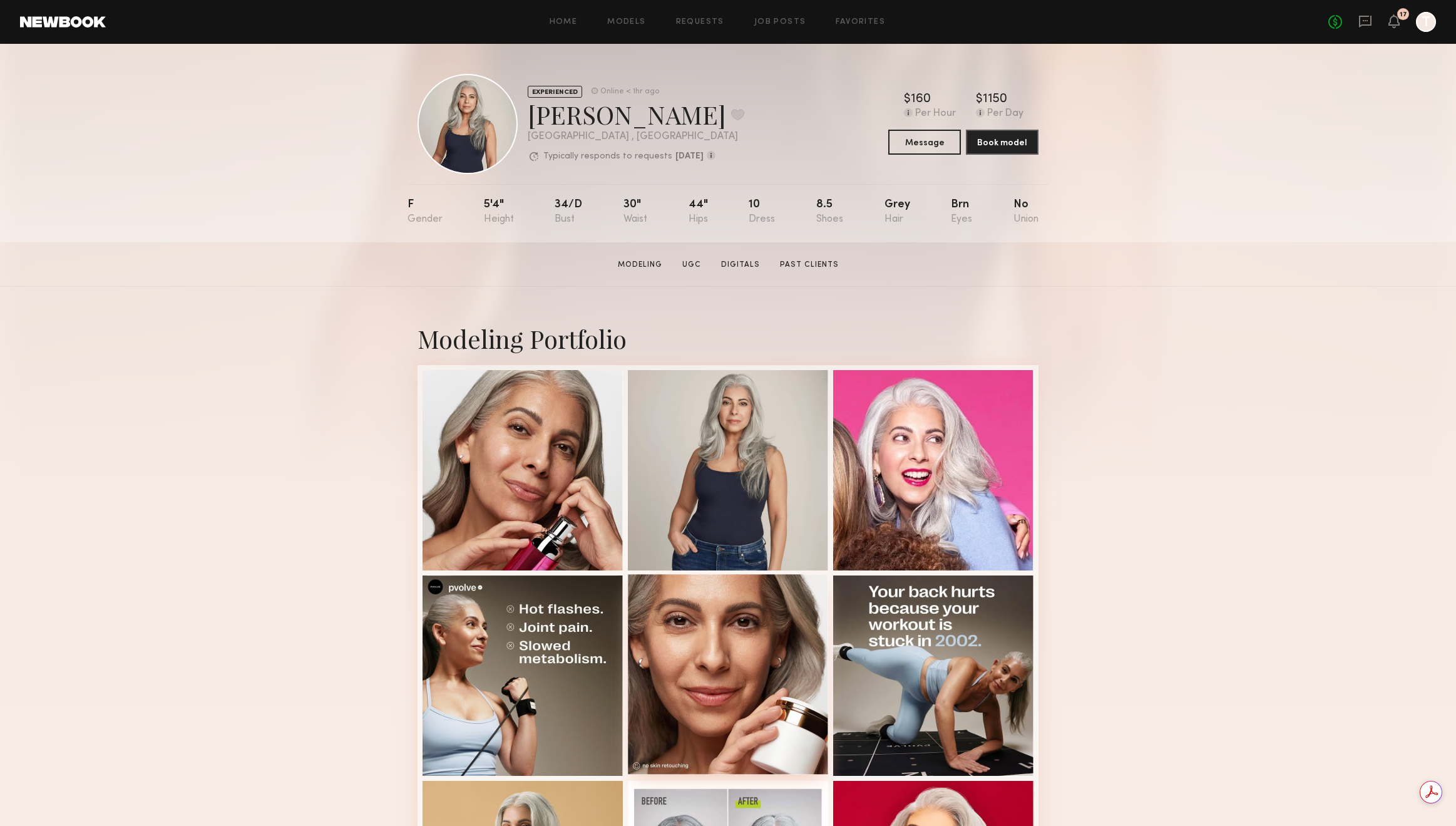
click at [758, 654] on div at bounding box center [728, 674] width 200 height 200
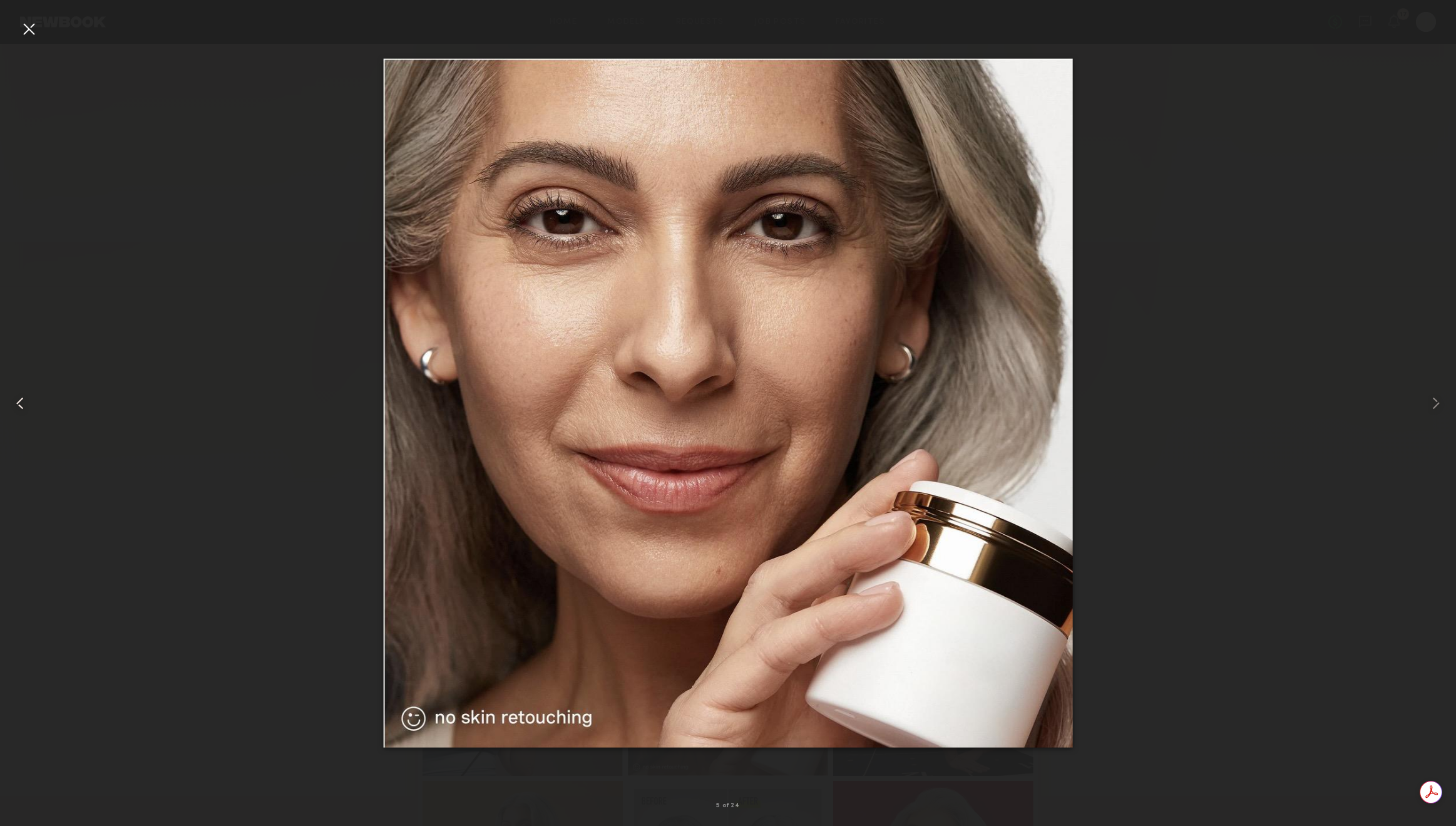
click at [16, 28] on div at bounding box center [29, 403] width 58 height 766
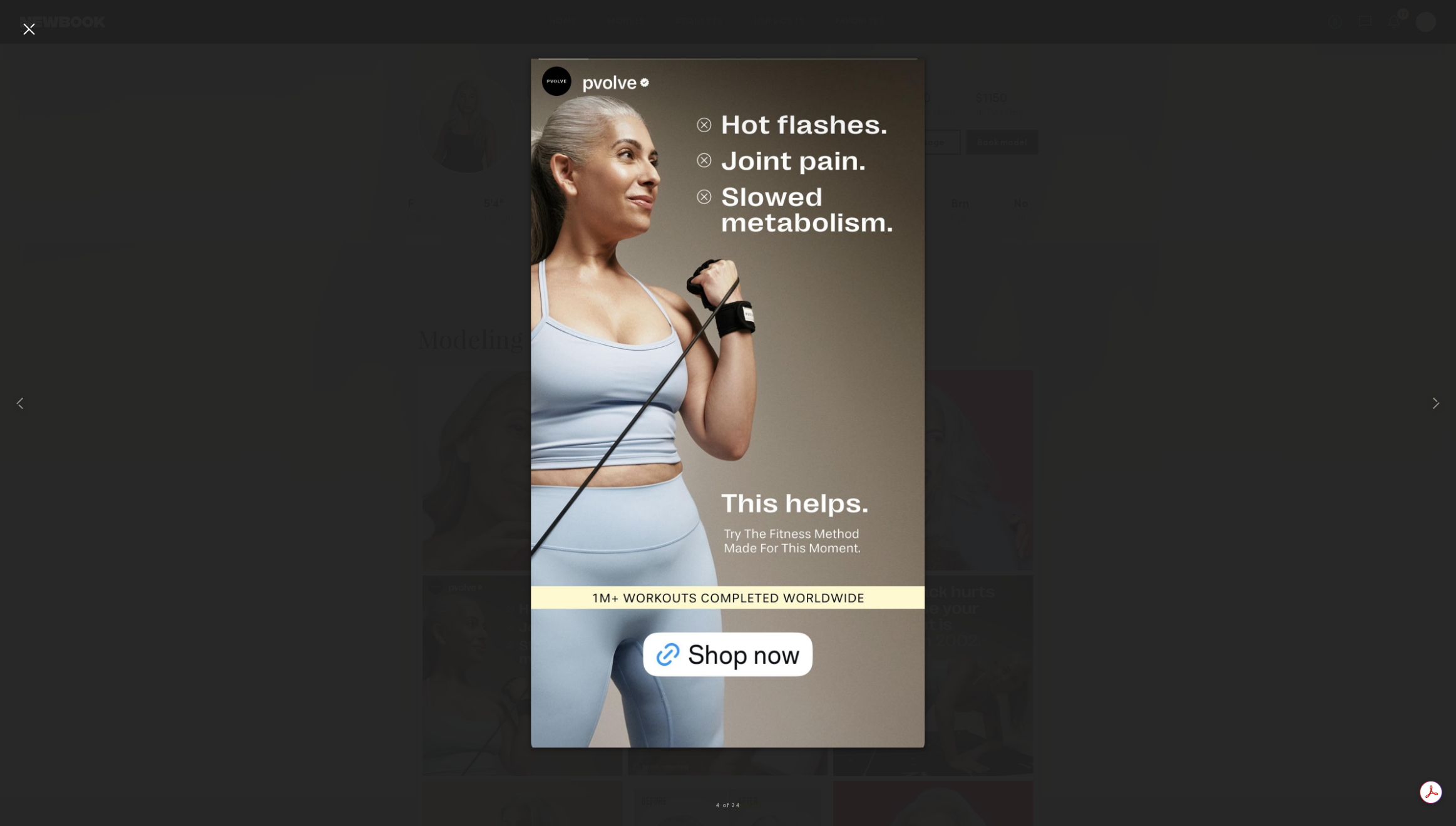
click at [27, 32] on div at bounding box center [29, 29] width 20 height 20
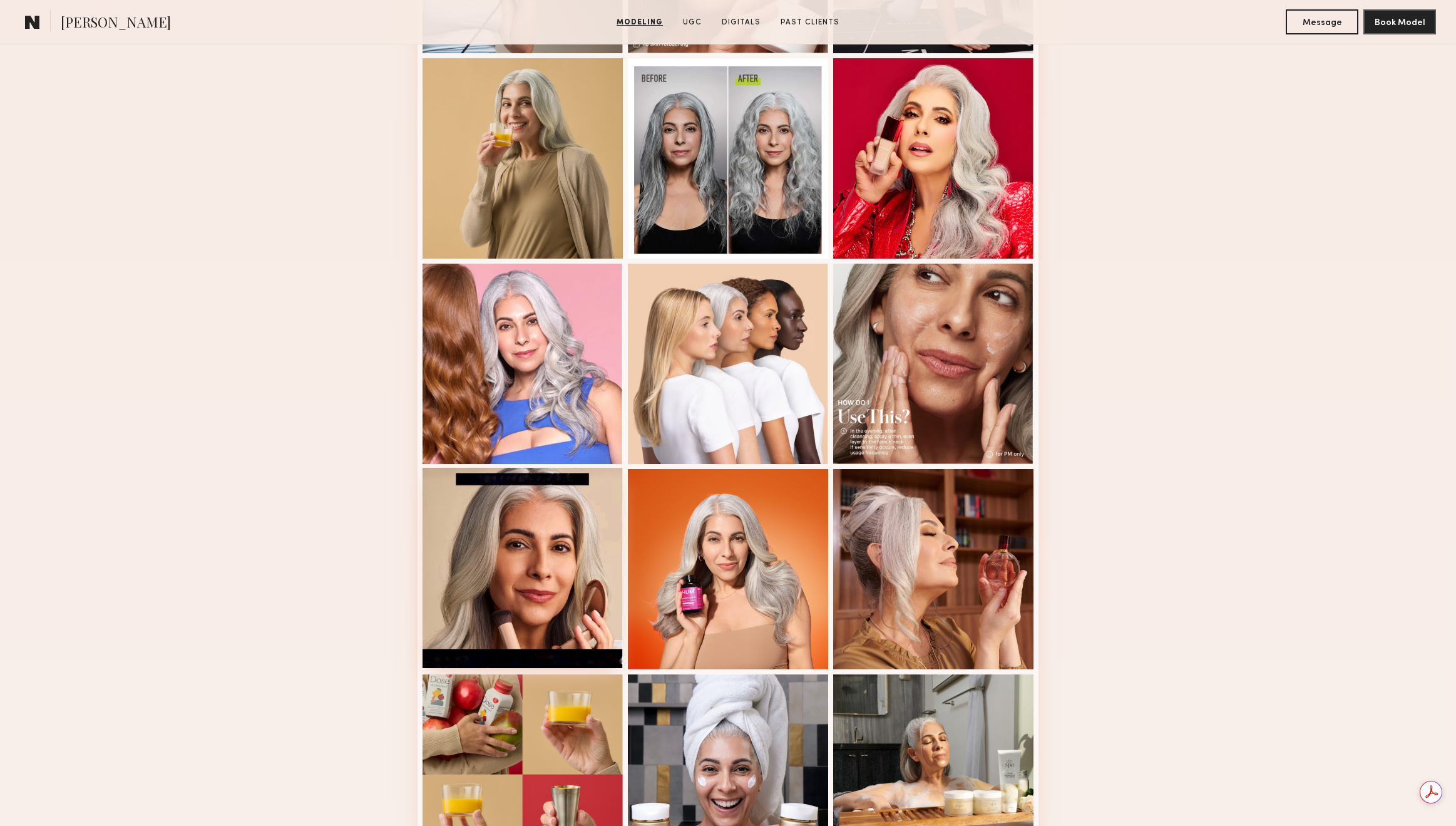
click at [556, 548] on div at bounding box center [522, 567] width 200 height 200
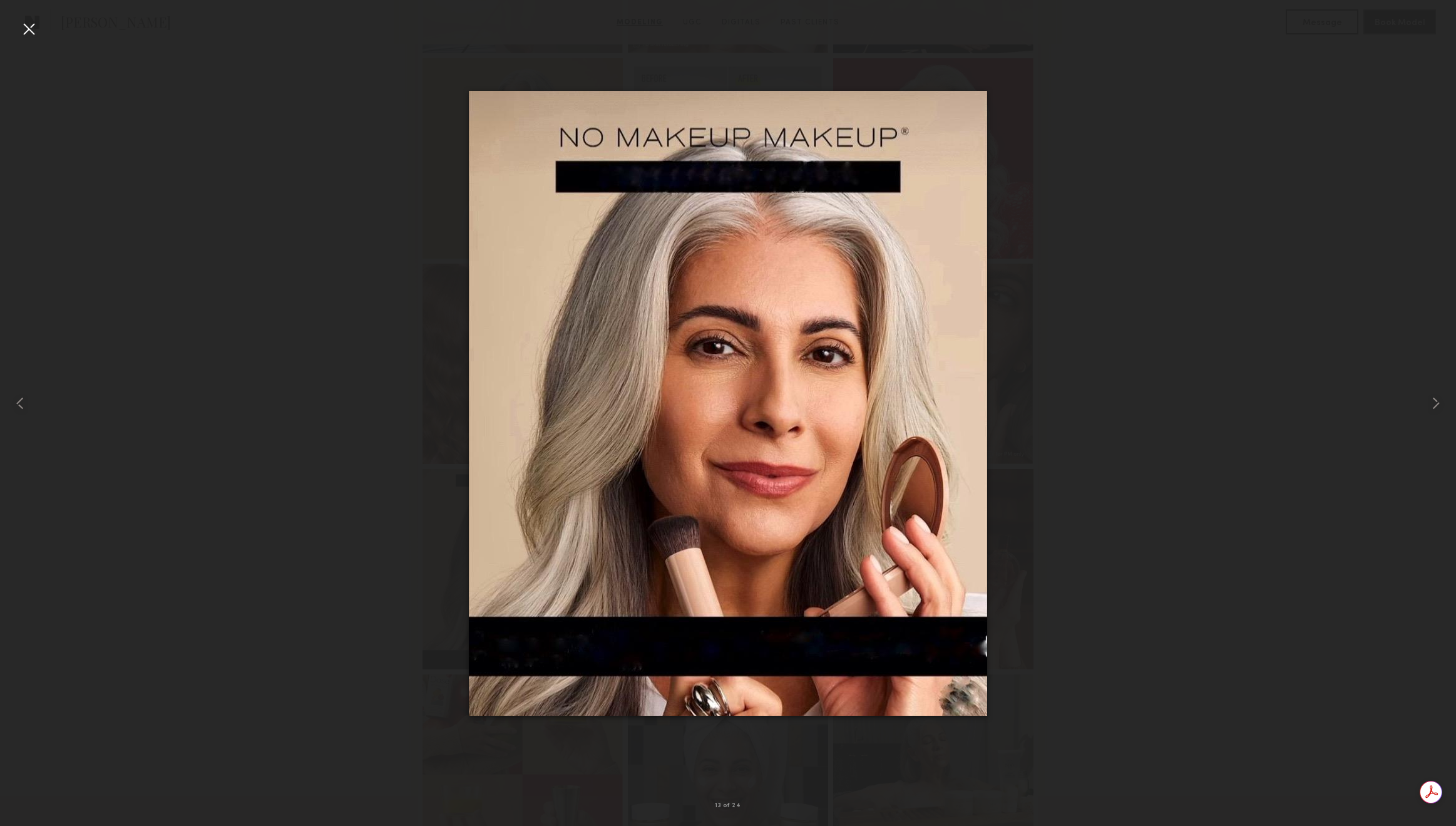
click at [37, 25] on div at bounding box center [29, 29] width 20 height 20
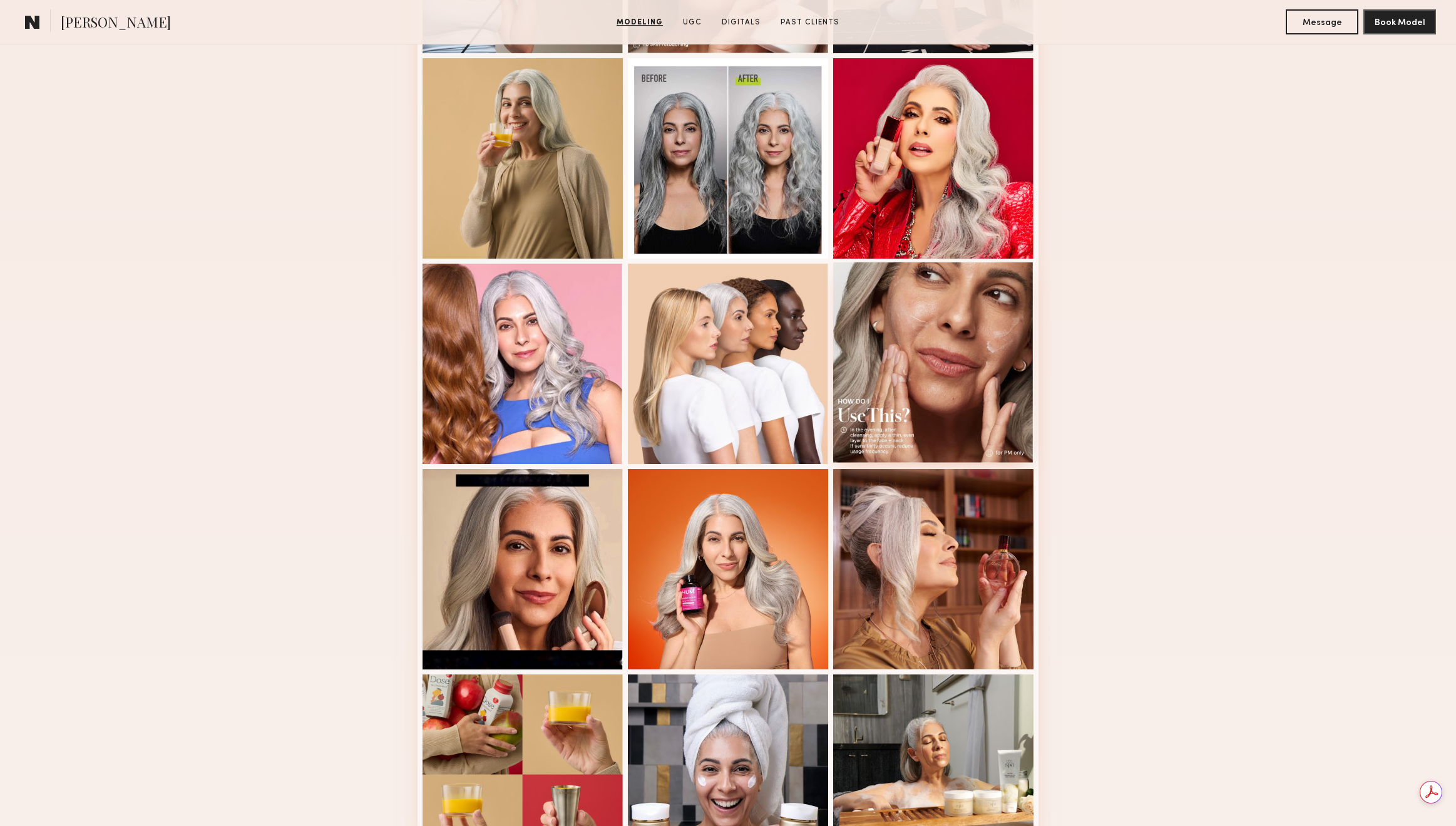
scroll to position [1446, 0]
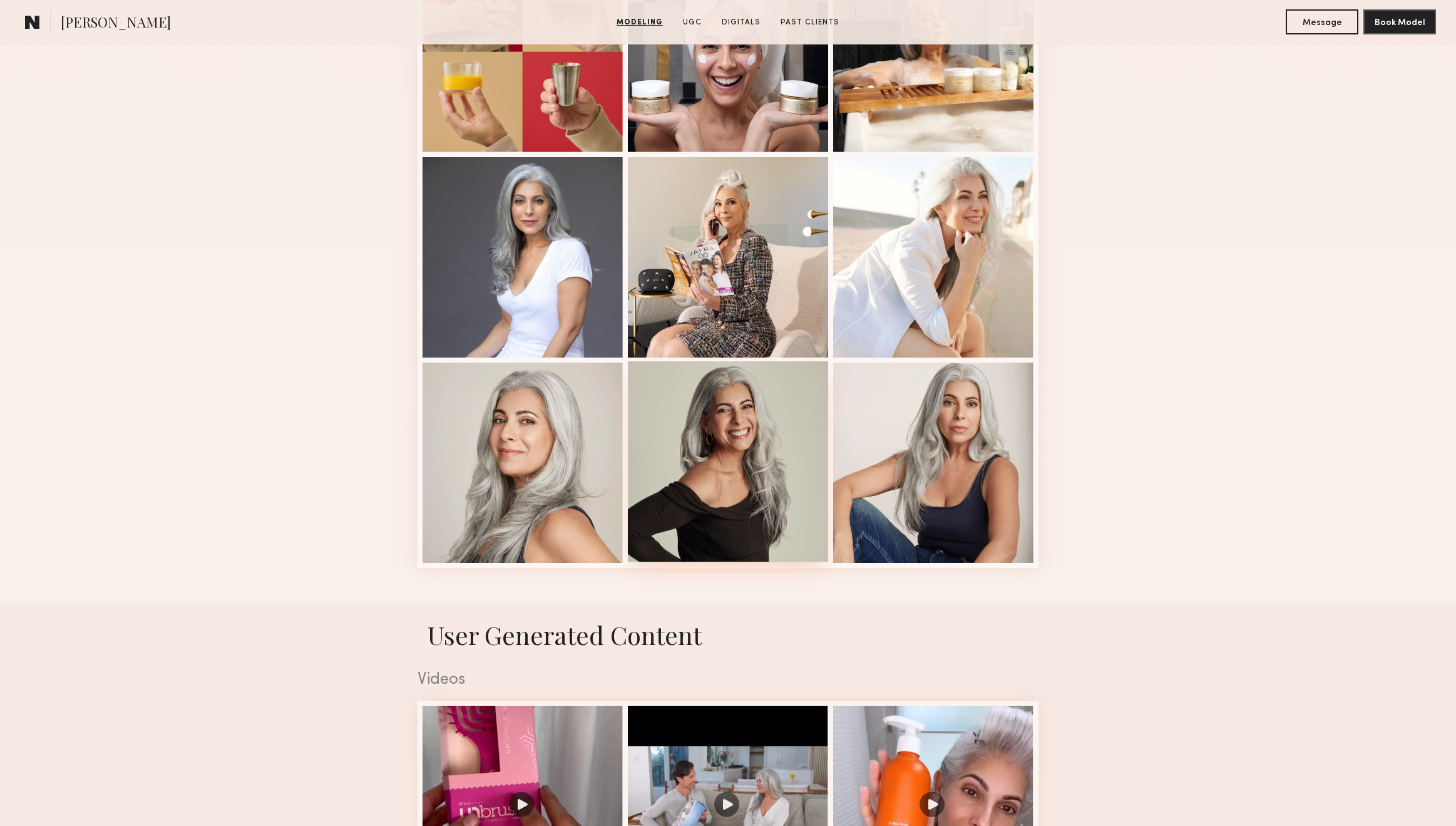
click at [738, 405] on div at bounding box center [728, 461] width 200 height 200
